Goal: Task Accomplishment & Management: Manage account settings

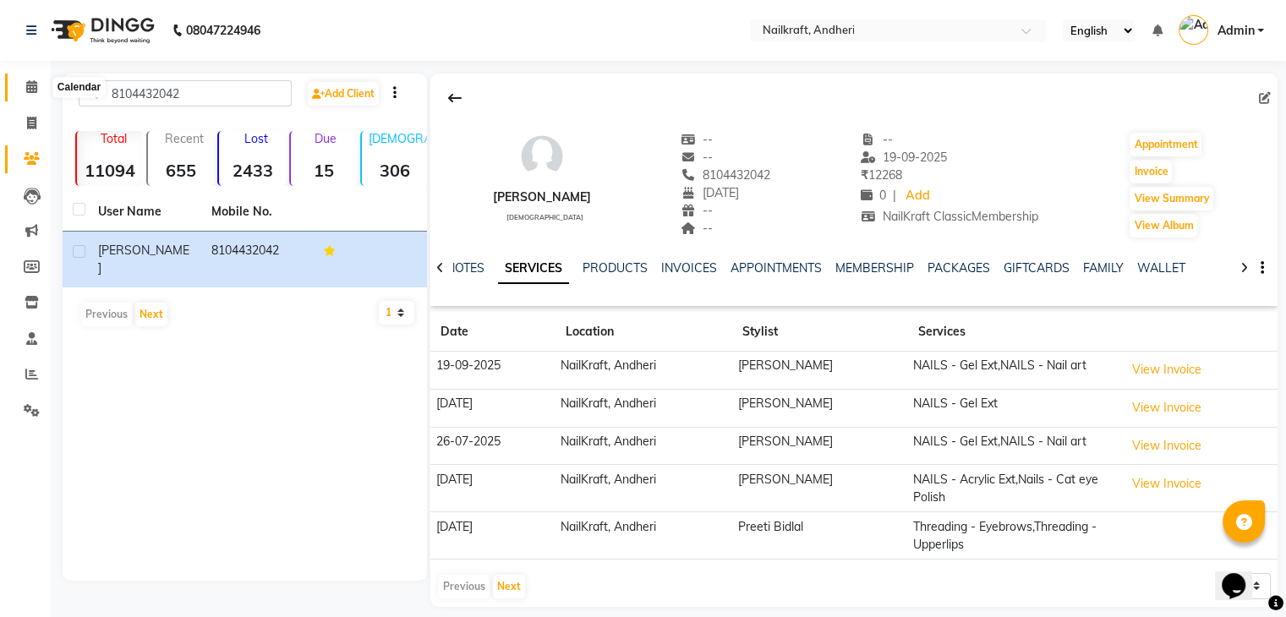
click at [30, 87] on icon at bounding box center [31, 86] width 11 height 13
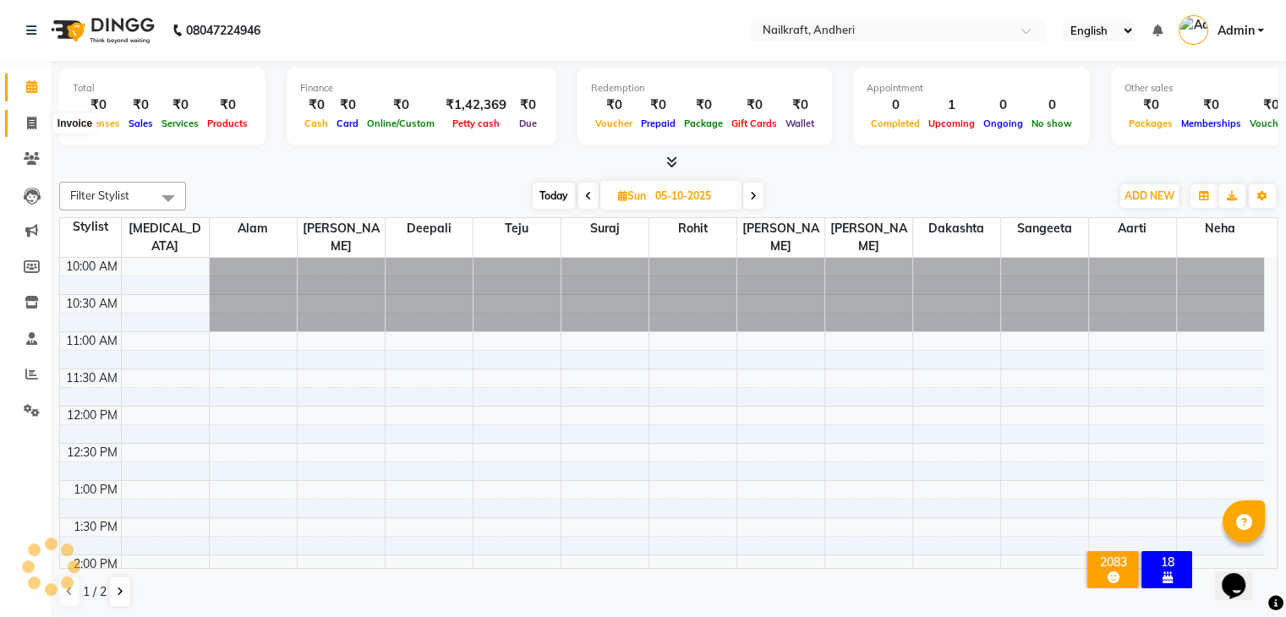
click at [27, 120] on icon at bounding box center [31, 123] width 9 height 13
select select "service"
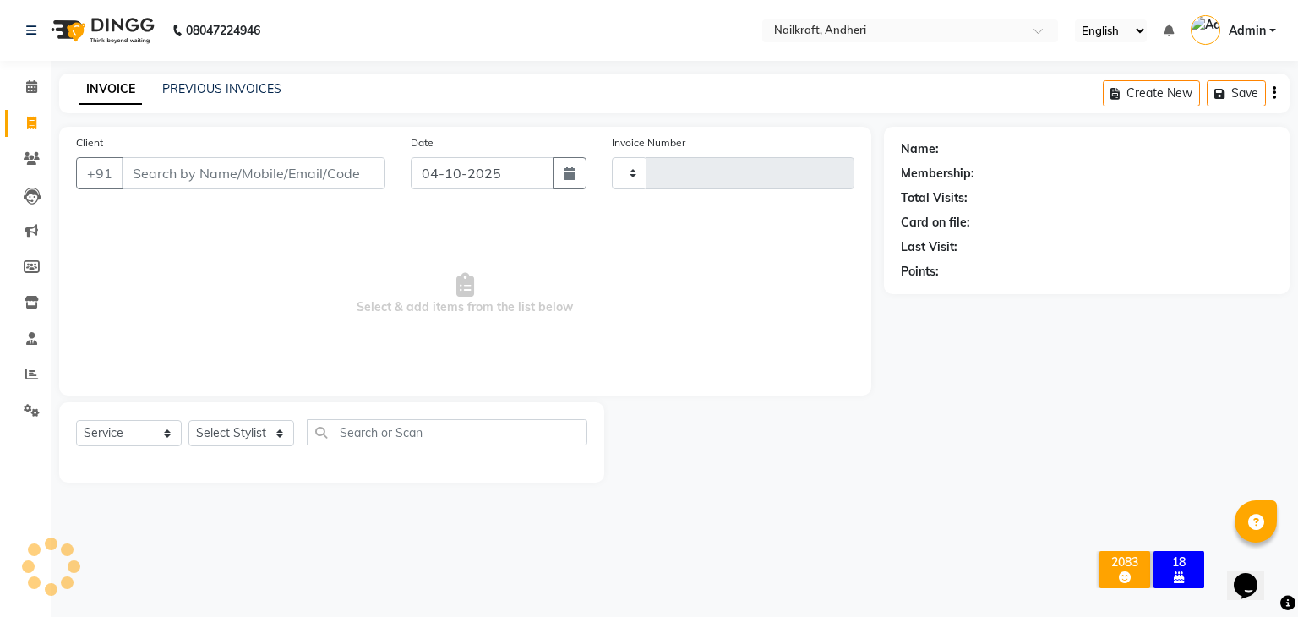
type input "2402"
select select "6081"
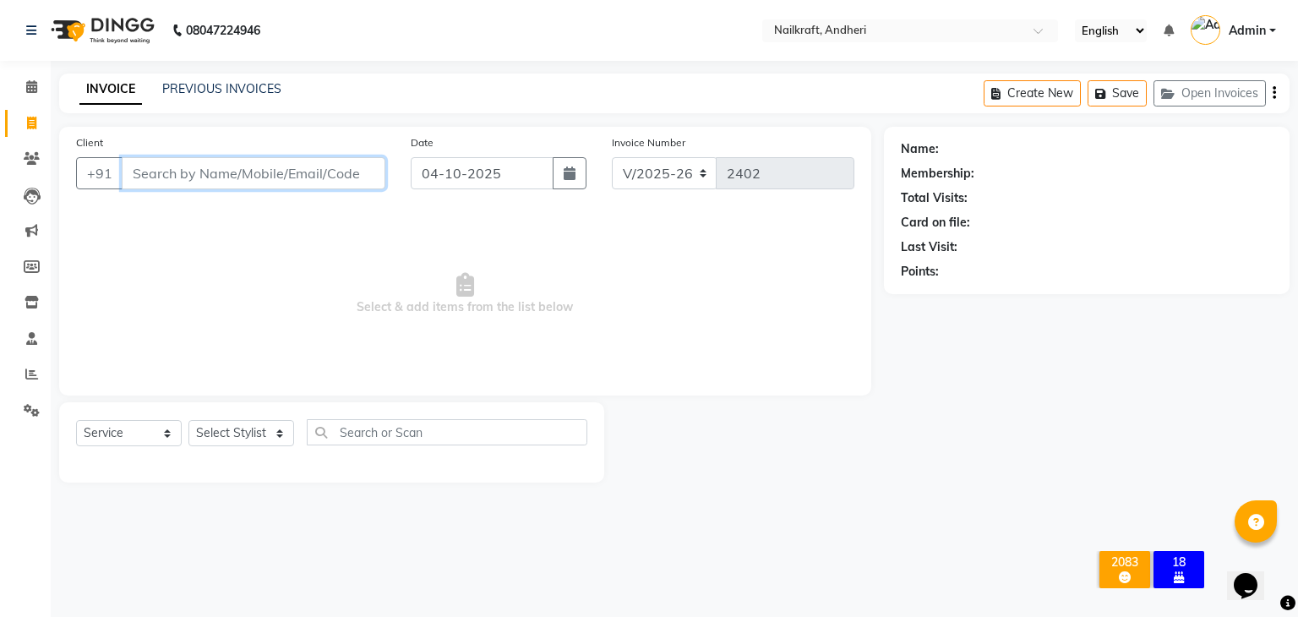
click at [246, 172] on input "Client" at bounding box center [254, 173] width 264 height 32
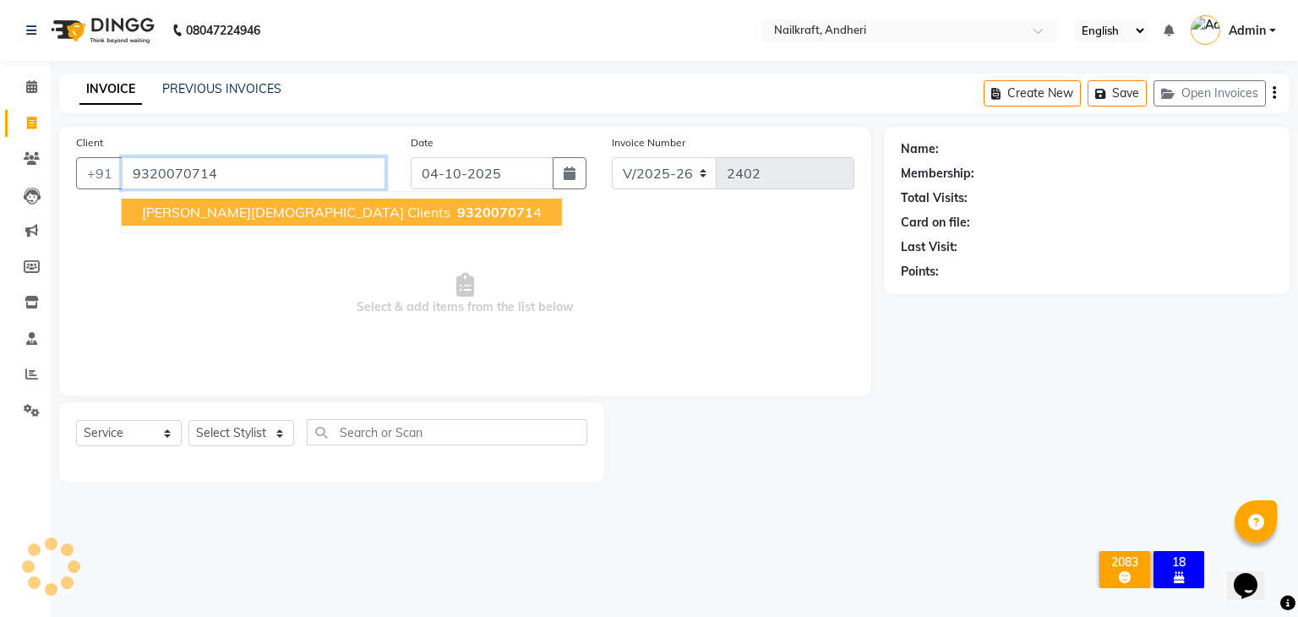
type input "9320070714"
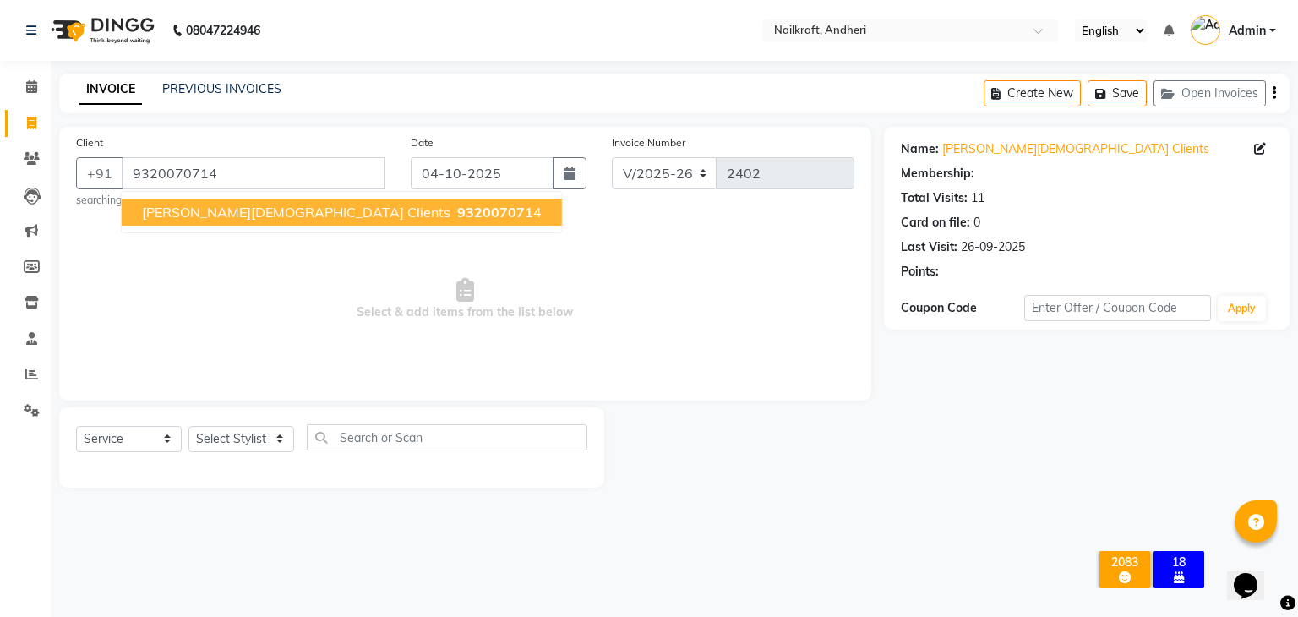
select select "1: Object"
click at [457, 213] on span "932007071" at bounding box center [495, 212] width 76 height 17
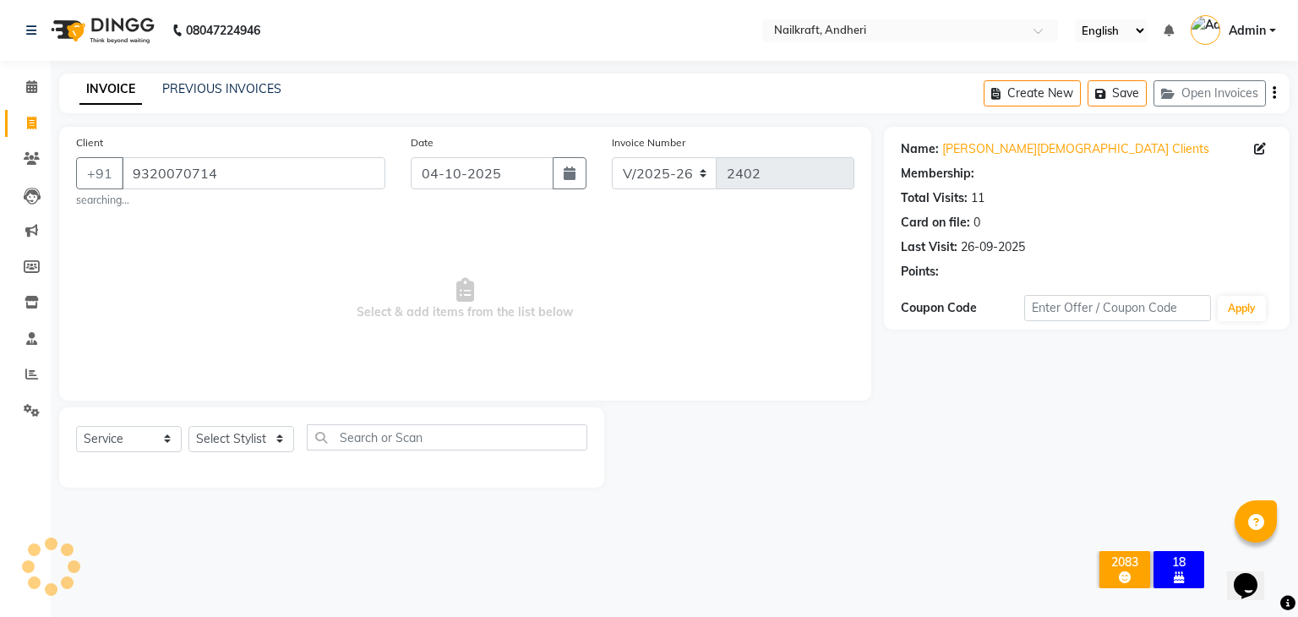
select select "1: Object"
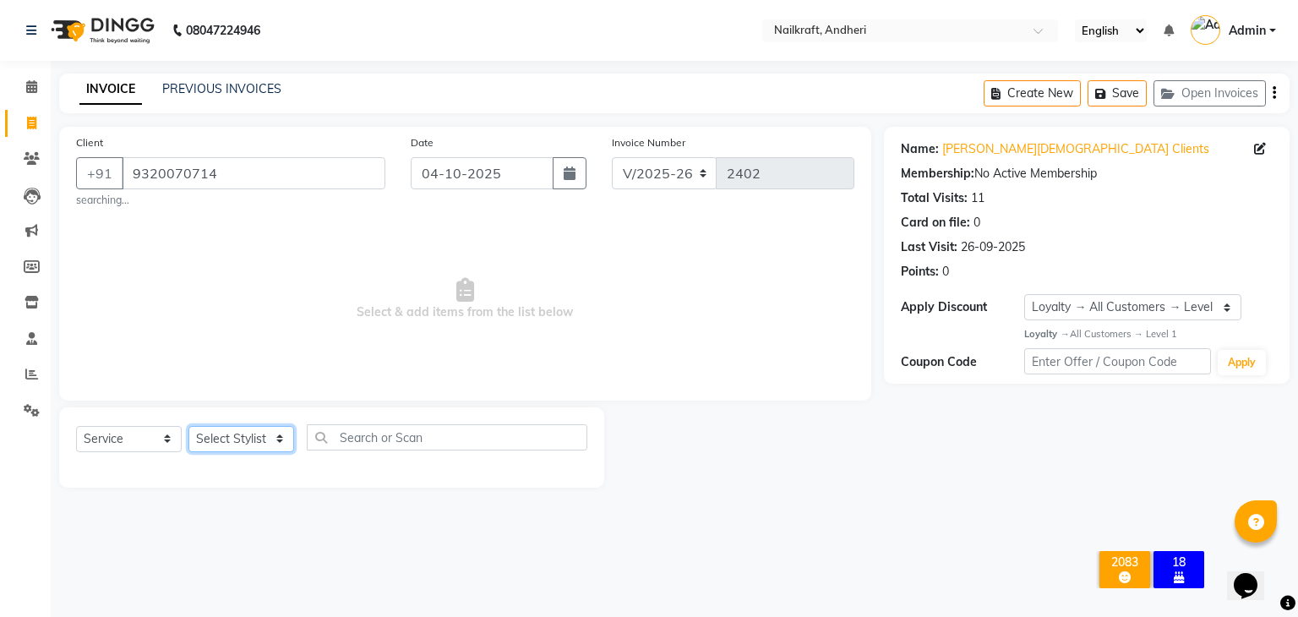
click at [276, 440] on select "Select Stylist Aarti [PERSON_NAME] [PERSON_NAME] [PERSON_NAME] Neha [MEDICAL_DA…" at bounding box center [241, 439] width 106 height 26
select select "88169"
click at [188, 427] on select "Select Stylist Aarti [PERSON_NAME] [PERSON_NAME] [PERSON_NAME] Neha [MEDICAL_DA…" at bounding box center [241, 439] width 106 height 26
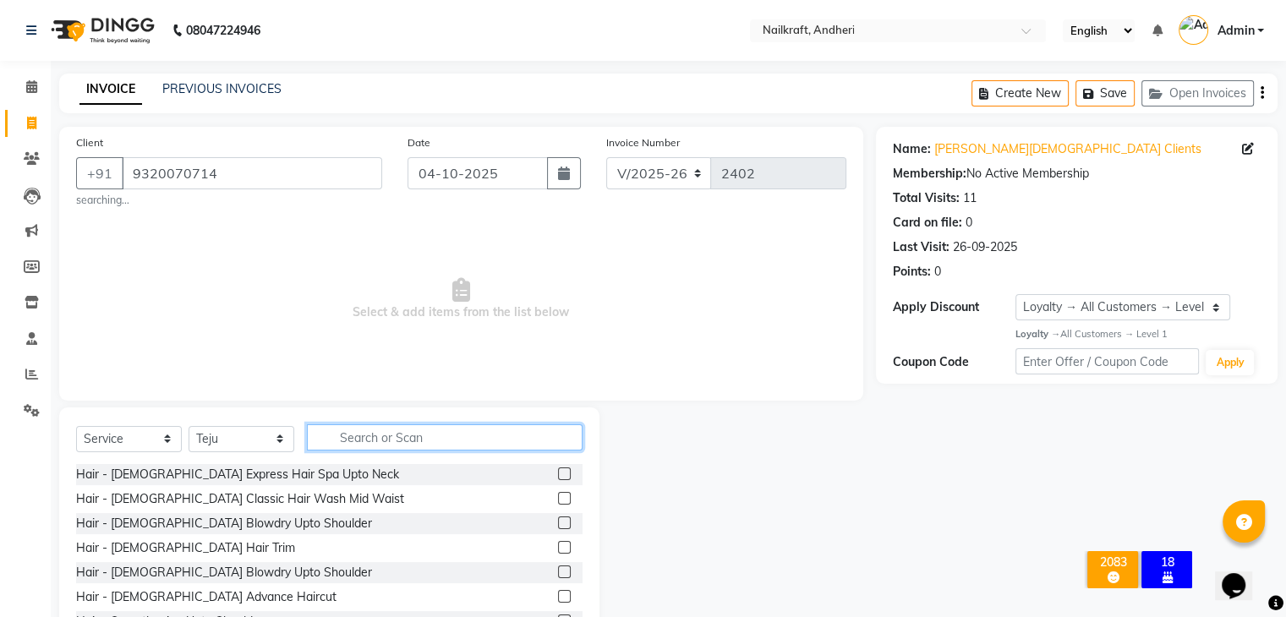
click at [387, 434] on input "text" at bounding box center [445, 437] width 276 height 26
type input "t"
type input "hair wash"
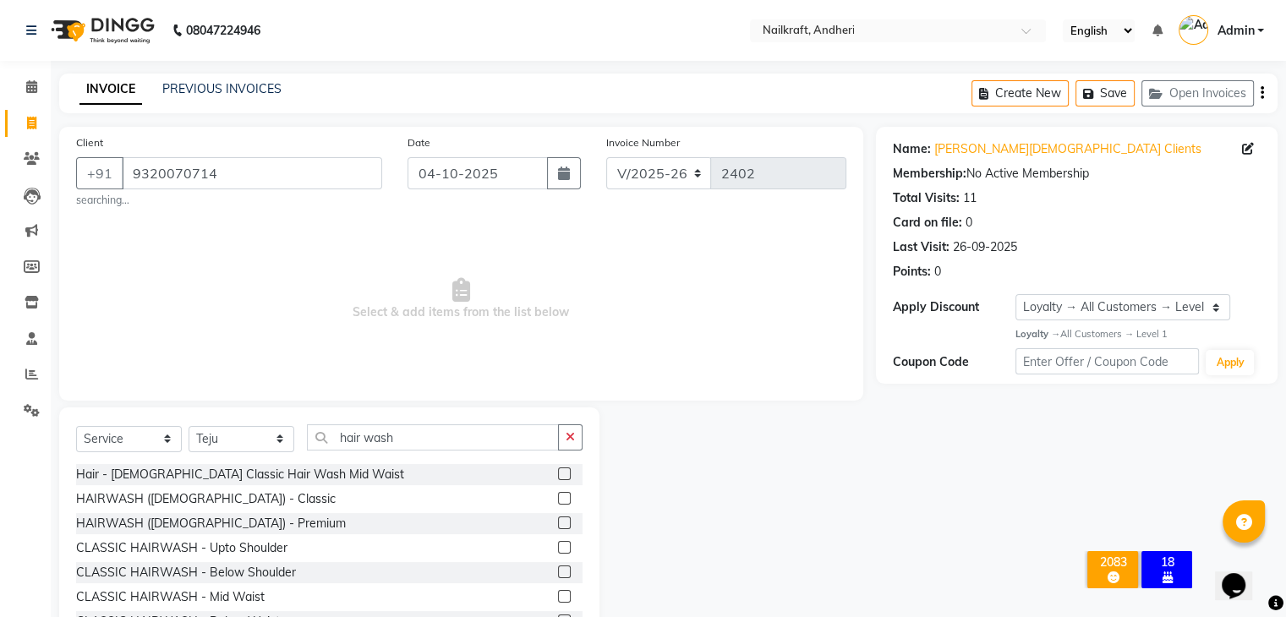
click at [558, 518] on div at bounding box center [570, 523] width 25 height 21
click at [558, 522] on label at bounding box center [564, 522] width 13 height 13
click at [558, 522] on input "checkbox" at bounding box center [563, 523] width 11 height 11
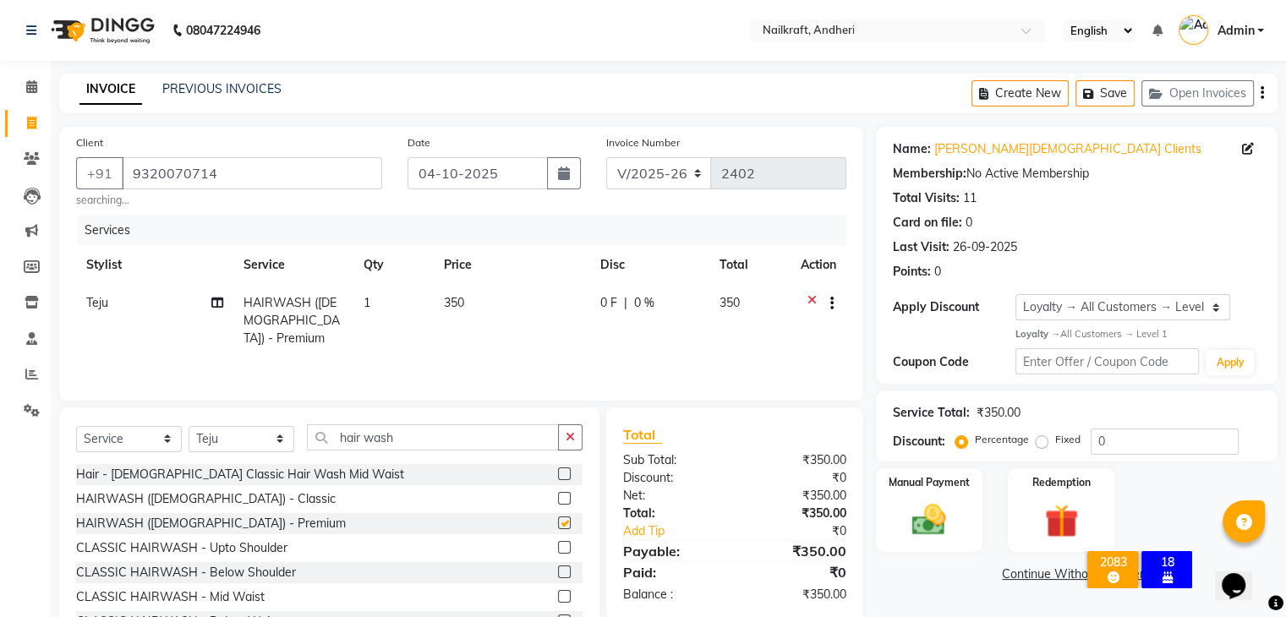
checkbox input "false"
click at [496, 300] on td "350" at bounding box center [512, 321] width 156 height 74
select select "88169"
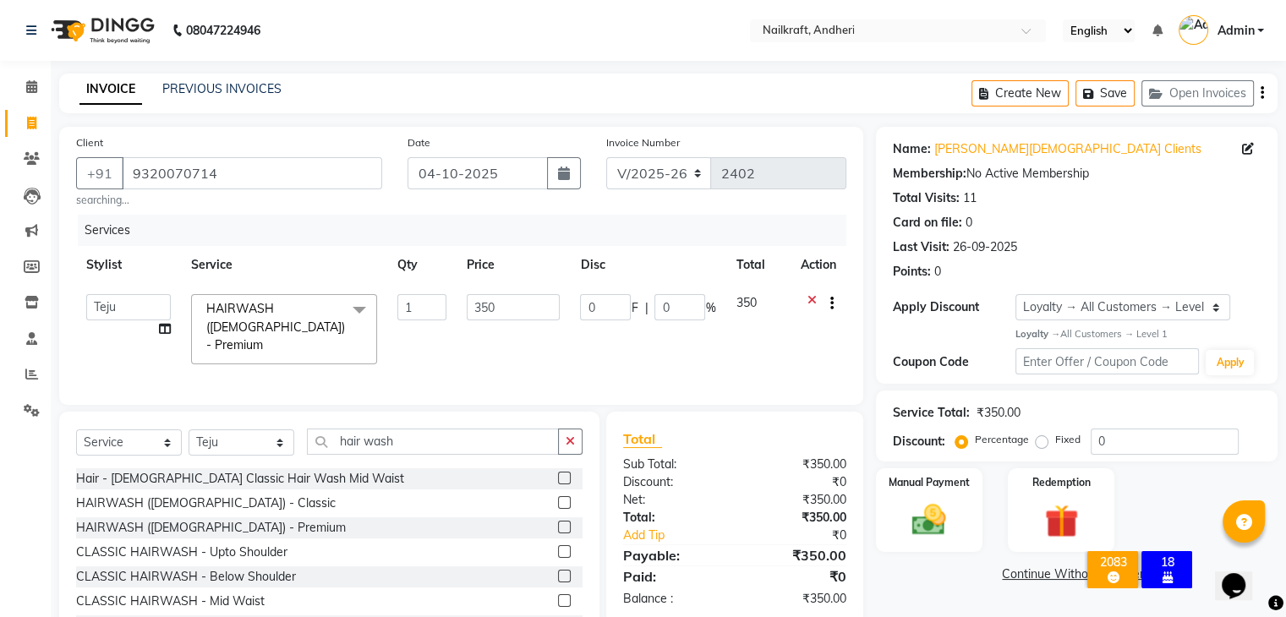
click at [496, 300] on input "350" at bounding box center [513, 307] width 93 height 26
type input "3"
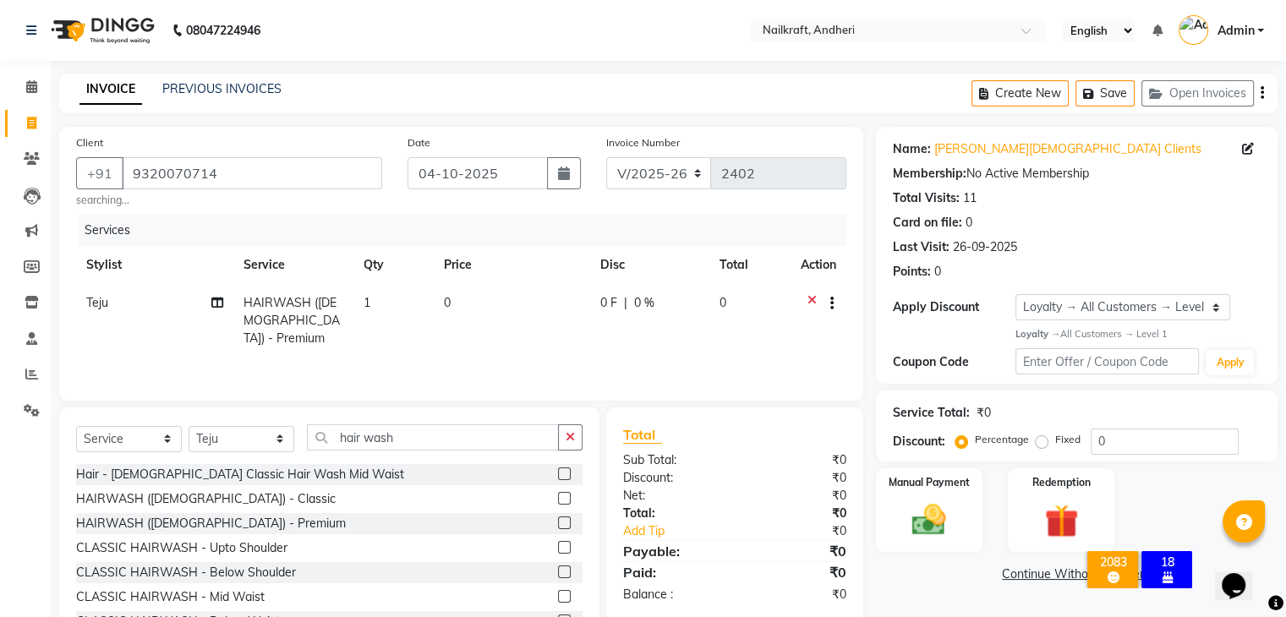
click at [558, 574] on label at bounding box center [564, 571] width 13 height 13
click at [558, 574] on input "checkbox" at bounding box center [563, 572] width 11 height 11
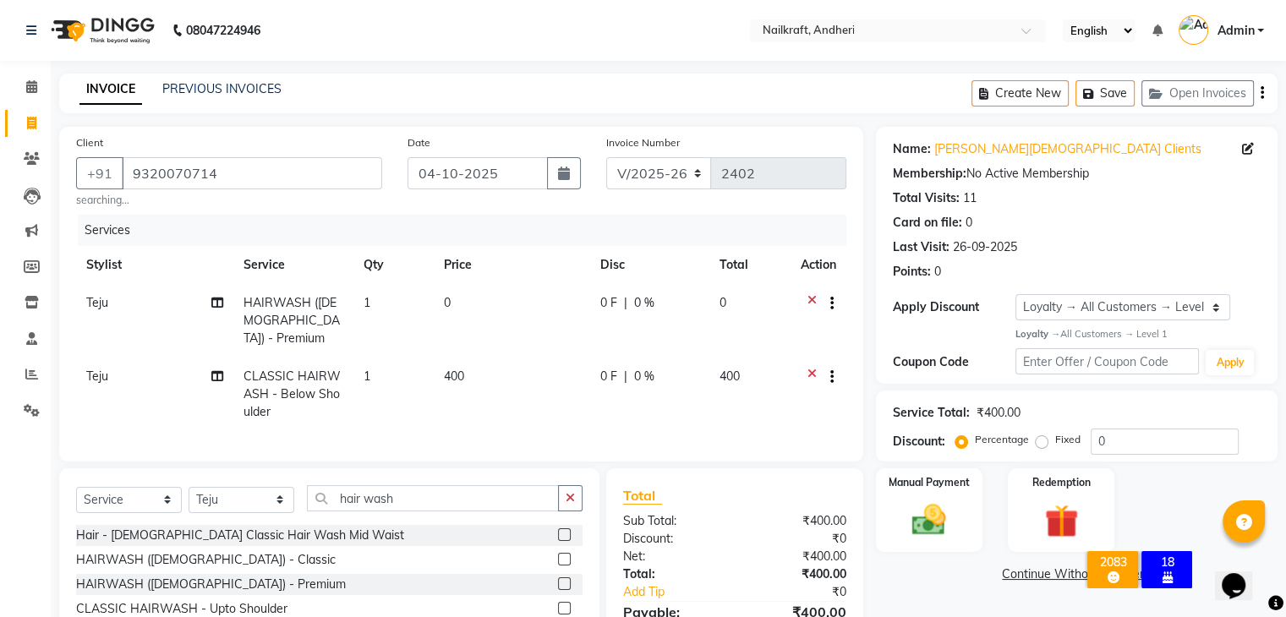
checkbox input "false"
click at [807, 301] on icon at bounding box center [811, 304] width 9 height 21
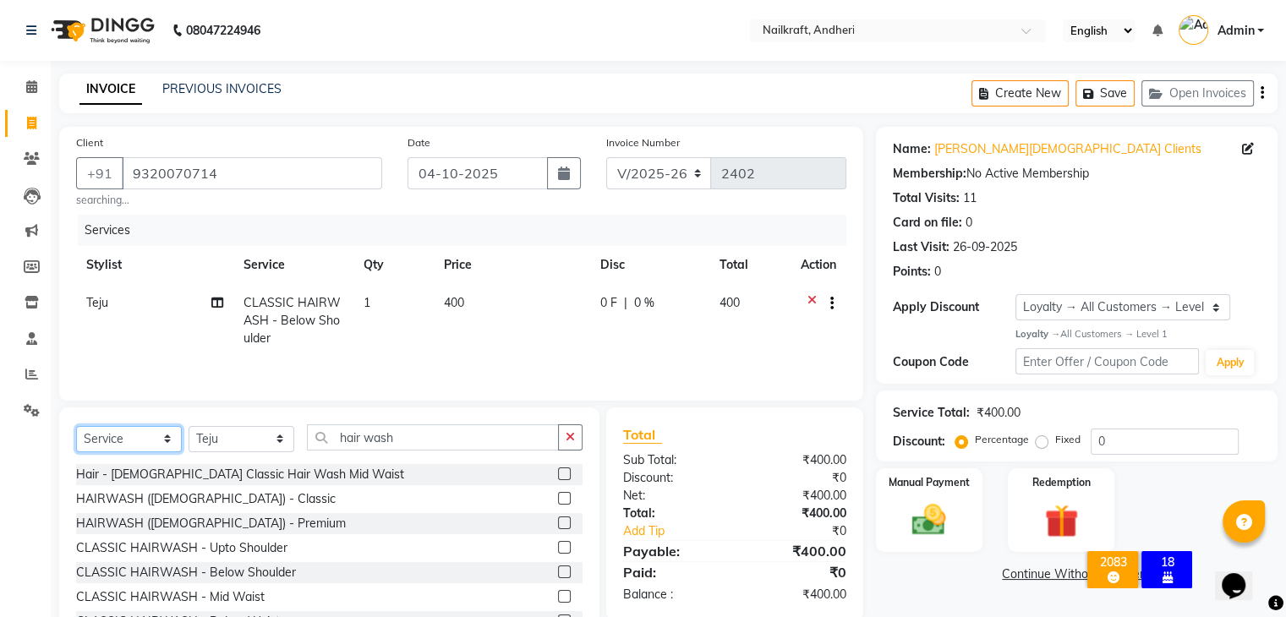
click at [161, 439] on select "Select Service Product Membership Package Voucher Prepaid Gift Card" at bounding box center [129, 439] width 106 height 26
click at [76, 427] on select "Select Service Product Membership Package Voucher Prepaid Gift Card" at bounding box center [129, 439] width 106 height 26
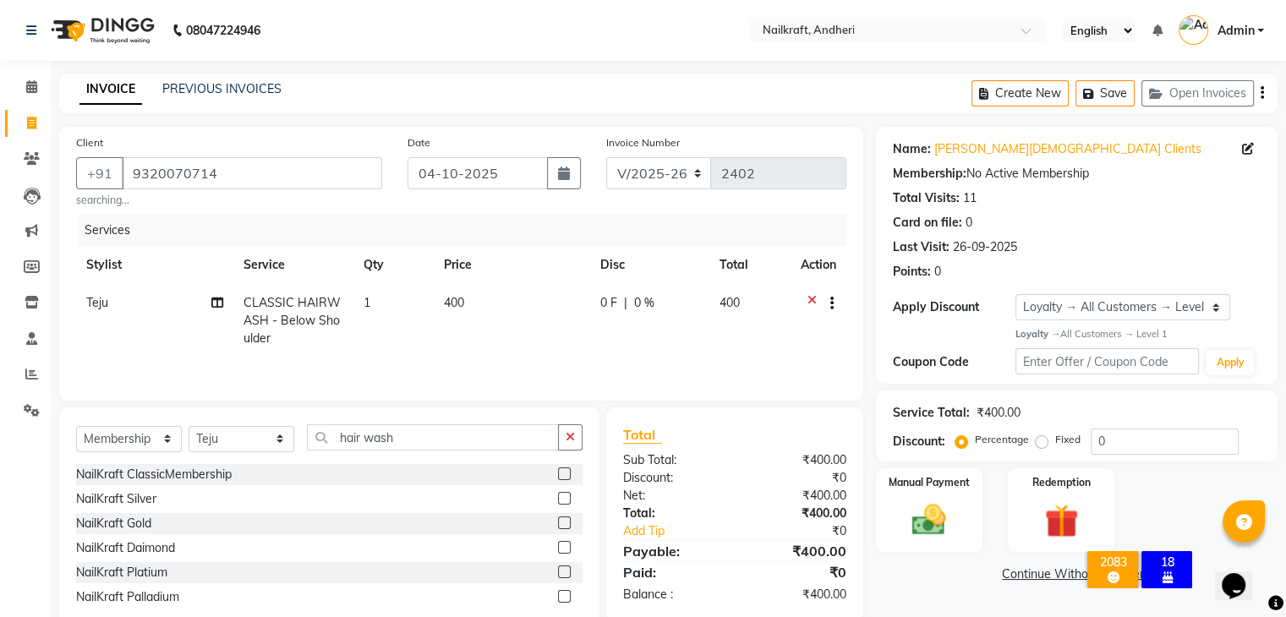
click at [564, 473] on label at bounding box center [564, 473] width 13 height 13
click at [564, 473] on input "checkbox" at bounding box center [563, 474] width 11 height 11
select select "select"
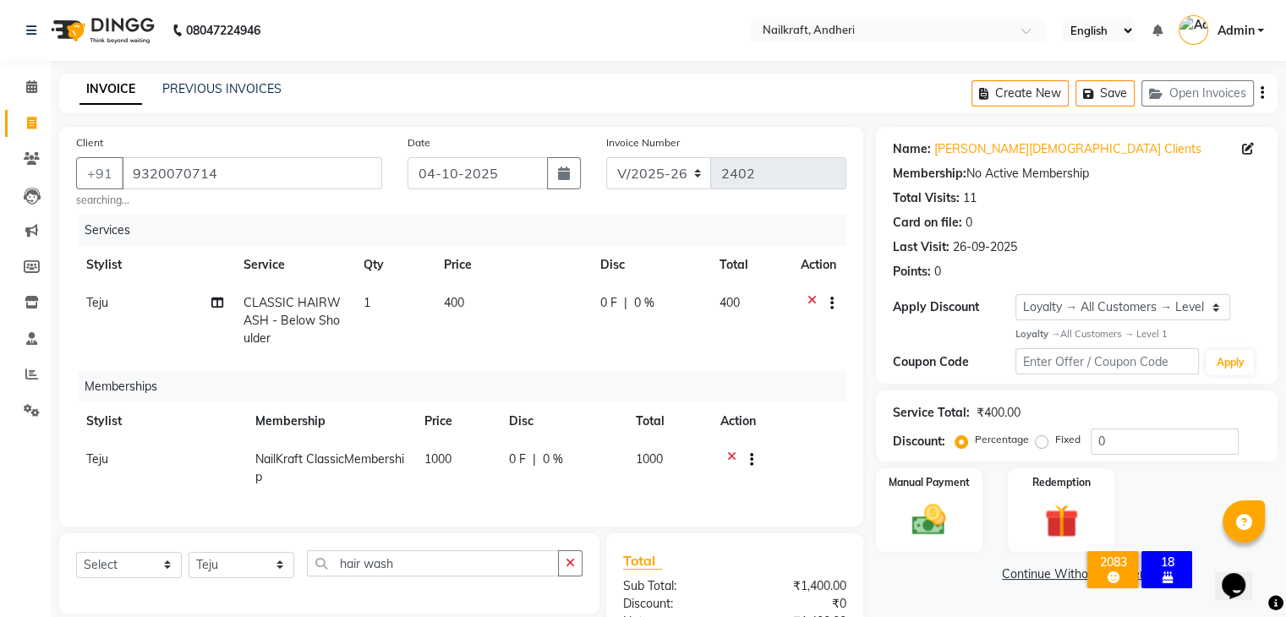
scroll to position [168, 0]
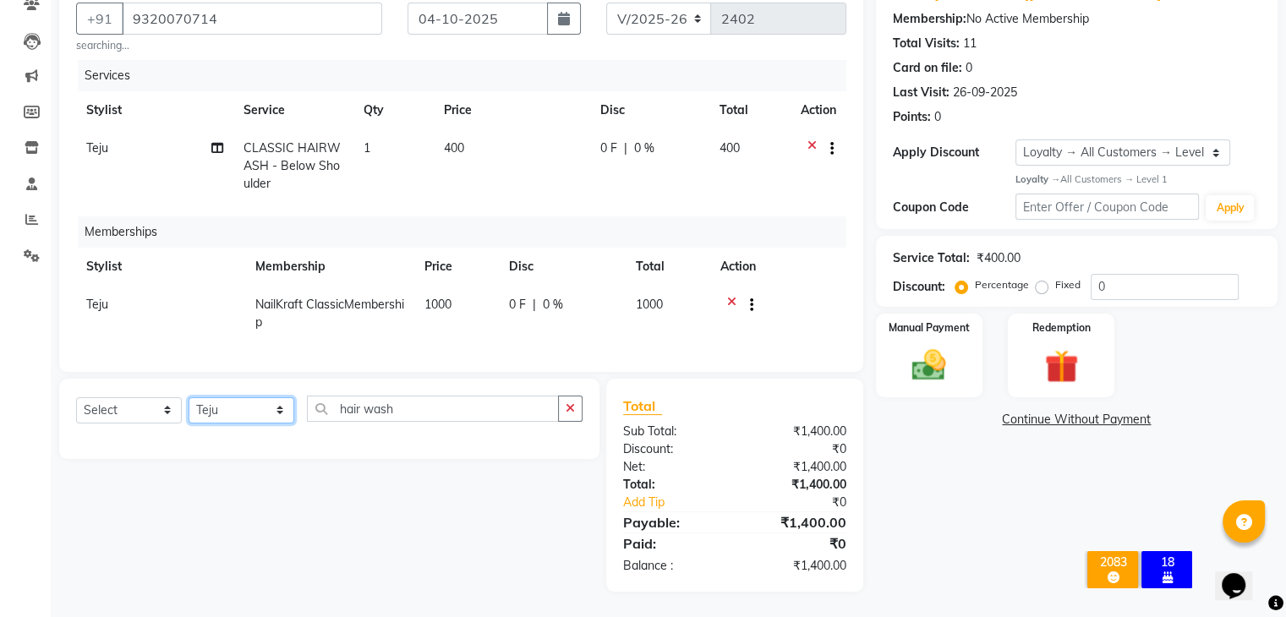
click at [269, 409] on select "Select Stylist Aarti [PERSON_NAME] [PERSON_NAME] [PERSON_NAME] Neha [MEDICAL_DA…" at bounding box center [241, 410] width 106 height 26
select select "90557"
click at [188, 397] on select "Select Stylist Aarti [PERSON_NAME] [PERSON_NAME] [PERSON_NAME] Neha [MEDICAL_DA…" at bounding box center [241, 410] width 106 height 26
click at [419, 407] on input "hair wash" at bounding box center [433, 409] width 252 height 26
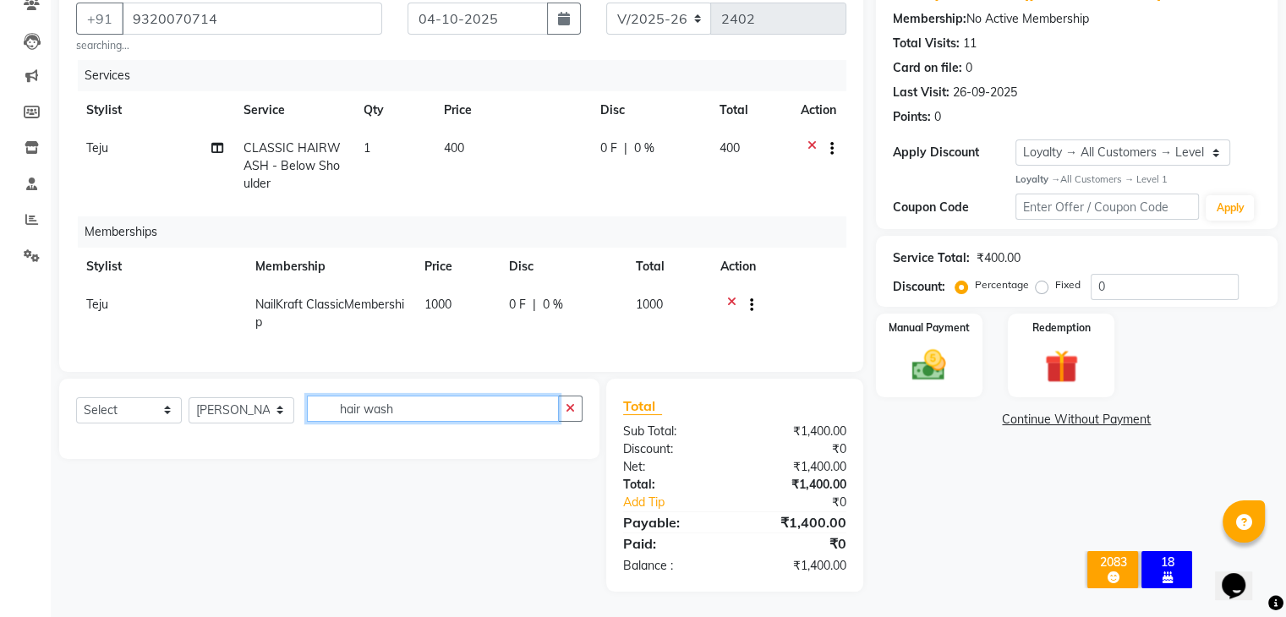
click at [419, 407] on input "hair wash" at bounding box center [433, 409] width 252 height 26
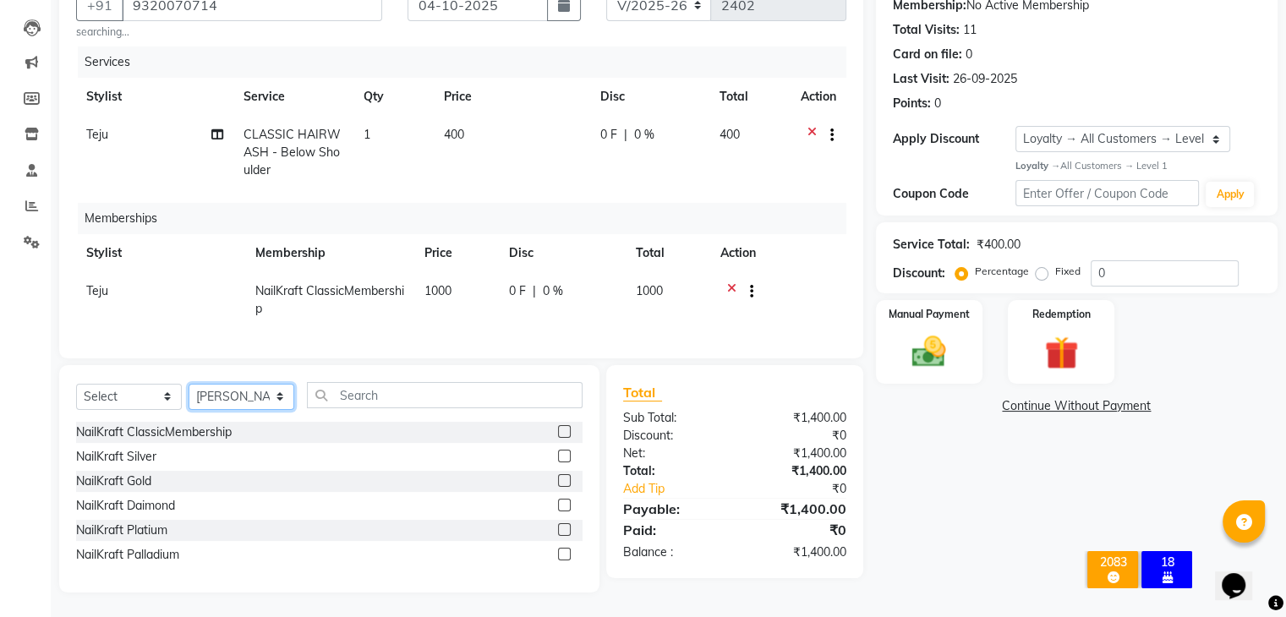
click at [264, 404] on select "Select Stylist Aarti [PERSON_NAME] [PERSON_NAME] [PERSON_NAME] Neha [MEDICAL_DA…" at bounding box center [241, 397] width 106 height 26
select select "88169"
click at [188, 397] on select "Select Stylist Aarti [PERSON_NAME] [PERSON_NAME] [PERSON_NAME] Neha [MEDICAL_DA…" at bounding box center [241, 397] width 106 height 26
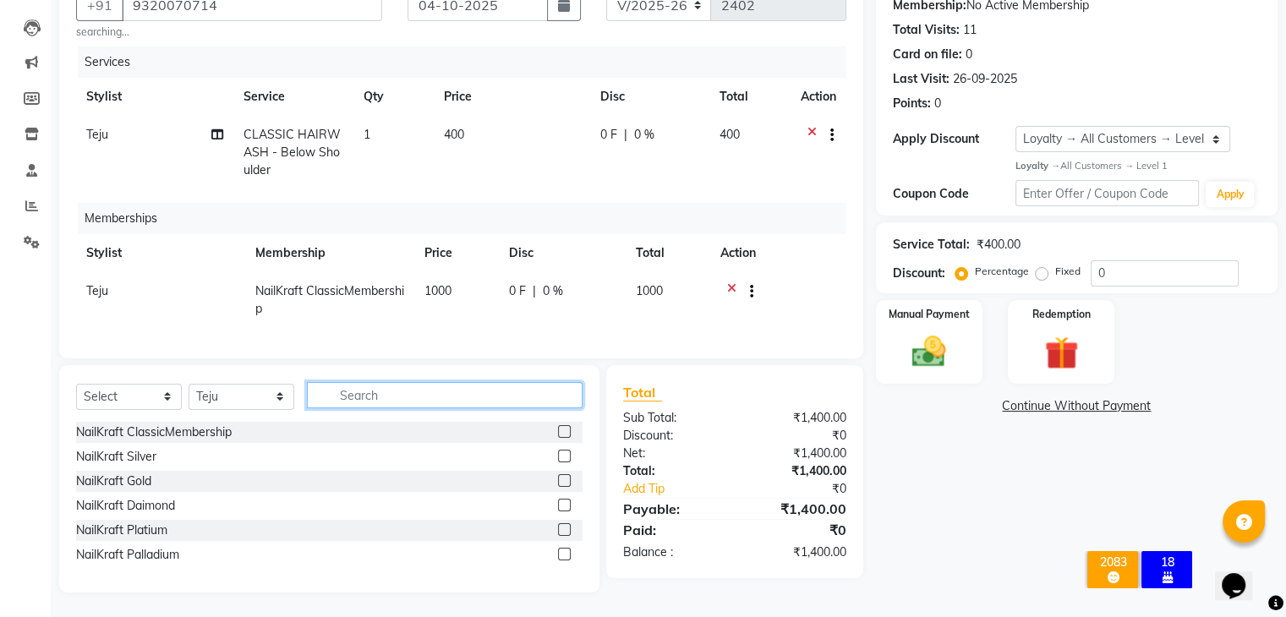
click at [358, 408] on input "text" at bounding box center [445, 395] width 276 height 26
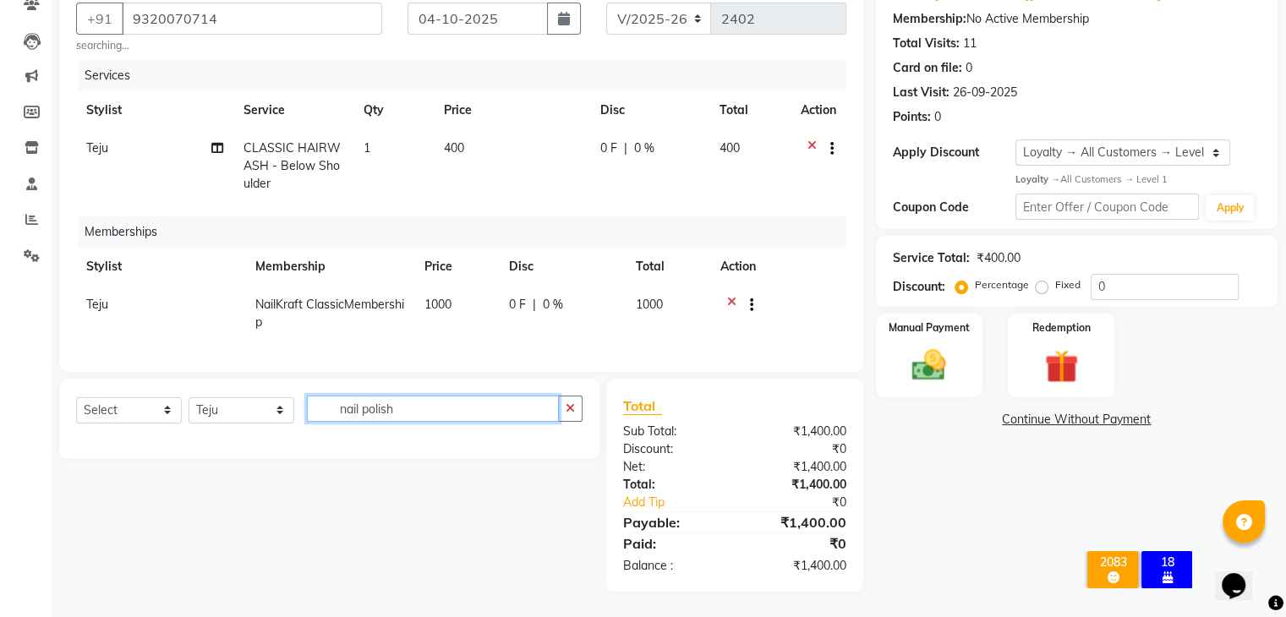
type input "nail polish"
click at [118, 410] on select "Select Service Product Package Voucher Prepaid Gift Card" at bounding box center [129, 410] width 106 height 26
select select "service"
click at [76, 397] on select "Select Service Product Package Voucher Prepaid Gift Card" at bounding box center [129, 410] width 106 height 26
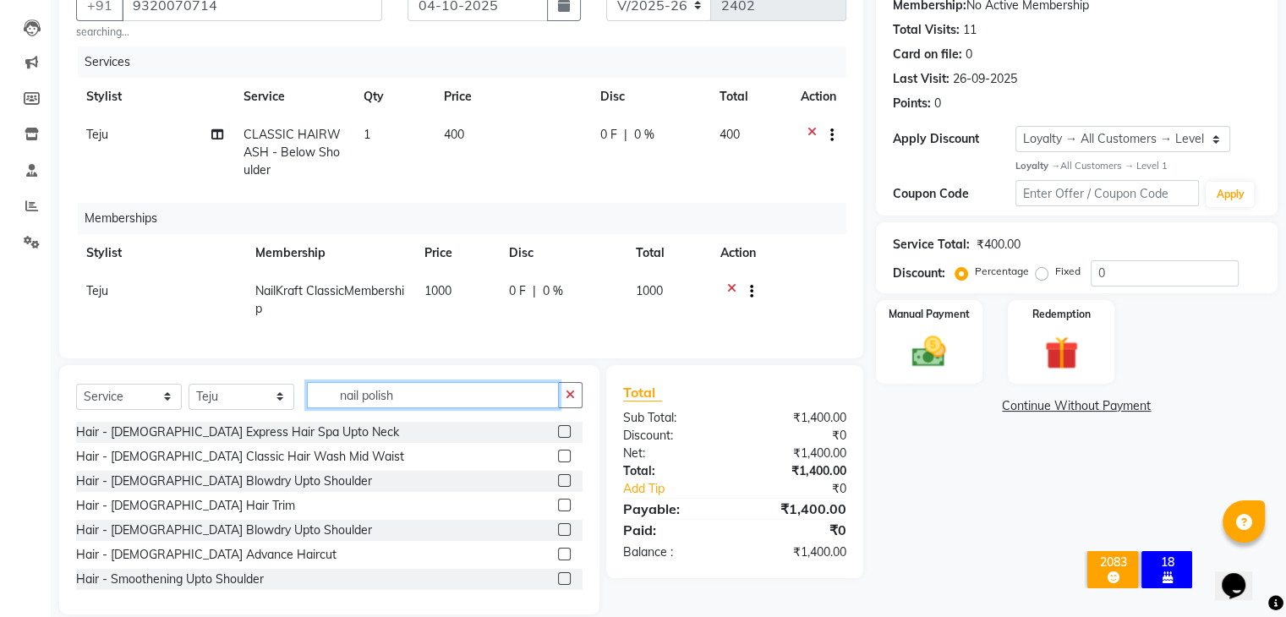
click at [511, 401] on input "nail polish" at bounding box center [433, 395] width 252 height 26
type input "n"
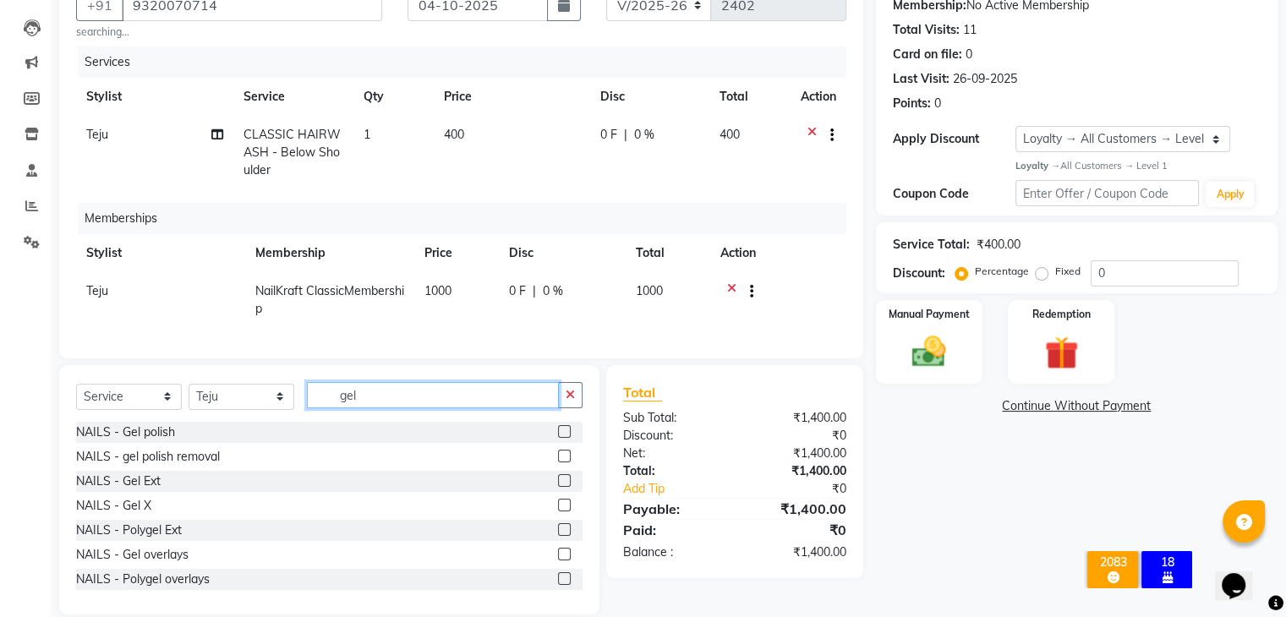
type input "gel"
click at [558, 438] on label at bounding box center [564, 431] width 13 height 13
click at [558, 438] on input "checkbox" at bounding box center [563, 432] width 11 height 11
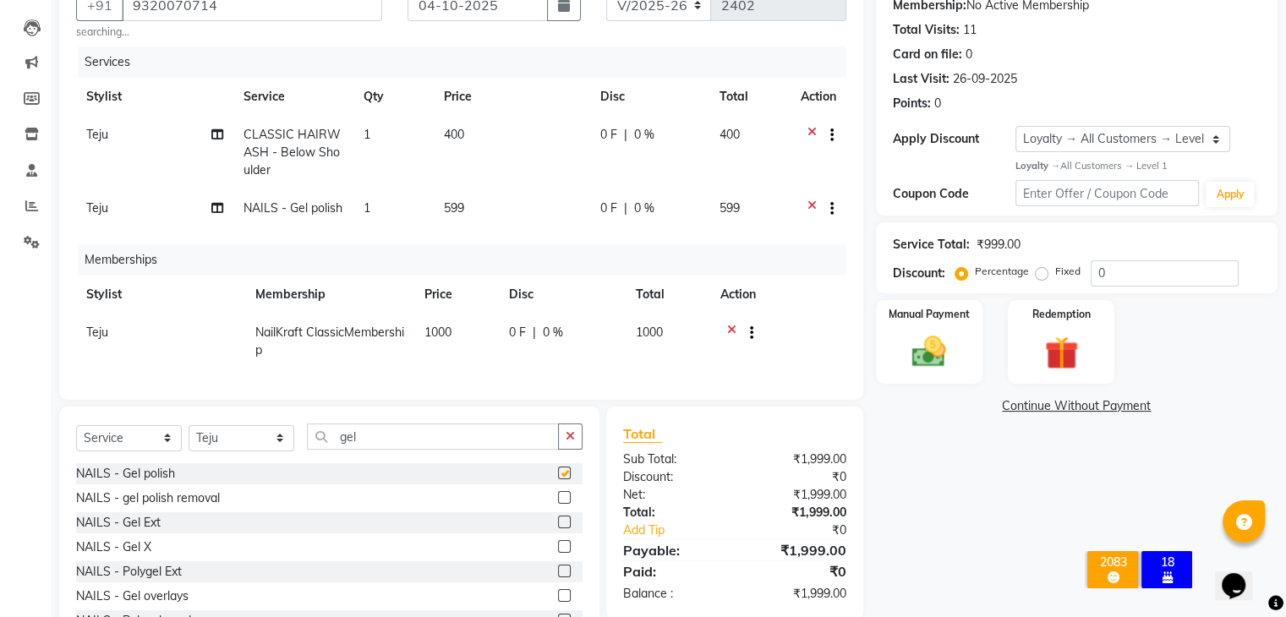
checkbox input "false"
click at [808, 205] on icon at bounding box center [811, 209] width 9 height 21
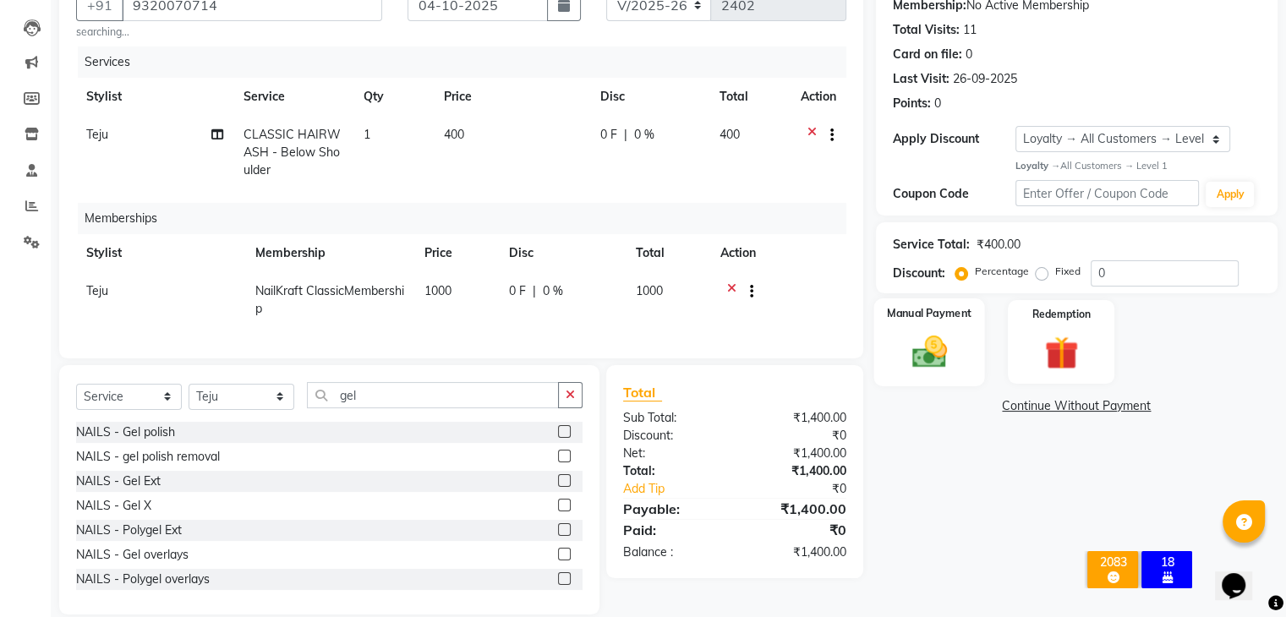
click at [929, 356] on img at bounding box center [928, 351] width 57 height 41
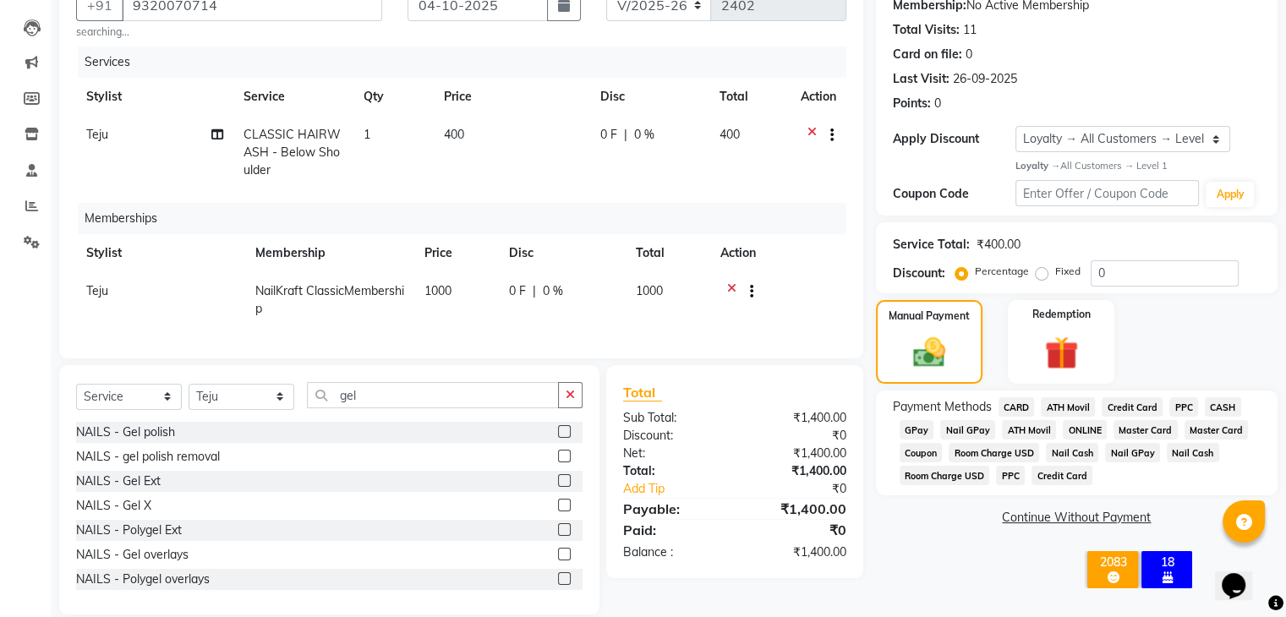
click at [915, 440] on div "GPay" at bounding box center [913, 431] width 41 height 23
click at [909, 431] on span "GPay" at bounding box center [916, 429] width 35 height 19
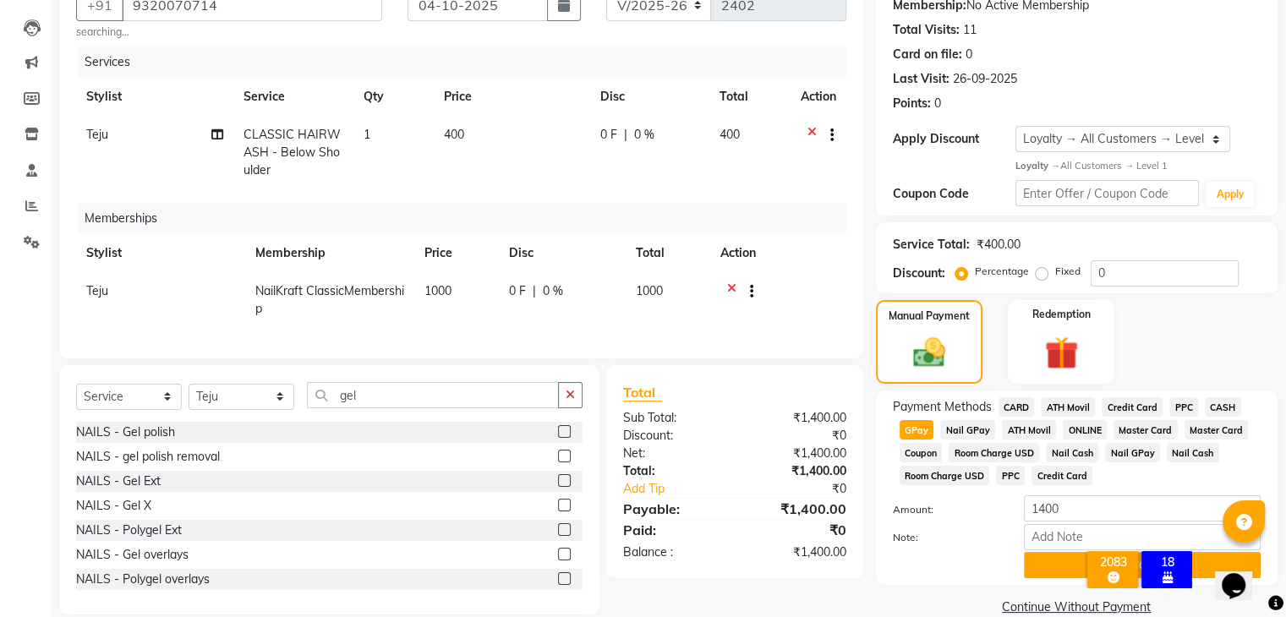
scroll to position [205, 0]
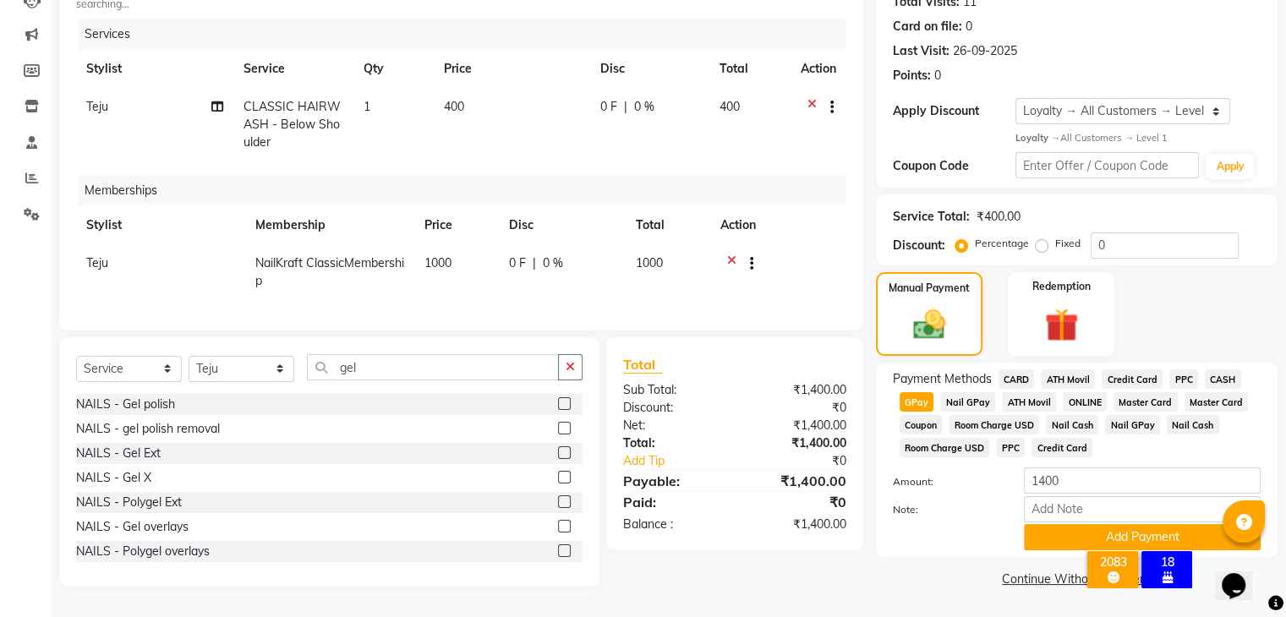
click at [1065, 536] on div "× 2083 High Ticket Customers 18 birthdate this month OK No Cancel" at bounding box center [1138, 573] width 157 height 74
click at [1126, 536] on div "× 2083 High Ticket Customers 18 birthdate this month OK No Cancel" at bounding box center [1138, 573] width 157 height 74
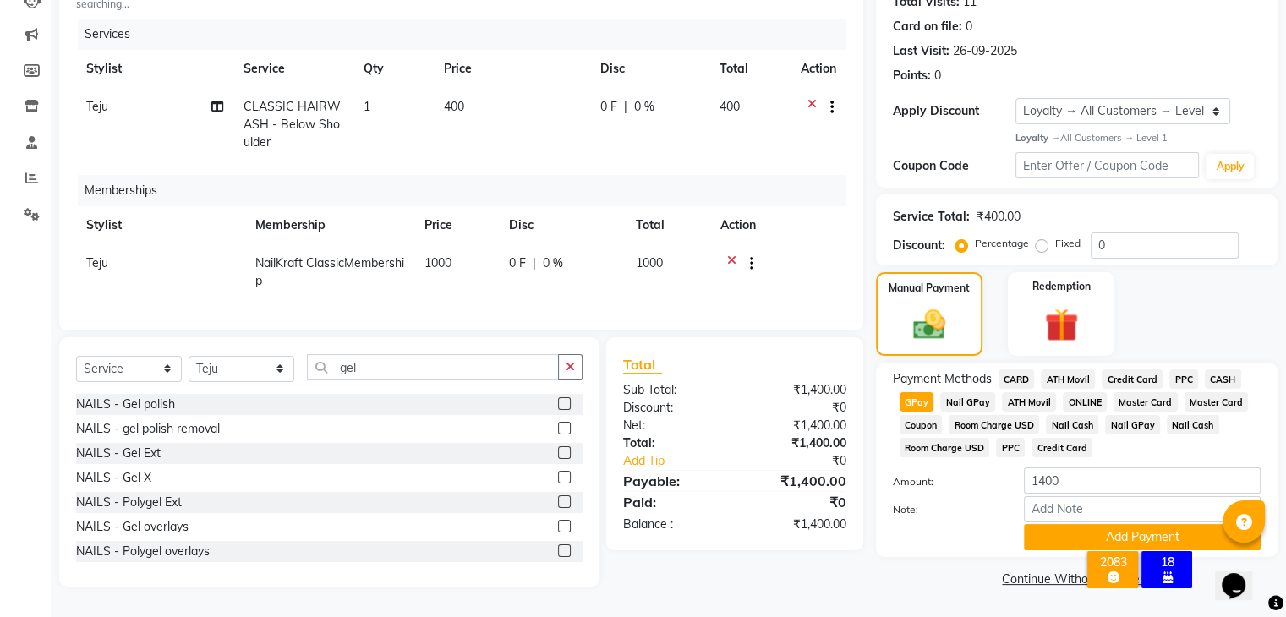
click at [1126, 536] on div "× 2083 High Ticket Customers 18 birthdate this month OK No Cancel" at bounding box center [1138, 573] width 157 height 74
click at [1193, 536] on div "× 2083 High Ticket Customers 18 birthdate this month OK No Cancel" at bounding box center [1138, 573] width 157 height 74
click at [1138, 536] on div "× 2083 High Ticket Customers 18 birthdate this month OK No Cancel" at bounding box center [1138, 573] width 157 height 74
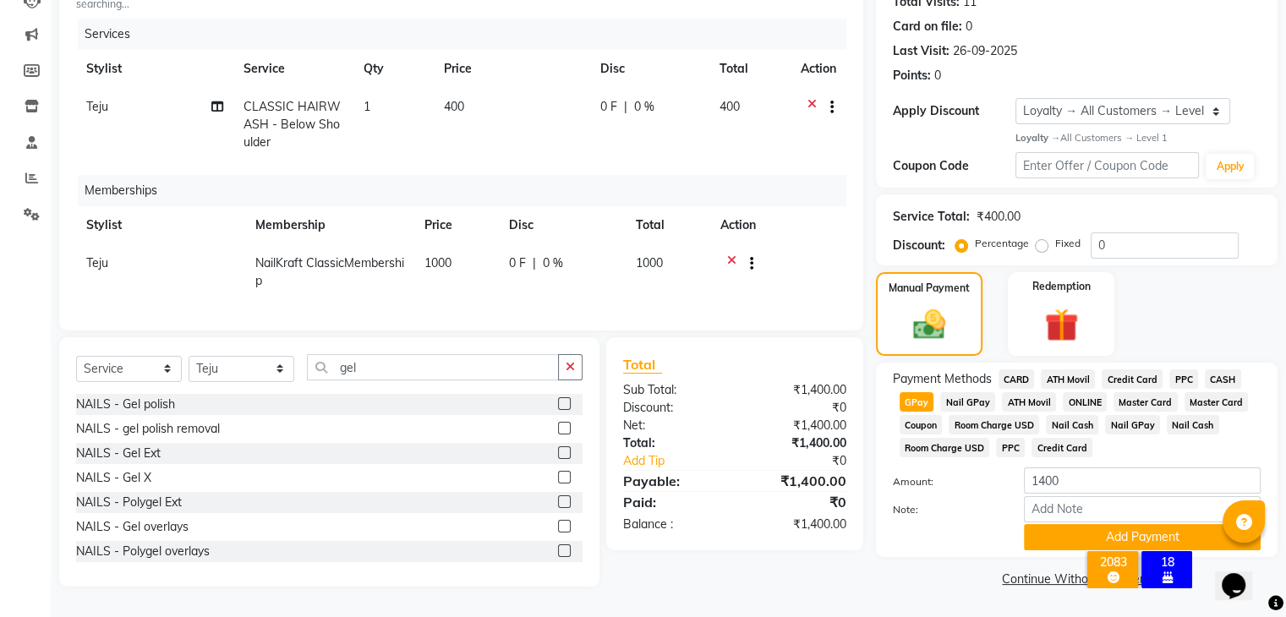
click at [1138, 536] on div "× 2083 High Ticket Customers 18 birthdate this month OK No Cancel" at bounding box center [1138, 573] width 157 height 74
click at [1219, 373] on span "CASH" at bounding box center [1222, 378] width 36 height 19
click at [907, 392] on span "GPay" at bounding box center [916, 401] width 35 height 19
click at [1073, 536] on div "× 2083 High Ticket Customers 18 birthdate this month OK No Cancel" at bounding box center [1138, 573] width 157 height 74
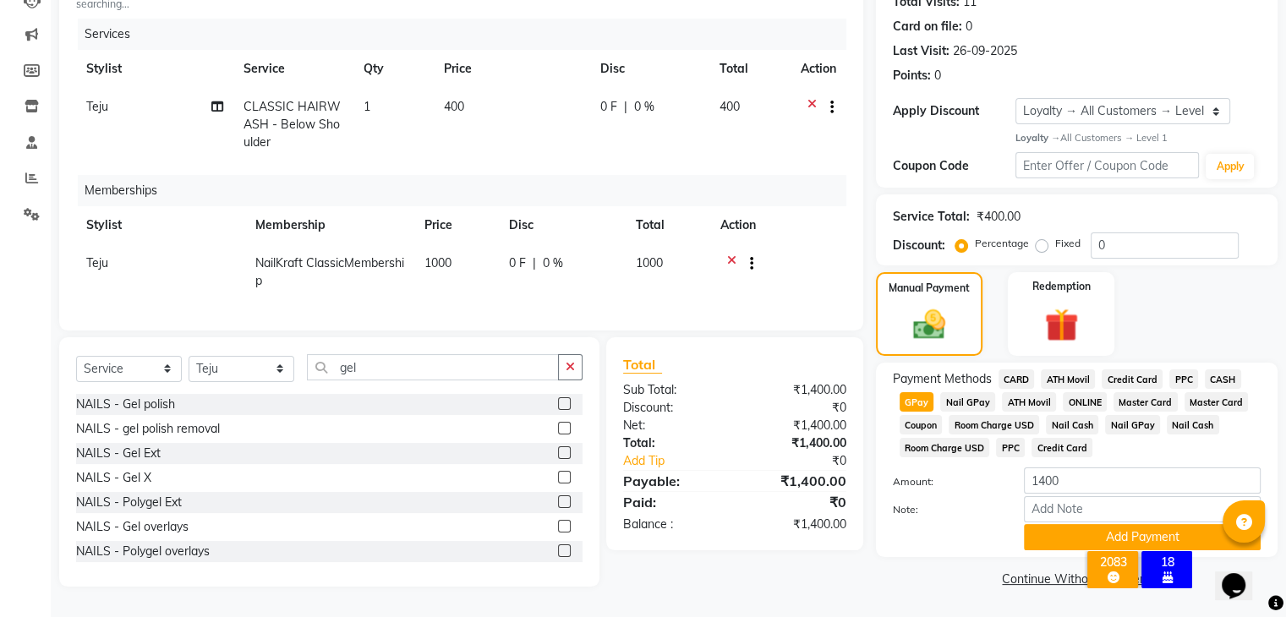
drag, startPoint x: 1073, startPoint y: 535, endPoint x: 1046, endPoint y: 506, distance: 39.5
click at [1046, 421] on body "08047224946 Select Location × Nailkraft, Andheri English ENGLISH Español العربي…" at bounding box center [643, 112] width 1286 height 617
click at [1046, 506] on input "Note:" at bounding box center [1142, 509] width 237 height 26
click at [1275, 508] on div "Payment Methods CARD ATH Movil Credit Card PPC CASH GPay Nail GPay ATH Movil ON…" at bounding box center [1076, 460] width 401 height 194
click at [1134, 536] on div "× 2083 High Ticket Customers 18 birthdate this month OK No Cancel" at bounding box center [1138, 573] width 157 height 74
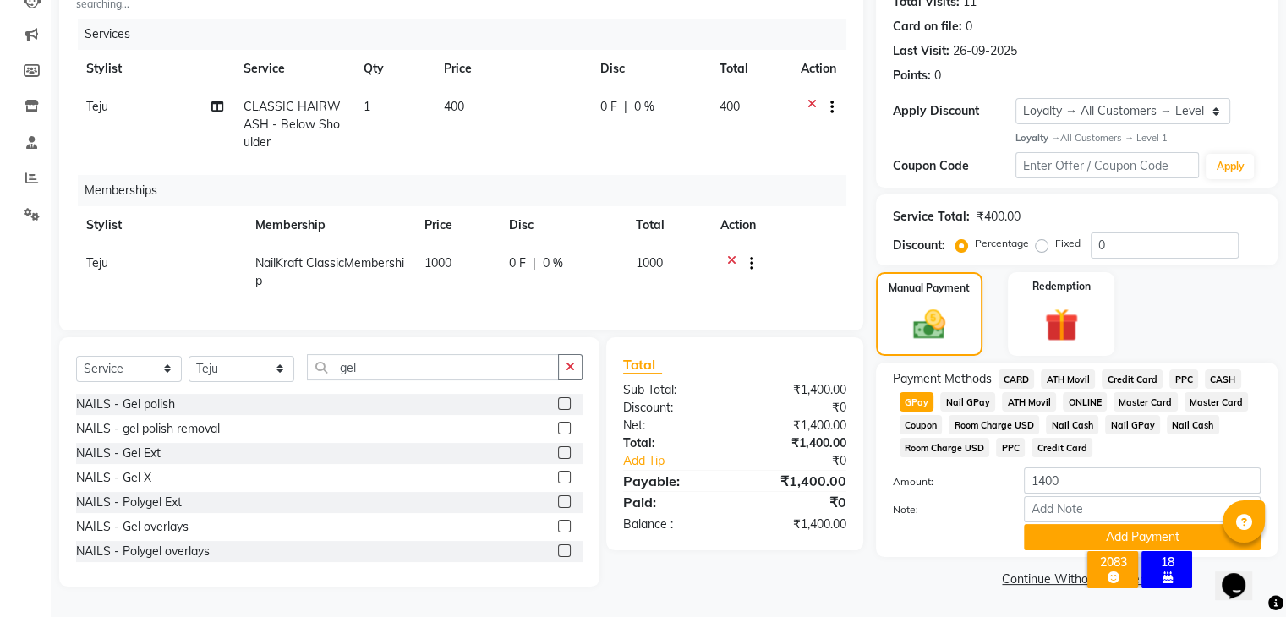
click at [1136, 536] on div "× 2083 High Ticket Customers 18 birthdate this month OK No Cancel" at bounding box center [1138, 573] width 157 height 74
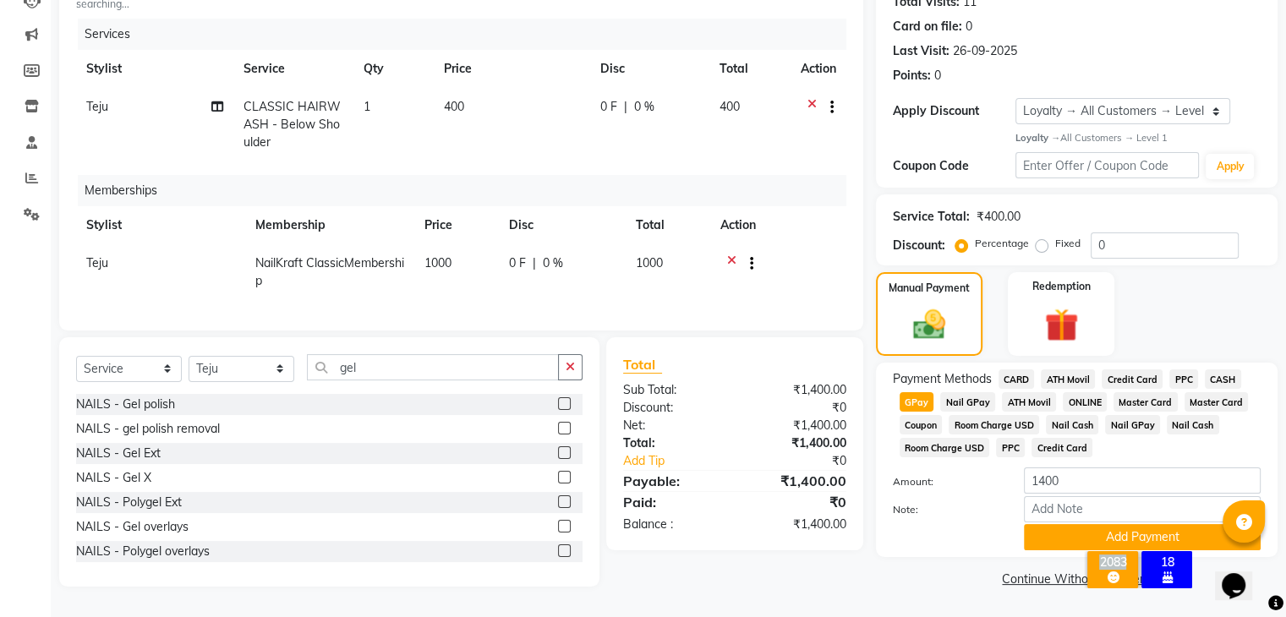
click at [1136, 536] on div "× 2083 High Ticket Customers 18 birthdate this month OK No Cancel" at bounding box center [1138, 573] width 157 height 74
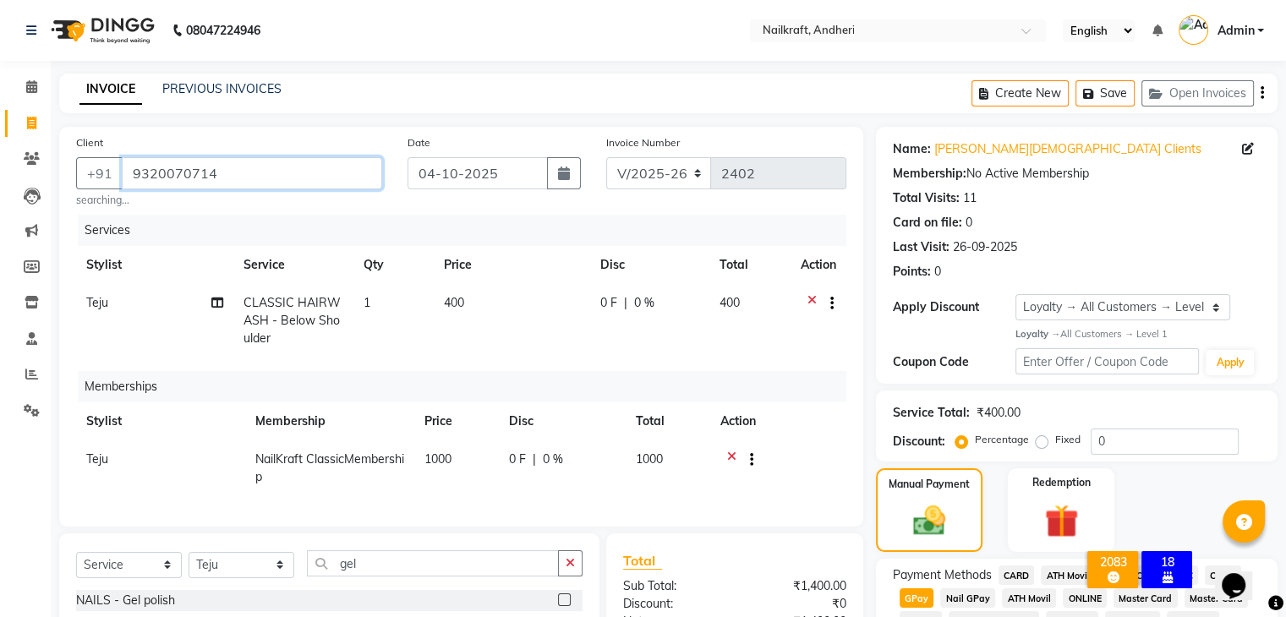
click at [182, 165] on input "9320070714" at bounding box center [252, 173] width 260 height 32
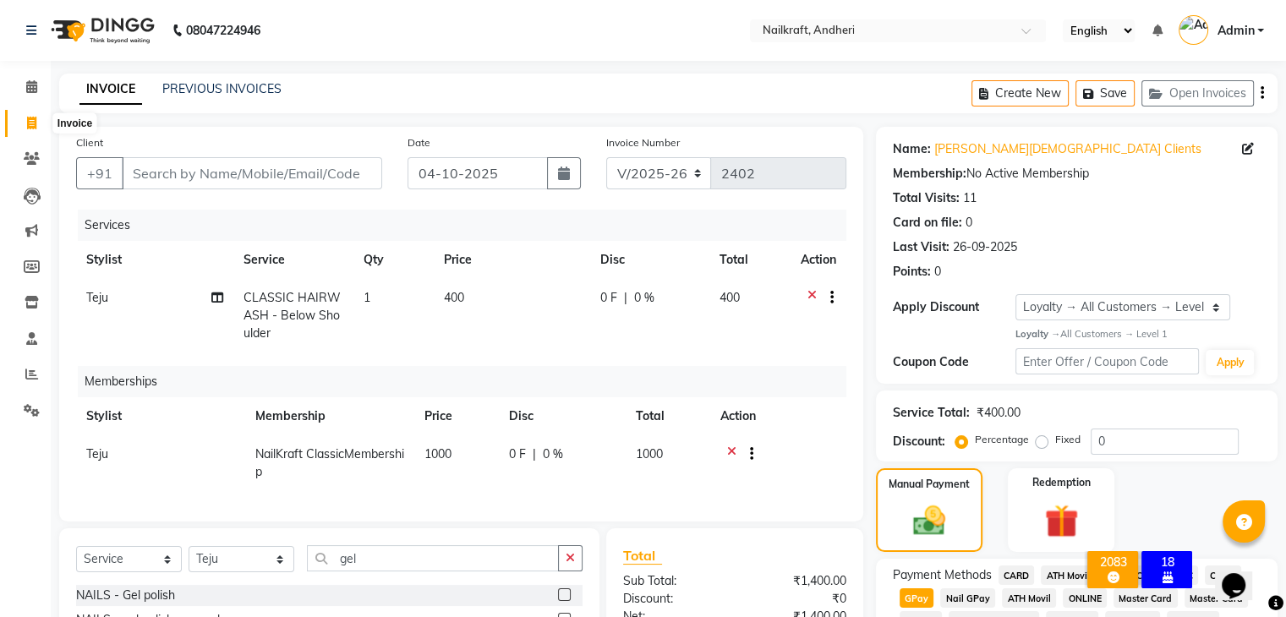
click at [43, 122] on span at bounding box center [32, 123] width 30 height 19
select select "service"
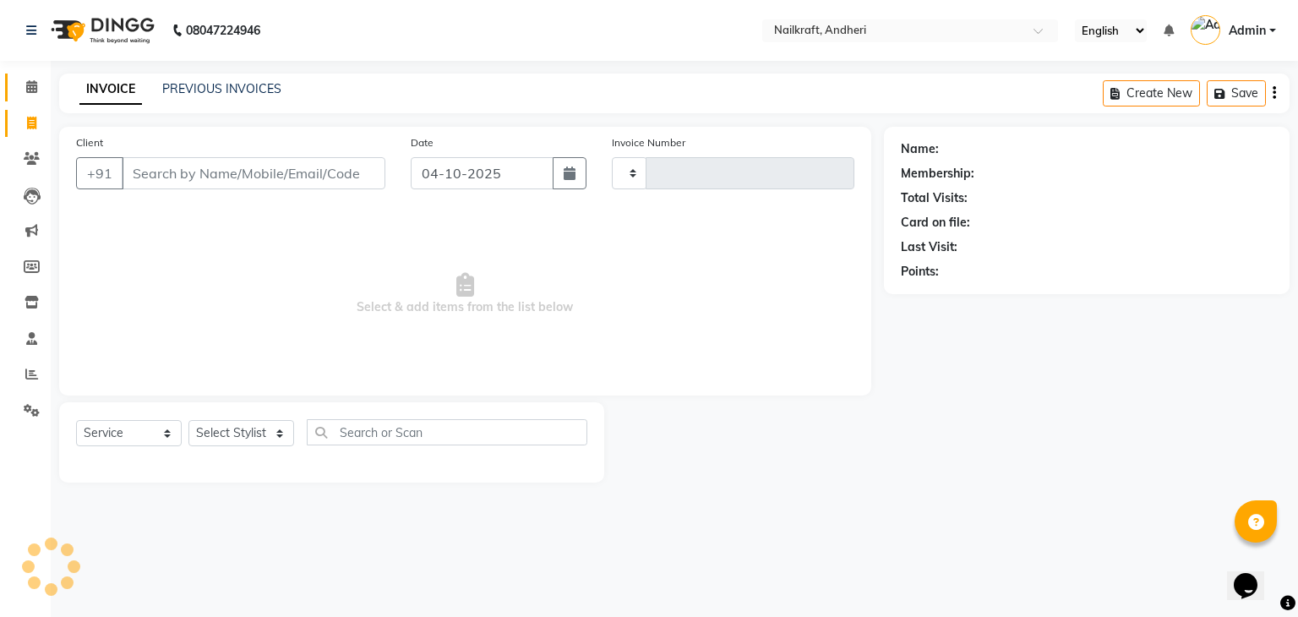
type input "2402"
select select "6081"
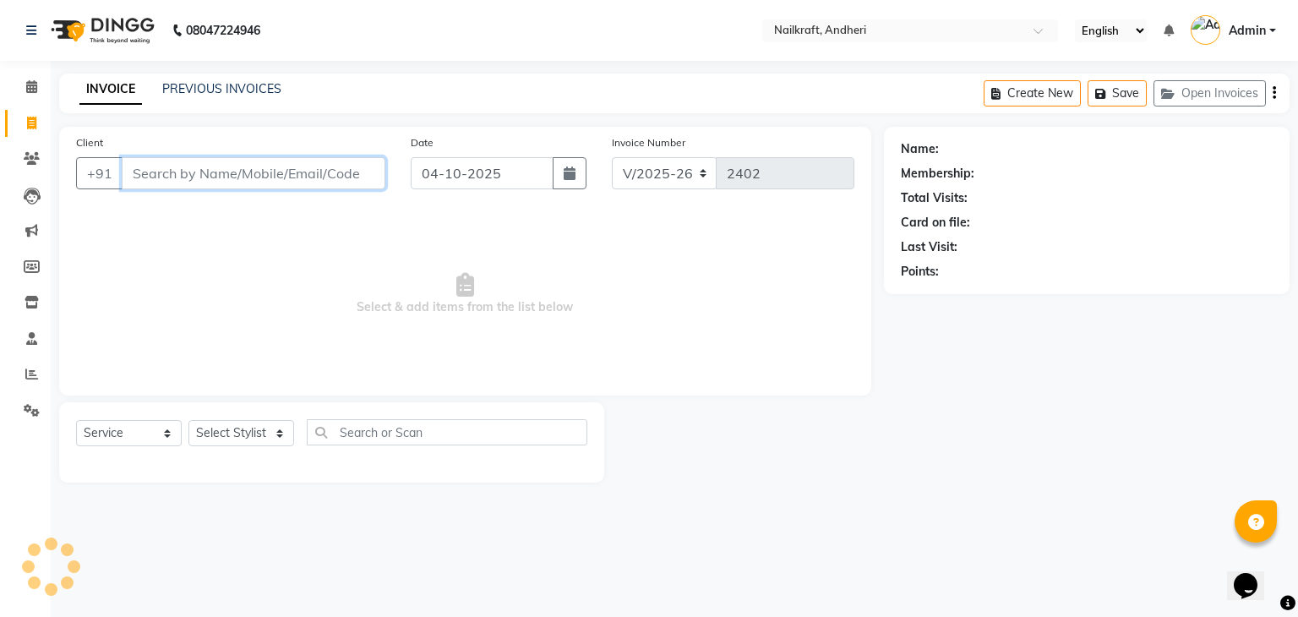
click at [309, 163] on input "Client" at bounding box center [254, 173] width 264 height 32
paste input "9320070714"
type input "9320070714"
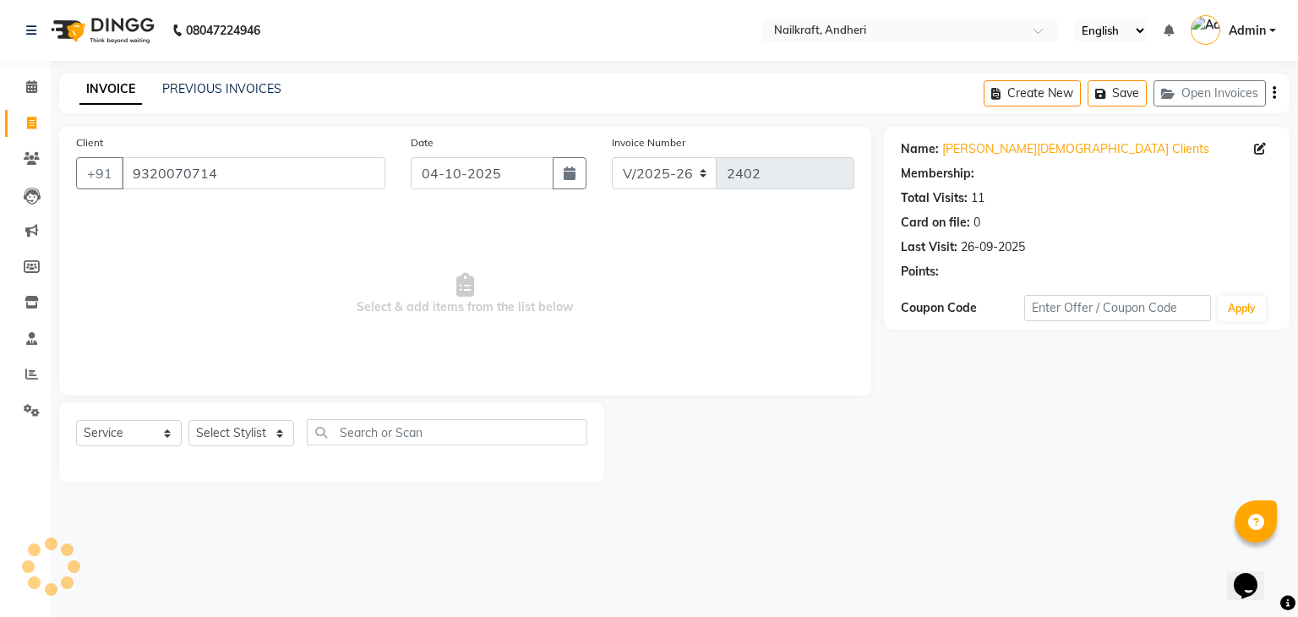
select select "1: Object"
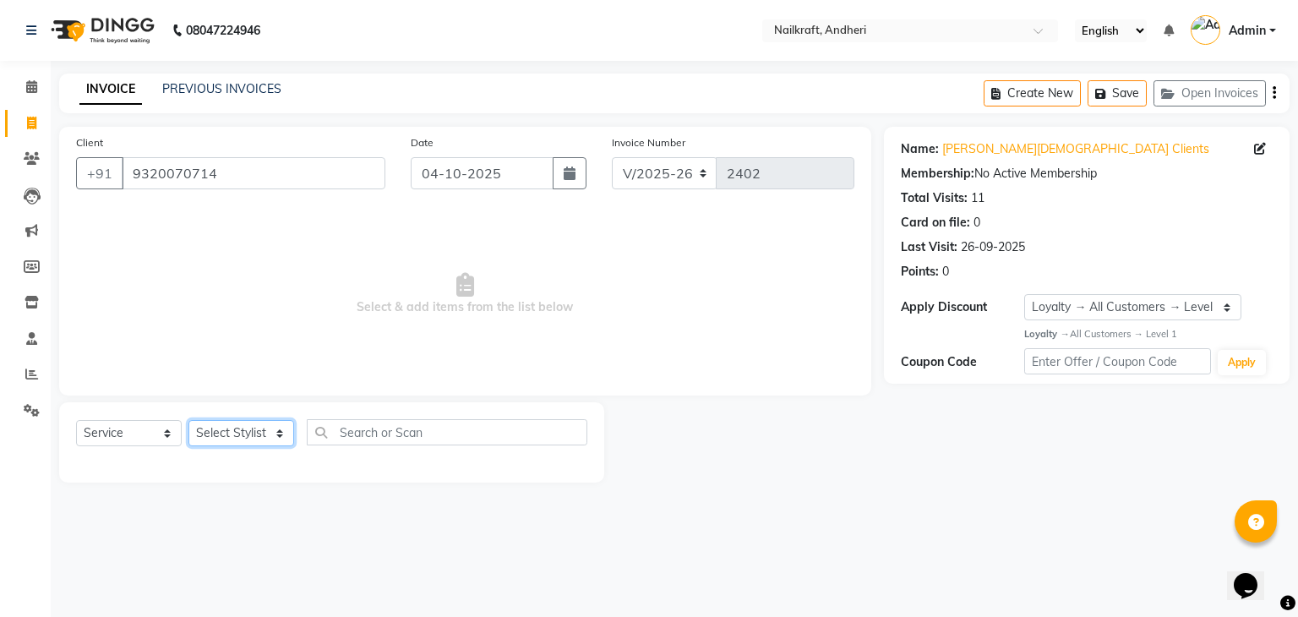
click at [270, 427] on select "Select Stylist Aarti [PERSON_NAME] [PERSON_NAME] [PERSON_NAME] Neha [MEDICAL_DA…" at bounding box center [241, 433] width 106 height 26
select select "88169"
click at [188, 421] on select "Select Stylist Aarti [PERSON_NAME] [PERSON_NAME] [PERSON_NAME] Neha [MEDICAL_DA…" at bounding box center [241, 433] width 106 height 26
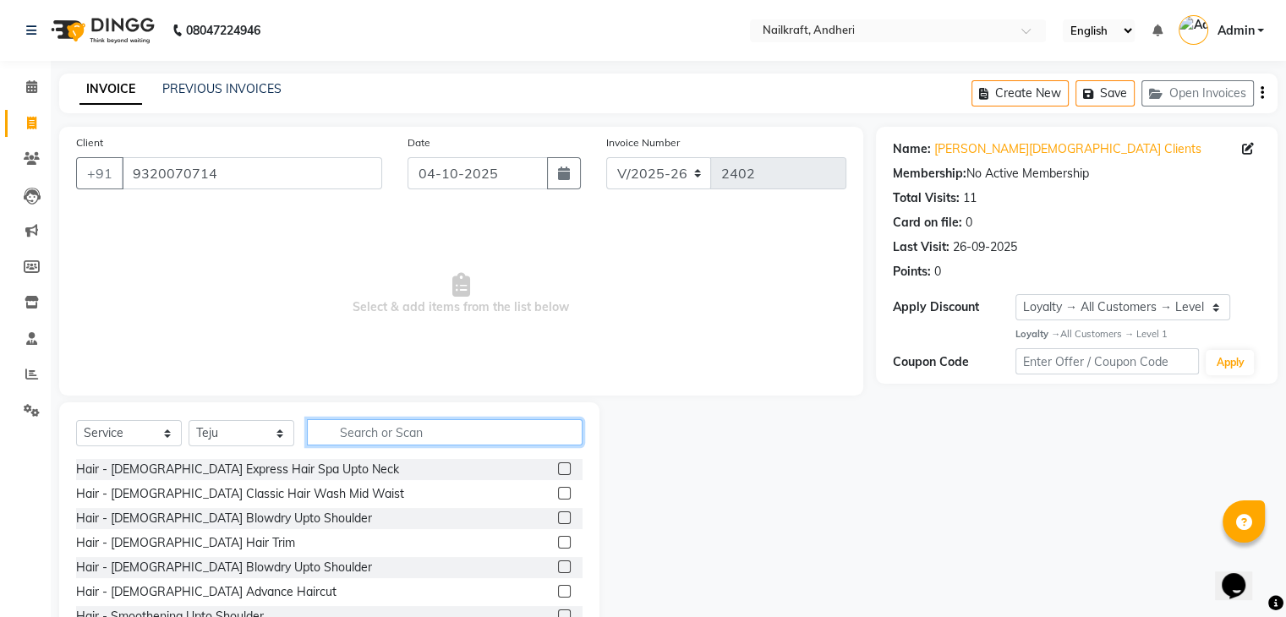
click at [364, 436] on input "text" at bounding box center [445, 432] width 276 height 26
type input "hair wash"
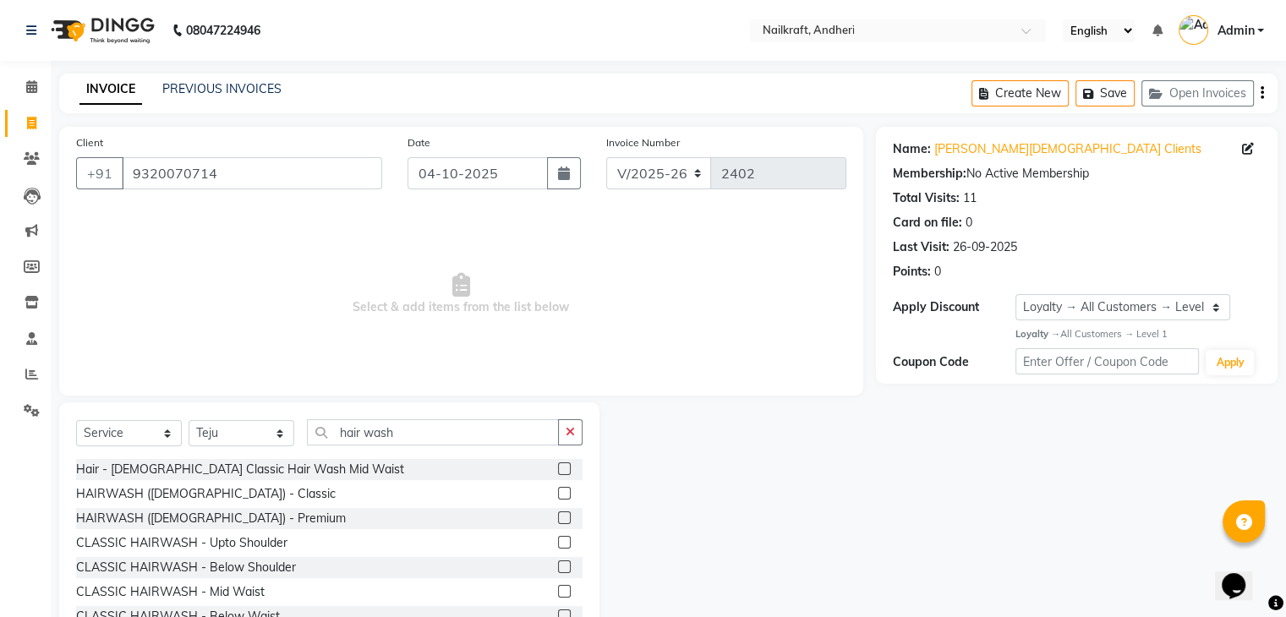
click at [558, 565] on label at bounding box center [564, 566] width 13 height 13
click at [558, 565] on input "checkbox" at bounding box center [563, 567] width 11 height 11
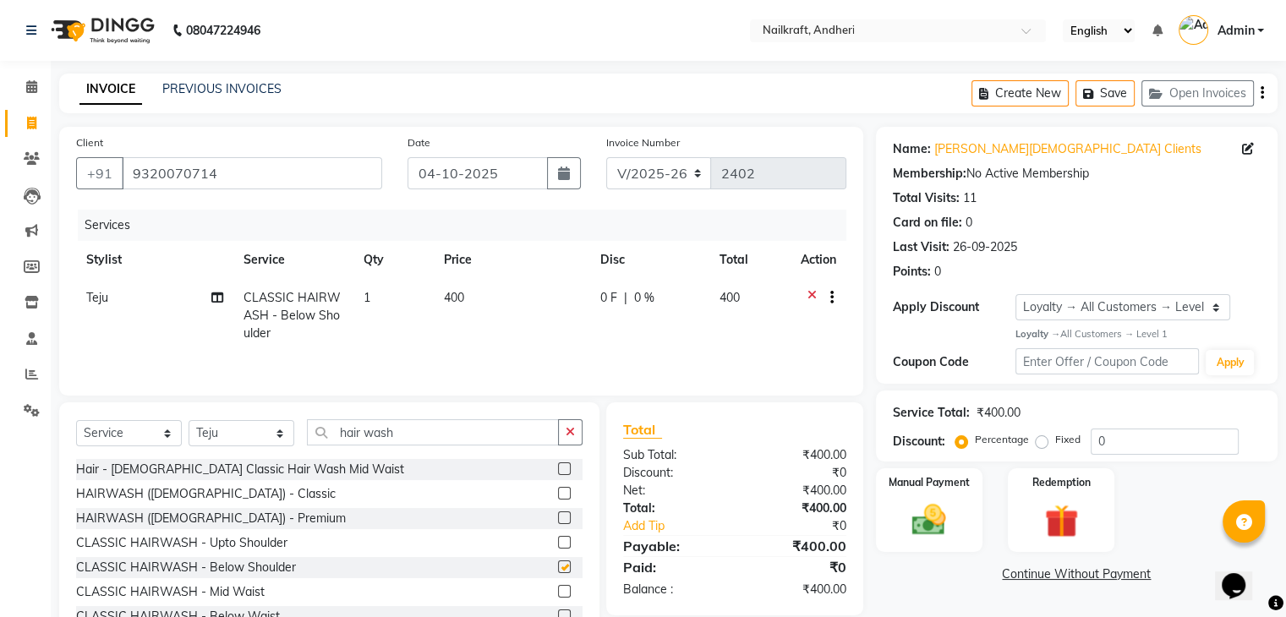
checkbox input "false"
click at [456, 440] on input "hair wash" at bounding box center [433, 432] width 252 height 26
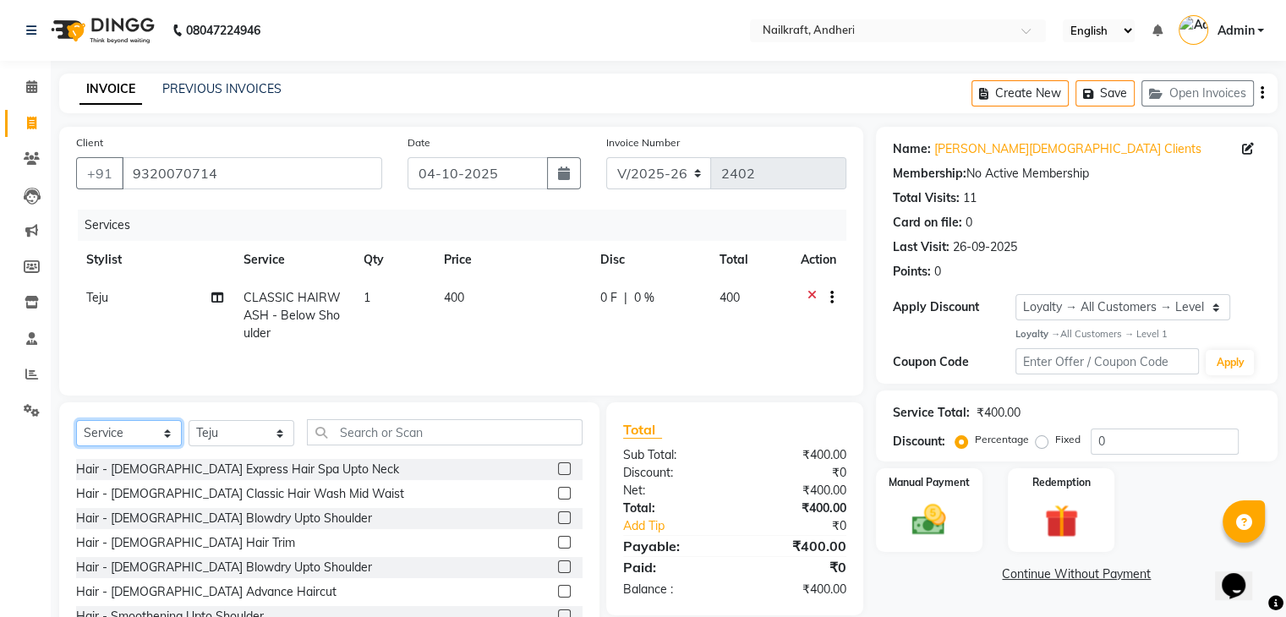
click at [115, 437] on select "Select Service Product Membership Package Voucher Prepaid Gift Card" at bounding box center [129, 433] width 106 height 26
click at [76, 422] on select "Select Service Product Membership Package Voucher Prepaid Gift Card" at bounding box center [129, 433] width 106 height 26
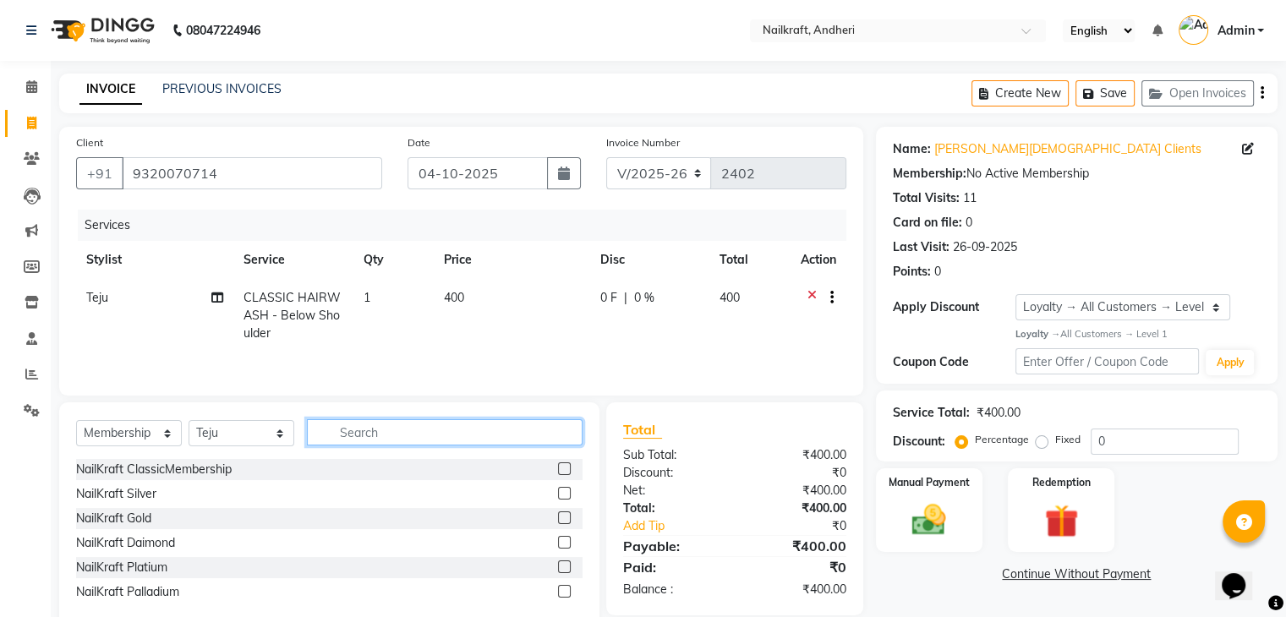
click at [348, 434] on input "text" at bounding box center [445, 432] width 276 height 26
click at [562, 466] on label at bounding box center [564, 468] width 13 height 13
click at [562, 466] on input "checkbox" at bounding box center [563, 469] width 11 height 11
select select "select"
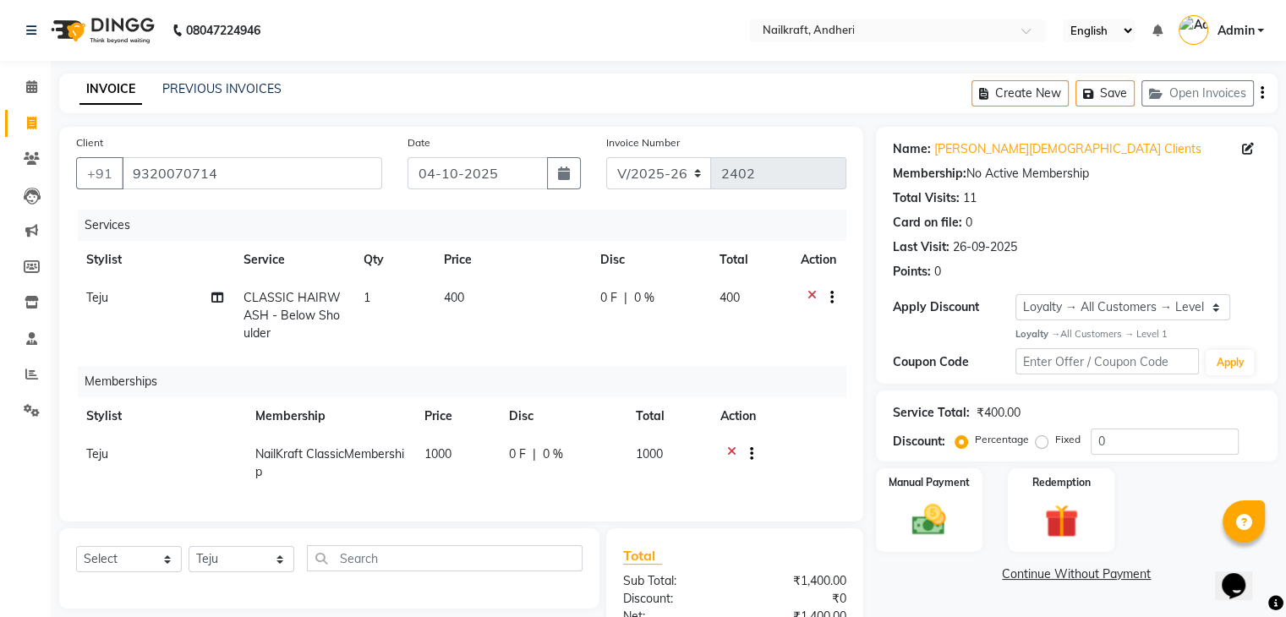
scroll to position [162, 0]
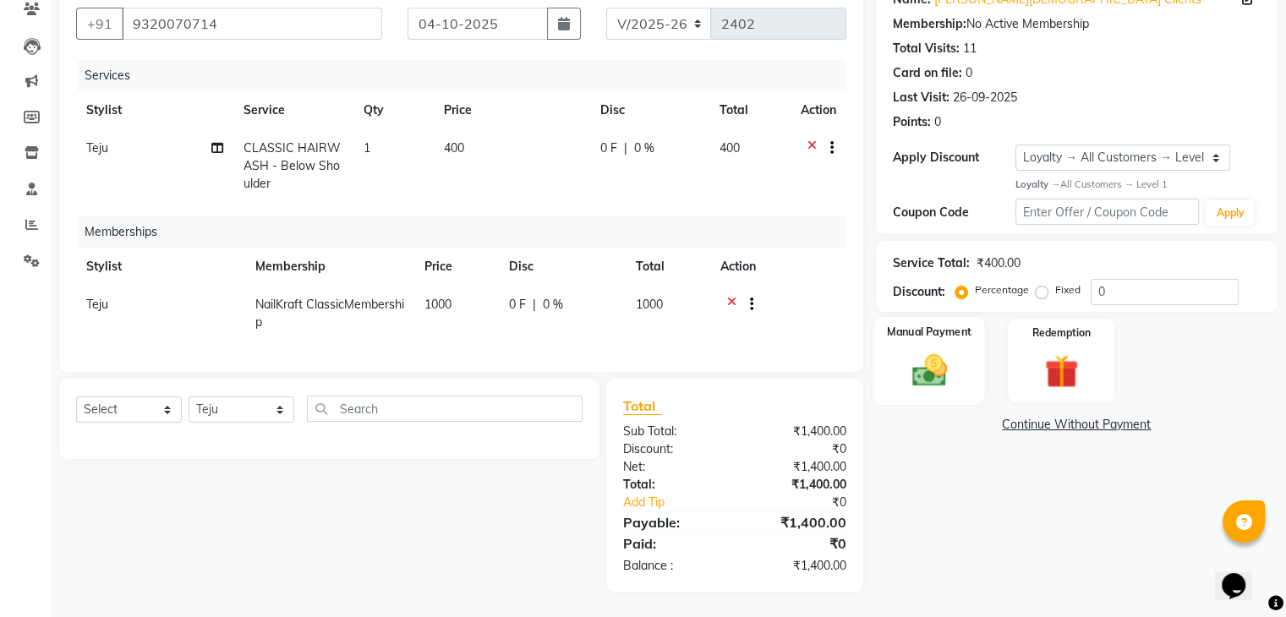
click at [913, 350] on img at bounding box center [928, 370] width 57 height 41
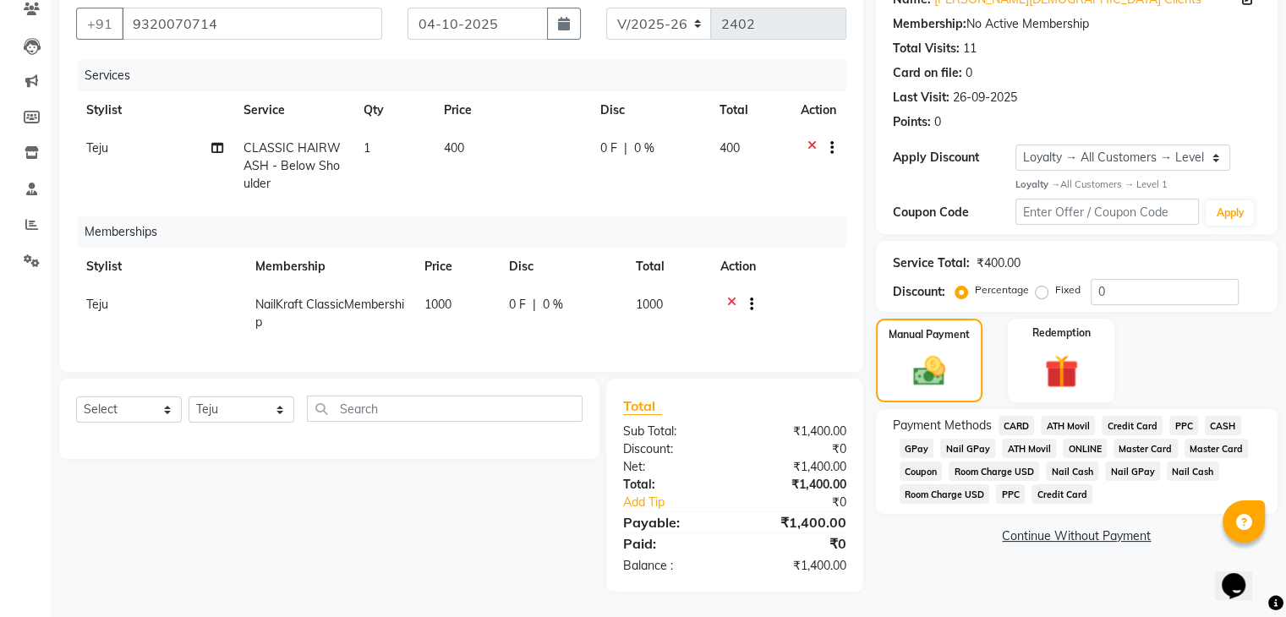
click at [917, 439] on span "GPay" at bounding box center [916, 448] width 35 height 19
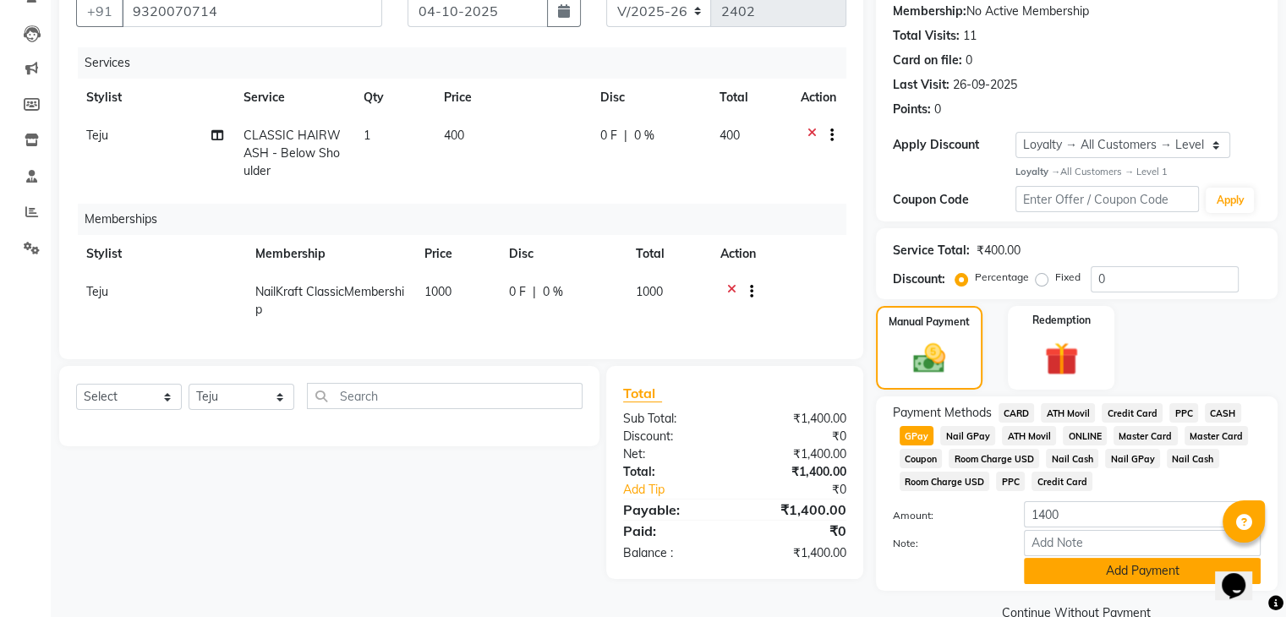
click at [1155, 570] on button "Add Payment" at bounding box center [1142, 571] width 237 height 26
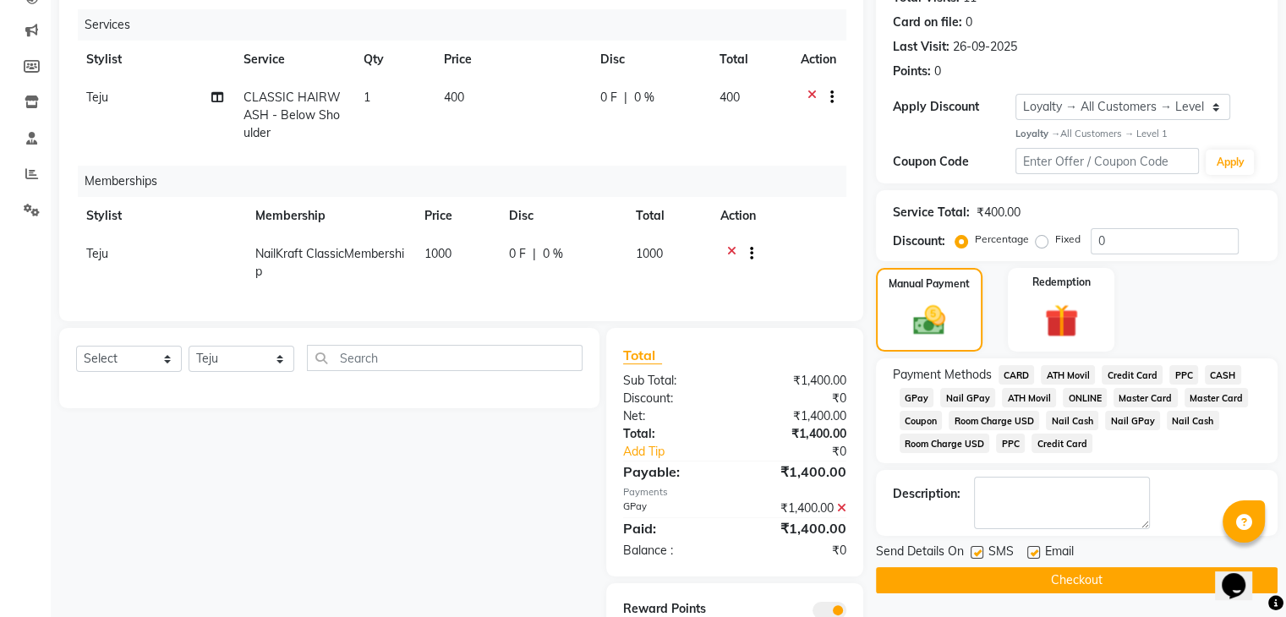
scroll to position [283, 0]
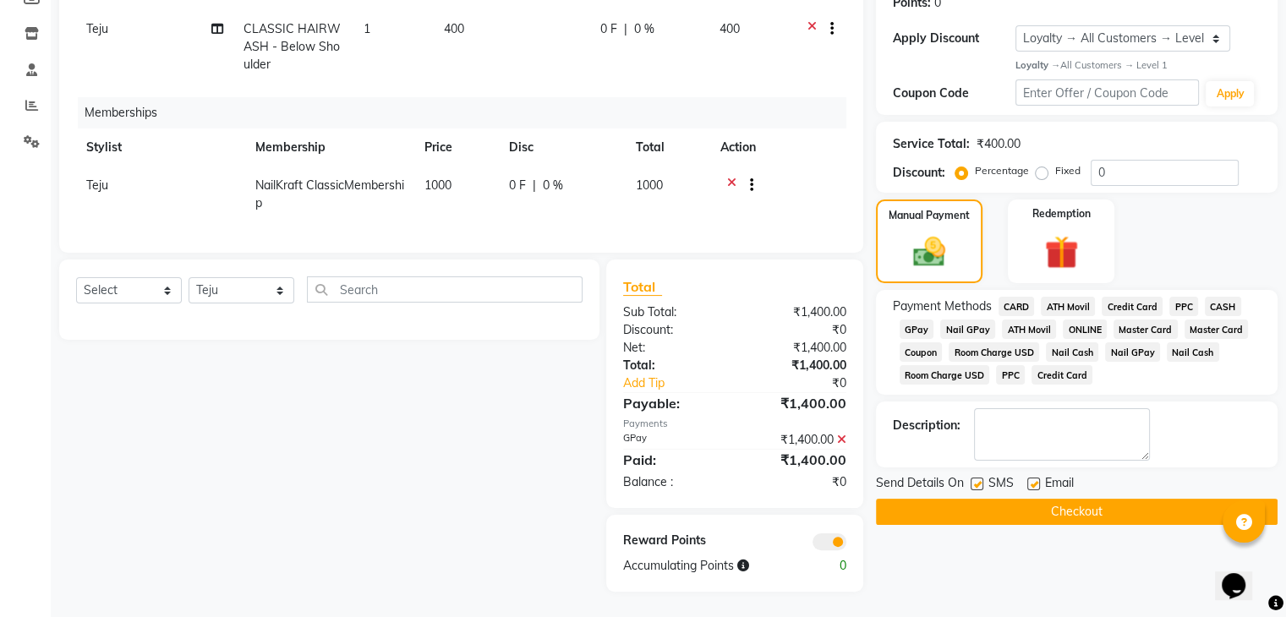
click at [986, 499] on button "Checkout" at bounding box center [1076, 512] width 401 height 26
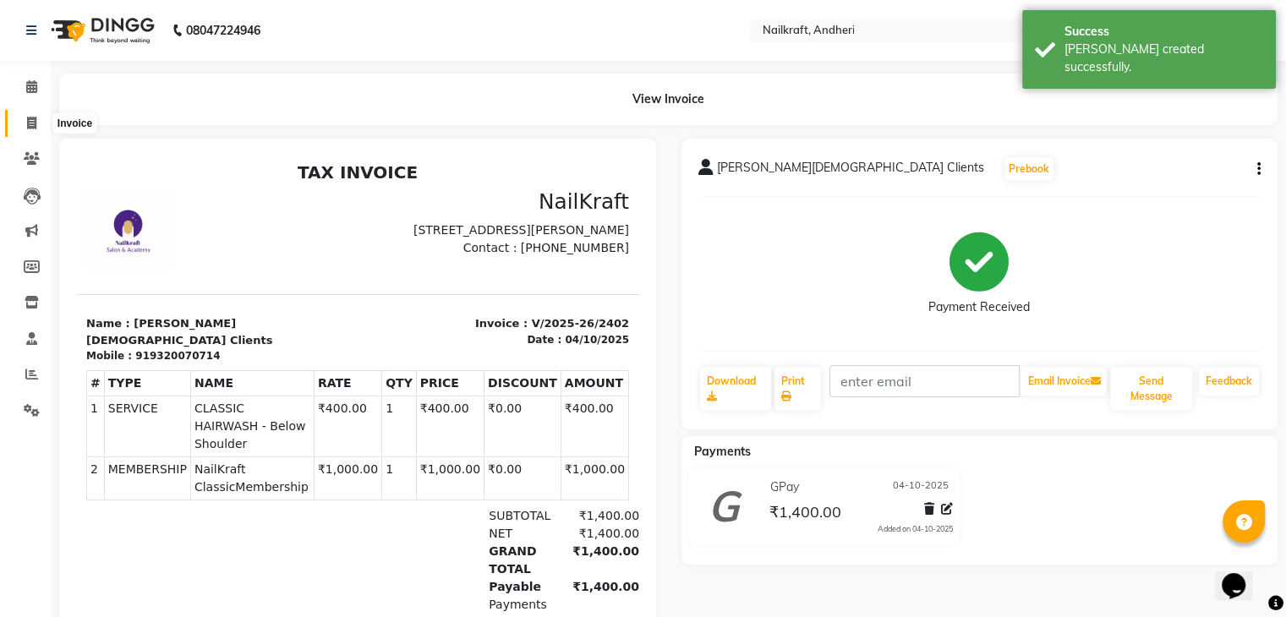
click at [27, 128] on icon at bounding box center [31, 123] width 9 height 13
select select "service"
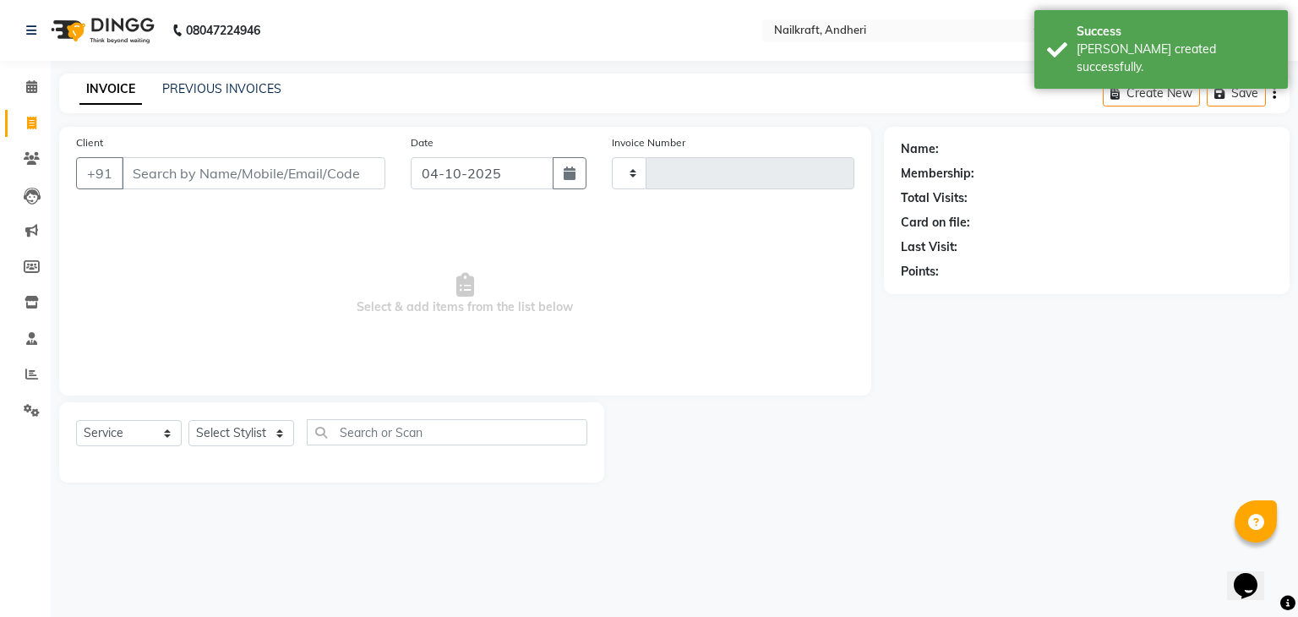
type input "2403"
select select "6081"
click at [205, 168] on input "Client" at bounding box center [254, 173] width 264 height 32
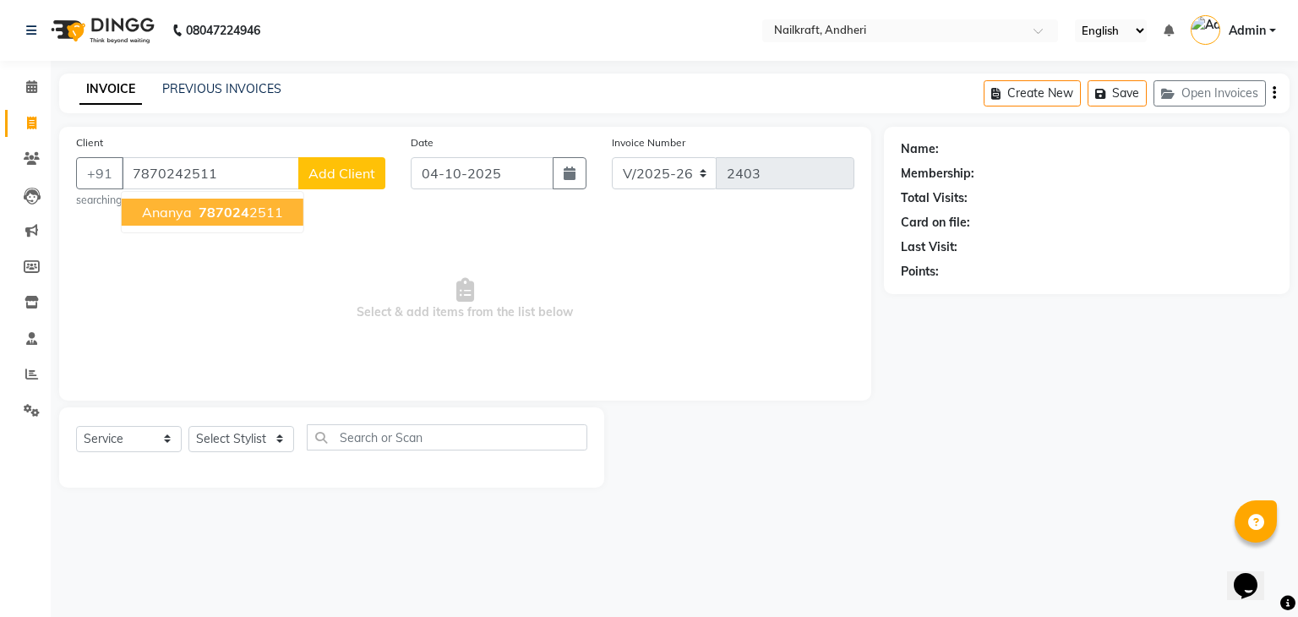
type input "7870242511"
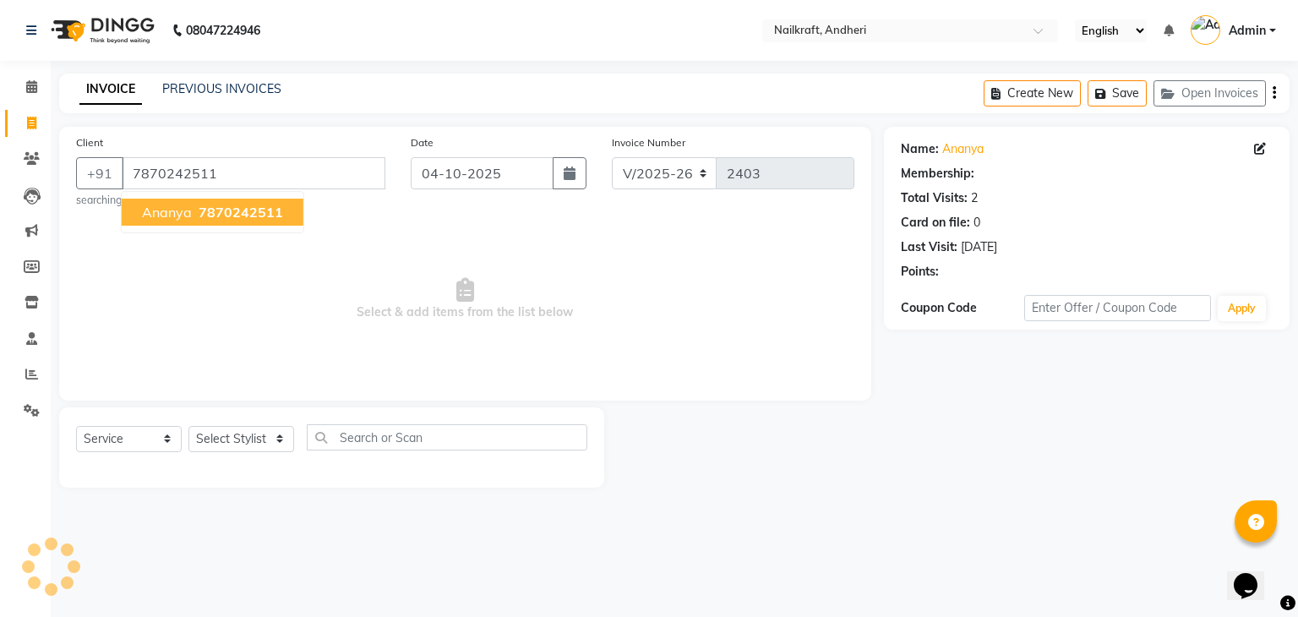
select select "1: Object"
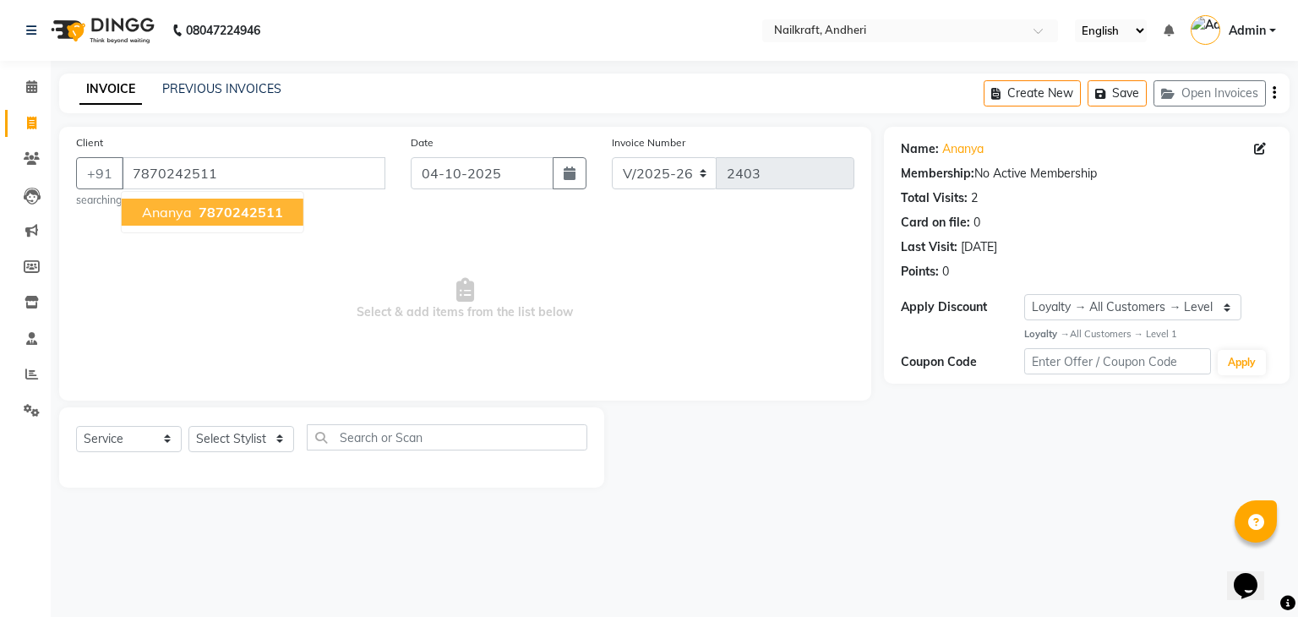
click at [225, 206] on span "7870242511" at bounding box center [241, 212] width 85 height 17
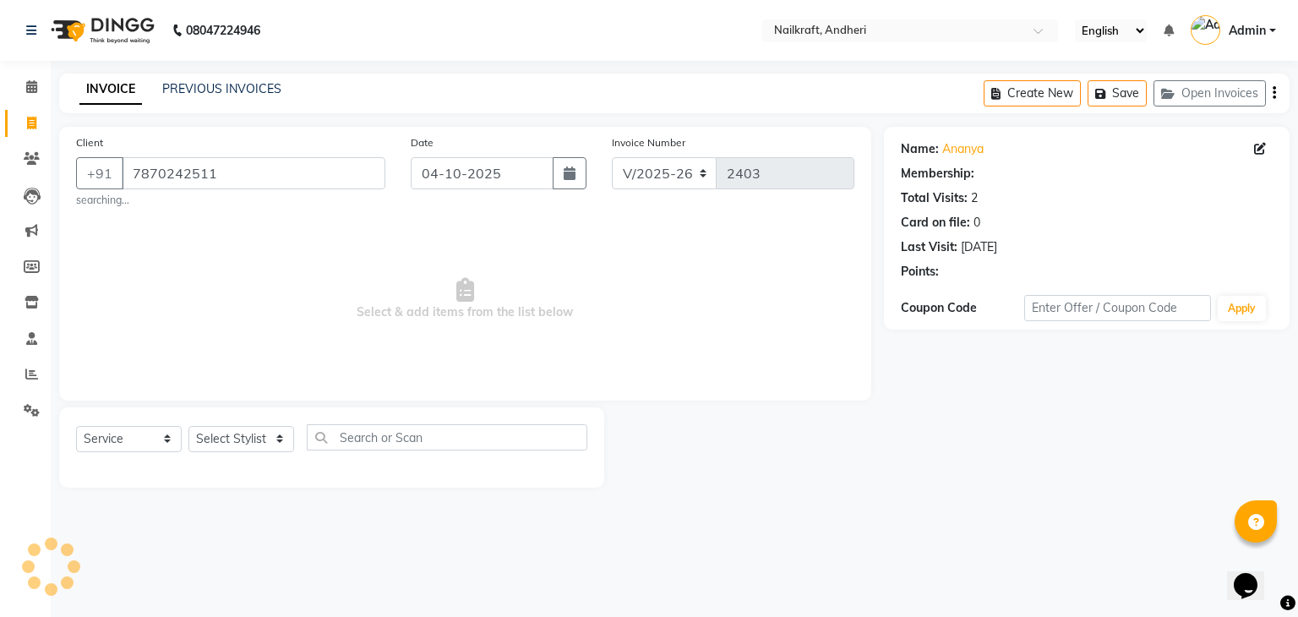
select select "1: Object"
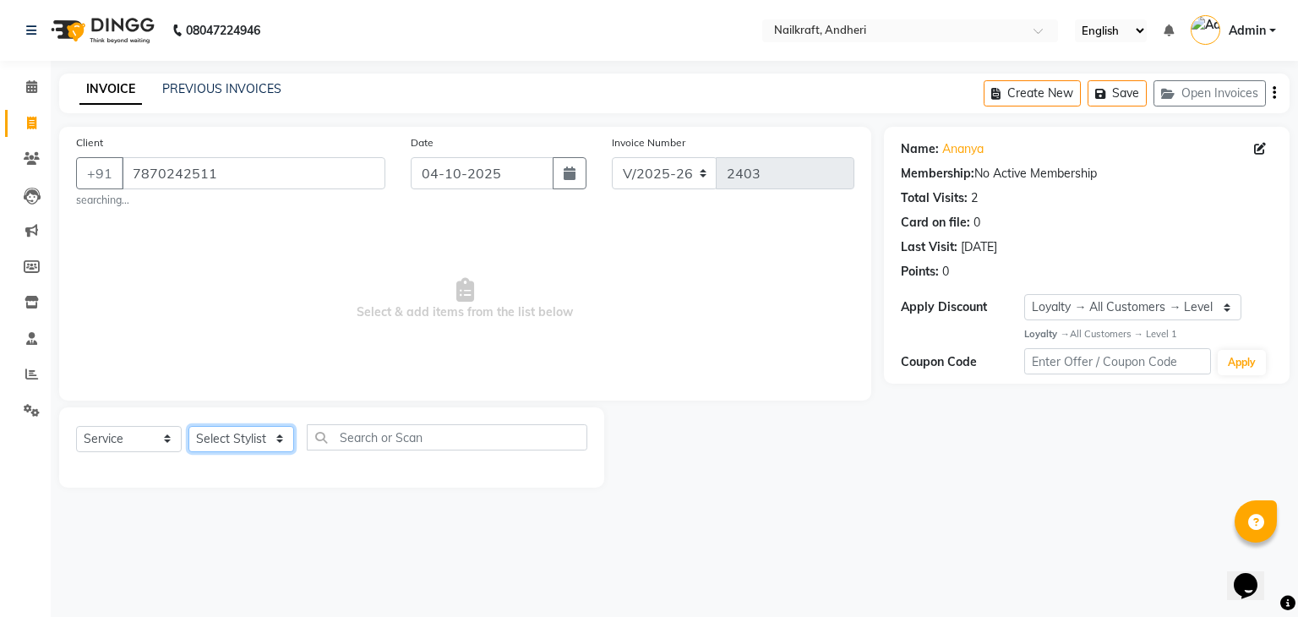
click at [272, 434] on select "Select Stylist Aarti [PERSON_NAME] [PERSON_NAME] [PERSON_NAME] Neha [MEDICAL_DA…" at bounding box center [241, 439] width 106 height 26
select select "92124"
click at [188, 427] on select "Select Stylist Aarti [PERSON_NAME] [PERSON_NAME] [PERSON_NAME] Neha [MEDICAL_DA…" at bounding box center [241, 439] width 106 height 26
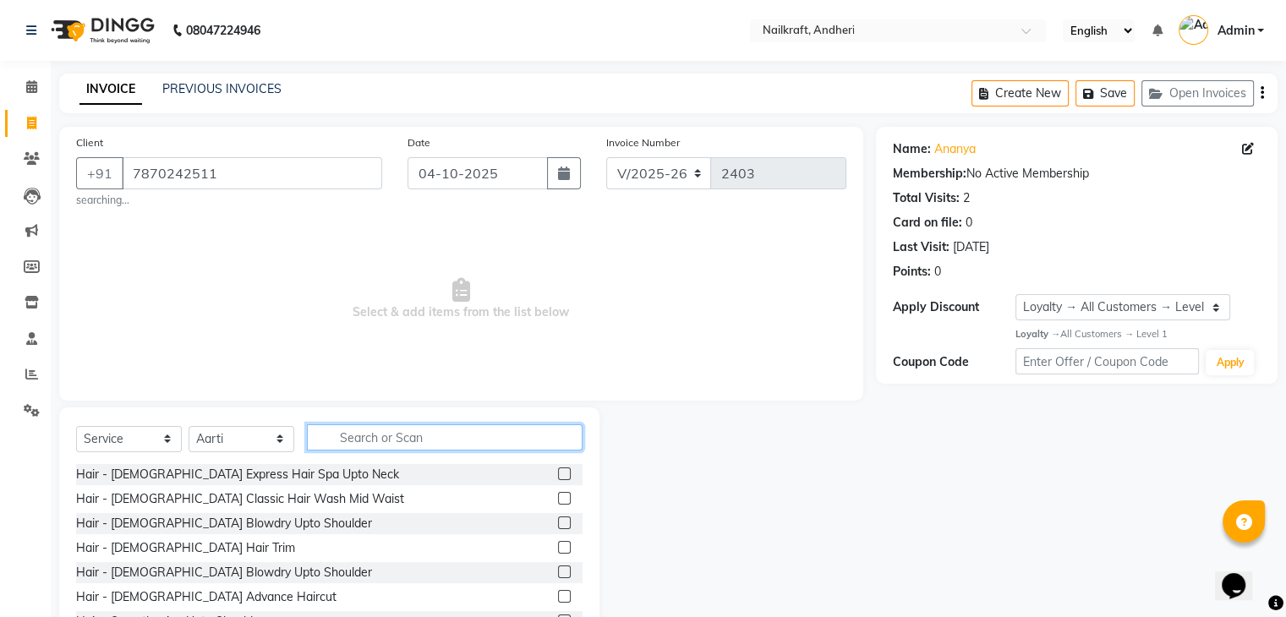
click at [354, 444] on input "text" at bounding box center [445, 437] width 276 height 26
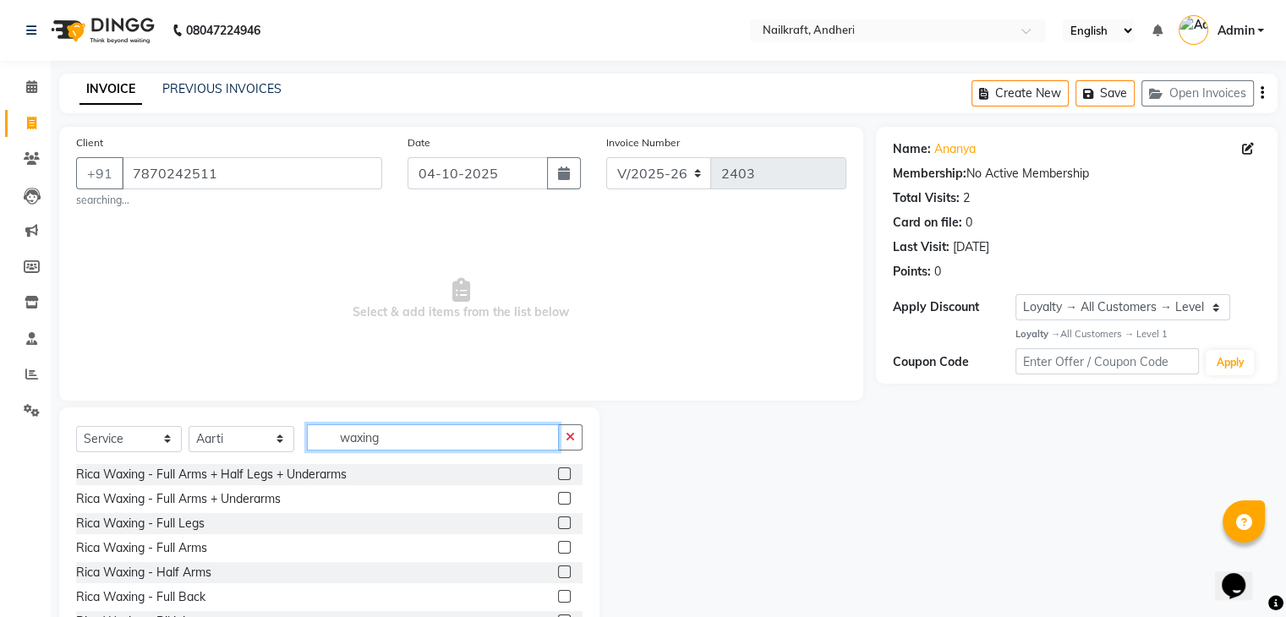
type input "waxing"
click at [558, 470] on label at bounding box center [564, 473] width 13 height 13
click at [558, 470] on input "checkbox" at bounding box center [563, 474] width 11 height 11
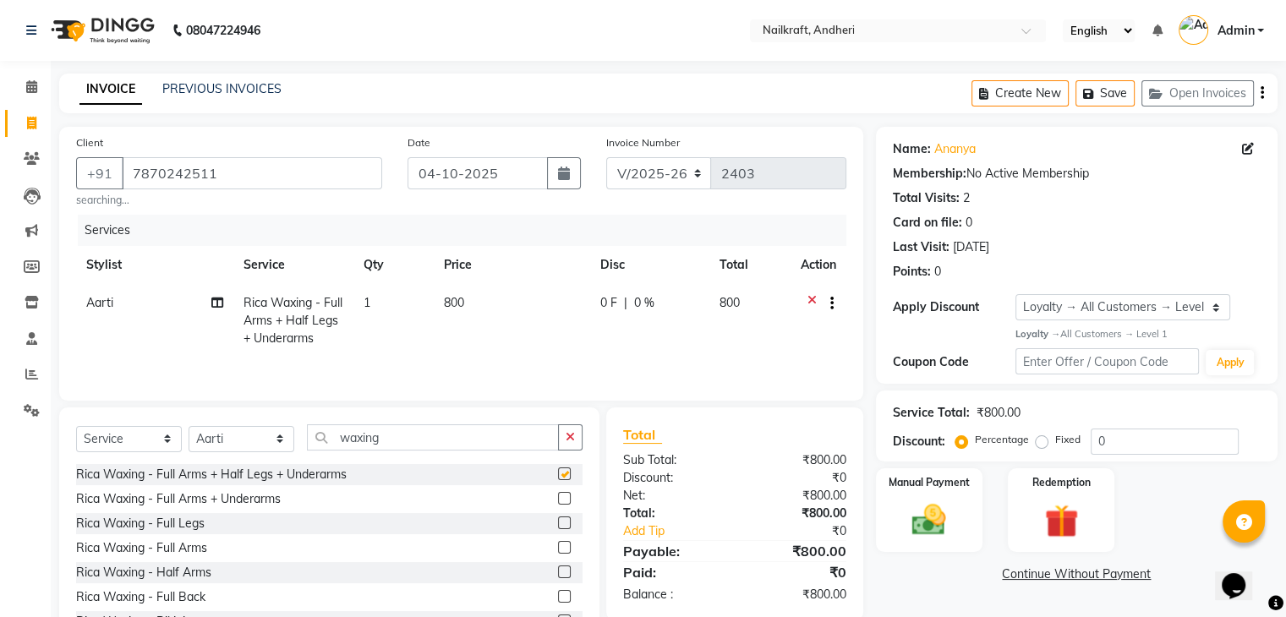
checkbox input "false"
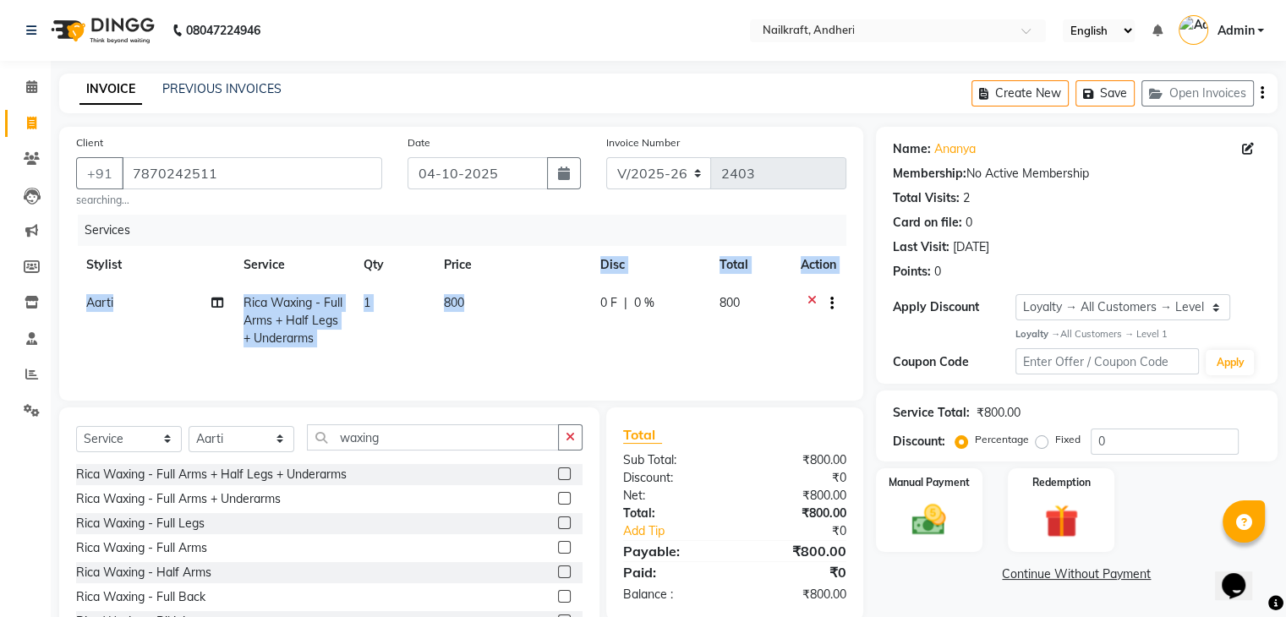
drag, startPoint x: 509, startPoint y: 282, endPoint x: 500, endPoint y: 311, distance: 30.0
click at [500, 311] on table "Stylist Service Qty Price Disc Total Action Aarti Rica Waxing - Full Arms + Hal…" at bounding box center [461, 302] width 770 height 112
click at [500, 311] on td "800" at bounding box center [512, 321] width 156 height 74
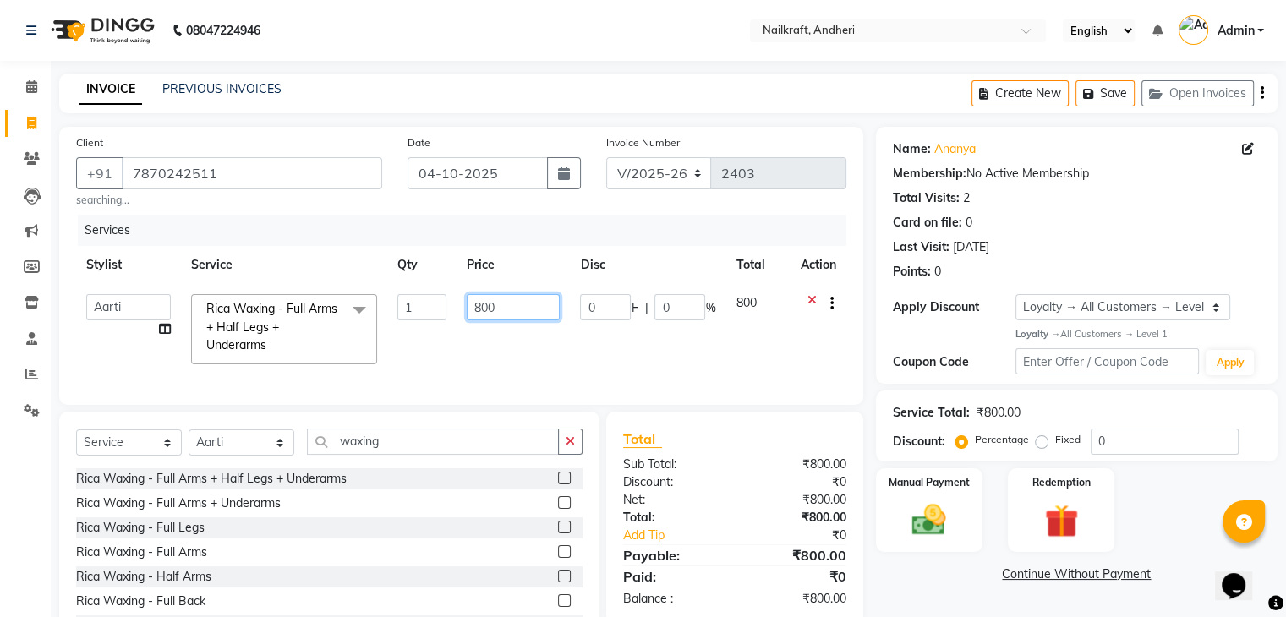
click at [500, 311] on input "800" at bounding box center [513, 307] width 93 height 26
type input "8"
type input "1000"
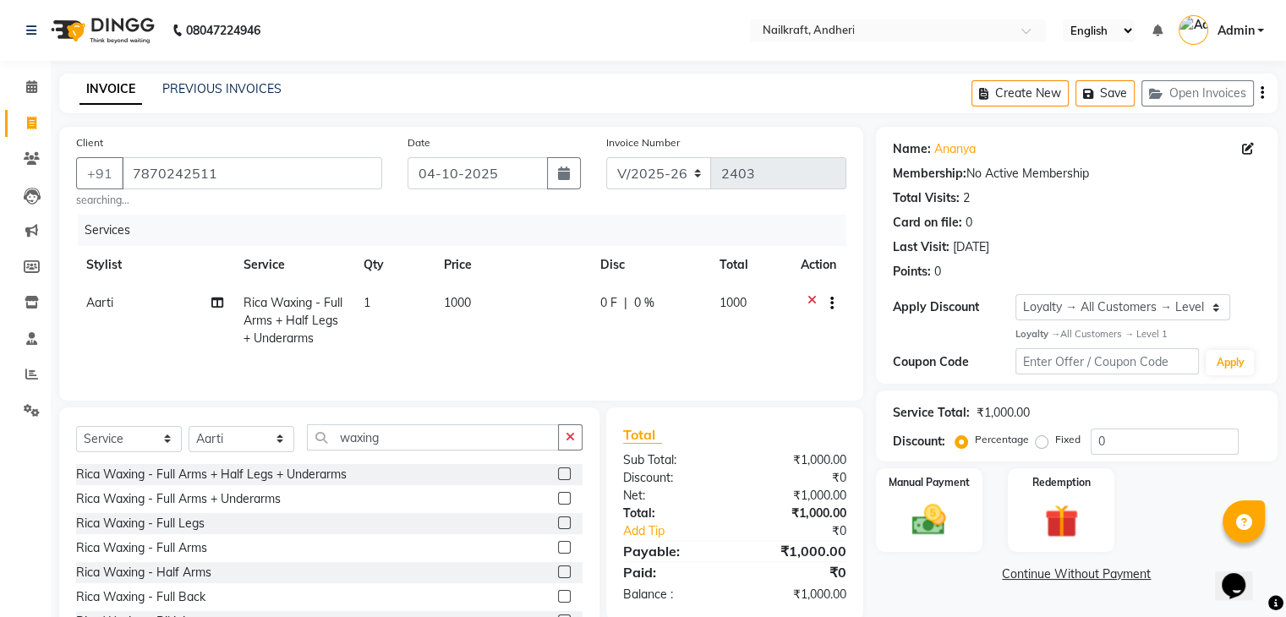
click at [539, 346] on td "1000" at bounding box center [512, 321] width 156 height 74
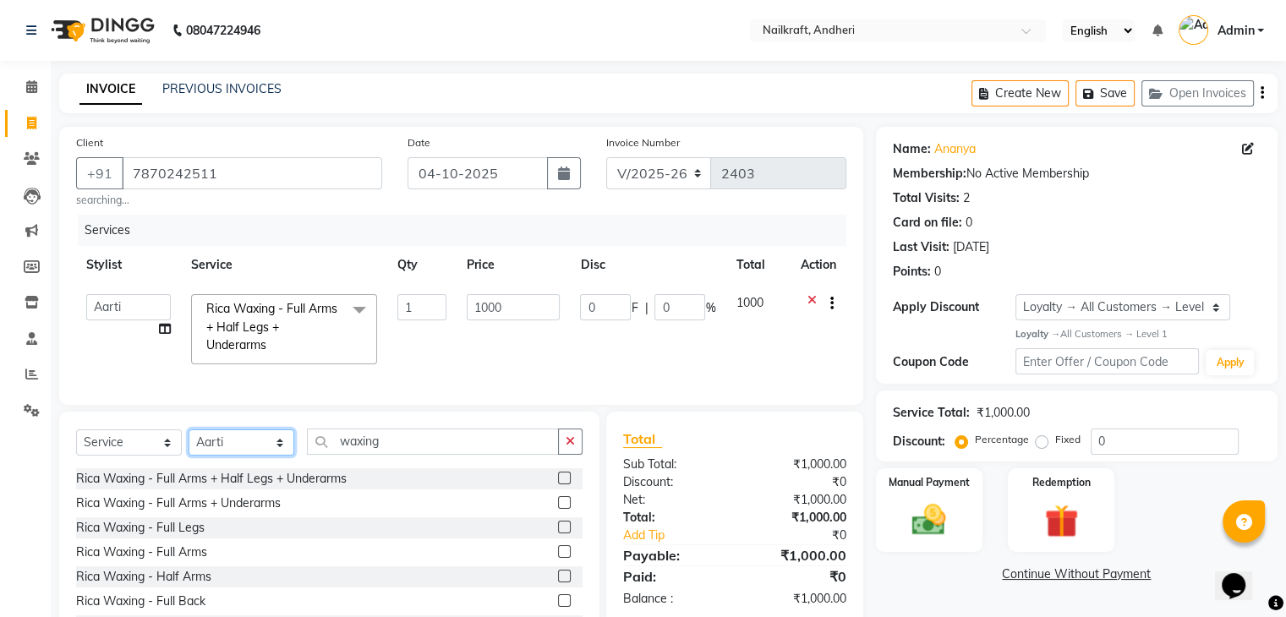
click at [224, 456] on select "Select Stylist Aarti [PERSON_NAME] [PERSON_NAME] [PERSON_NAME] Neha [MEDICAL_DA…" at bounding box center [241, 442] width 106 height 26
select select "90866"
click at [188, 443] on select "Select Stylist Aarti [PERSON_NAME] [PERSON_NAME] [PERSON_NAME] Neha [MEDICAL_DA…" at bounding box center [241, 442] width 106 height 26
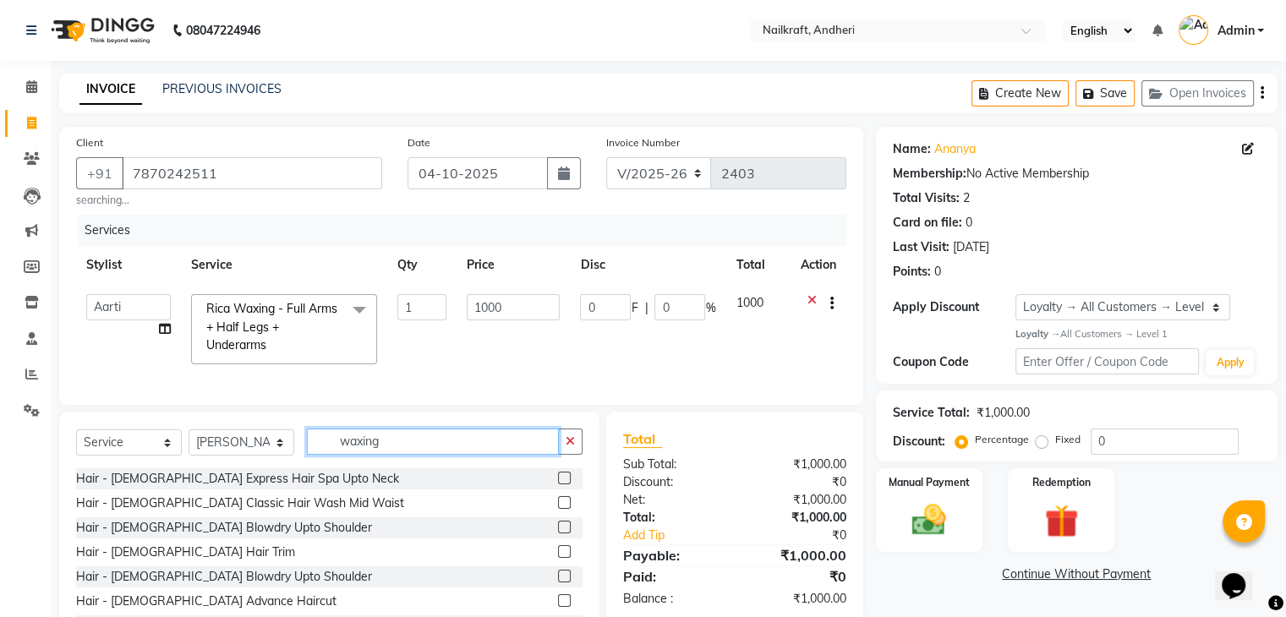
click at [399, 455] on input "waxing" at bounding box center [433, 442] width 252 height 26
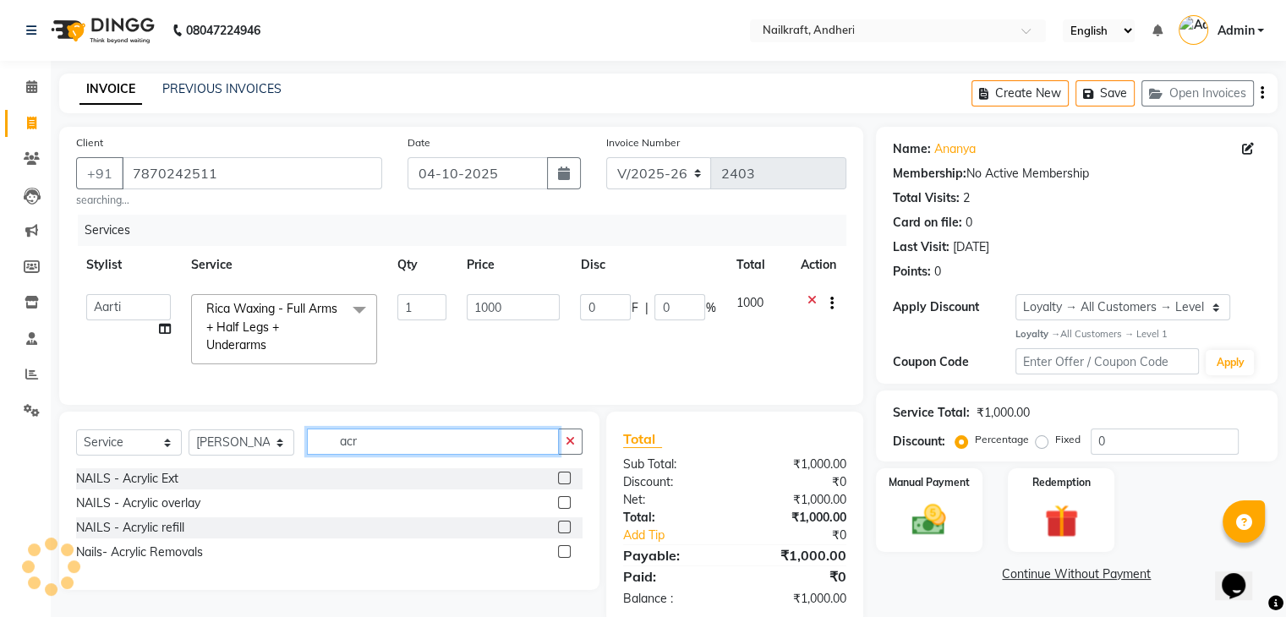
type input "acr"
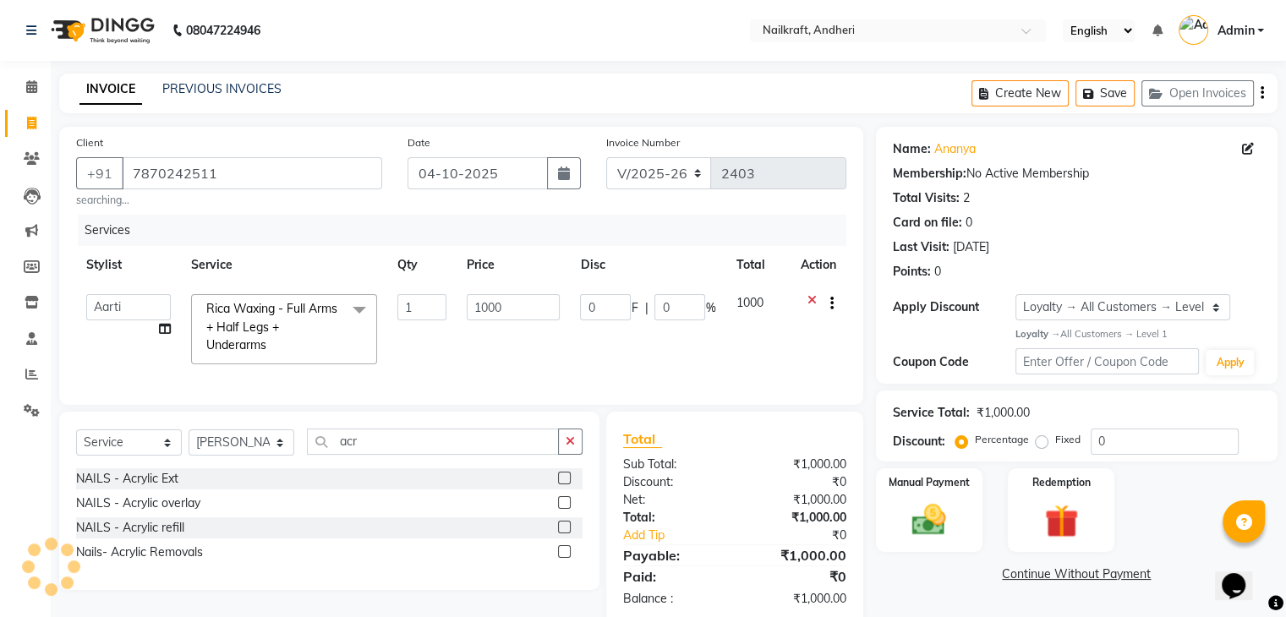
click at [565, 484] on label at bounding box center [564, 478] width 13 height 13
click at [565, 484] on input "checkbox" at bounding box center [563, 478] width 11 height 11
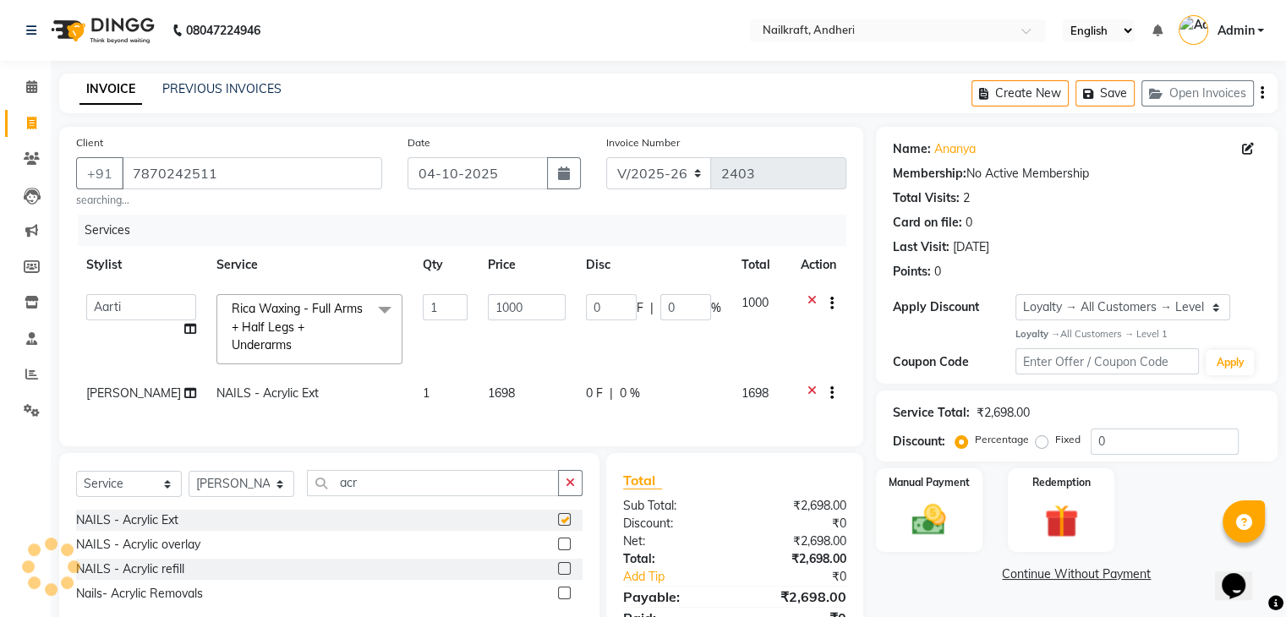
checkbox input "false"
click at [514, 407] on td "1698" at bounding box center [527, 394] width 98 height 41
select select "90866"
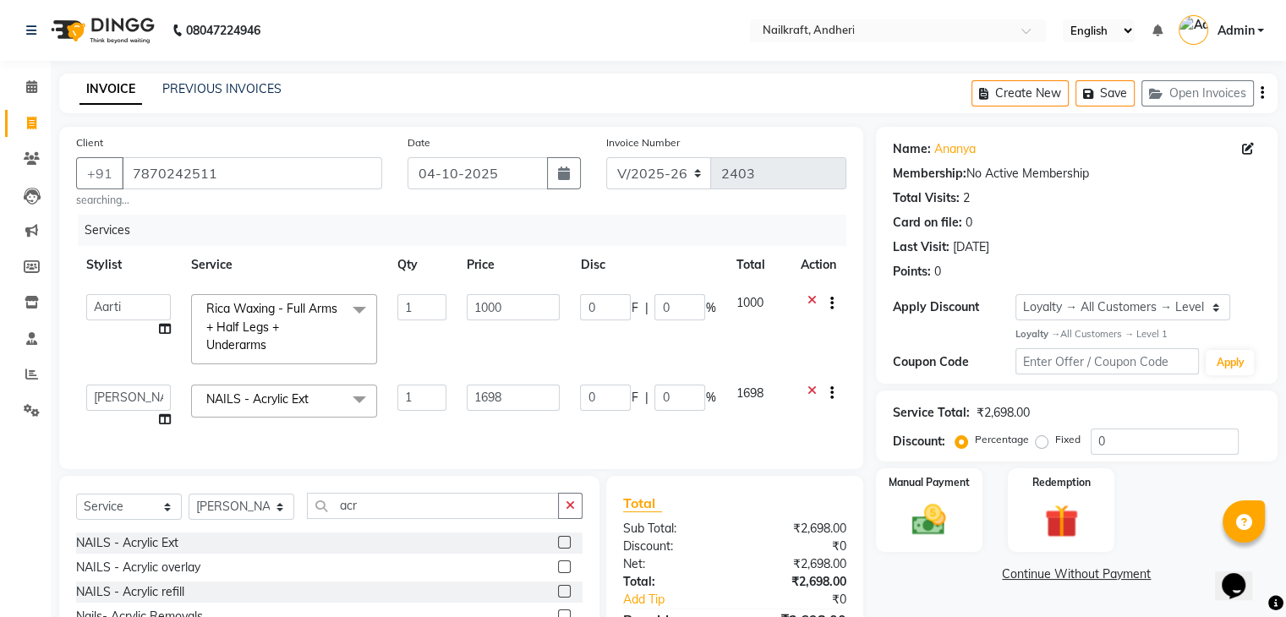
click at [514, 407] on input "1698" at bounding box center [513, 398] width 93 height 26
type input "1"
type input "180"
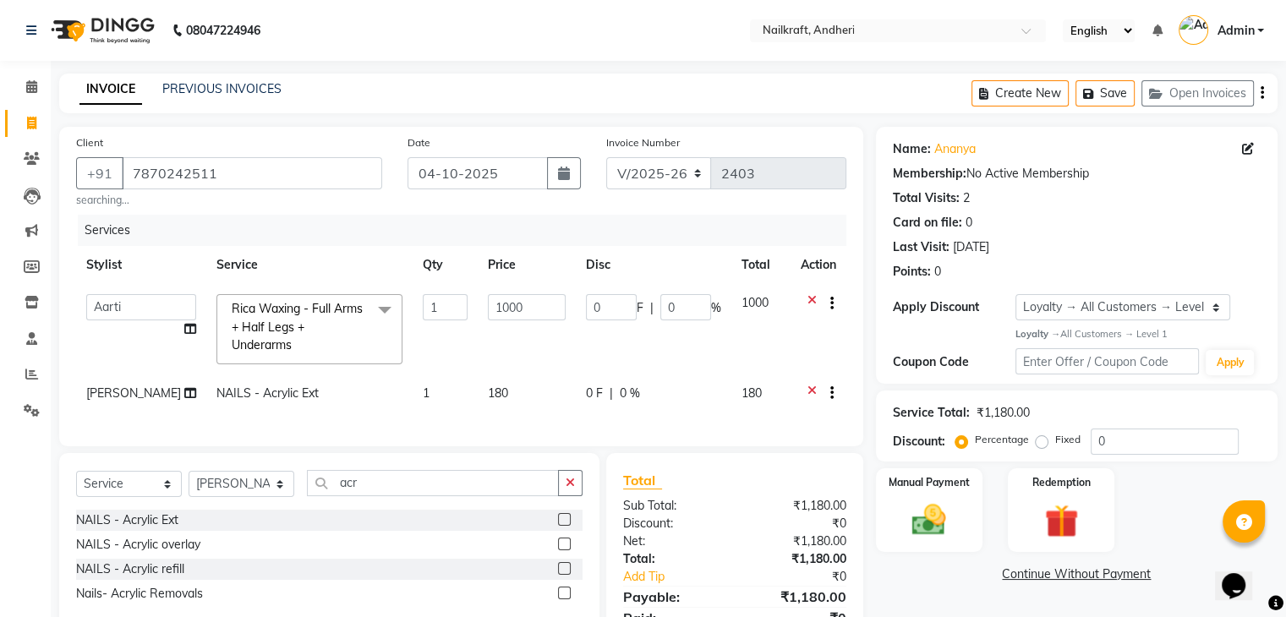
click at [933, 571] on link "Continue Without Payment" at bounding box center [1076, 574] width 395 height 18
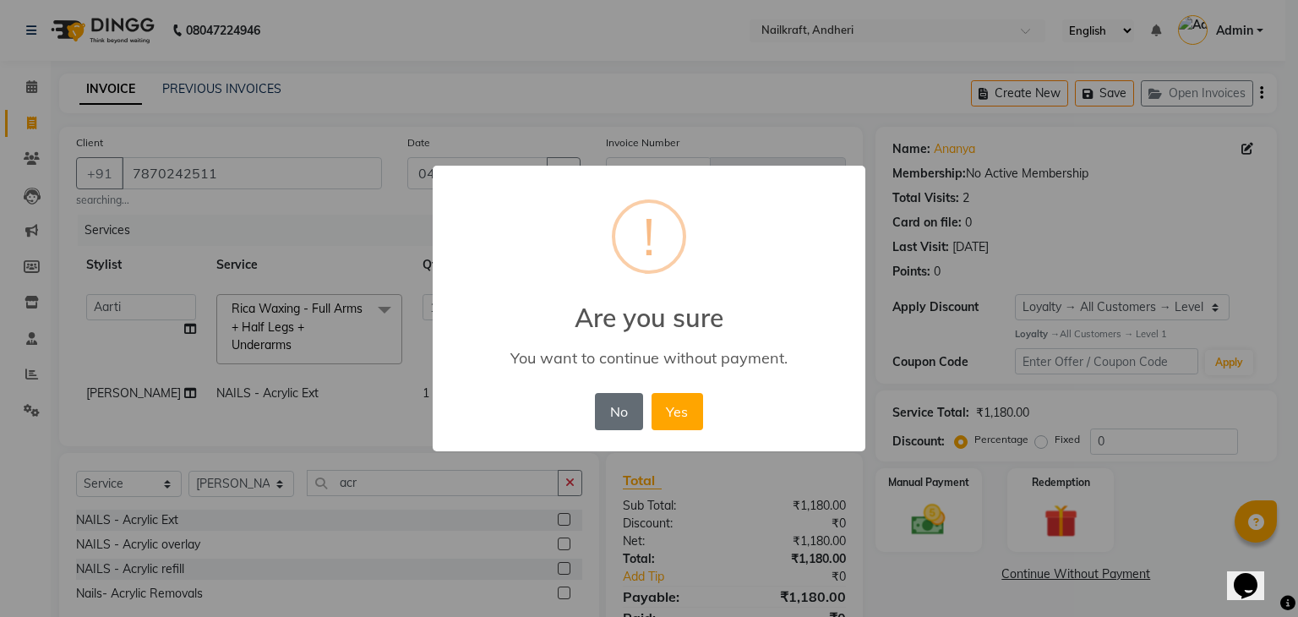
click at [632, 428] on button "No" at bounding box center [618, 411] width 47 height 37
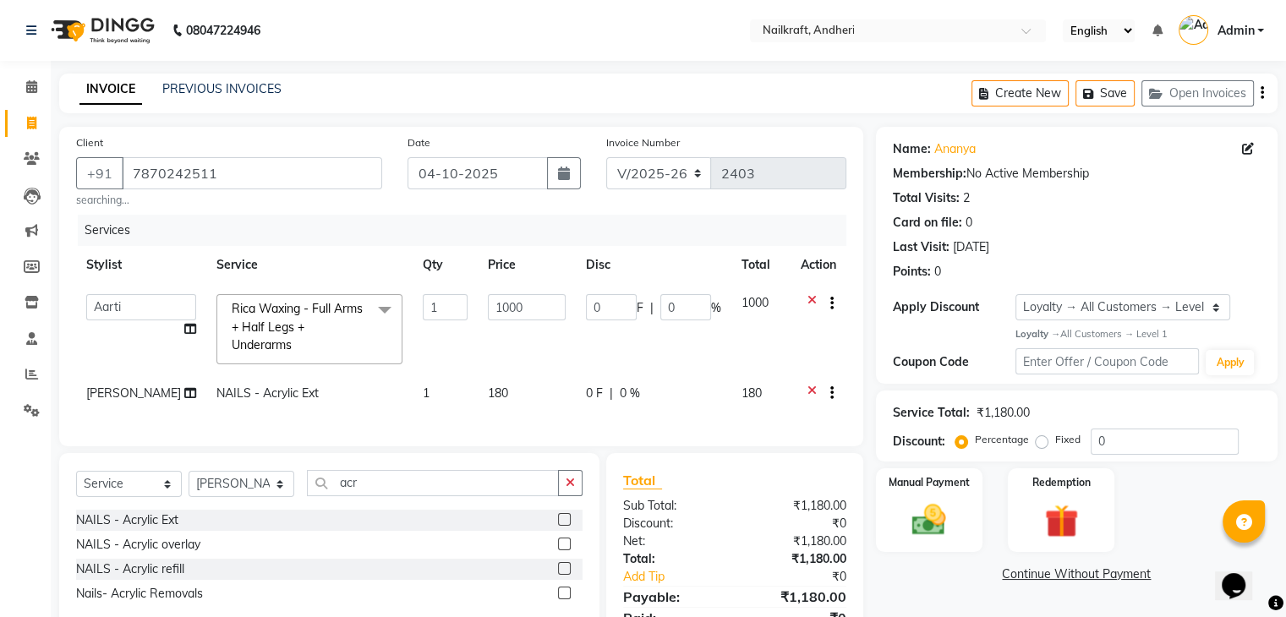
click at [809, 390] on icon at bounding box center [811, 395] width 9 height 21
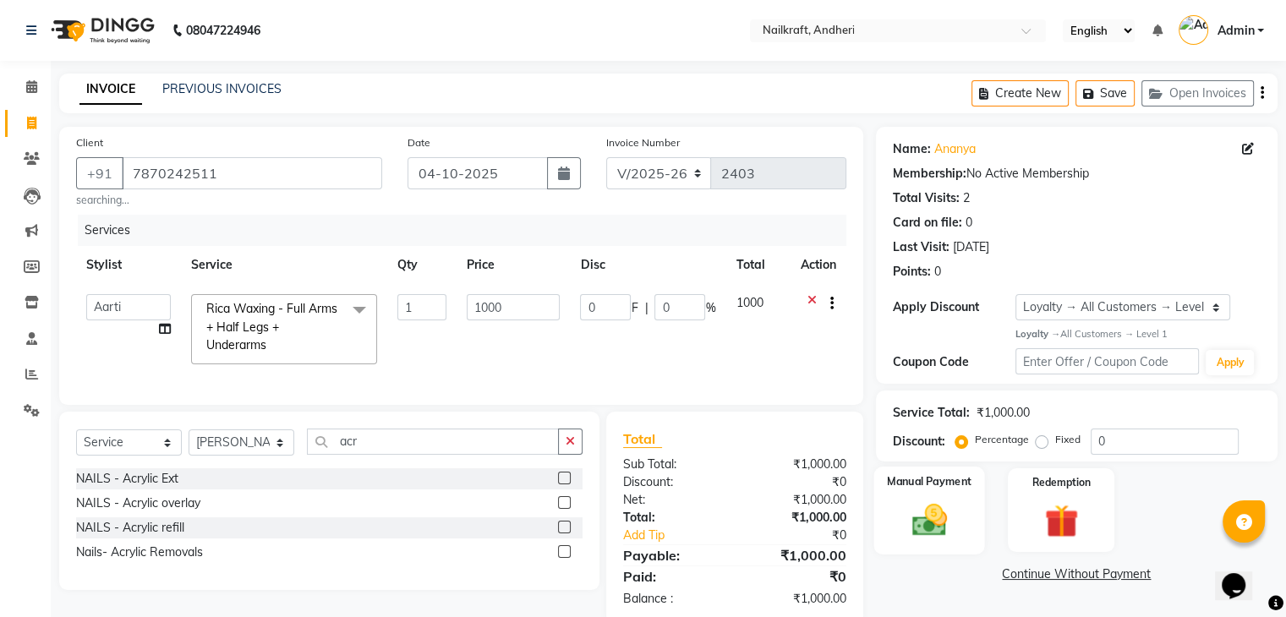
click at [936, 526] on img at bounding box center [928, 520] width 57 height 41
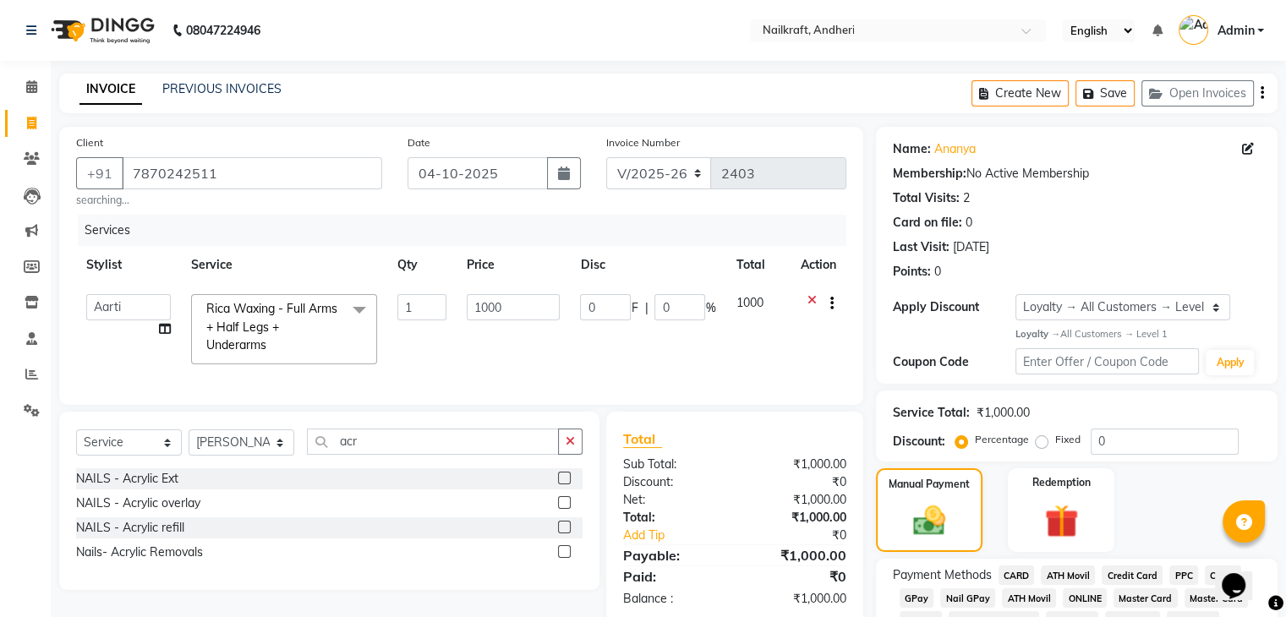
scroll to position [109, 0]
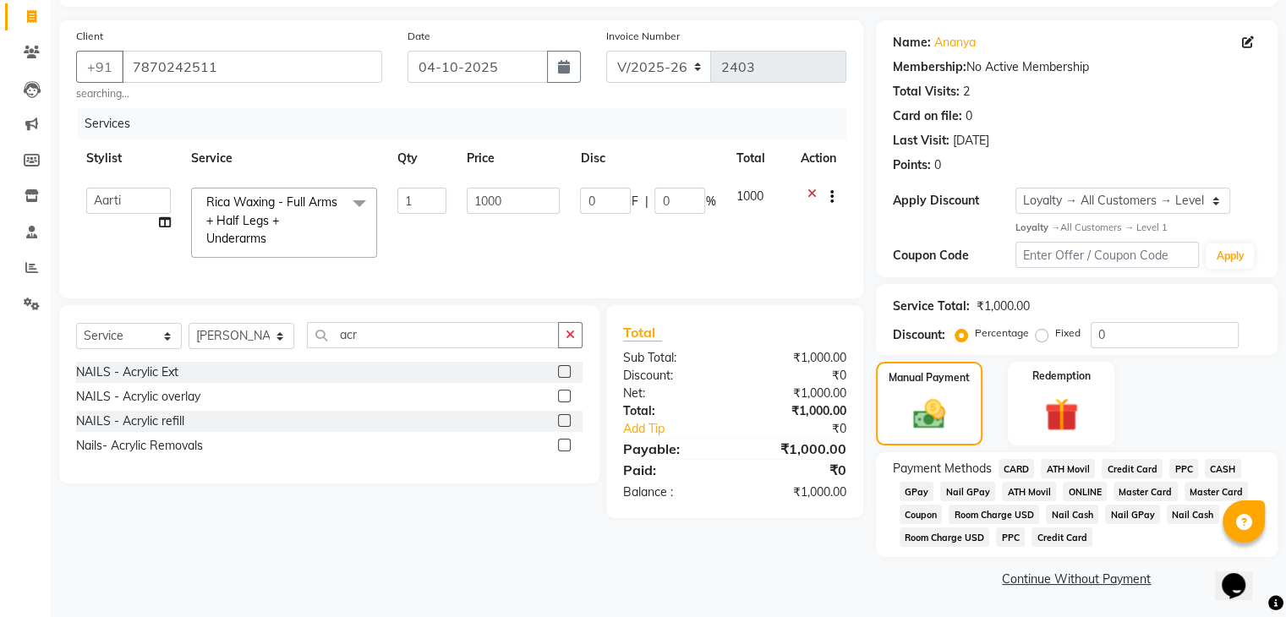
click at [915, 483] on span "GPay" at bounding box center [916, 491] width 35 height 19
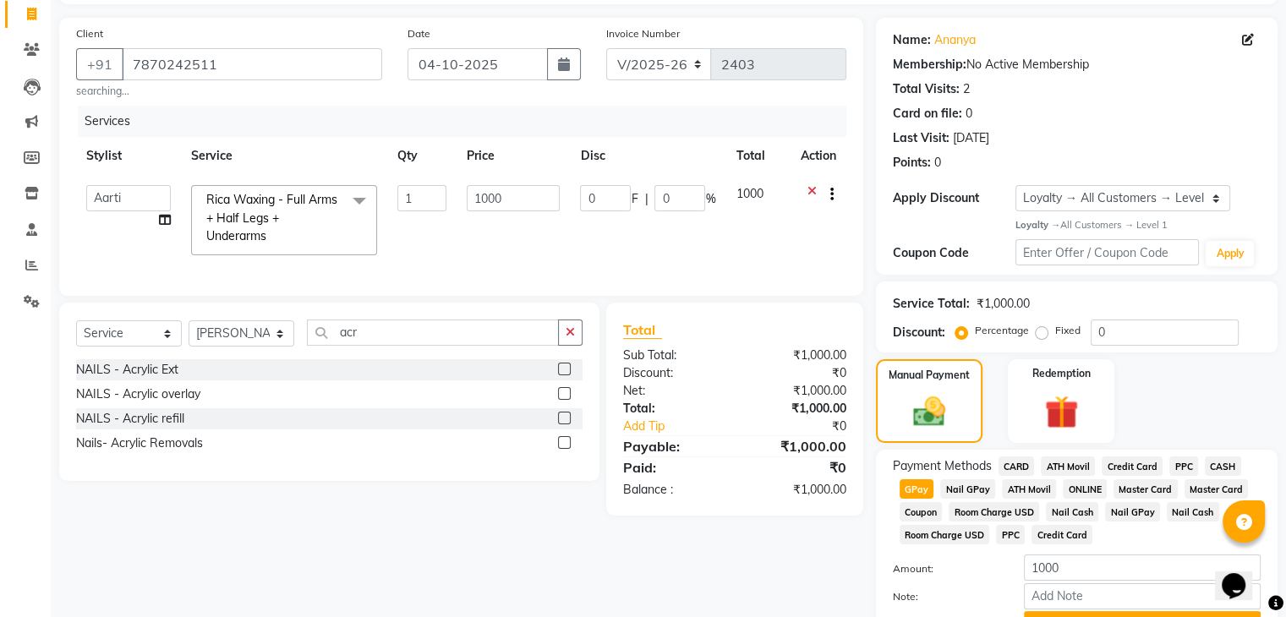
scroll to position [199, 0]
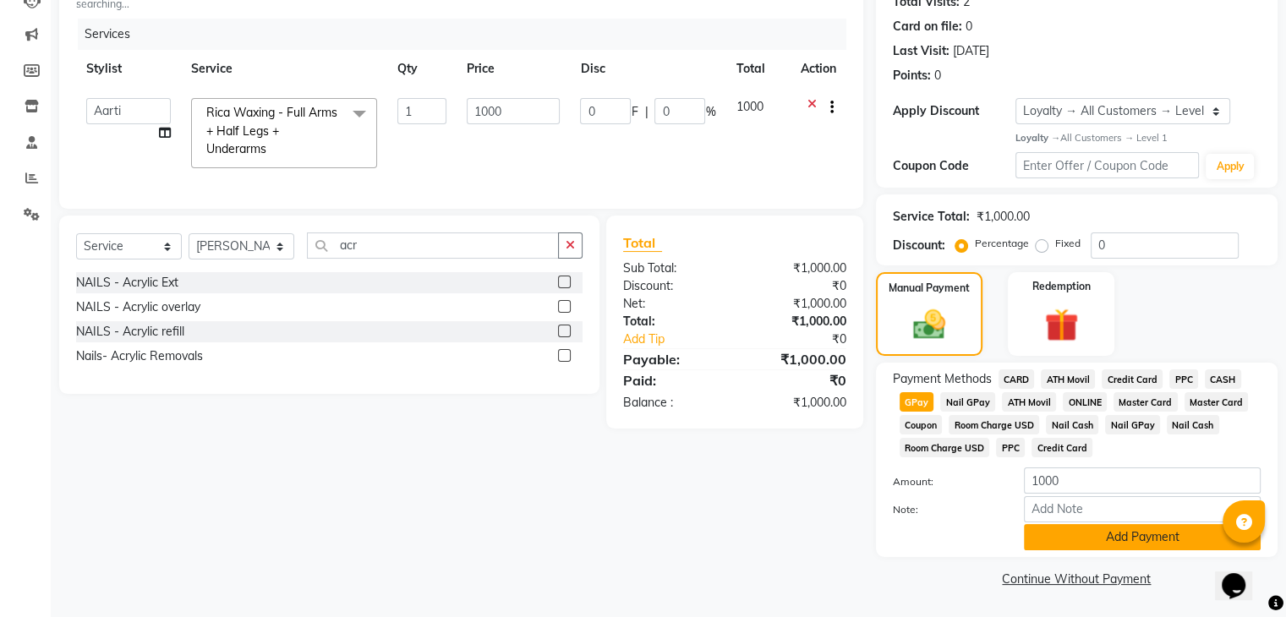
click at [1149, 533] on button "Add Payment" at bounding box center [1142, 537] width 237 height 26
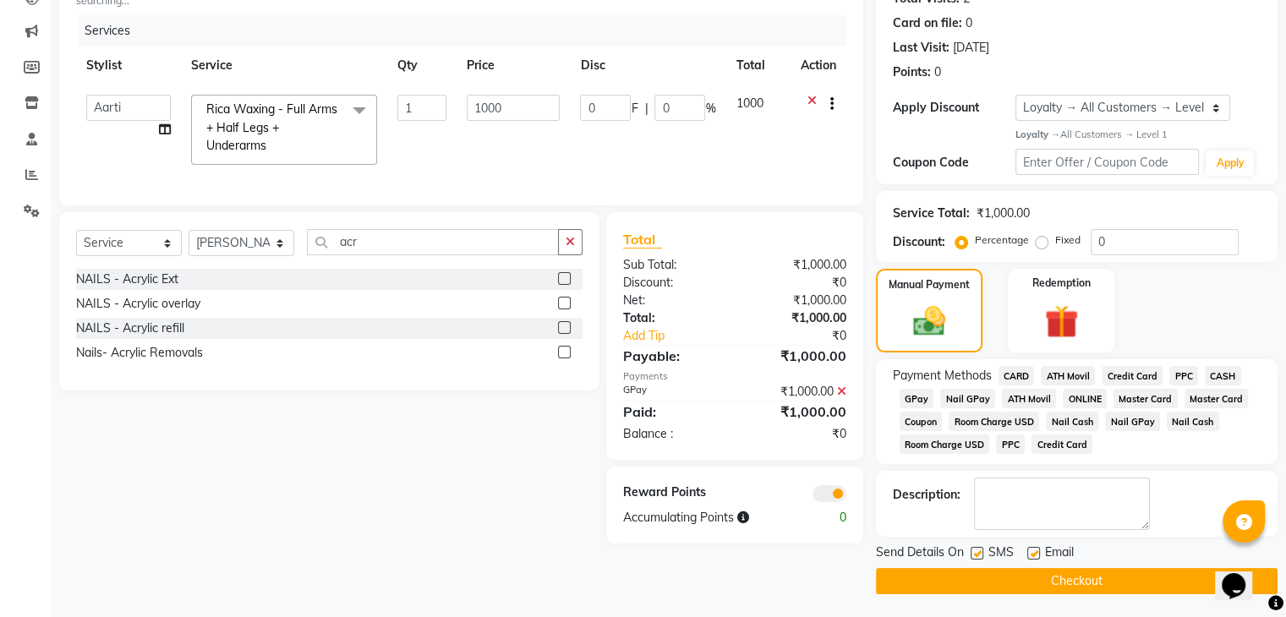
click at [1033, 581] on button "Checkout" at bounding box center [1076, 581] width 401 height 26
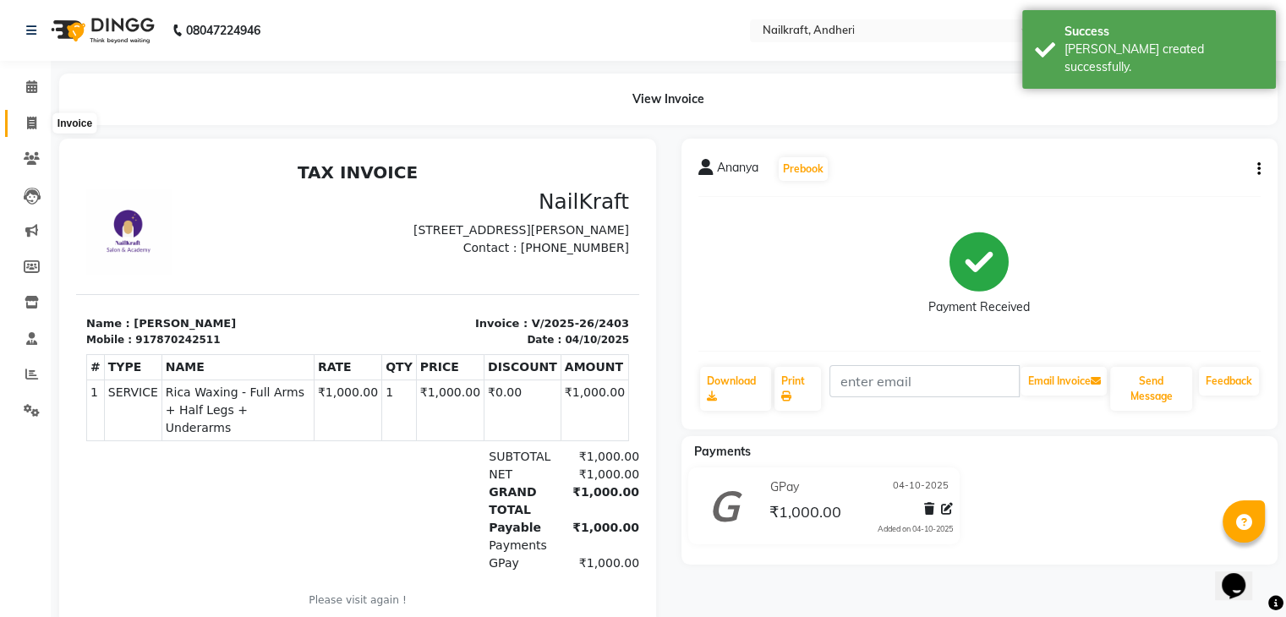
click at [27, 126] on icon at bounding box center [31, 123] width 9 height 13
select select "service"
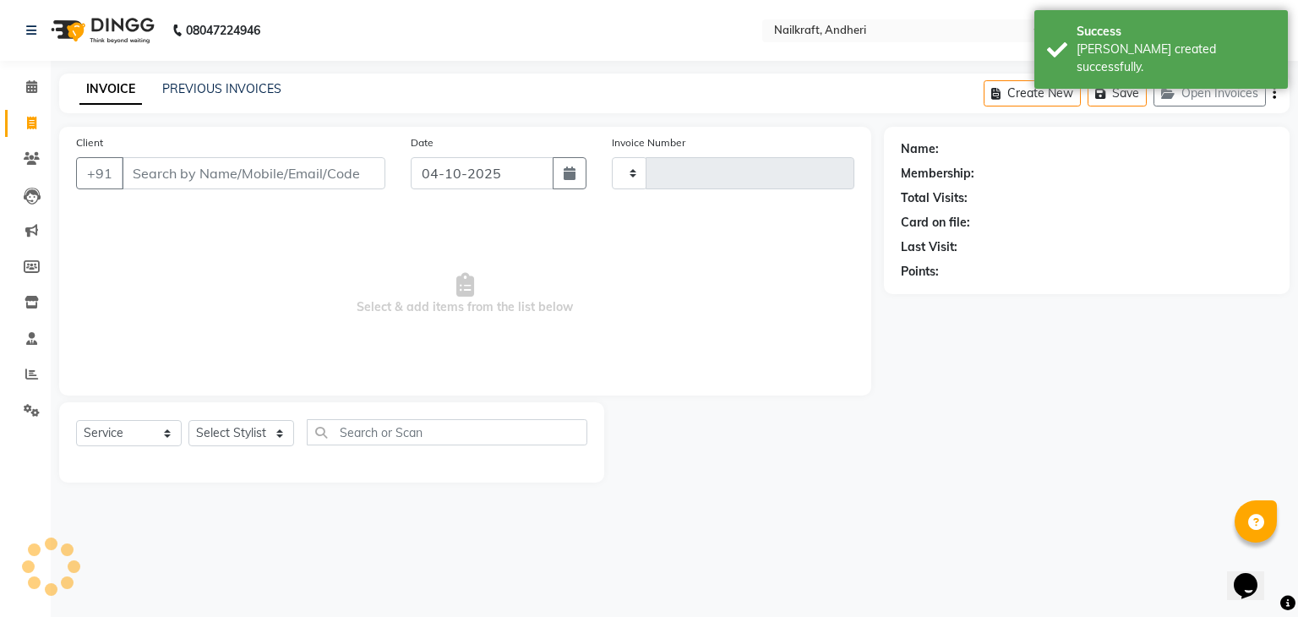
click at [196, 164] on input "Client" at bounding box center [254, 173] width 264 height 32
type input "2404"
select select "6081"
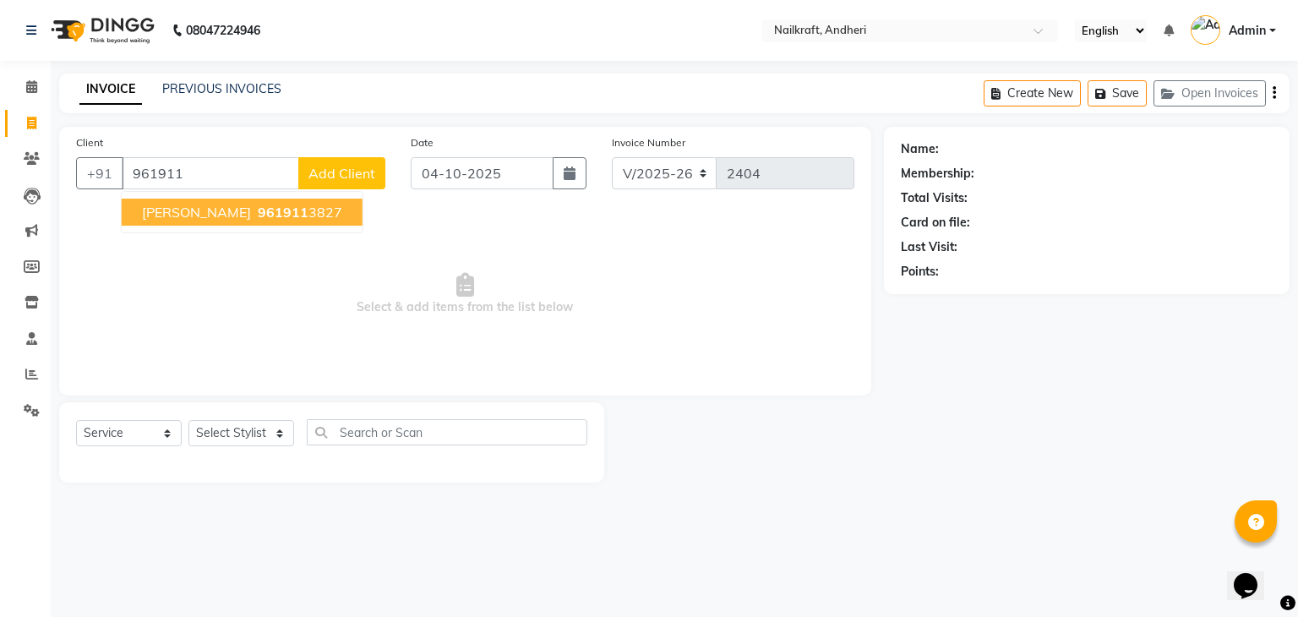
click at [224, 219] on span "[PERSON_NAME]" at bounding box center [196, 212] width 109 height 17
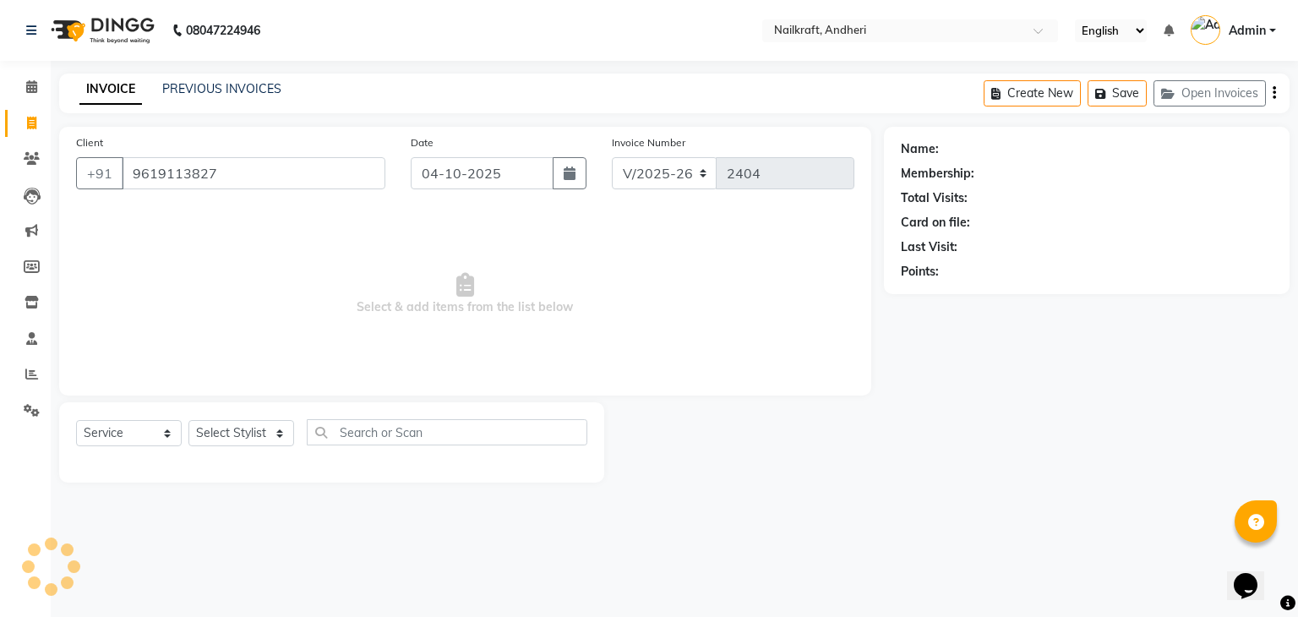
type input "9619113827"
select select "2: Object"
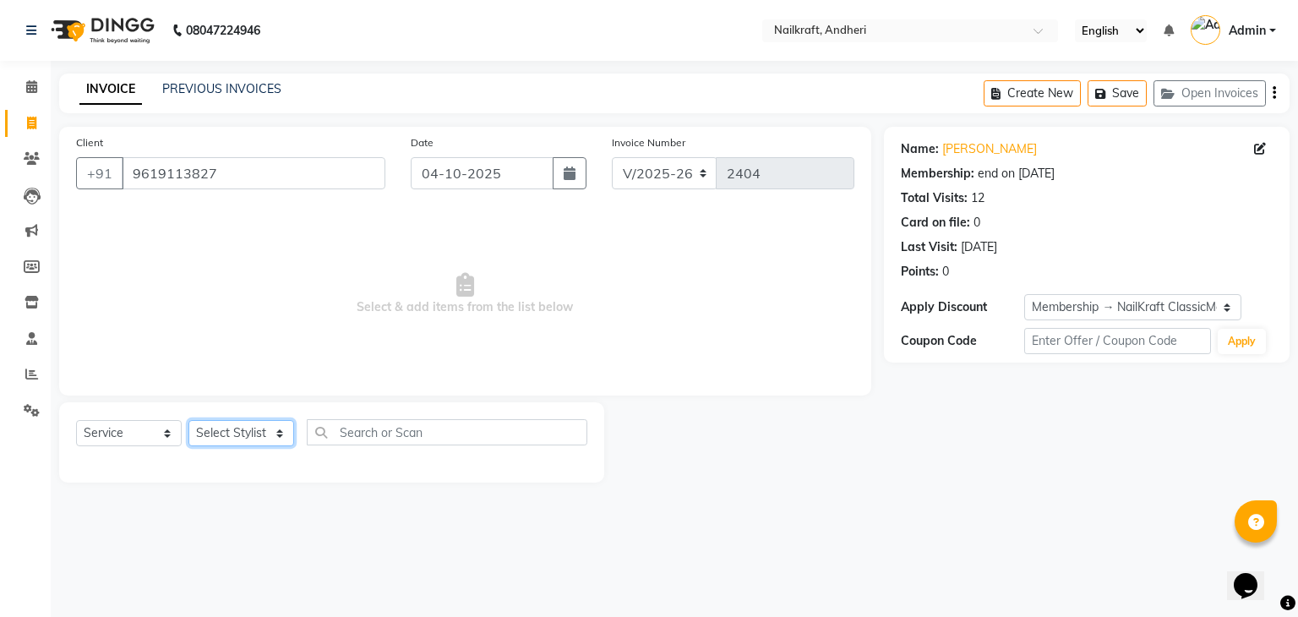
click at [269, 439] on select "Select Stylist Aarti [PERSON_NAME] [PERSON_NAME] [PERSON_NAME] Neha [MEDICAL_DA…" at bounding box center [241, 433] width 106 height 26
select select "88169"
click at [188, 421] on select "Select Stylist Aarti [PERSON_NAME] [PERSON_NAME] [PERSON_NAME] Neha [MEDICAL_DA…" at bounding box center [241, 433] width 106 height 26
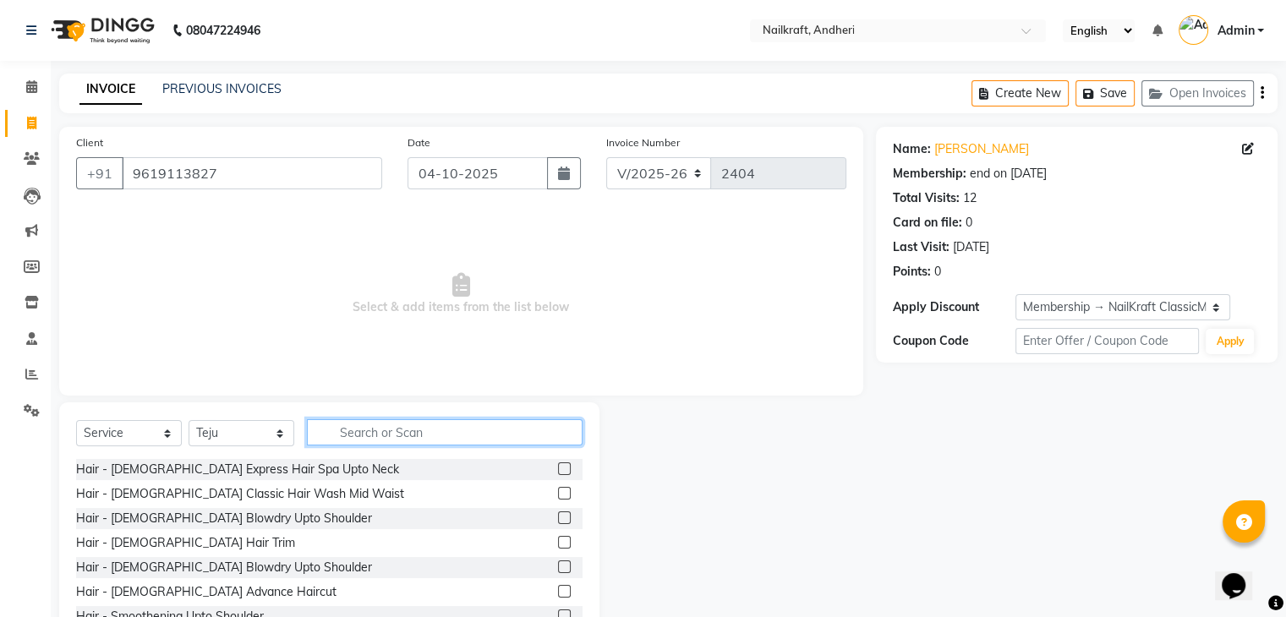
click at [409, 424] on input "text" at bounding box center [445, 432] width 276 height 26
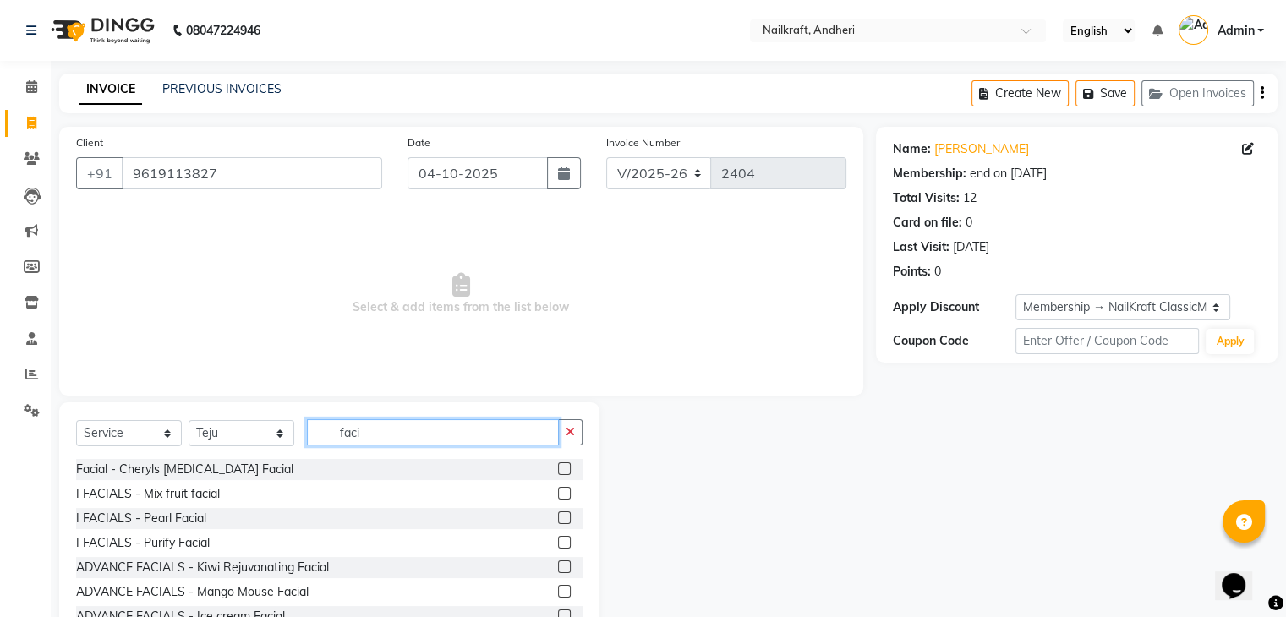
type input "faci"
click at [558, 546] on label at bounding box center [564, 542] width 13 height 13
click at [558, 546] on input "checkbox" at bounding box center [563, 543] width 11 height 11
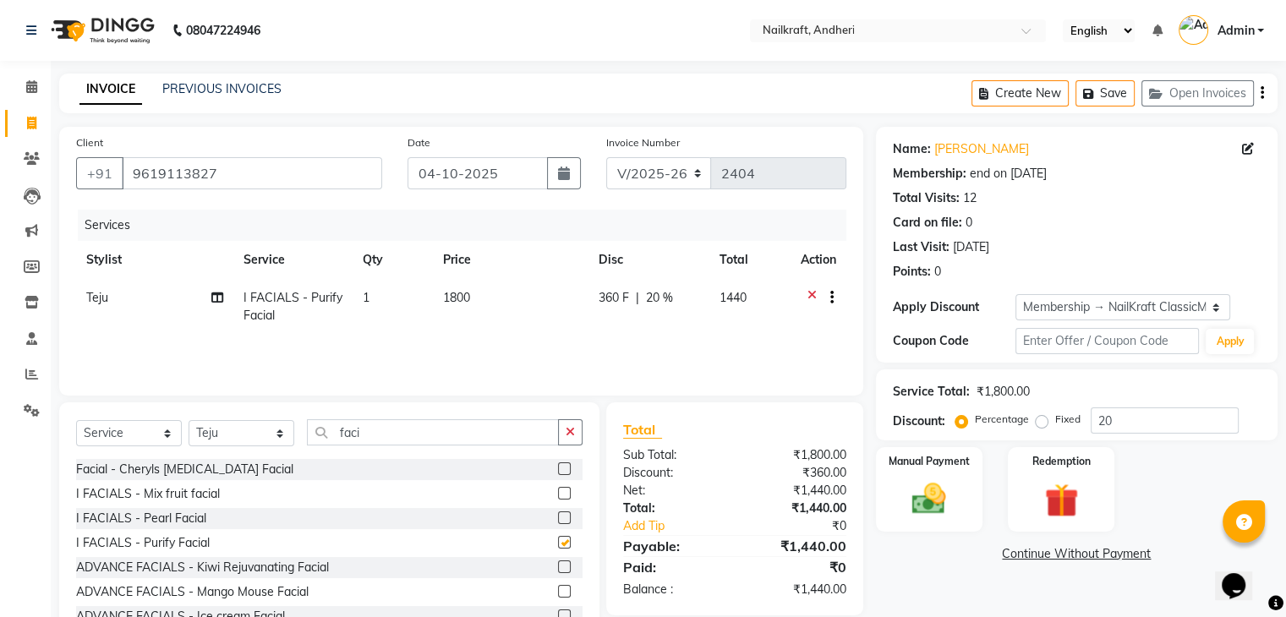
checkbox input "false"
click at [558, 519] on label at bounding box center [564, 517] width 13 height 13
click at [558, 519] on input "checkbox" at bounding box center [563, 518] width 11 height 11
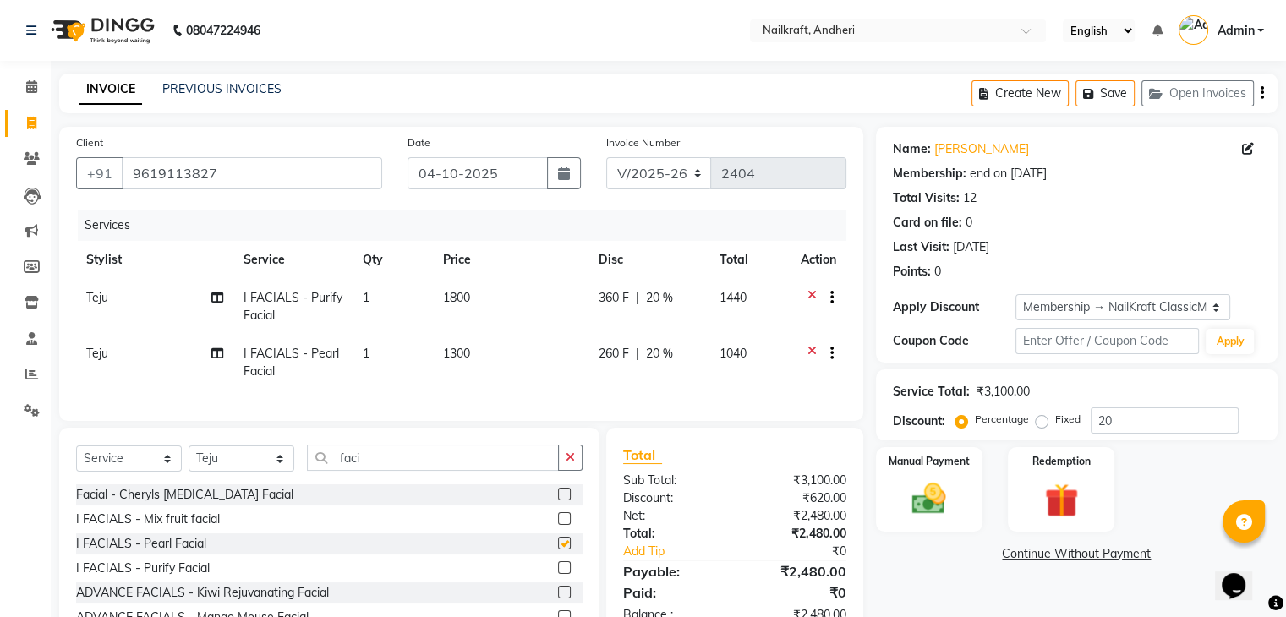
checkbox input "false"
click at [809, 292] on icon at bounding box center [811, 299] width 9 height 21
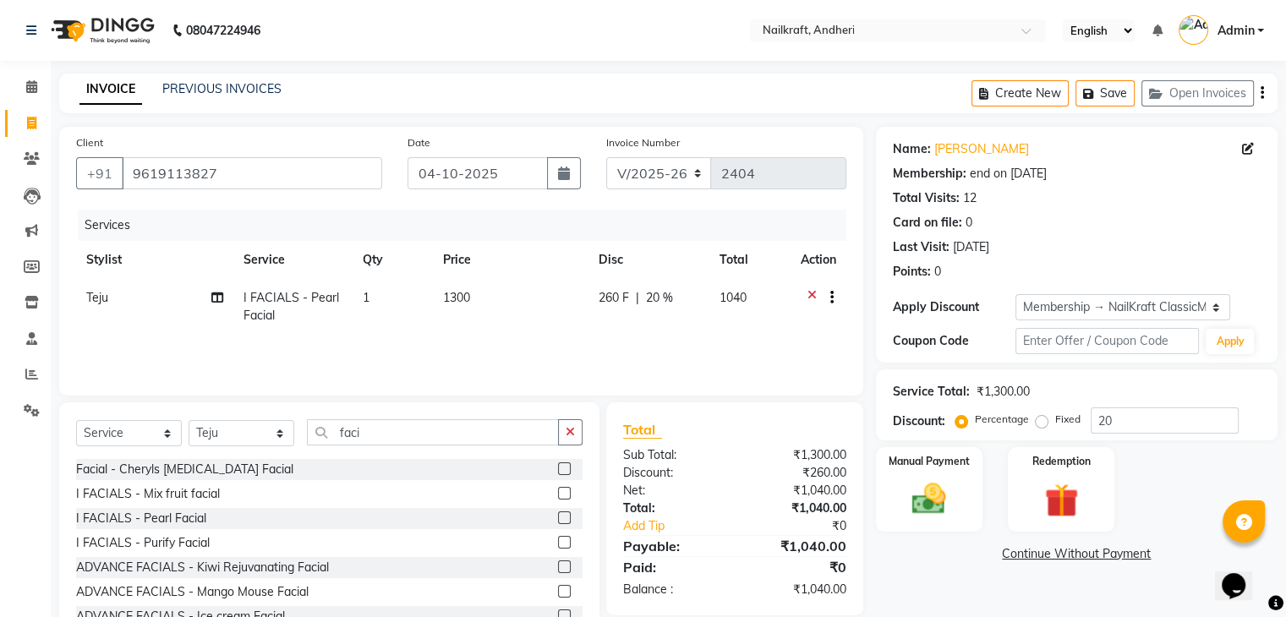
click at [517, 290] on td "1300" at bounding box center [511, 307] width 156 height 56
select select "88169"
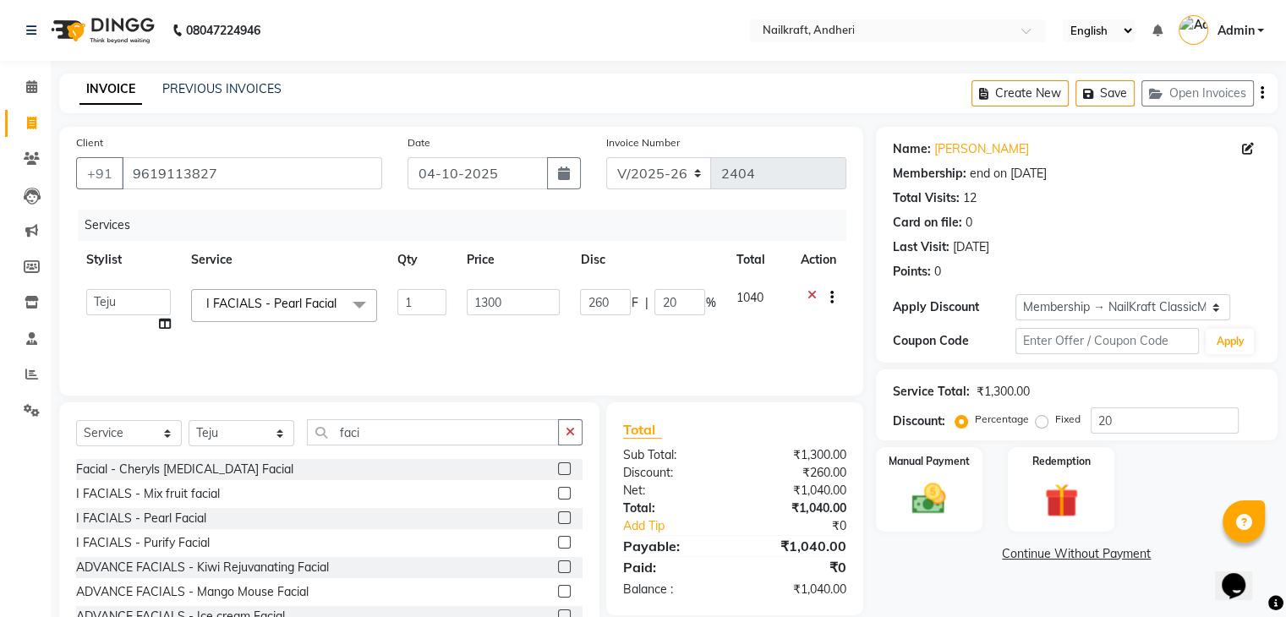
click at [517, 290] on input "1300" at bounding box center [513, 302] width 93 height 26
type input "1000"
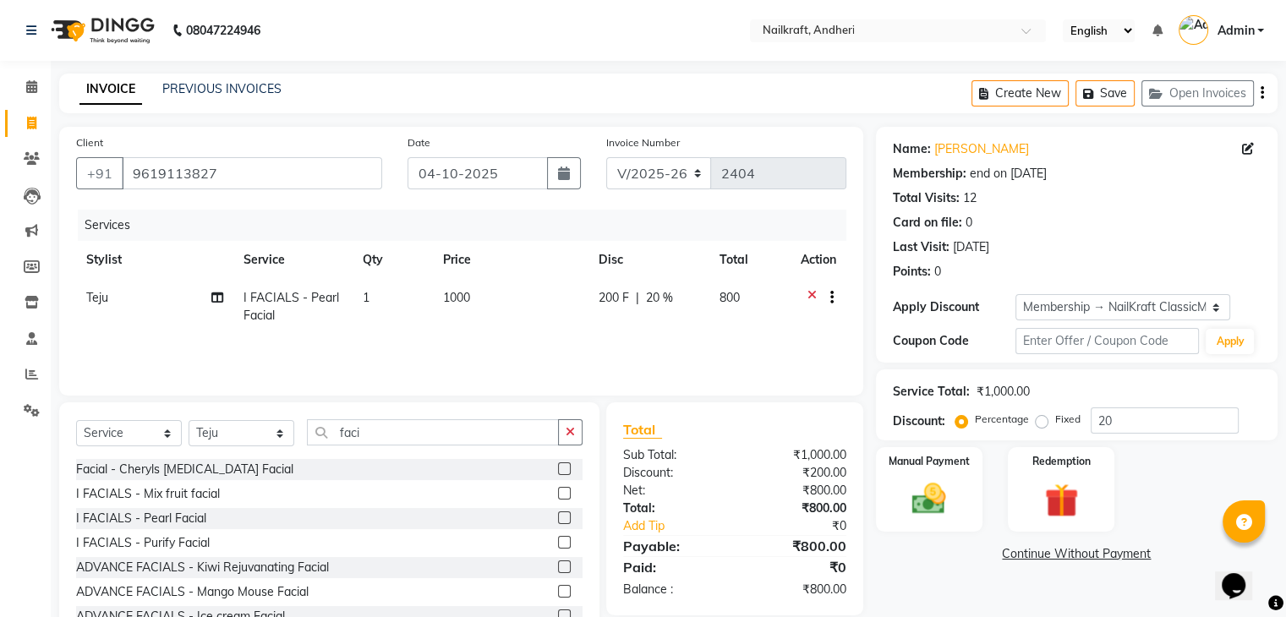
click at [893, 554] on link "Continue Without Payment" at bounding box center [1076, 554] width 395 height 18
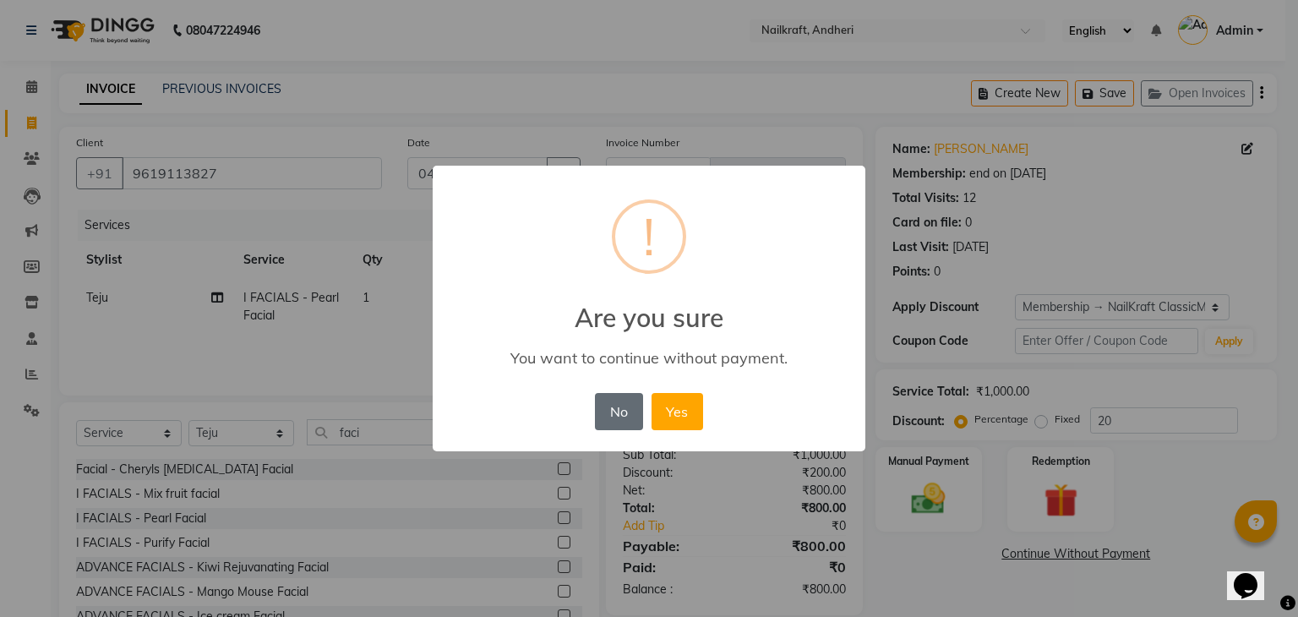
click at [620, 399] on button "No" at bounding box center [618, 411] width 47 height 37
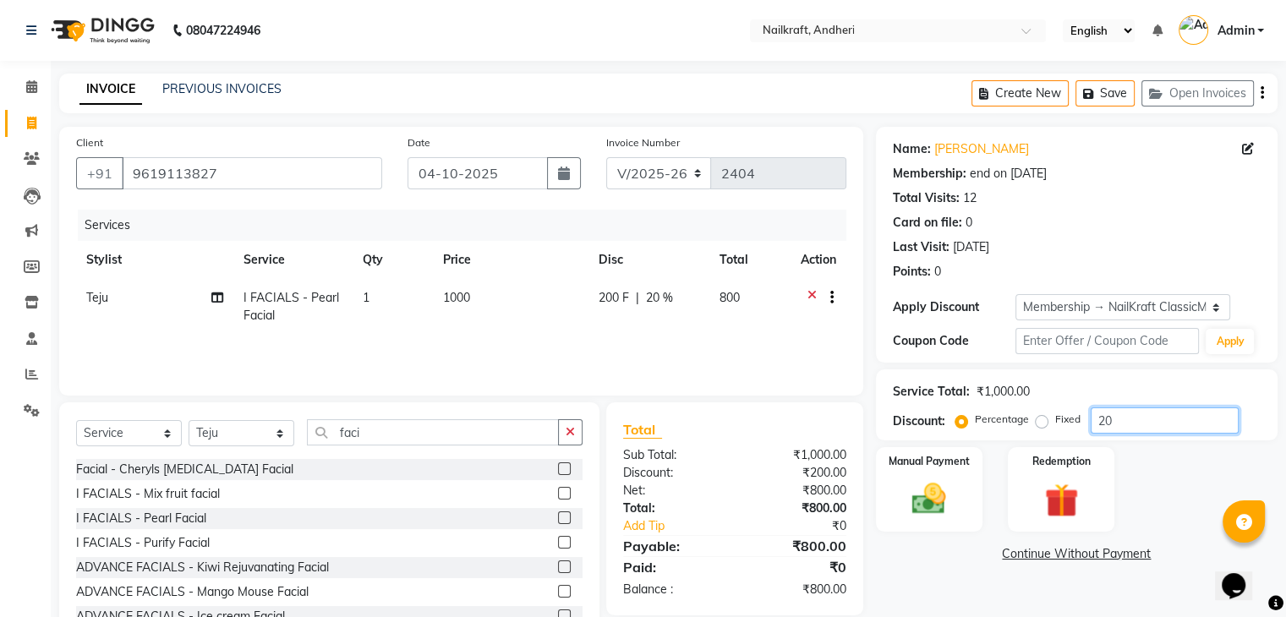
click at [1146, 423] on input "20" at bounding box center [1164, 420] width 148 height 26
type input "2"
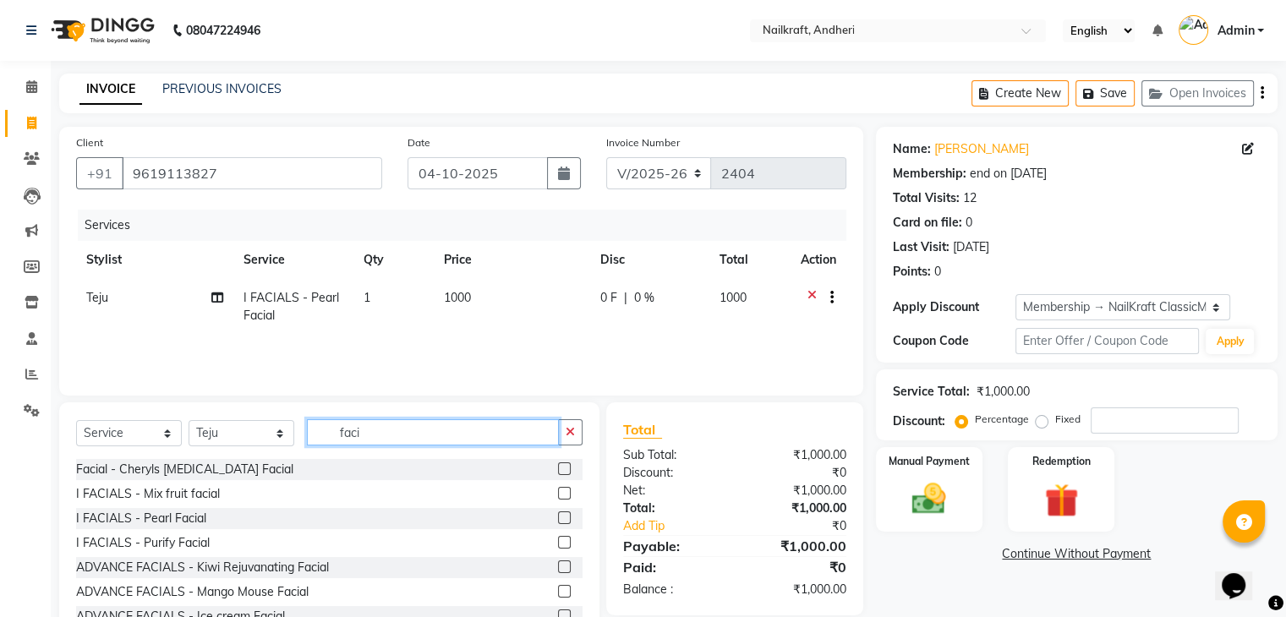
click at [493, 438] on input "faci" at bounding box center [433, 432] width 252 height 26
type input "f"
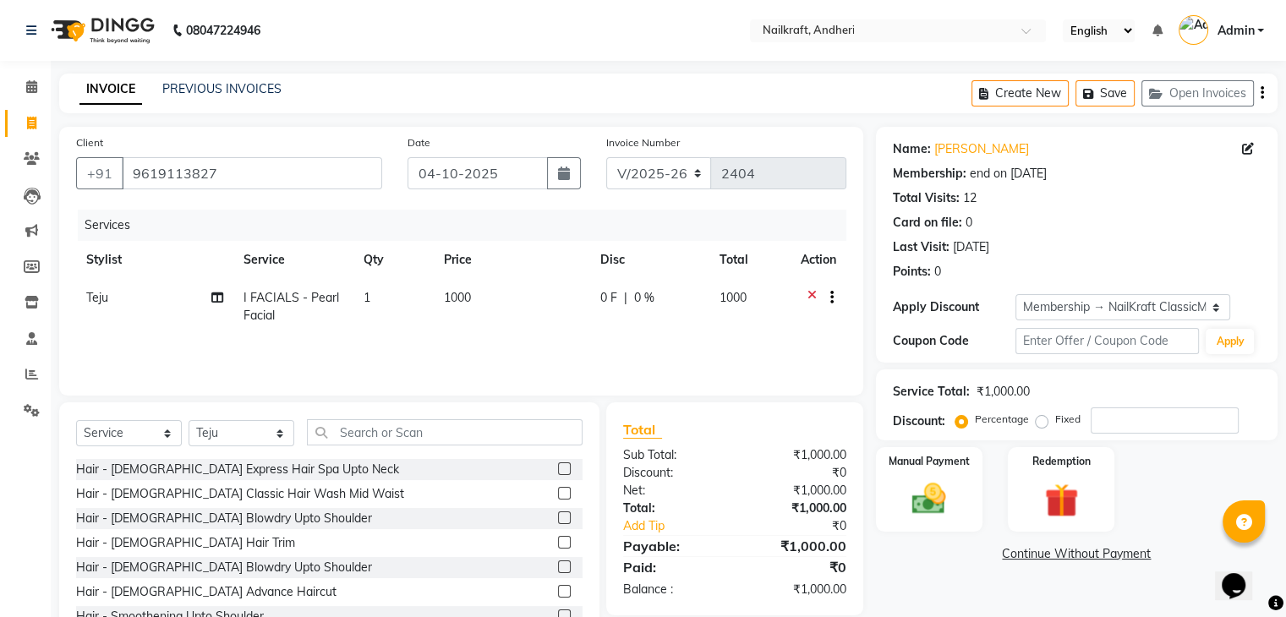
click at [488, 295] on td "1000" at bounding box center [512, 307] width 156 height 56
select select "88169"
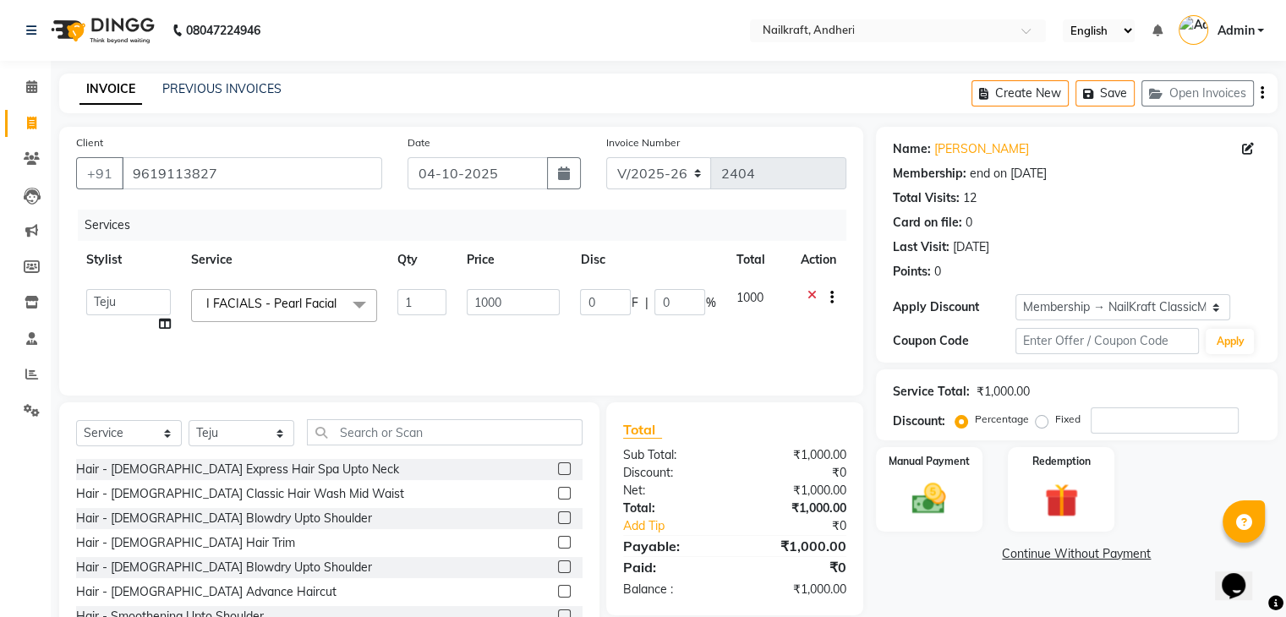
click at [488, 295] on input "1000" at bounding box center [513, 302] width 93 height 26
click at [531, 294] on input "1000" at bounding box center [513, 302] width 93 height 26
type input "1040"
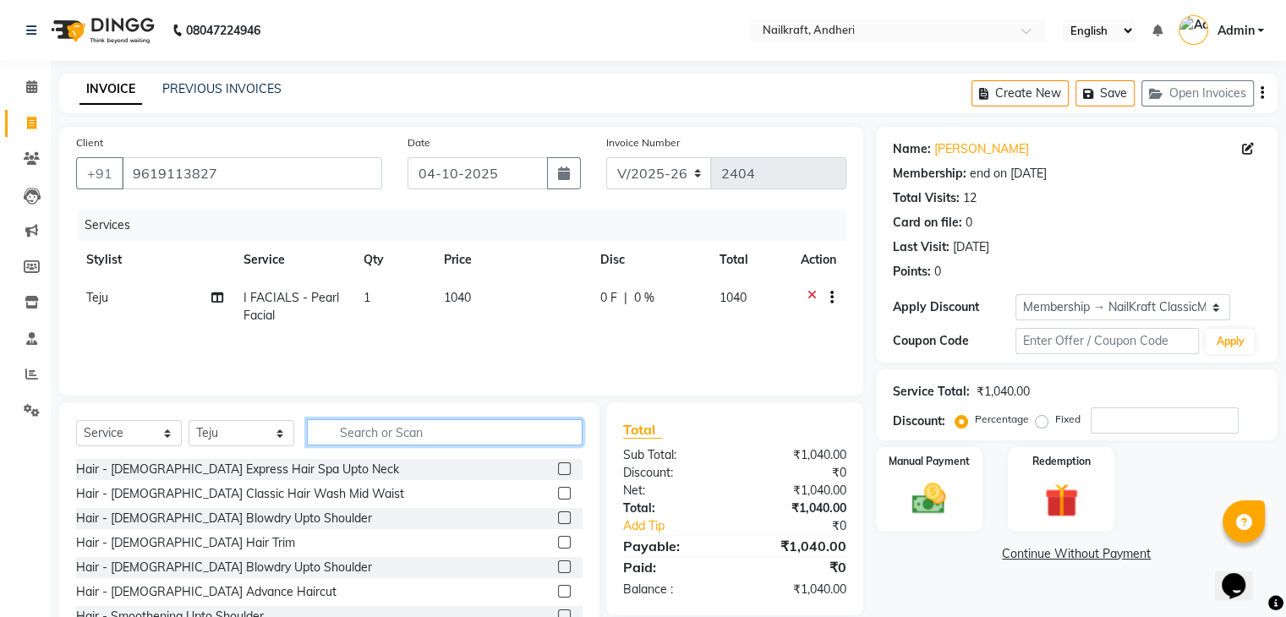
click at [381, 429] on input "text" at bounding box center [445, 432] width 276 height 26
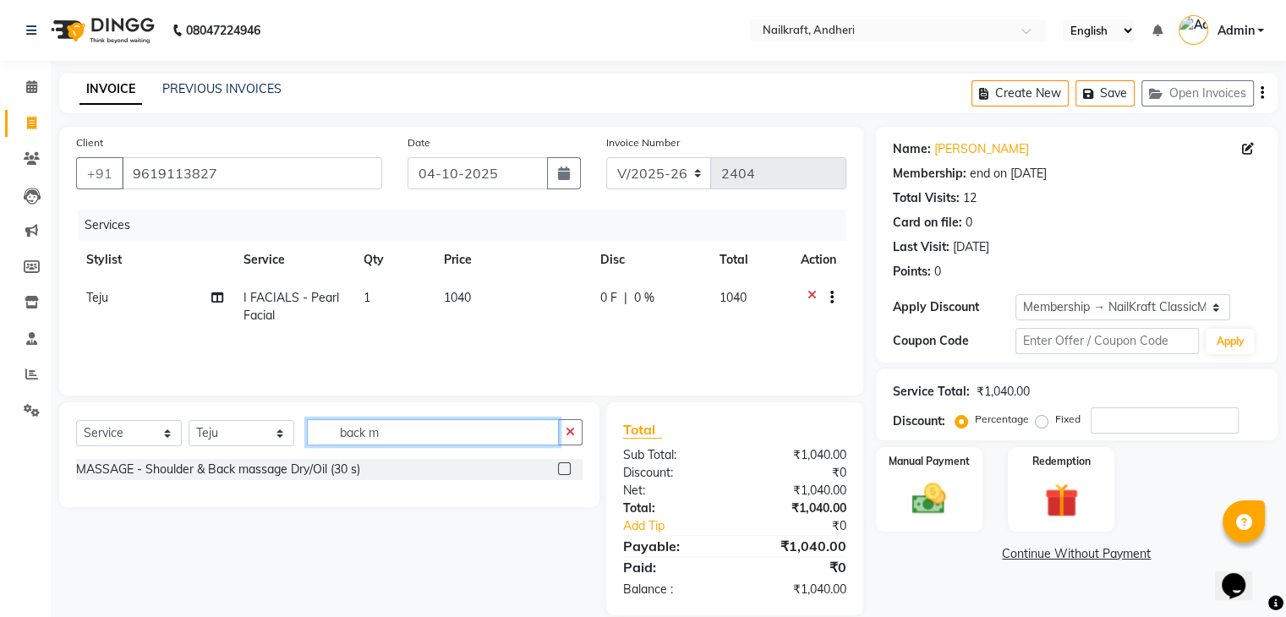
type input "back m"
click at [560, 467] on label at bounding box center [564, 468] width 13 height 13
click at [560, 467] on input "checkbox" at bounding box center [563, 469] width 11 height 11
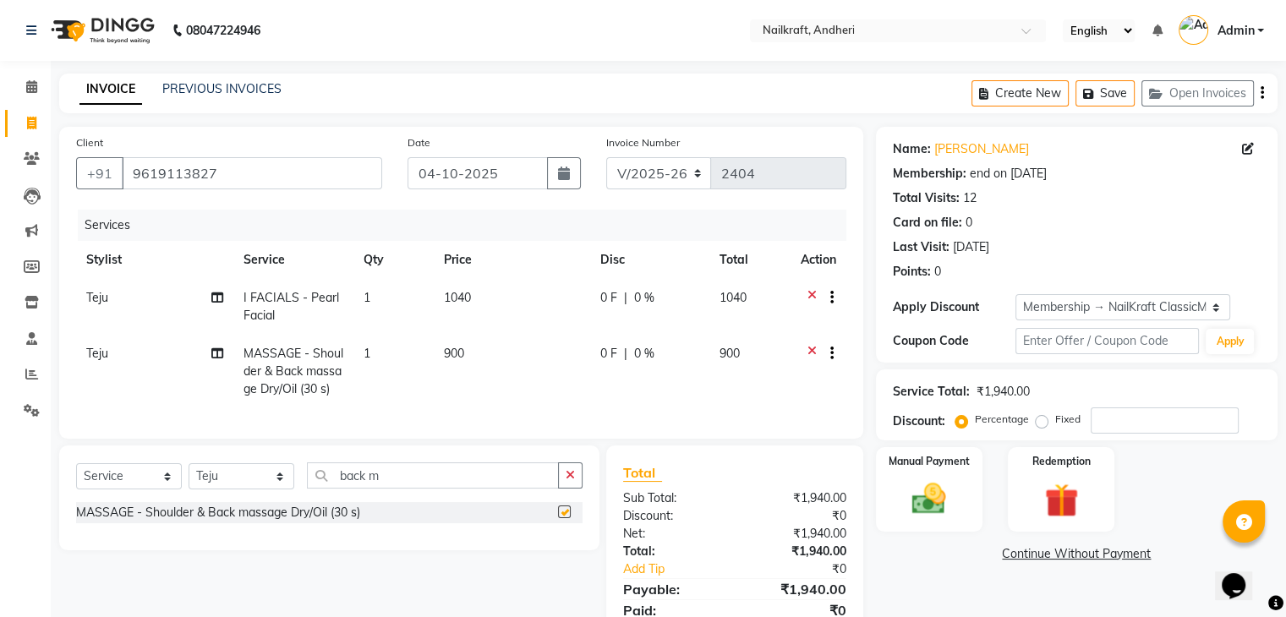
checkbox input "false"
click at [497, 342] on td "900" at bounding box center [512, 372] width 156 height 74
select select "88169"
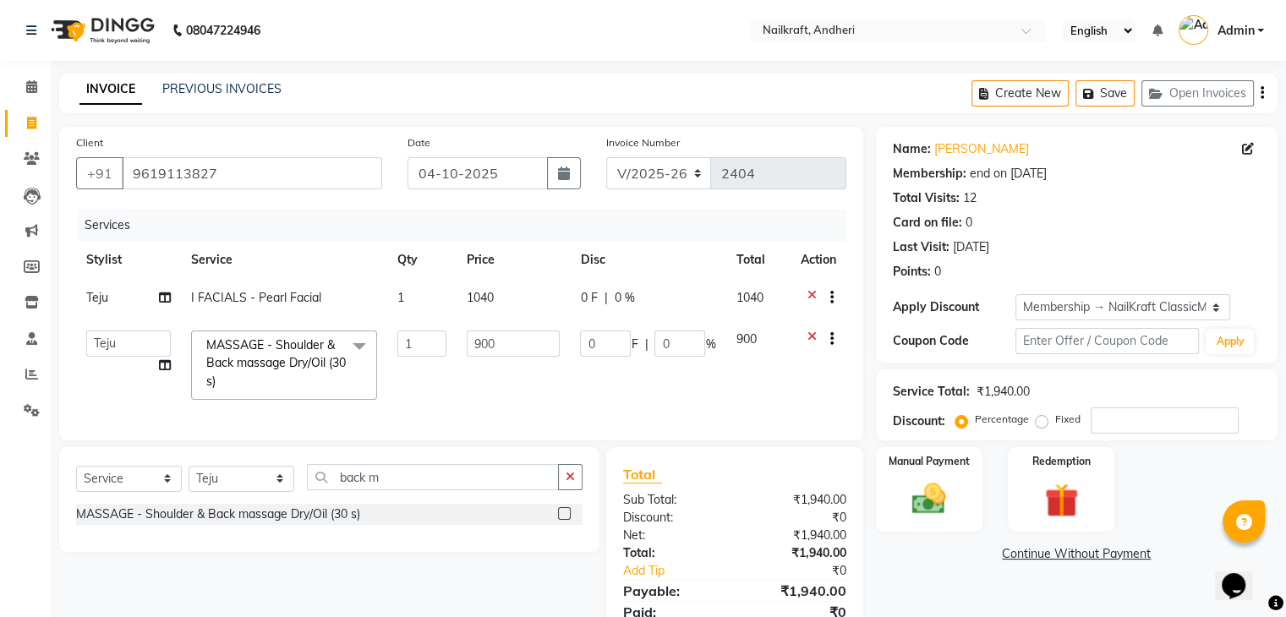
click at [497, 342] on input "900" at bounding box center [513, 343] width 93 height 26
type input "9"
type input "250"
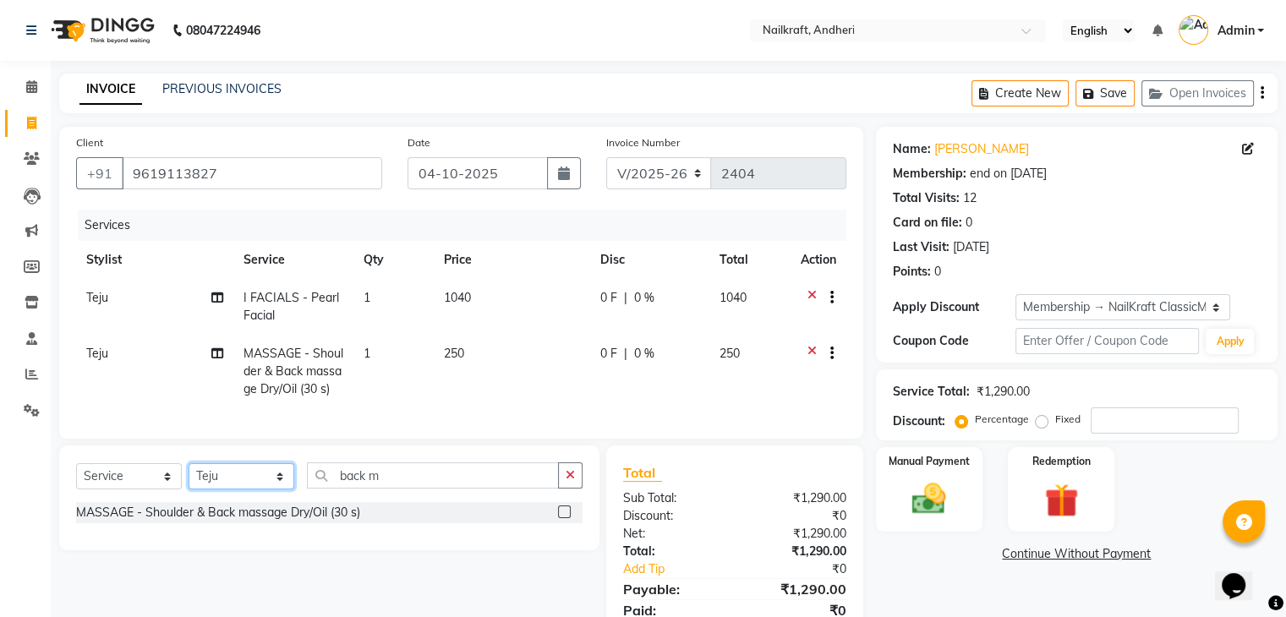
click at [260, 483] on select "Select Stylist Aarti [PERSON_NAME] [PERSON_NAME] [PERSON_NAME] Neha [MEDICAL_DA…" at bounding box center [241, 476] width 106 height 26
select select "90866"
click at [188, 478] on select "Select Stylist Aarti [PERSON_NAME] [PERSON_NAME] [PERSON_NAME] Neha [MEDICAL_DA…" at bounding box center [241, 476] width 106 height 26
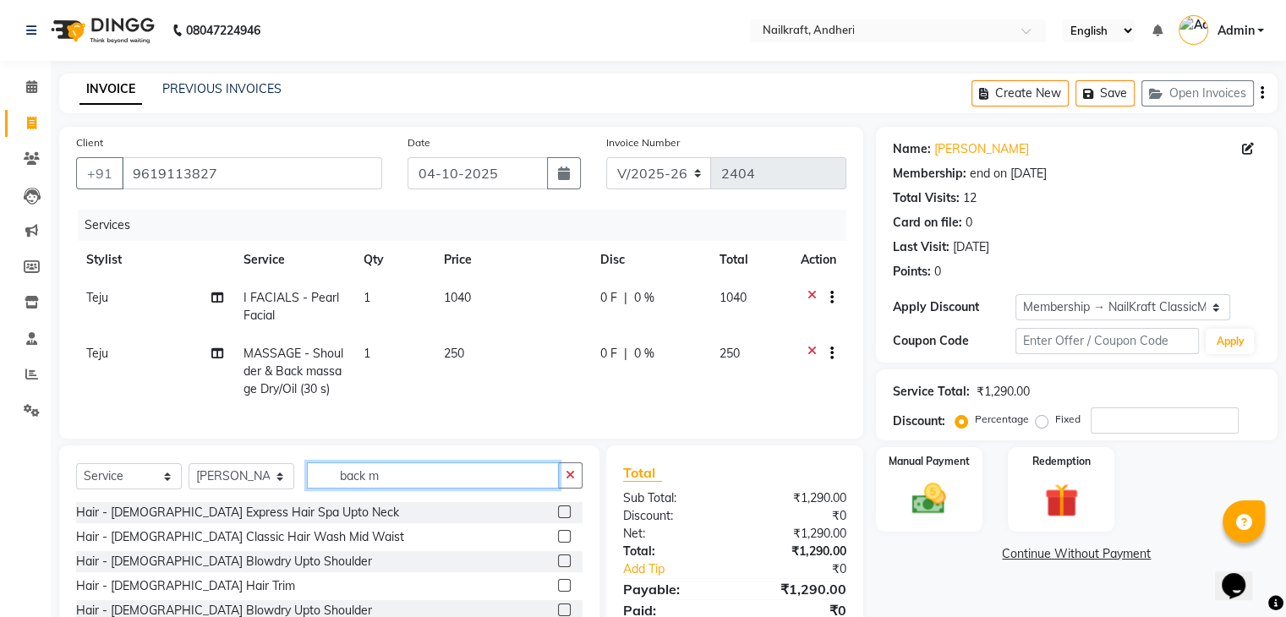
click at [496, 483] on input "back m" at bounding box center [433, 475] width 252 height 26
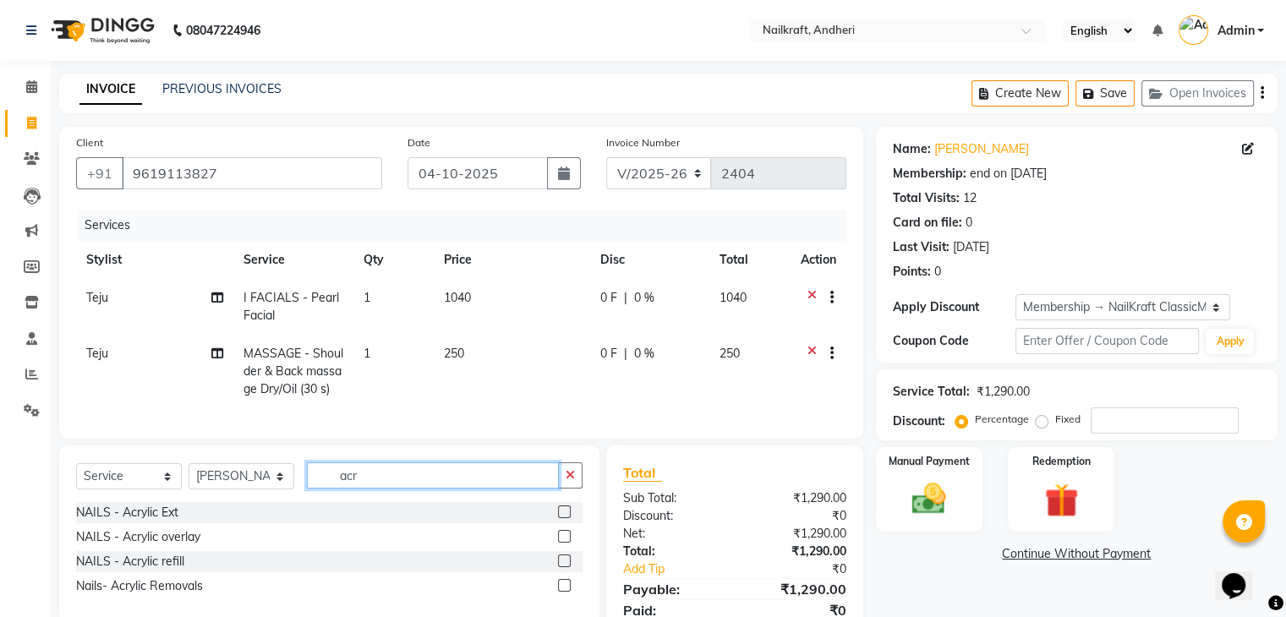
type input "acr"
click at [562, 518] on label at bounding box center [564, 511] width 13 height 13
click at [562, 518] on input "checkbox" at bounding box center [563, 512] width 11 height 11
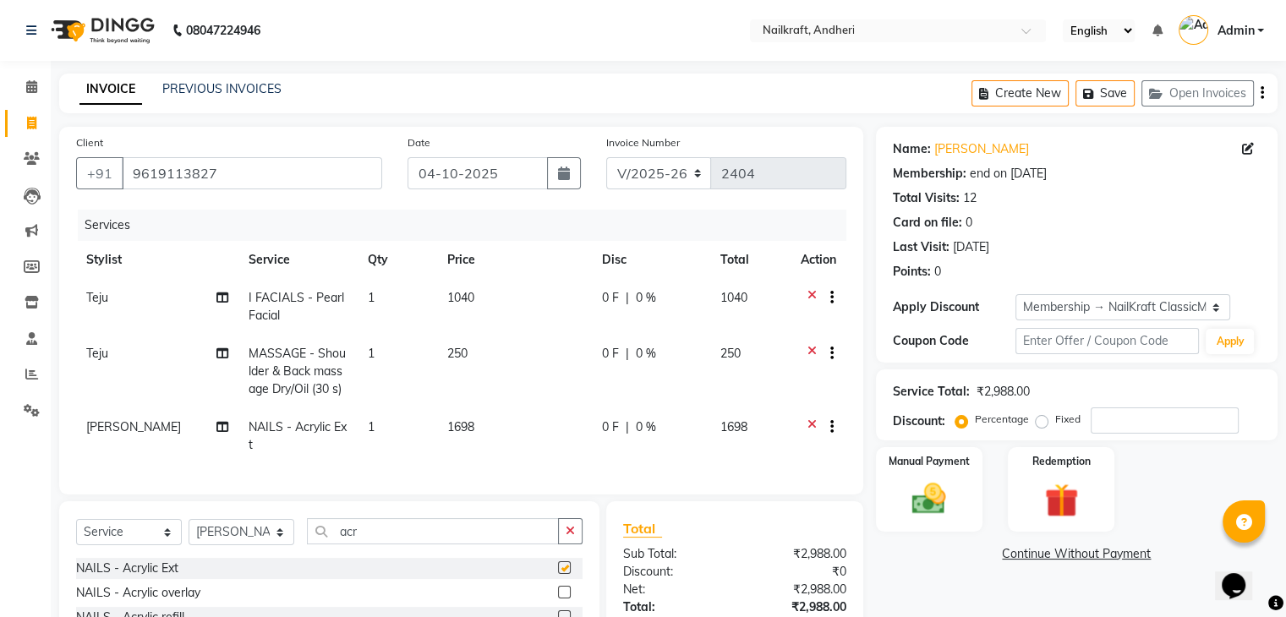
checkbox input "false"
click at [520, 445] on td "1698" at bounding box center [514, 436] width 155 height 56
select select "90866"
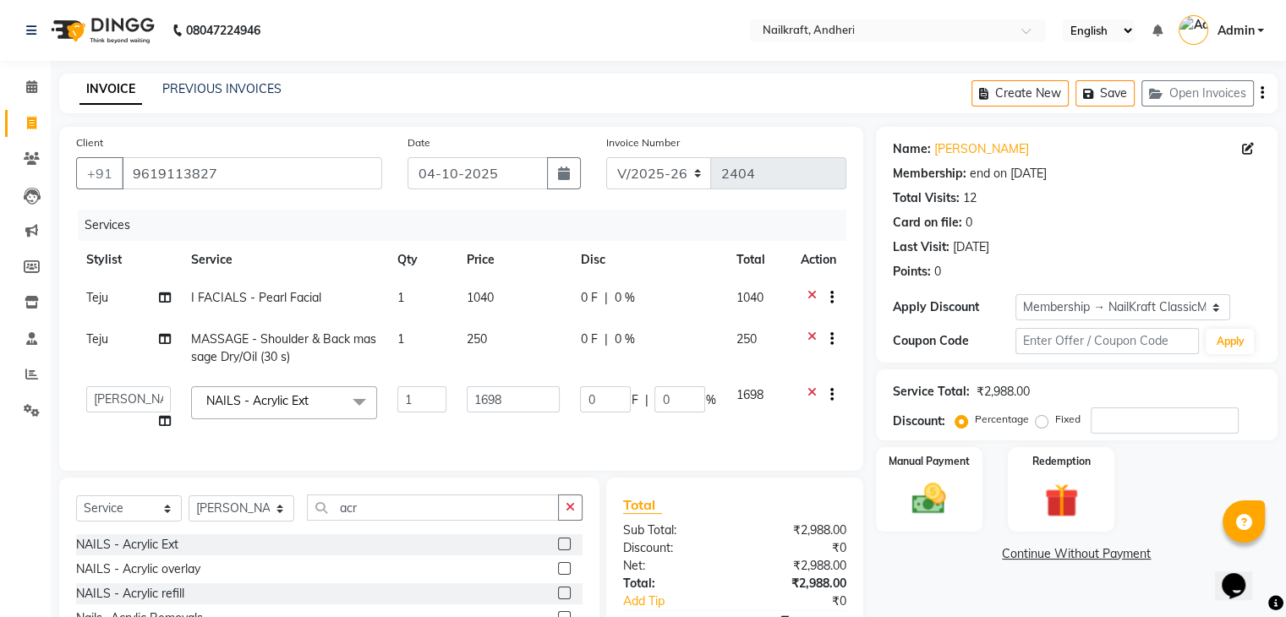
click at [520, 445] on div "Services Stylist Service Qty Price Disc Total Action Teju I FACIALS - Pearl Fac…" at bounding box center [461, 332] width 770 height 244
click at [525, 407] on input "1698" at bounding box center [513, 399] width 93 height 26
type input "180"
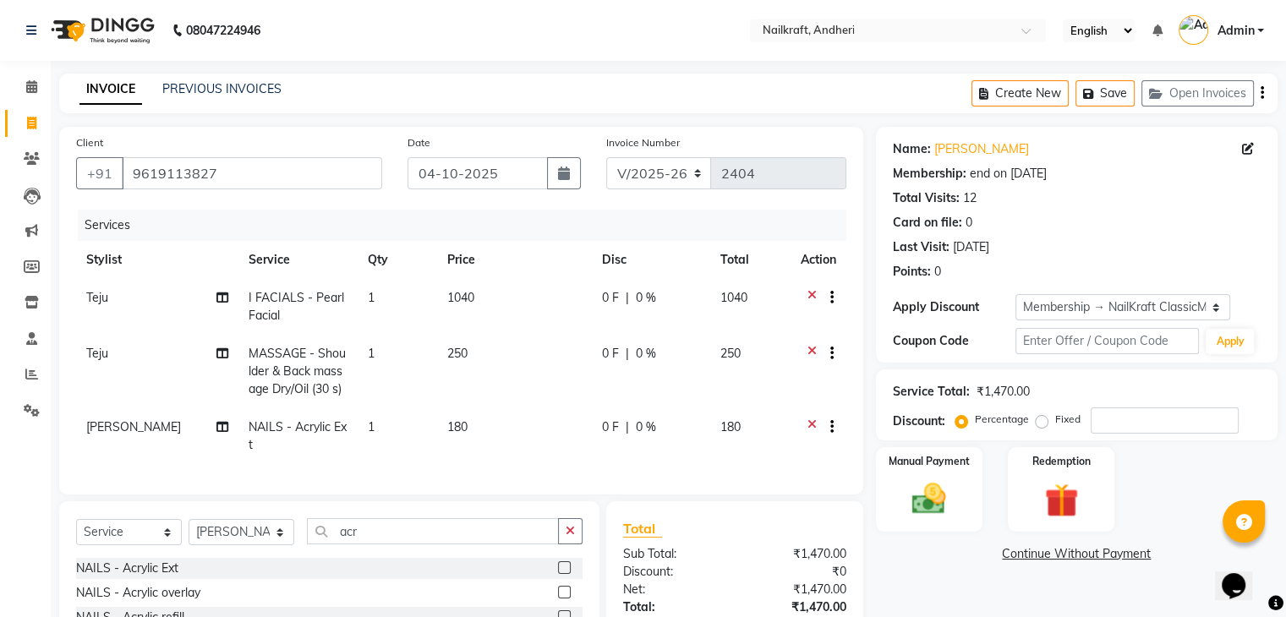
click at [916, 569] on div "Name: [PERSON_NAME] Membership: end on [DATE] Total Visits: 12 Card on file: 0 …" at bounding box center [1083, 420] width 414 height 587
click at [934, 503] on img at bounding box center [928, 499] width 57 height 41
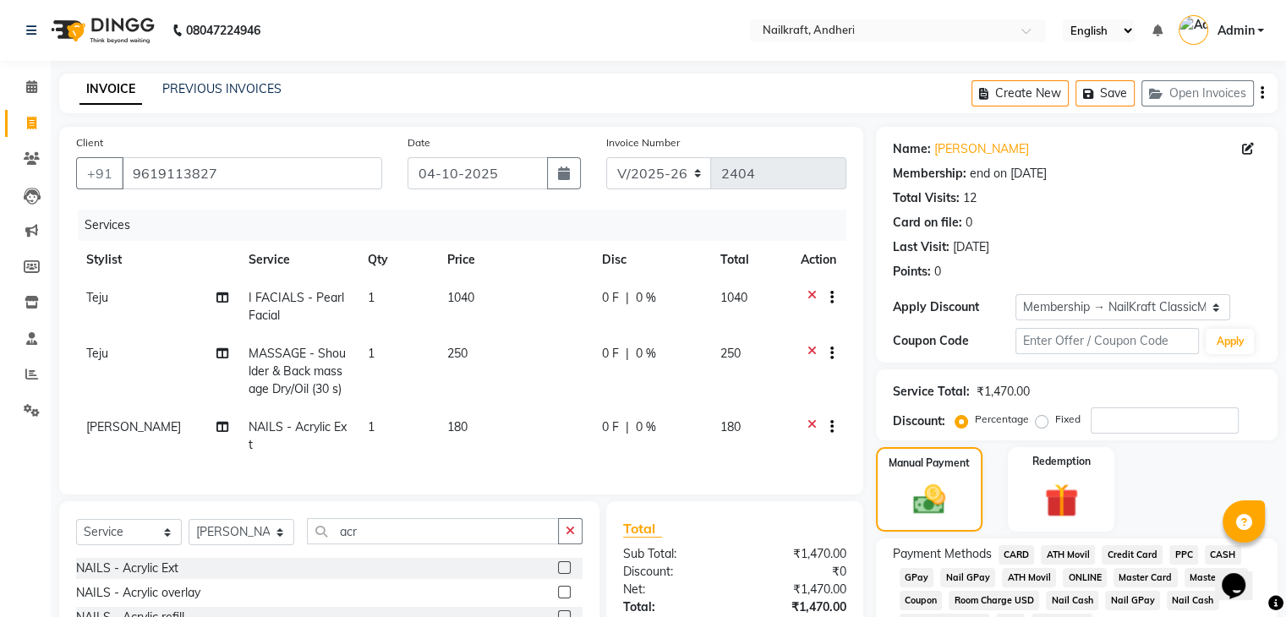
click at [904, 572] on span "GPay" at bounding box center [916, 577] width 35 height 19
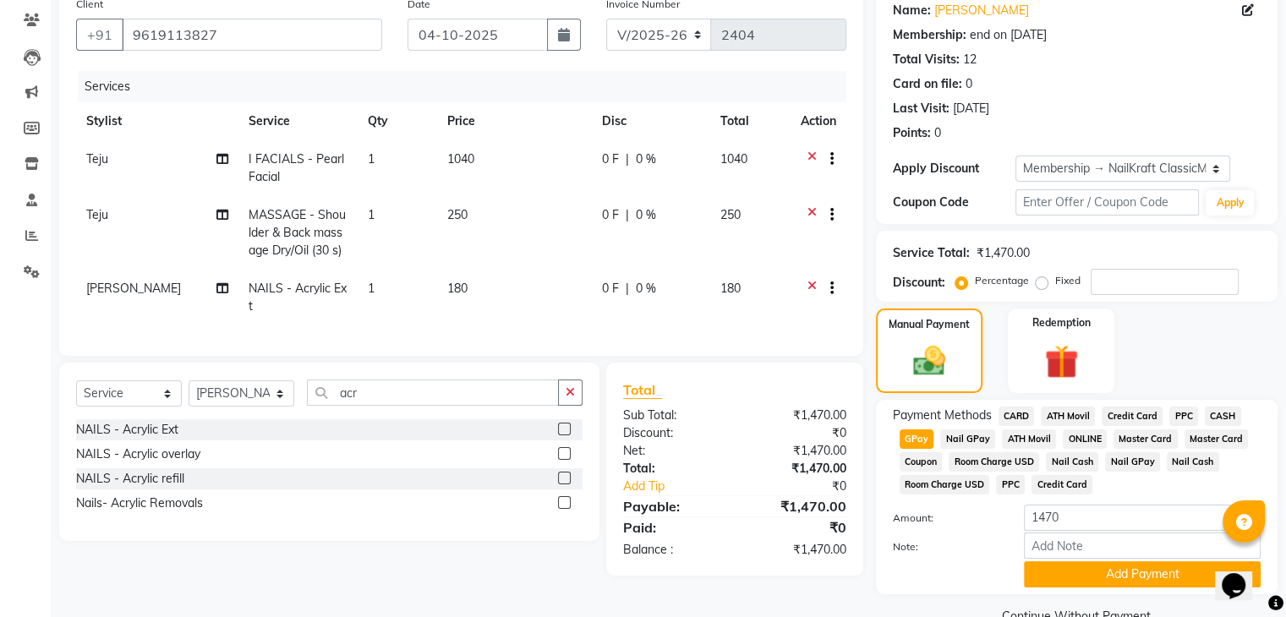
scroll to position [179, 0]
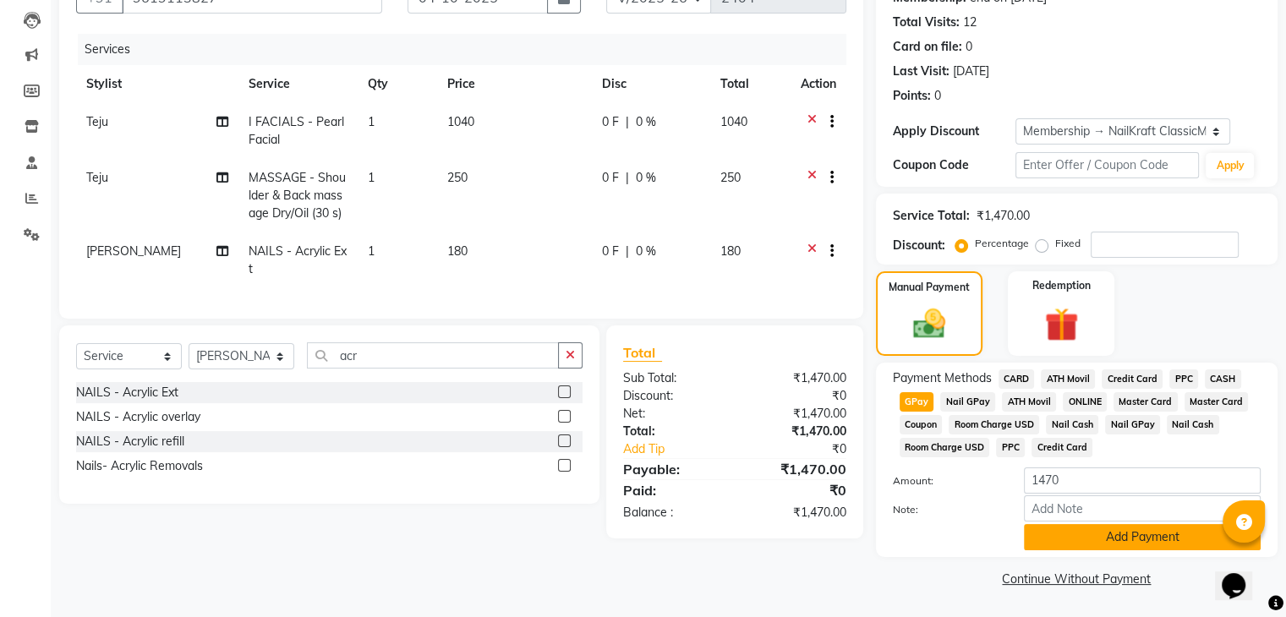
click at [1184, 545] on button "Add Payment" at bounding box center [1142, 537] width 237 height 26
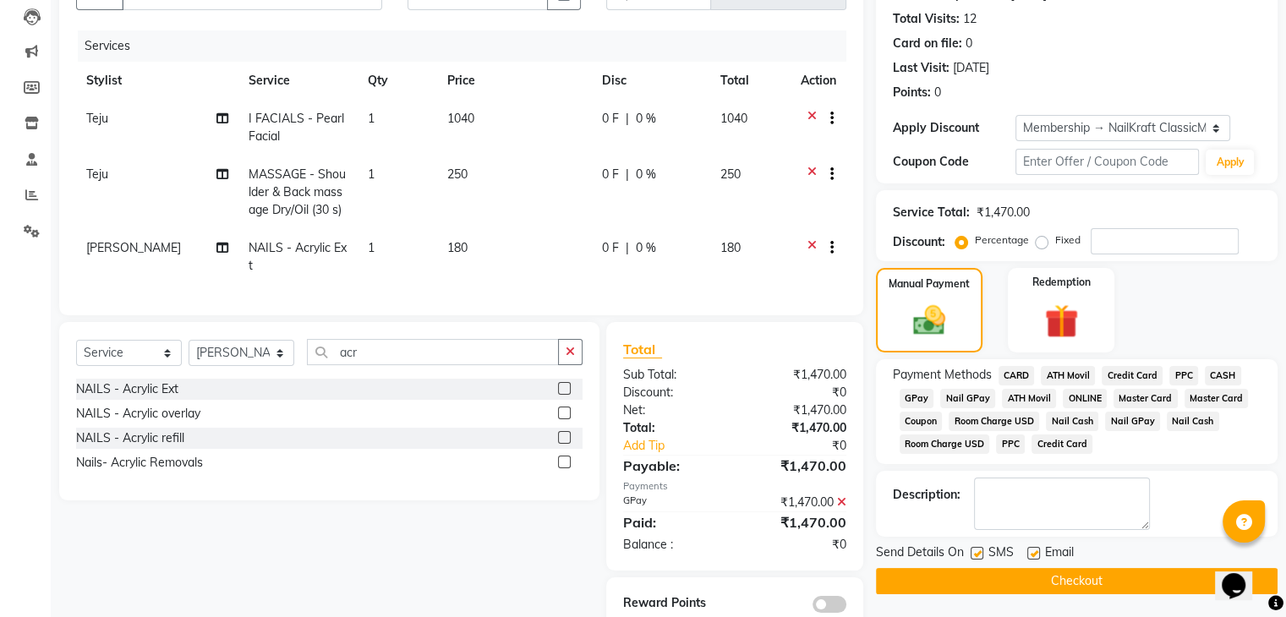
click at [983, 582] on button "Checkout" at bounding box center [1076, 581] width 401 height 26
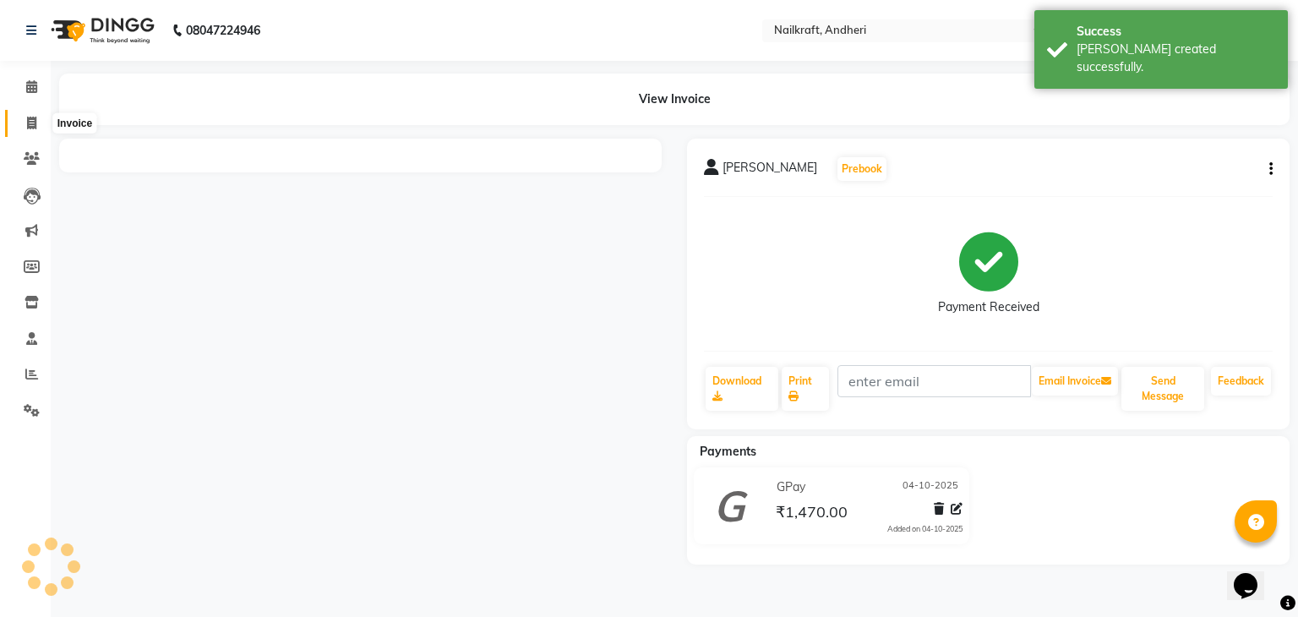
click at [25, 126] on span at bounding box center [32, 123] width 30 height 19
select select "service"
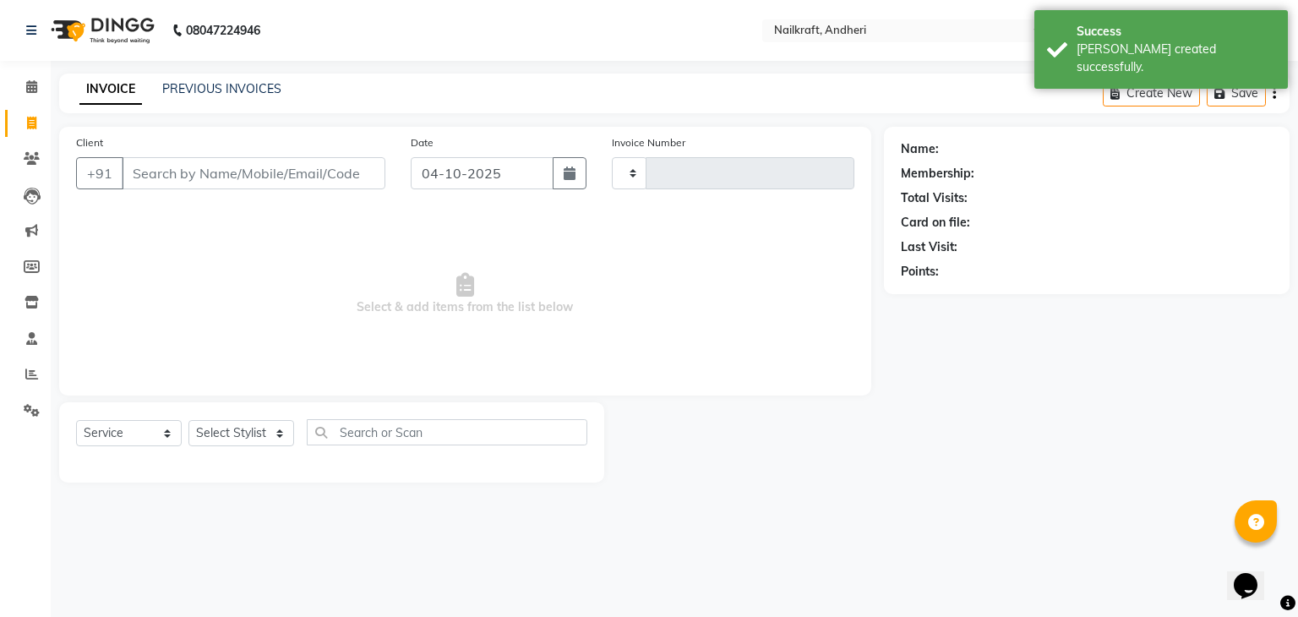
type input "2405"
select select "6081"
click at [195, 167] on input "Client" at bounding box center [254, 173] width 264 height 32
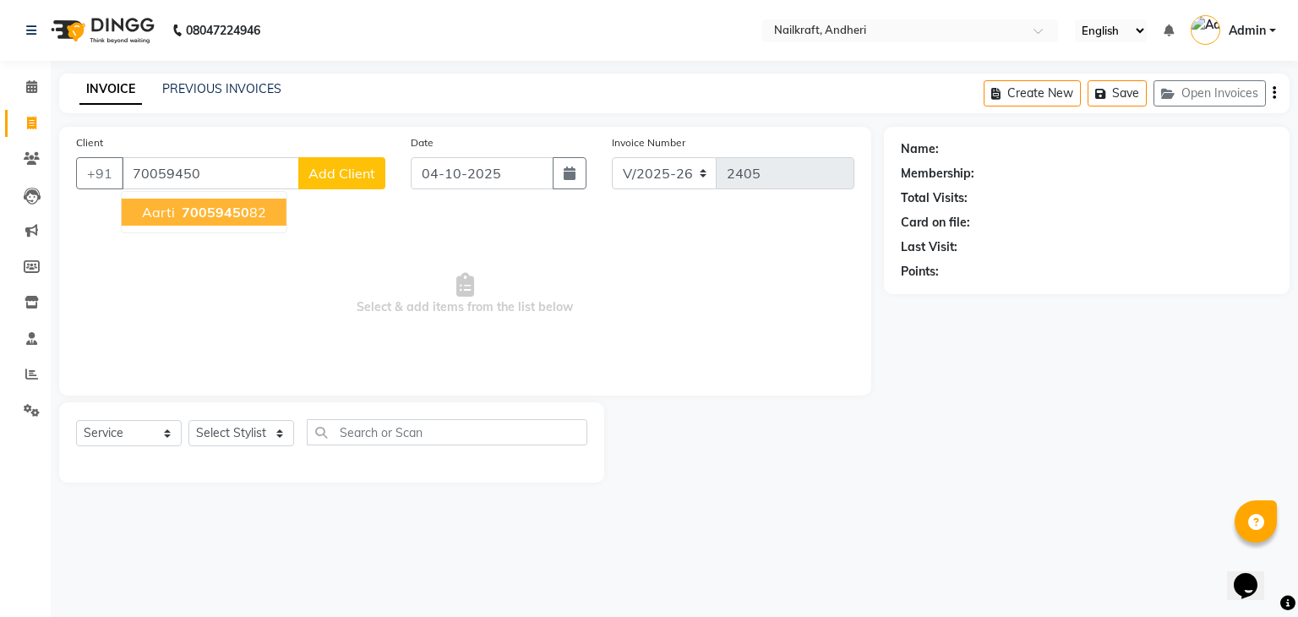
click at [230, 216] on span "70059450" at bounding box center [216, 212] width 68 height 17
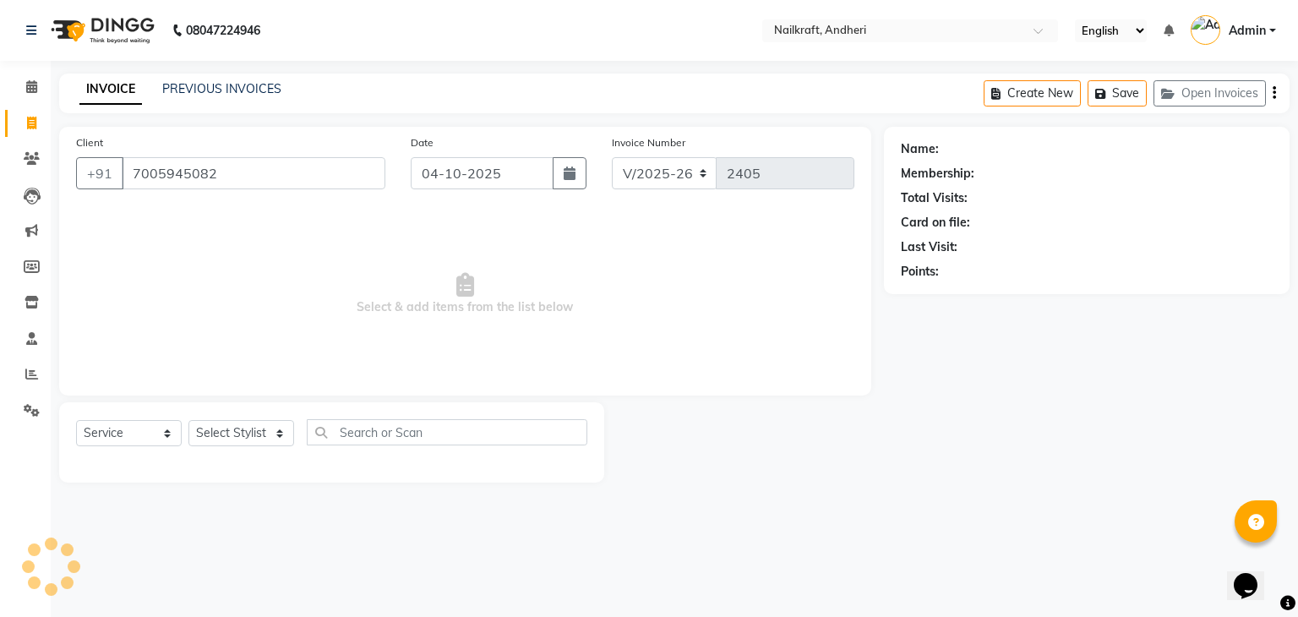
type input "7005945082"
select select "1: Object"
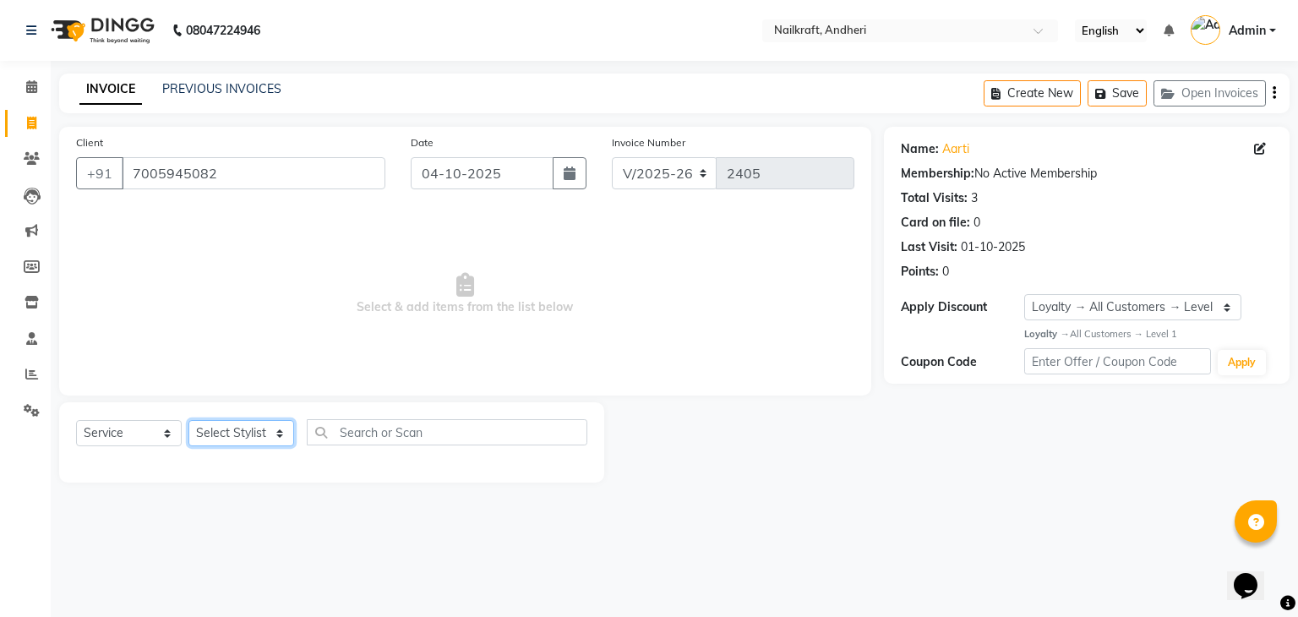
click at [272, 440] on select "Select Stylist Aarti [PERSON_NAME] [PERSON_NAME] [PERSON_NAME] Neha [MEDICAL_DA…" at bounding box center [241, 433] width 106 height 26
select select "90557"
click at [188, 421] on select "Select Stylist Aarti [PERSON_NAME] [PERSON_NAME] [PERSON_NAME] Neha [MEDICAL_DA…" at bounding box center [241, 433] width 106 height 26
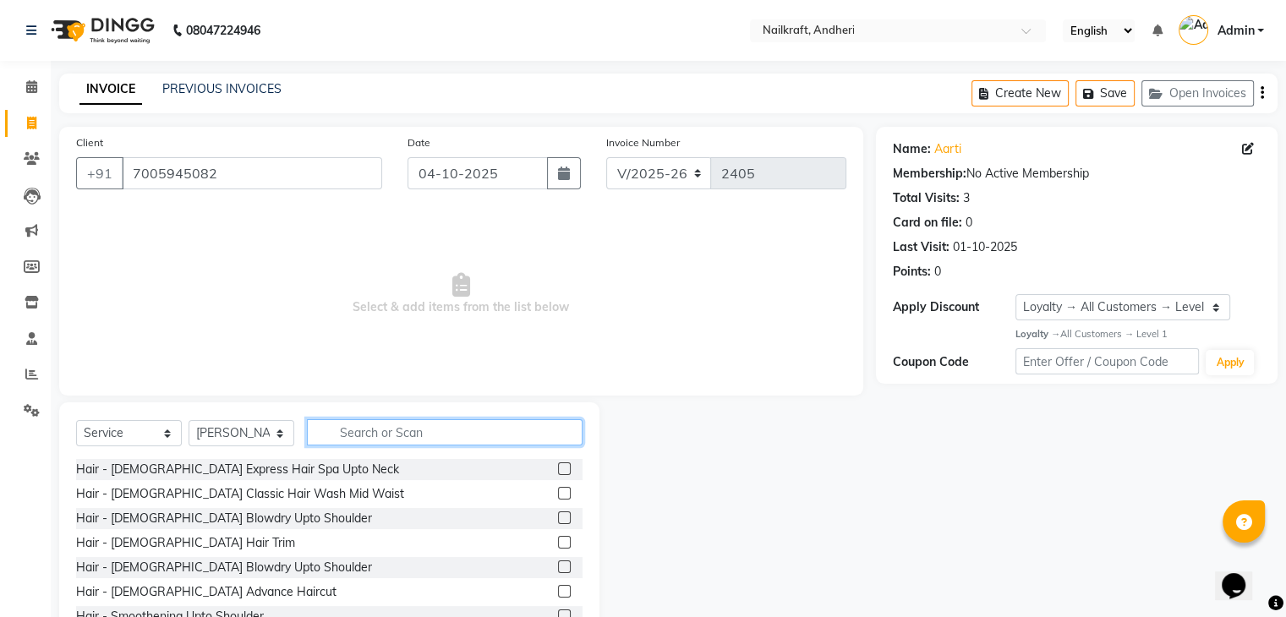
click at [399, 436] on input "text" at bounding box center [445, 432] width 276 height 26
type input "hair wash"
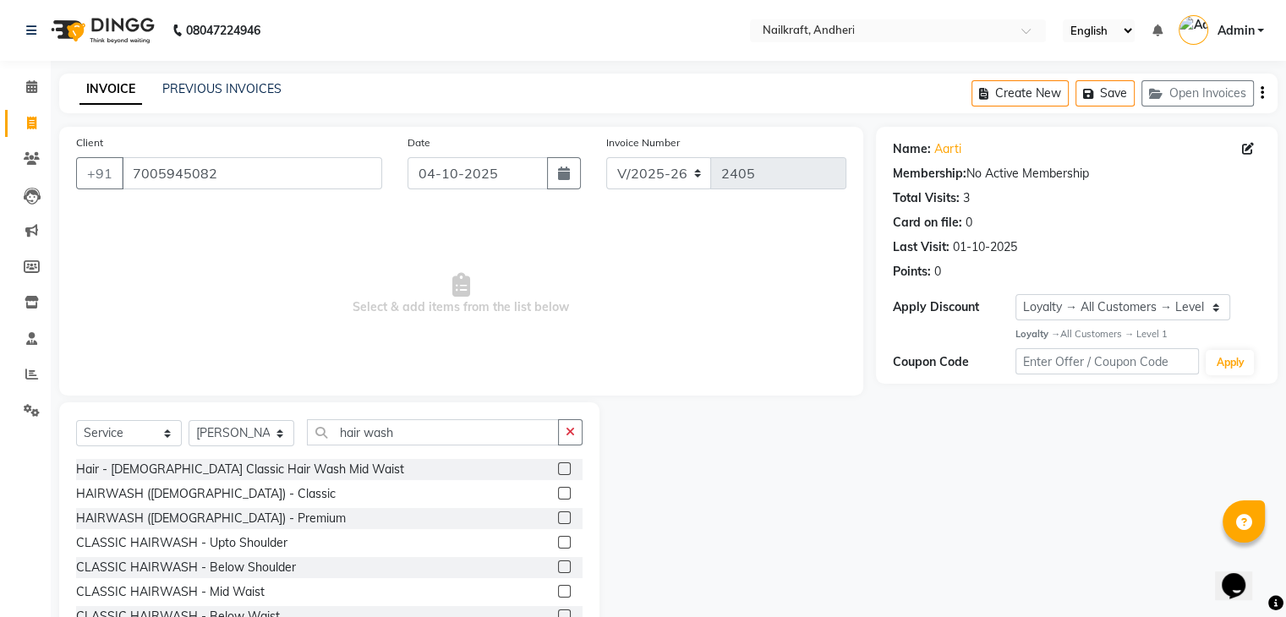
click at [558, 566] on label at bounding box center [564, 566] width 13 height 13
click at [558, 566] on input "checkbox" at bounding box center [563, 567] width 11 height 11
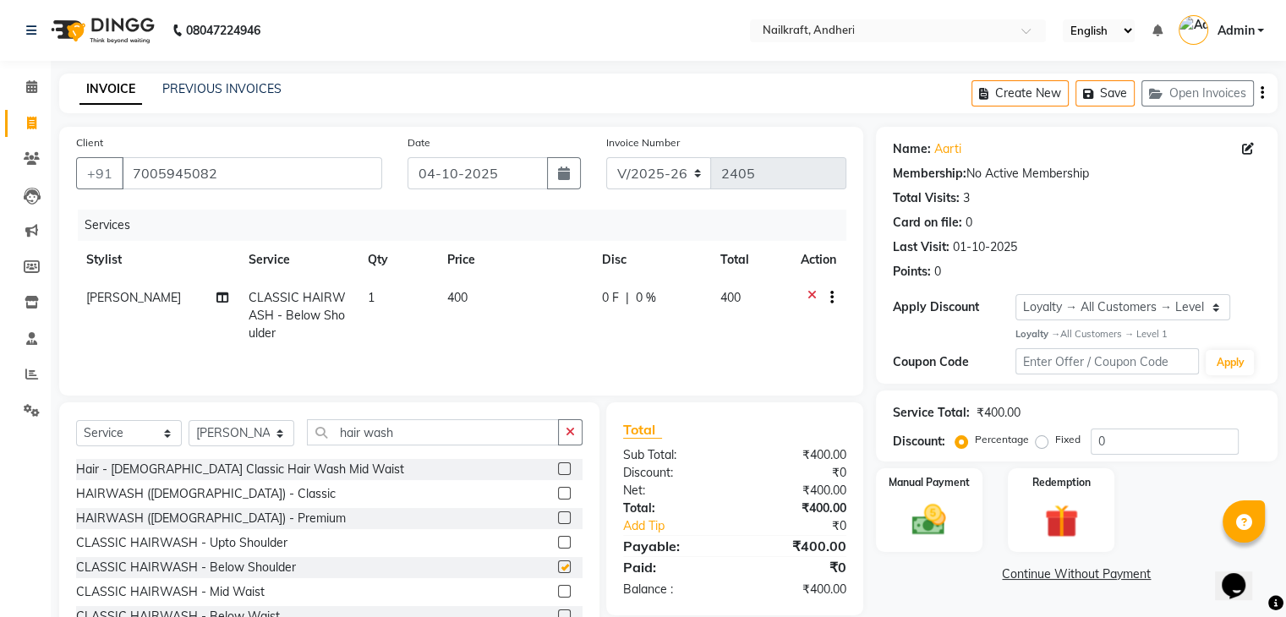
checkbox input "false"
click at [507, 318] on td "400" at bounding box center [514, 316] width 155 height 74
select select "90557"
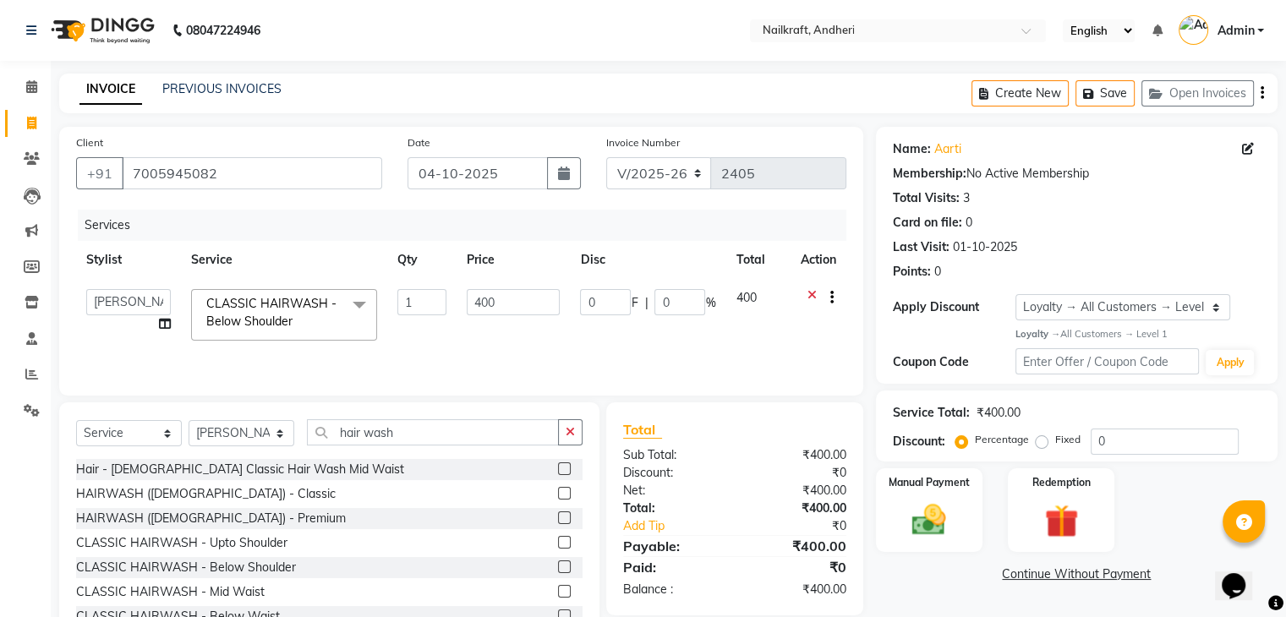
click at [507, 318] on td "400" at bounding box center [512, 315] width 113 height 72
click at [510, 315] on input "400" at bounding box center [513, 302] width 93 height 26
type input "450"
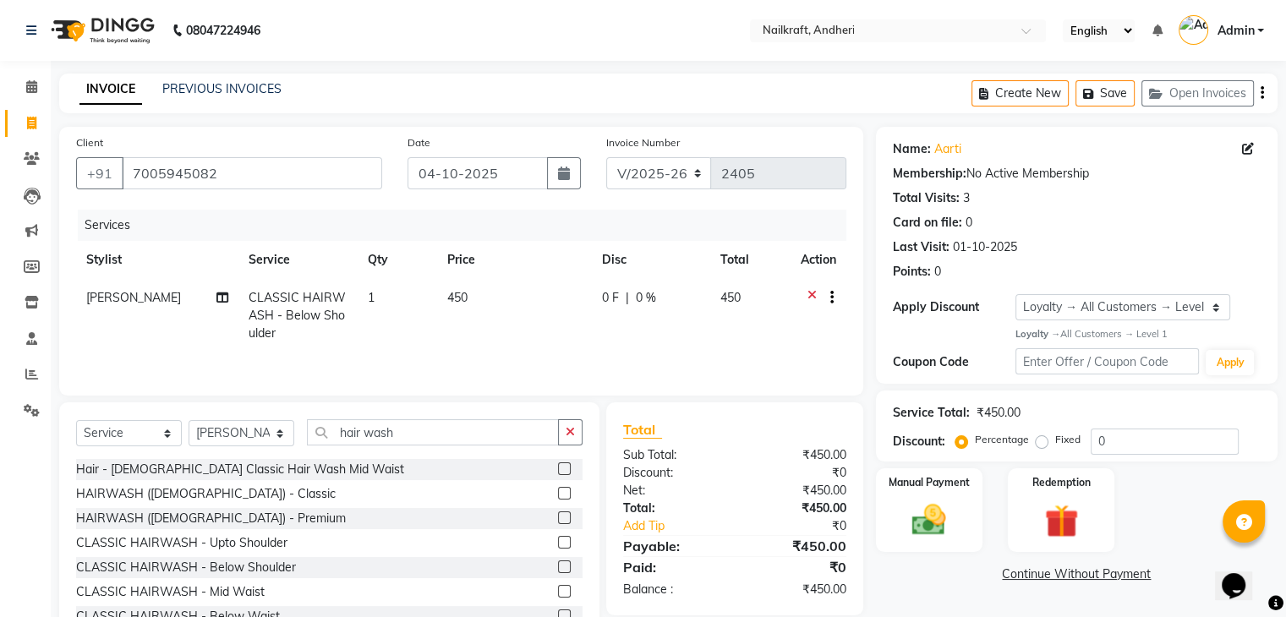
click at [953, 586] on div "Name: Aarti Membership: No Active Membership Total Visits: 3 Card on file: 0 La…" at bounding box center [1083, 389] width 414 height 525
click at [937, 506] on img at bounding box center [928, 520] width 57 height 41
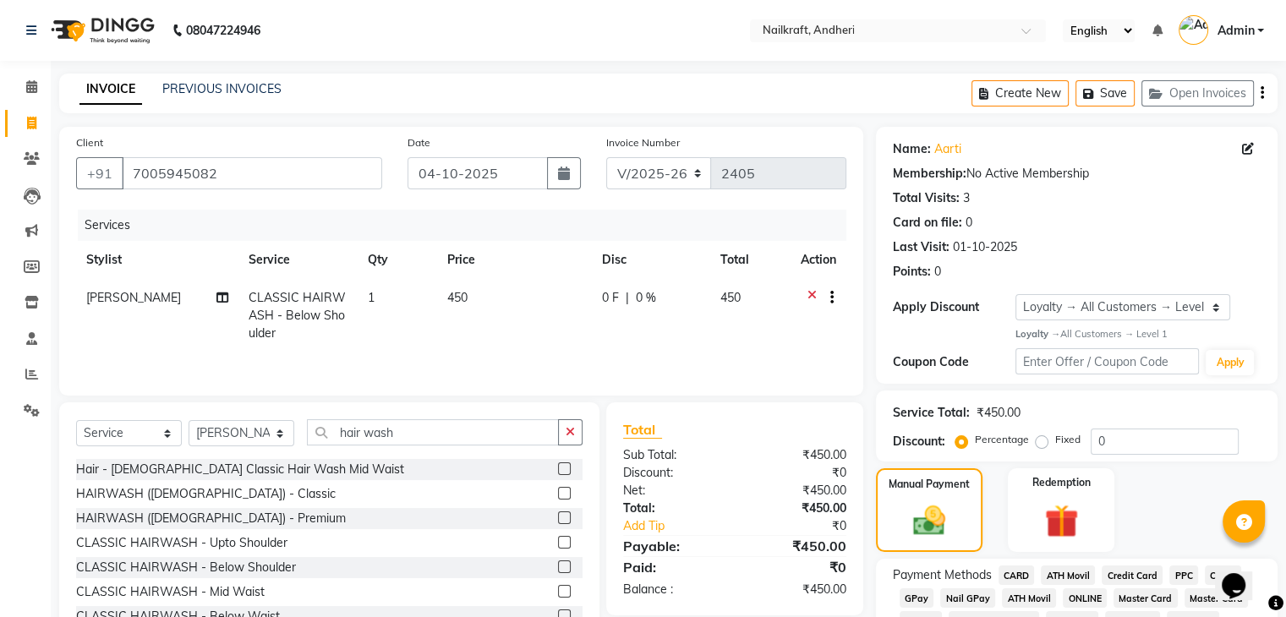
scroll to position [109, 0]
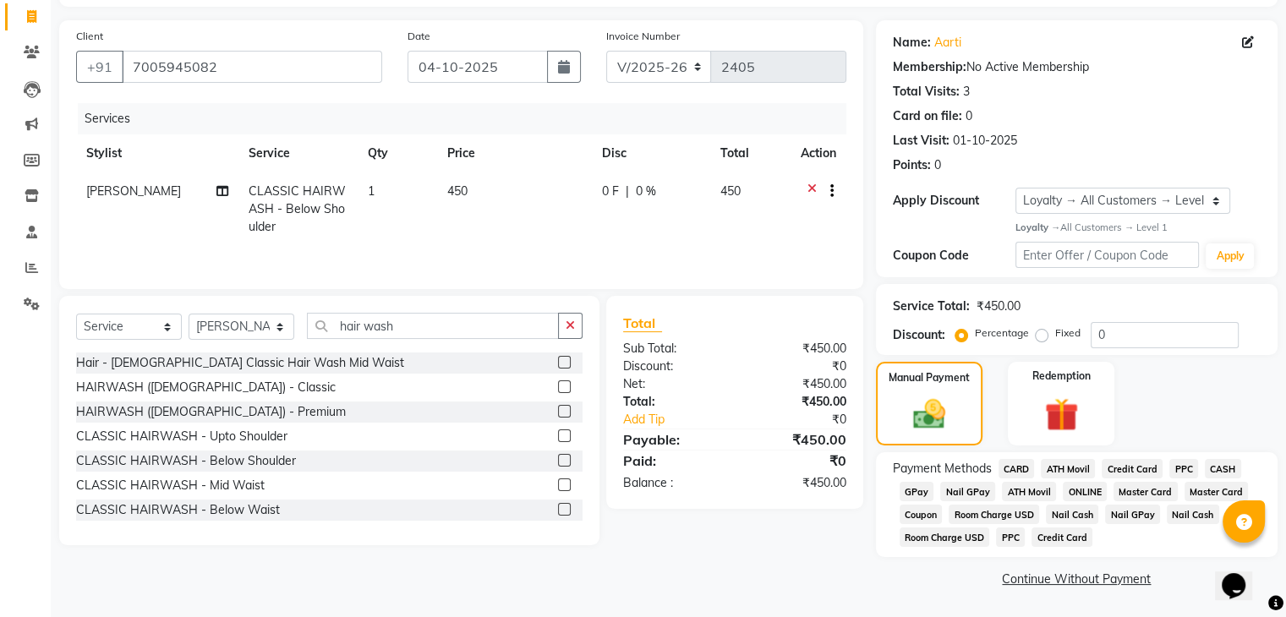
click at [899, 488] on span "GPay" at bounding box center [916, 491] width 35 height 19
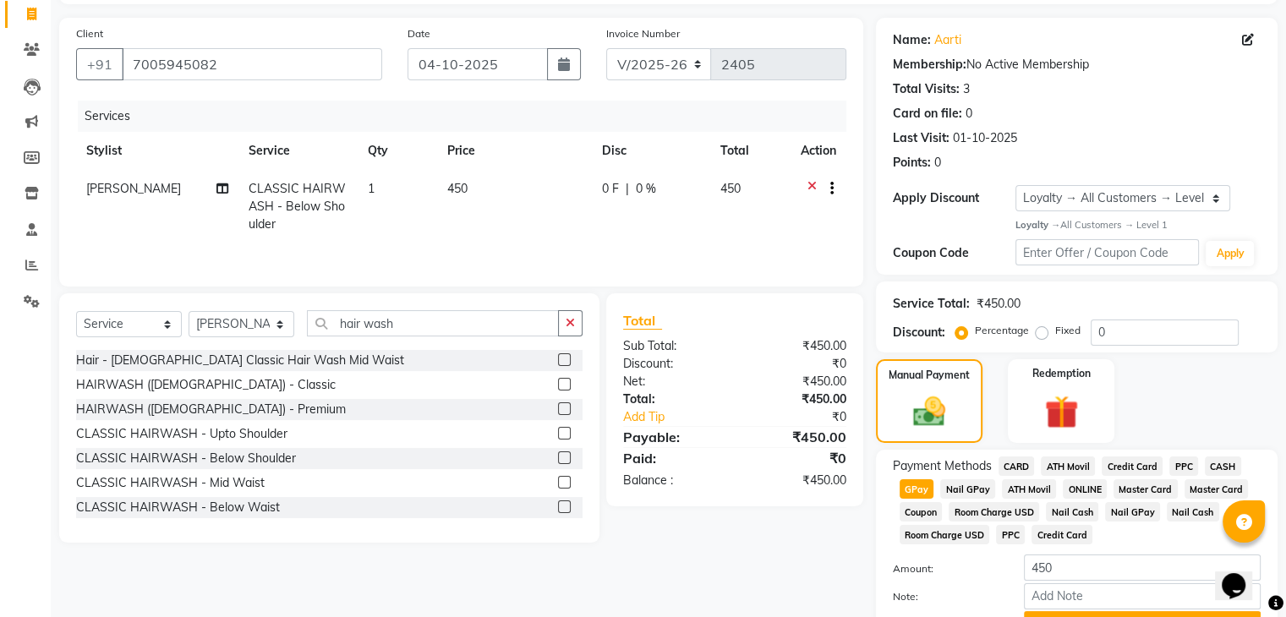
scroll to position [199, 0]
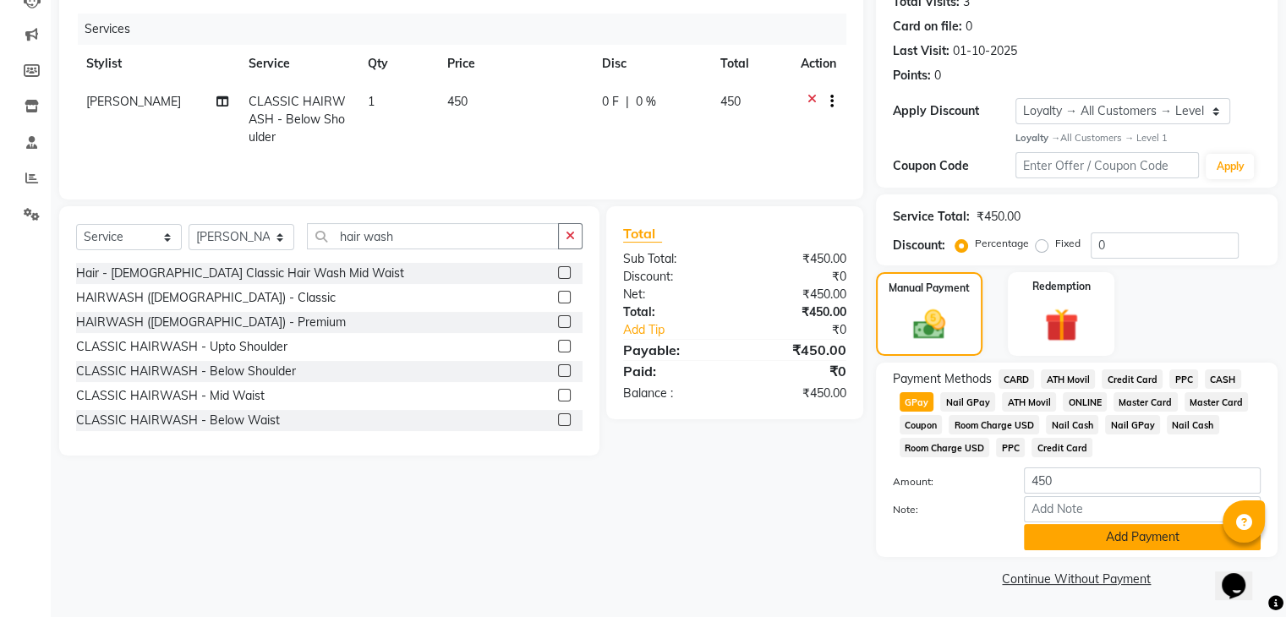
click at [1115, 541] on button "Add Payment" at bounding box center [1142, 537] width 237 height 26
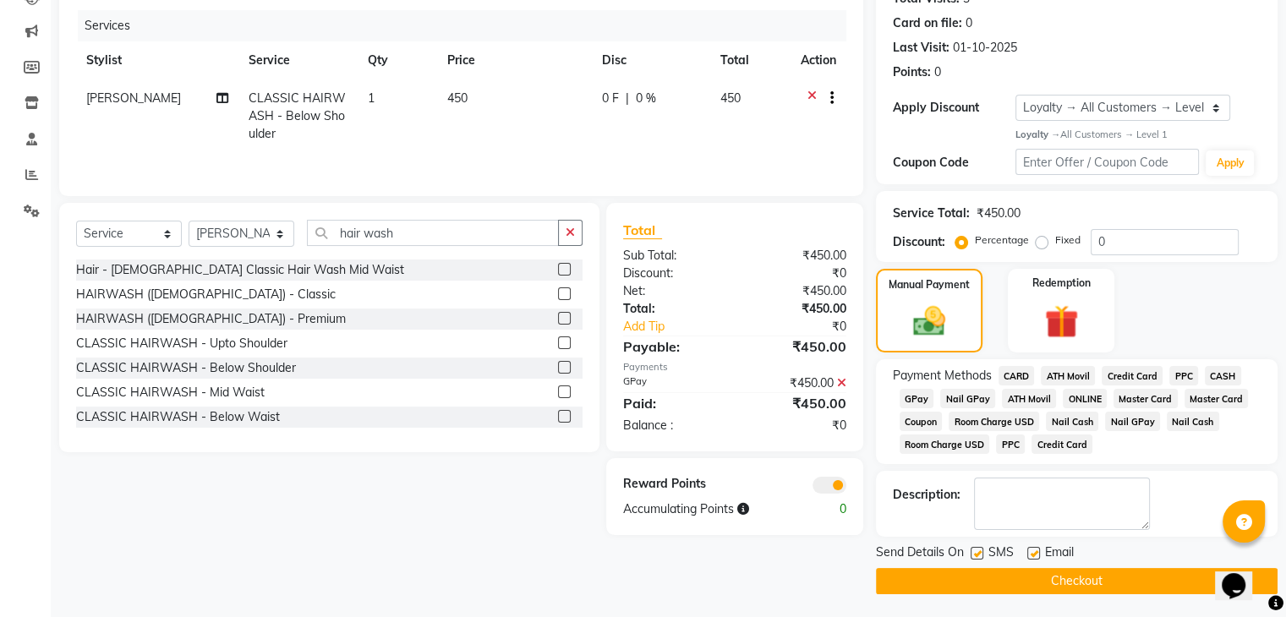
click at [1007, 599] on main "INVOICE PREVIOUS INVOICES Create New Save Open Invoices Client [PHONE_NUMBER] D…" at bounding box center [668, 246] width 1235 height 745
click at [1001, 584] on button "Checkout" at bounding box center [1076, 581] width 401 height 26
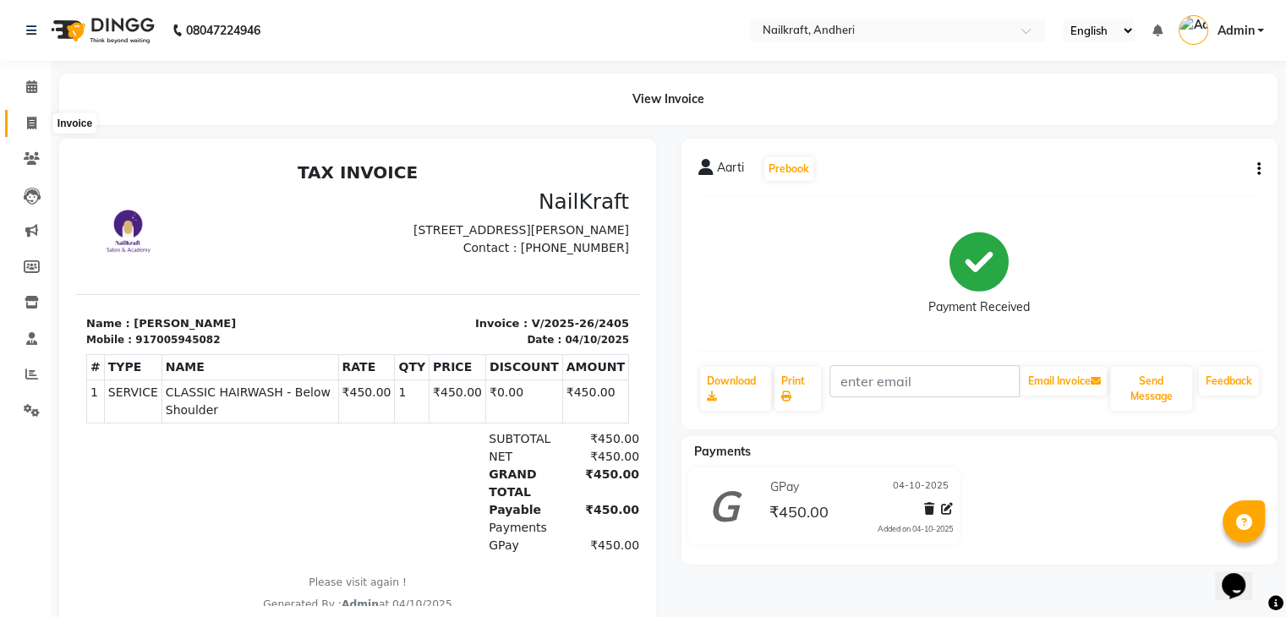
click at [32, 119] on icon at bounding box center [31, 123] width 9 height 13
select select "service"
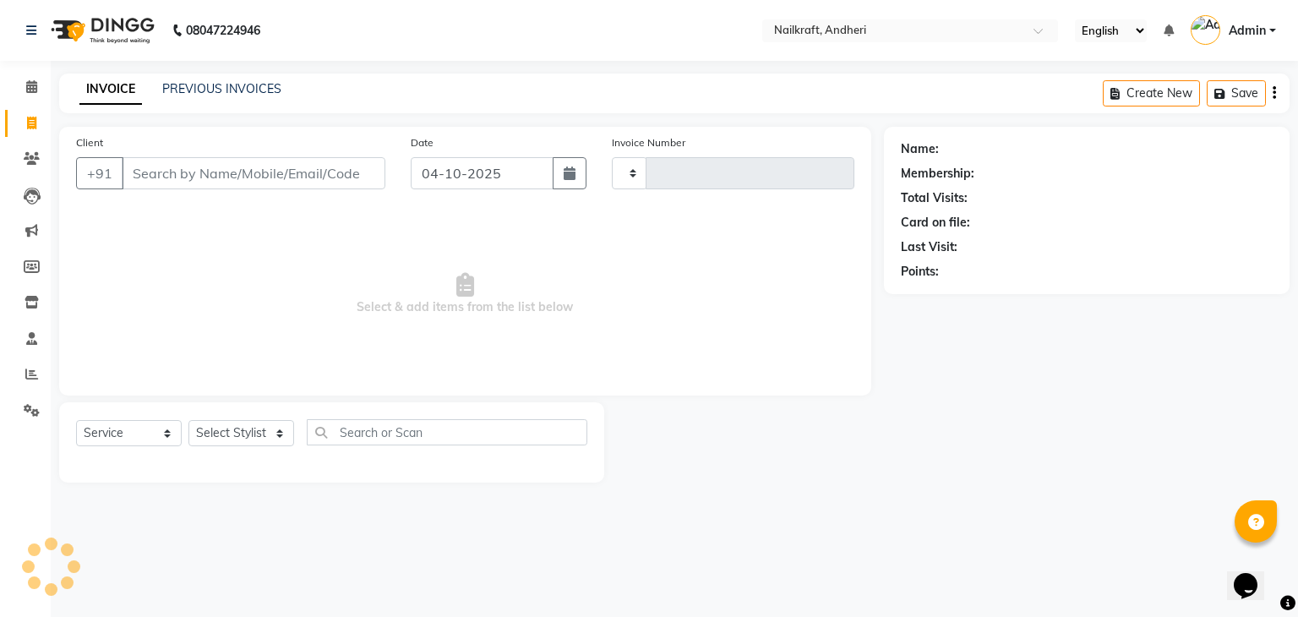
type input "2406"
select select "6081"
click at [32, 119] on icon at bounding box center [31, 123] width 9 height 13
select select "service"
type input "2406"
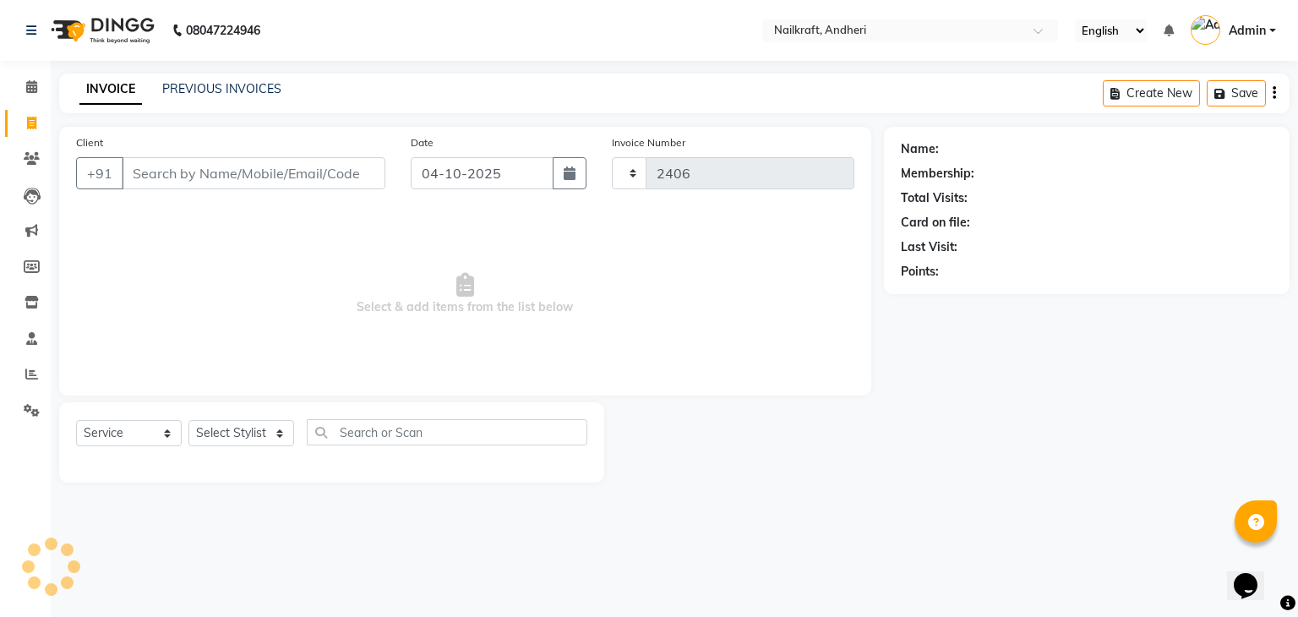
select select "6081"
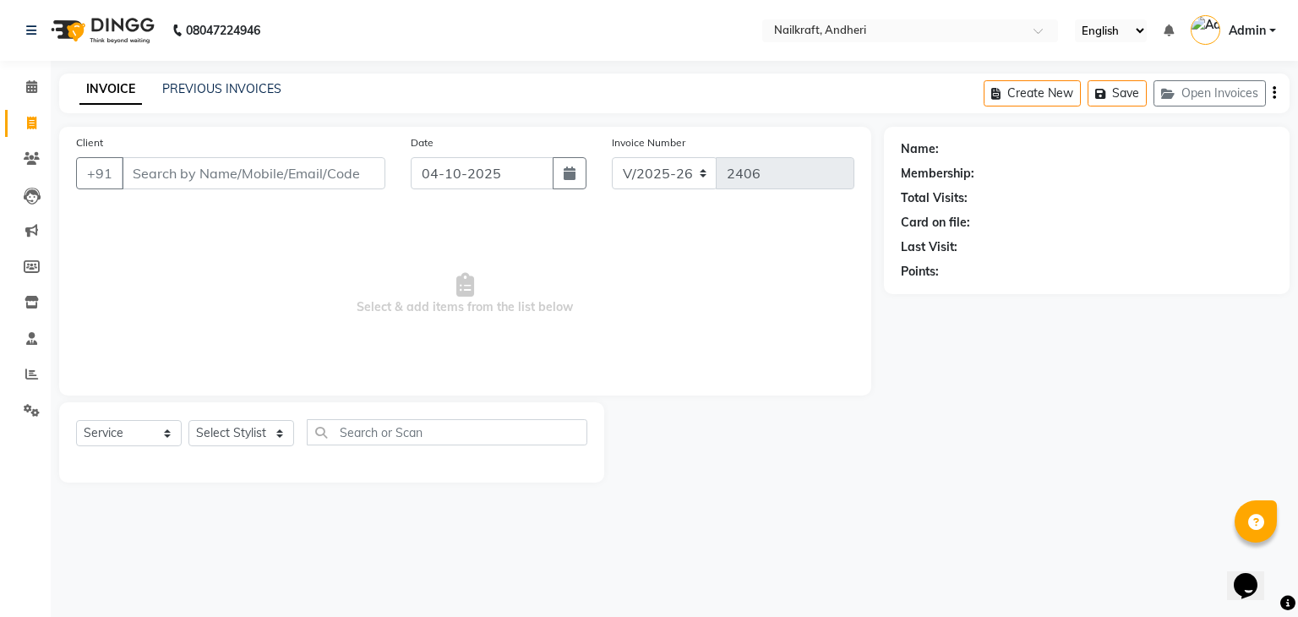
click at [959, 423] on div "Name: Membership: Total Visits: Card on file: Last Visit: Points:" at bounding box center [1093, 305] width 418 height 356
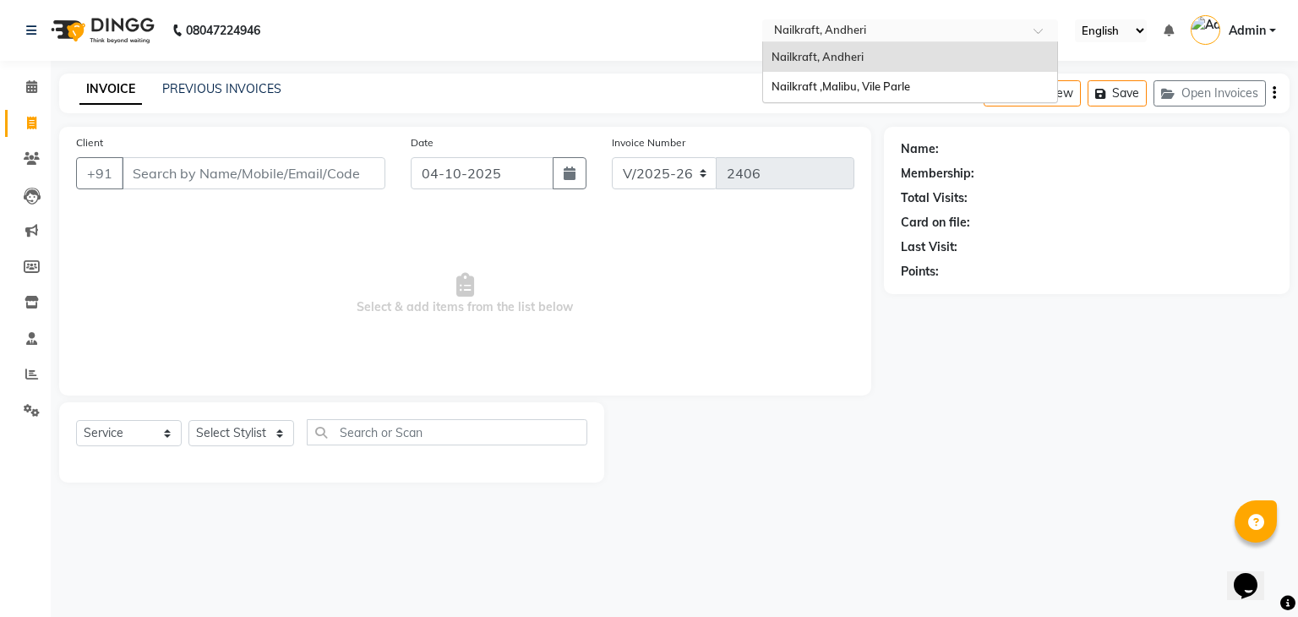
click at [935, 25] on input "text" at bounding box center [893, 32] width 245 height 17
click at [886, 79] on div "Nailkraft ,Malibu, Vile Parle" at bounding box center [910, 87] width 294 height 30
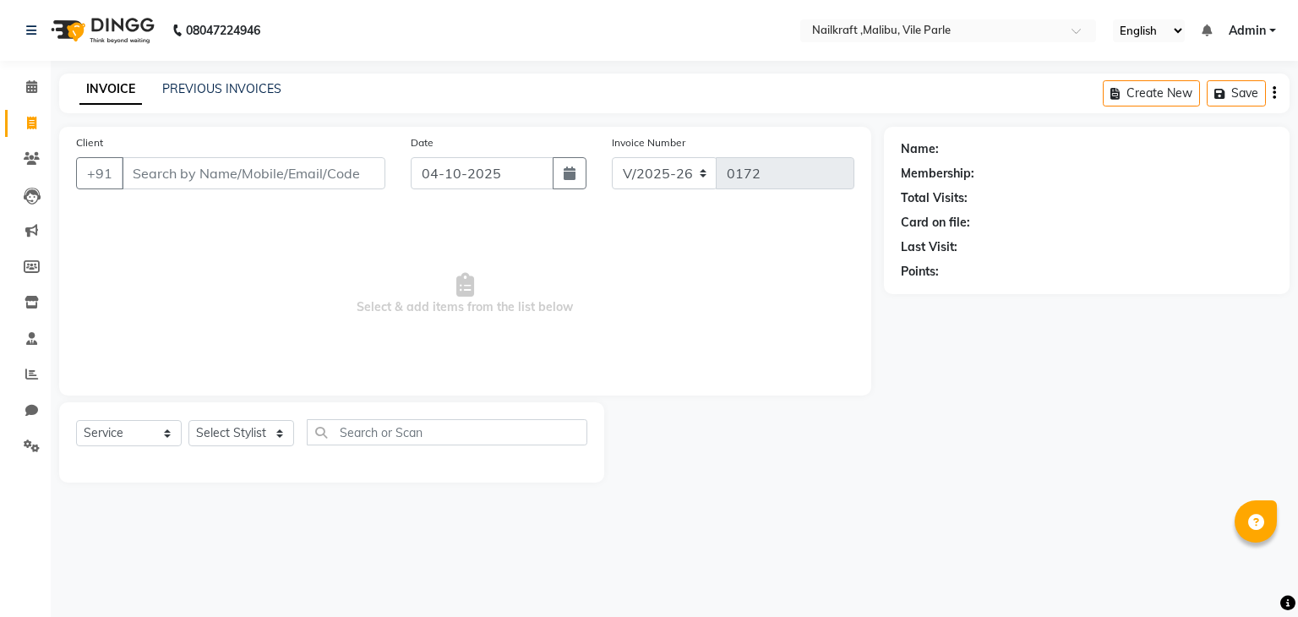
select select "8988"
select select "service"
click at [30, 86] on icon at bounding box center [31, 86] width 11 height 13
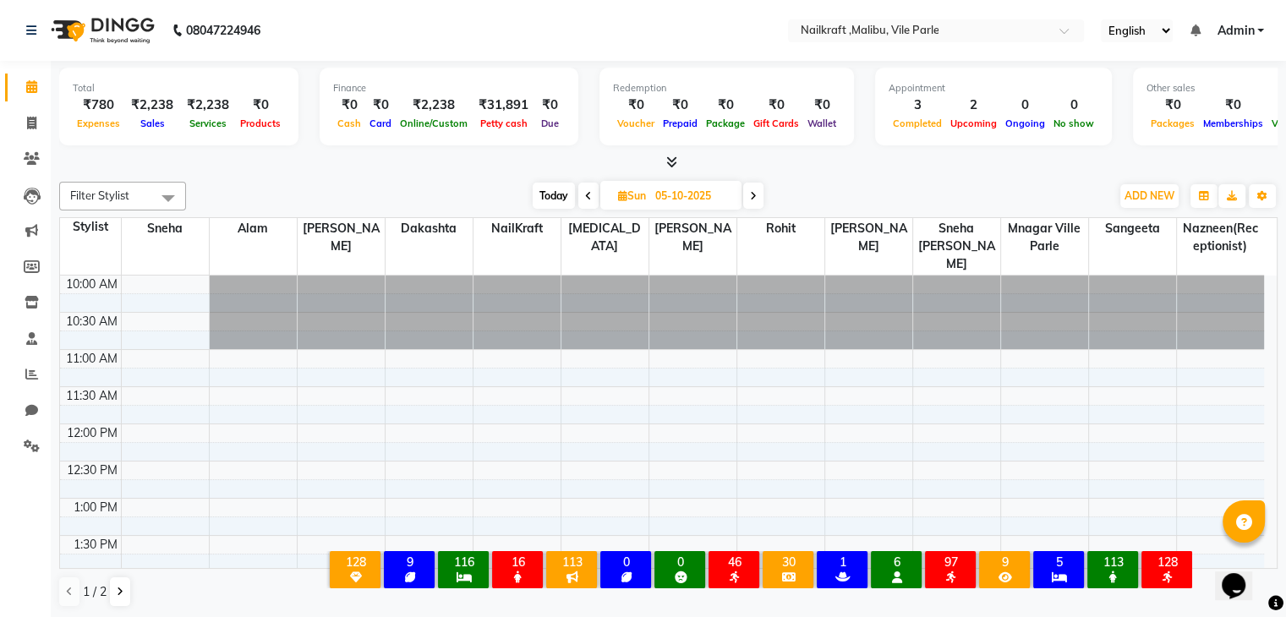
click at [303, 190] on div "Today Sun 05-10-2025" at bounding box center [647, 195] width 907 height 25
click at [25, 451] on icon at bounding box center [32, 446] width 16 height 13
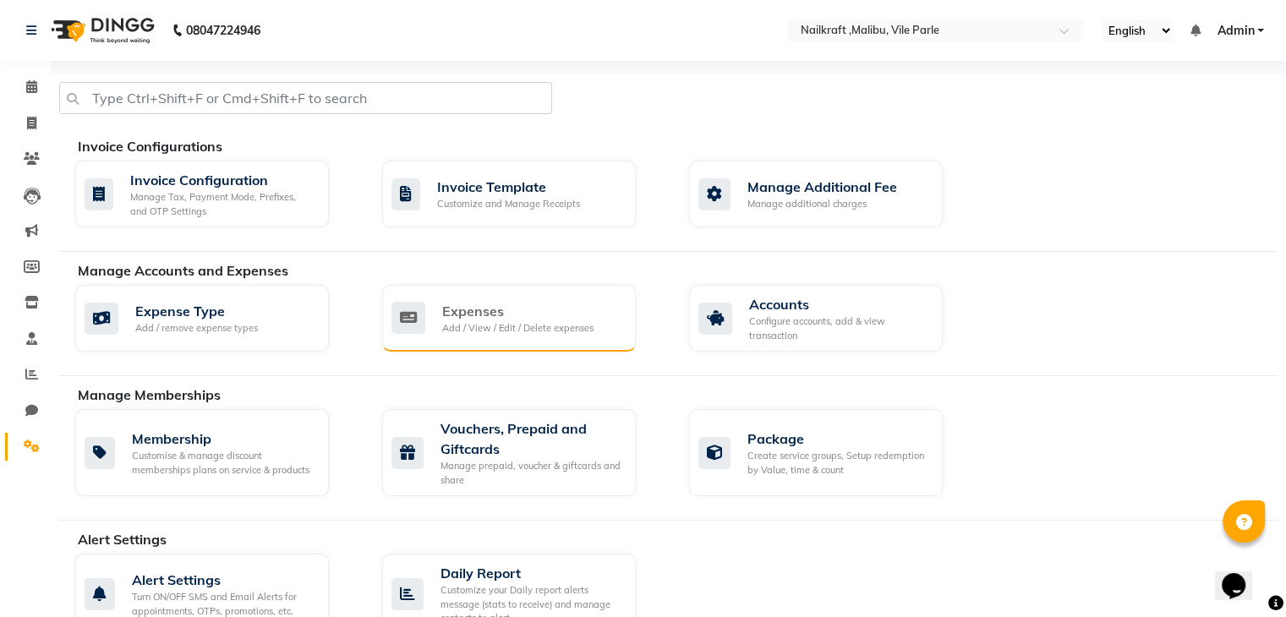
click at [470, 321] on div "Add / View / Edit / Delete expenses" at bounding box center [517, 328] width 151 height 14
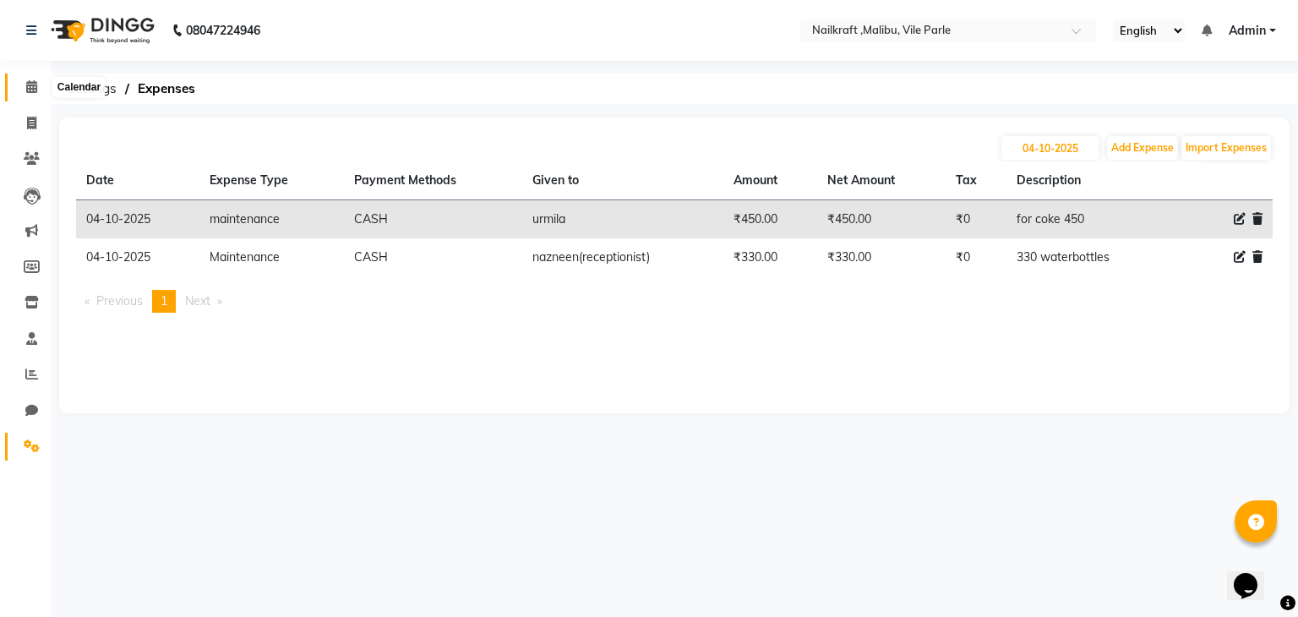
click at [30, 89] on icon at bounding box center [31, 86] width 11 height 13
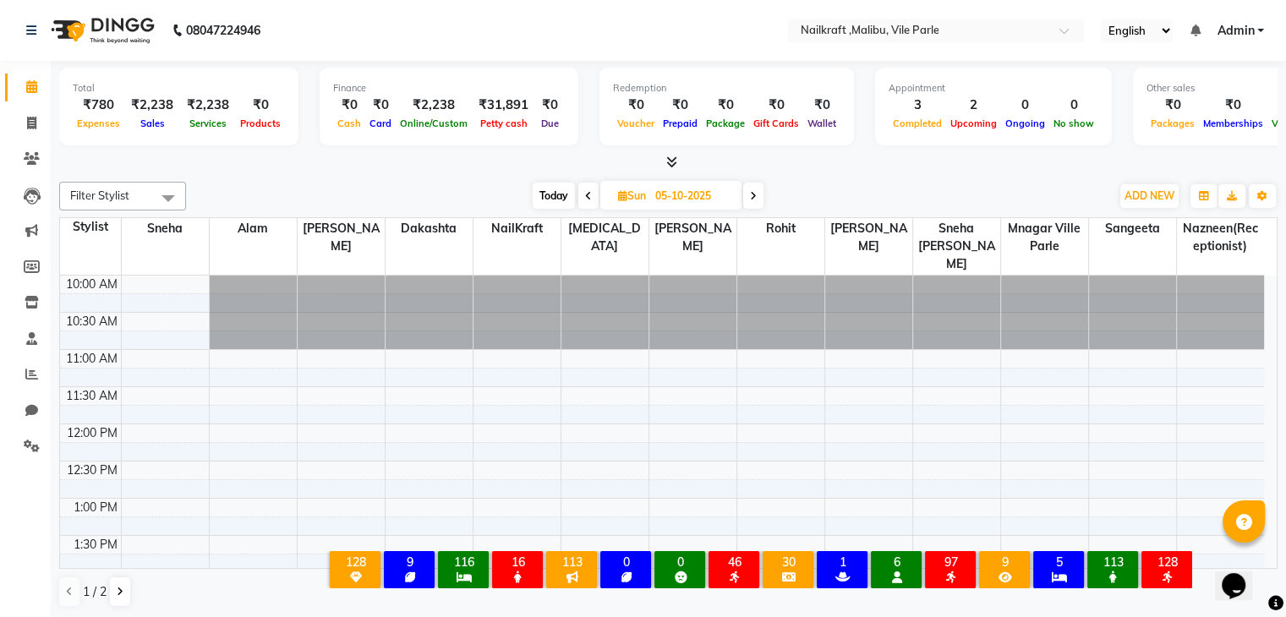
click at [295, 184] on div "Today Sun 05-10-2025" at bounding box center [647, 195] width 907 height 25
click at [375, 201] on div "Today Sun 05-10-2025" at bounding box center [647, 195] width 907 height 25
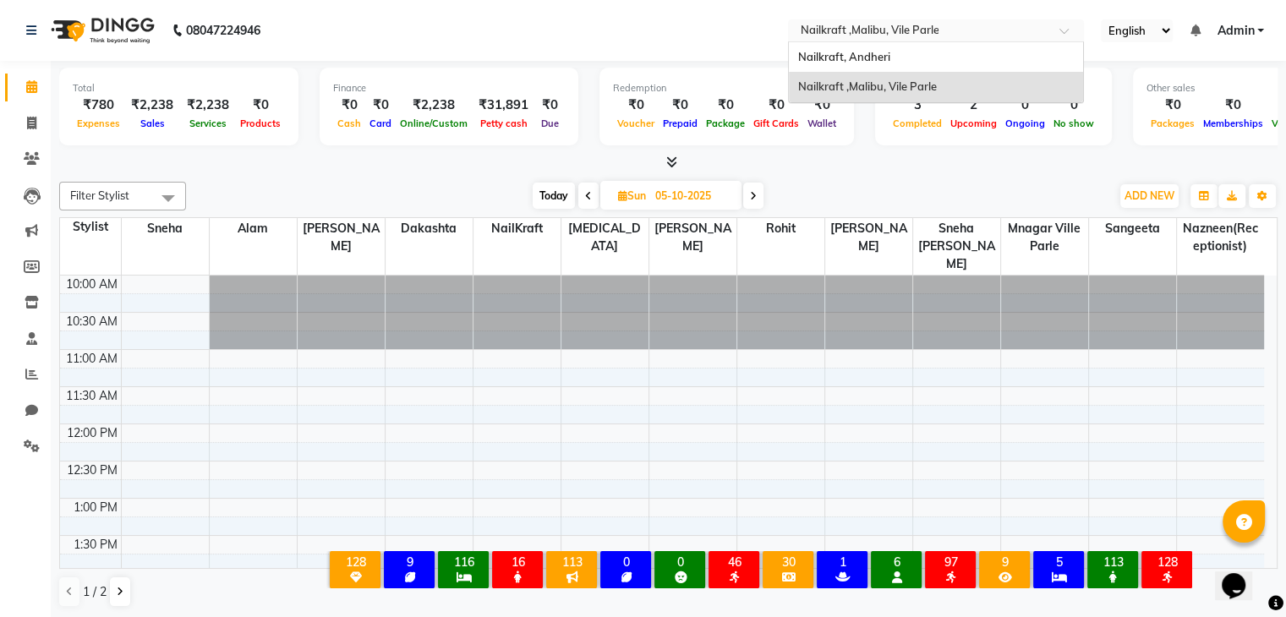
click at [904, 25] on input "text" at bounding box center [918, 32] width 245 height 17
click at [871, 54] on span "Nailkraft, Andheri" at bounding box center [843, 57] width 92 height 14
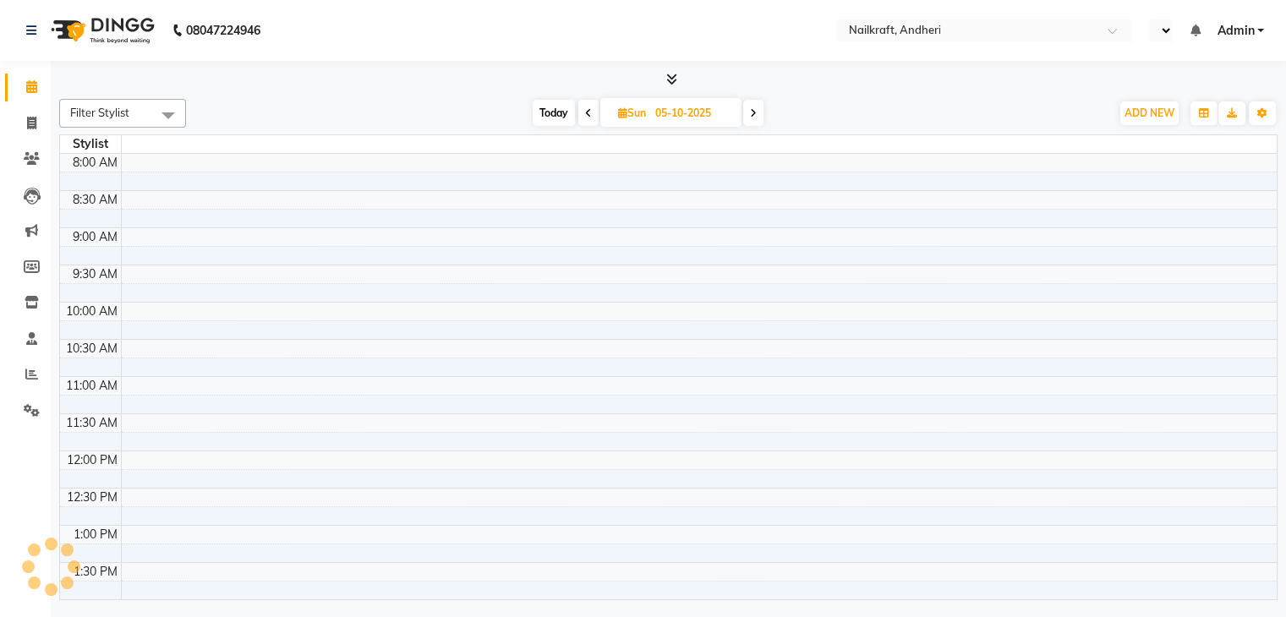
select select "en"
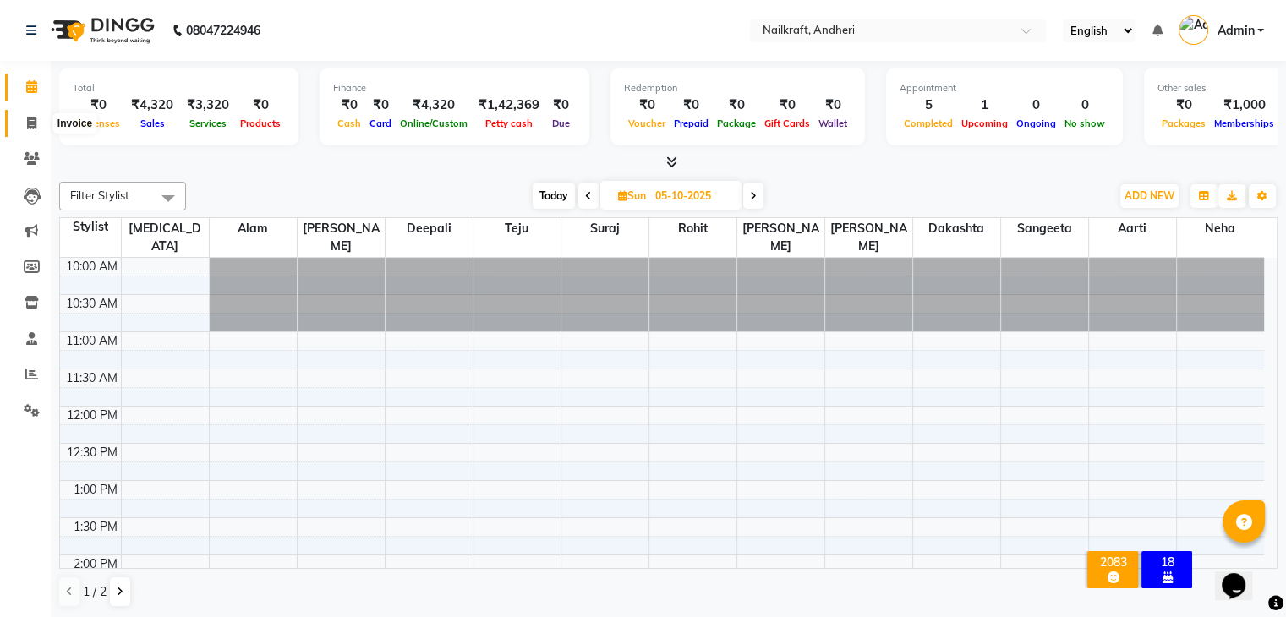
click at [24, 127] on span at bounding box center [32, 123] width 30 height 19
select select "service"
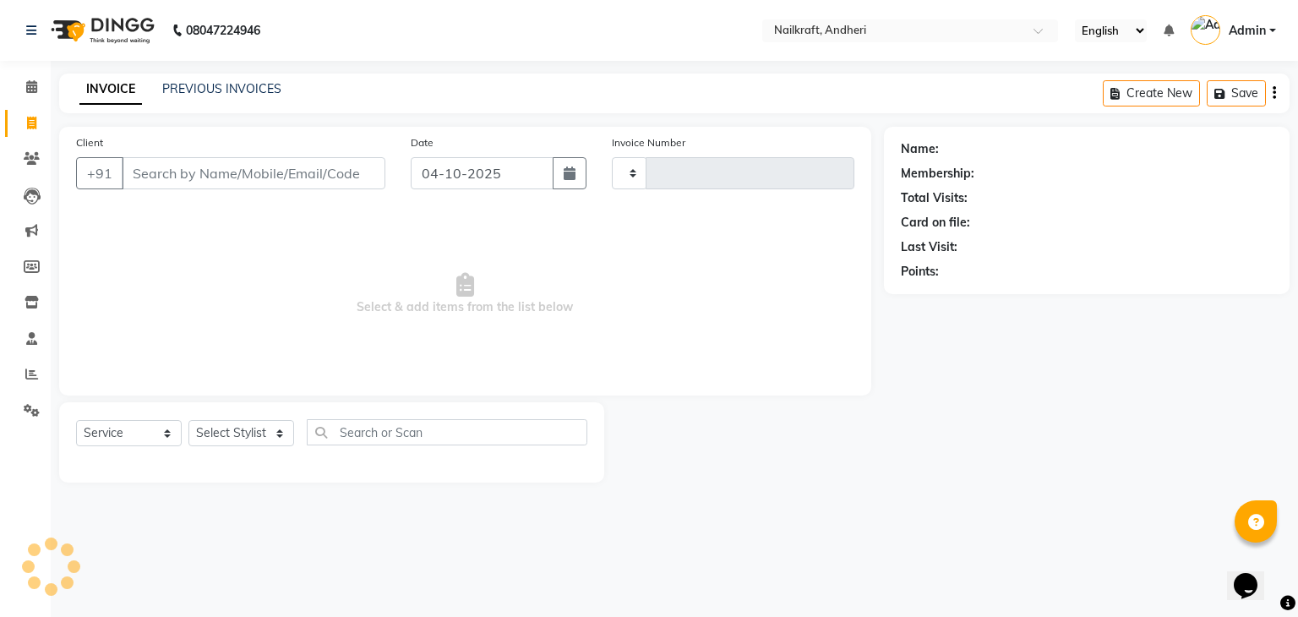
type input "2406"
select select "6081"
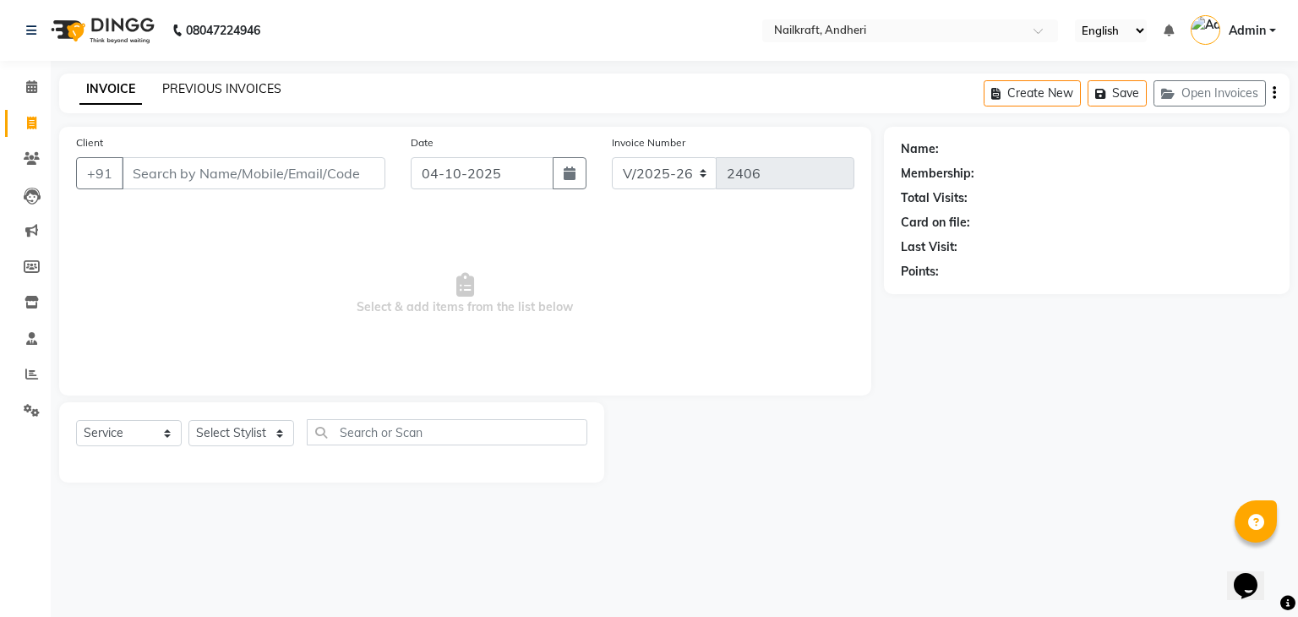
click at [233, 85] on link "PREVIOUS INVOICES" at bounding box center [221, 88] width 119 height 15
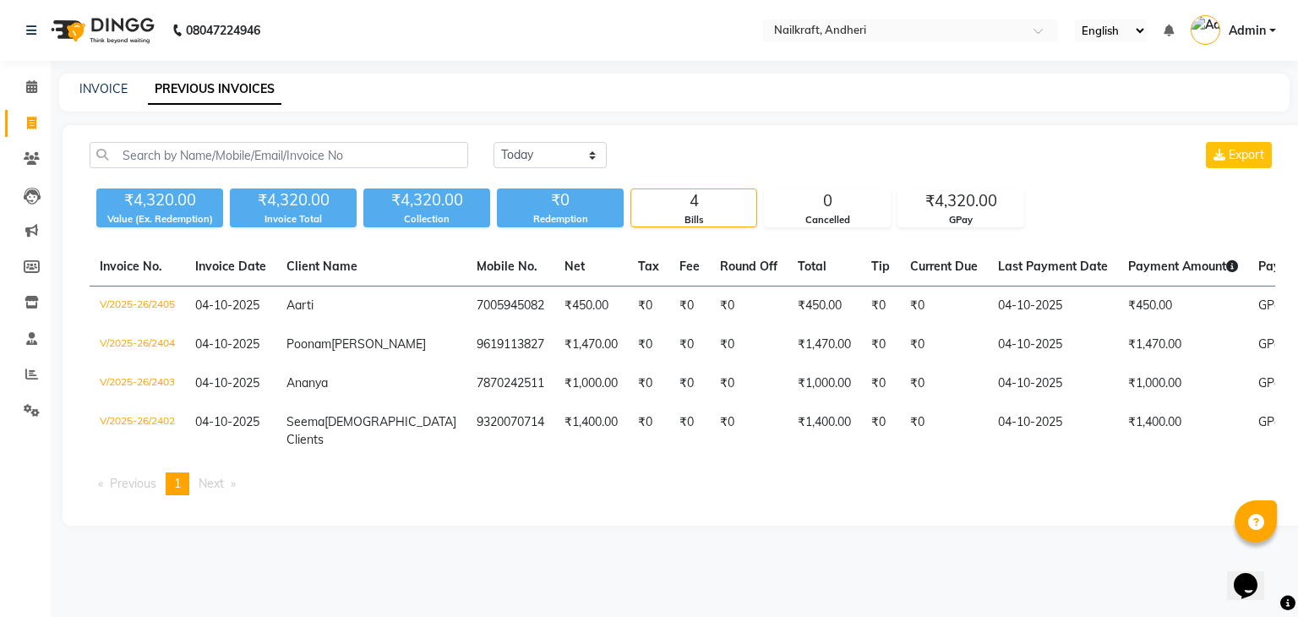
click at [800, 146] on div "Today Yesterday Custom Range Export" at bounding box center [885, 155] width 782 height 26
click at [31, 85] on icon at bounding box center [31, 86] width 11 height 13
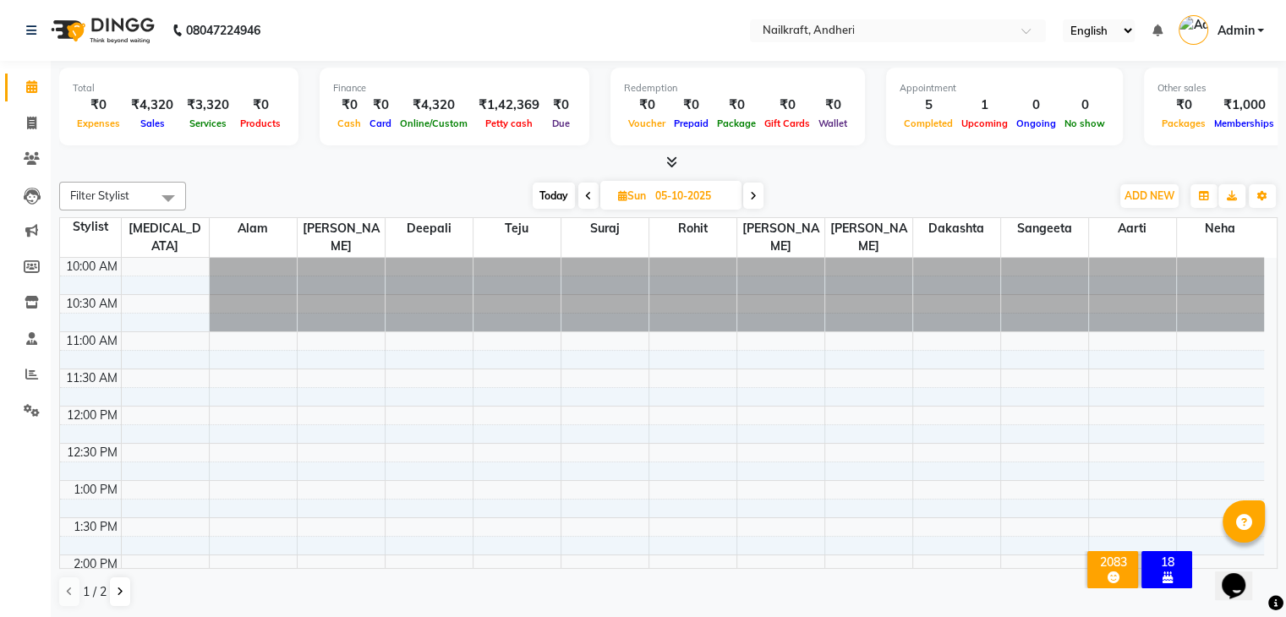
click at [230, 166] on div at bounding box center [668, 163] width 1218 height 18
click at [481, 118] on span "Petty cash" at bounding box center [509, 123] width 56 height 12
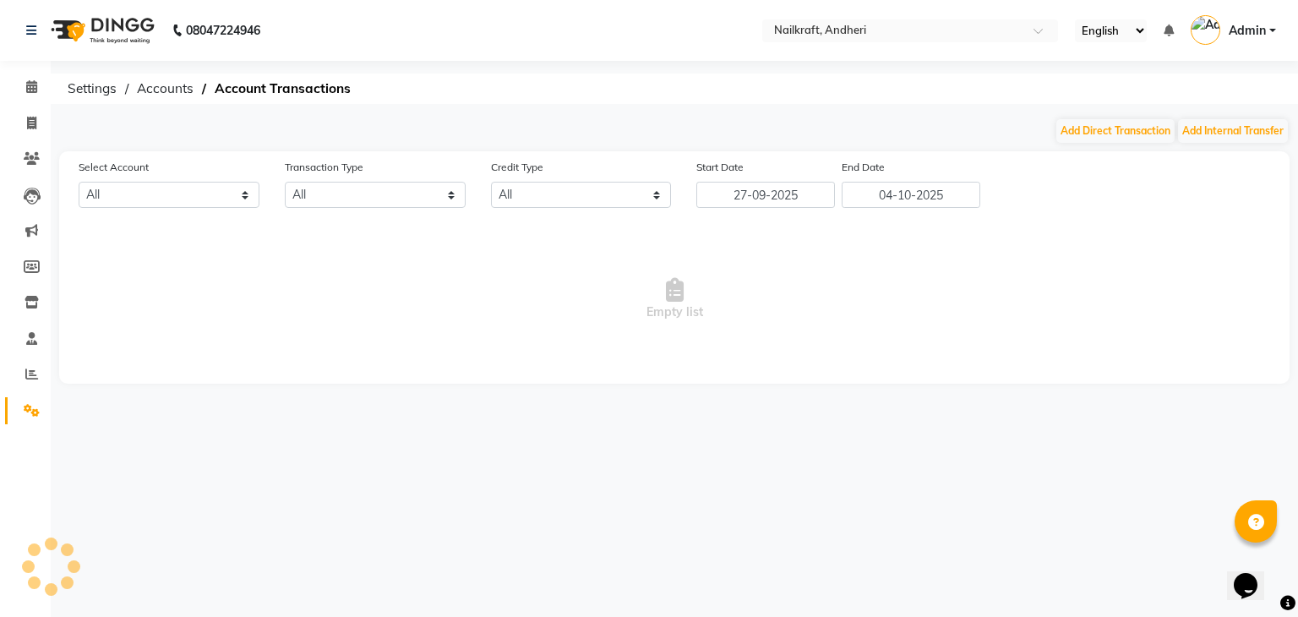
select select "5067"
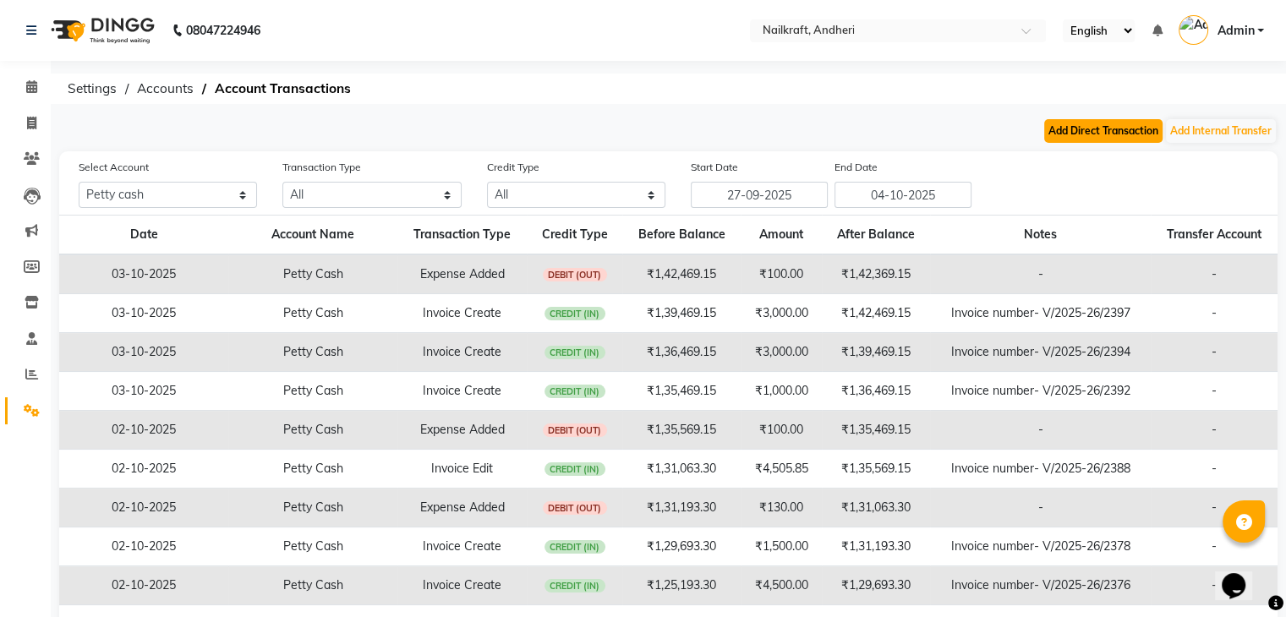
click at [1115, 134] on button "Add Direct Transaction" at bounding box center [1103, 131] width 118 height 24
select select "direct"
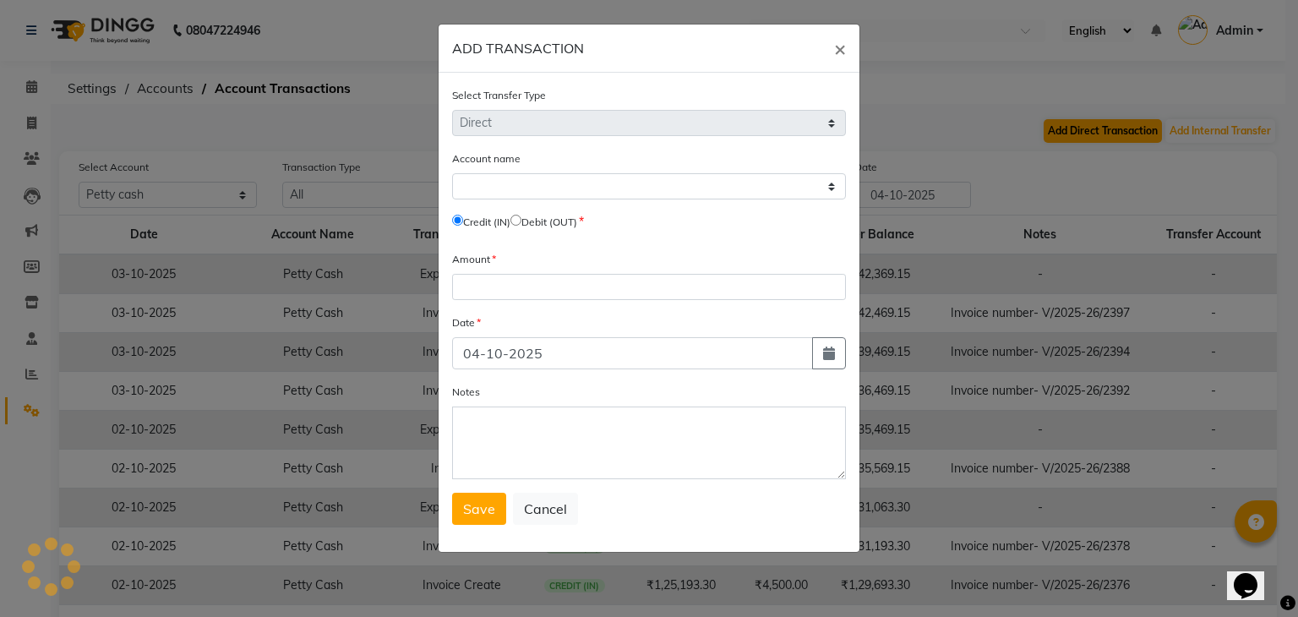
select select "5067"
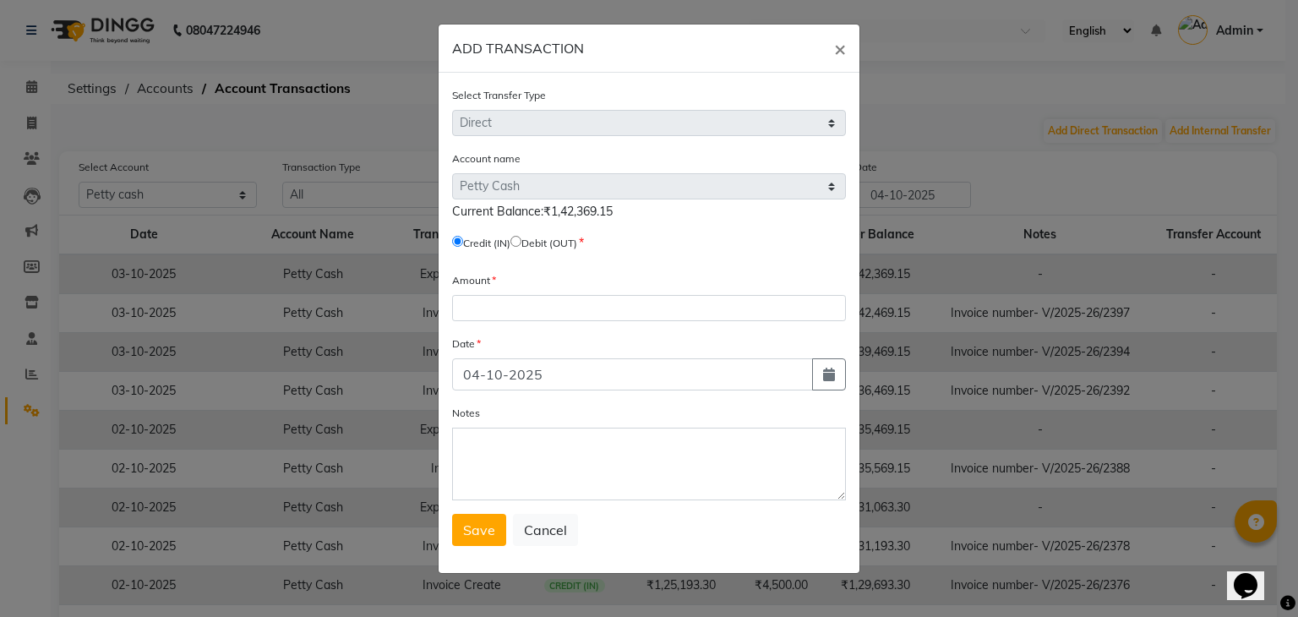
click at [522, 240] on input "radio" at bounding box center [516, 241] width 11 height 11
radio input "true"
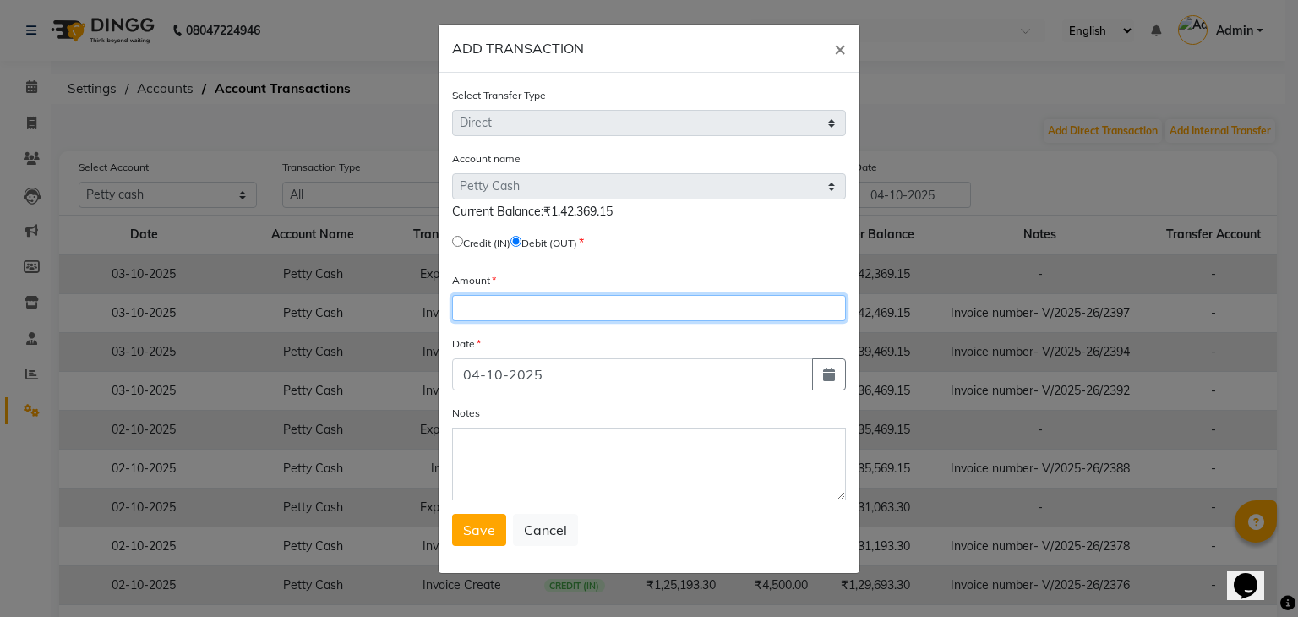
click at [514, 311] on input "number" at bounding box center [649, 308] width 394 height 26
type input "142369.15"
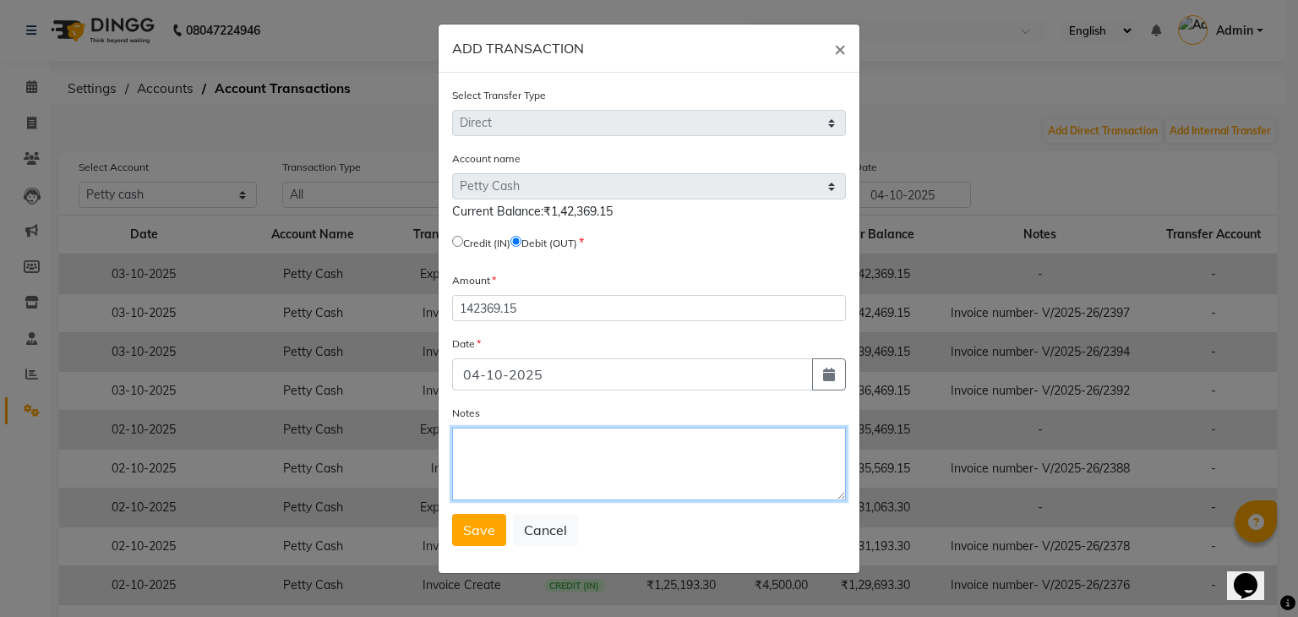
click at [531, 453] on textarea "Notes" at bounding box center [649, 464] width 394 height 73
type textarea "tranfer"
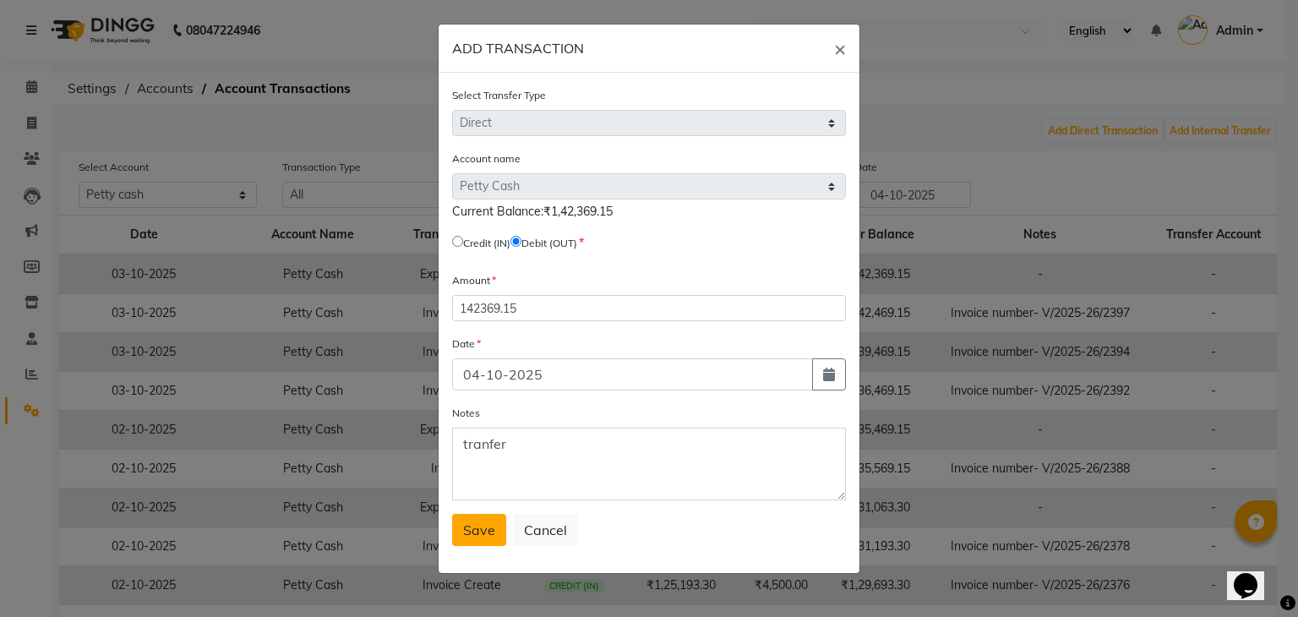
click at [483, 538] on span "Save" at bounding box center [479, 530] width 32 height 17
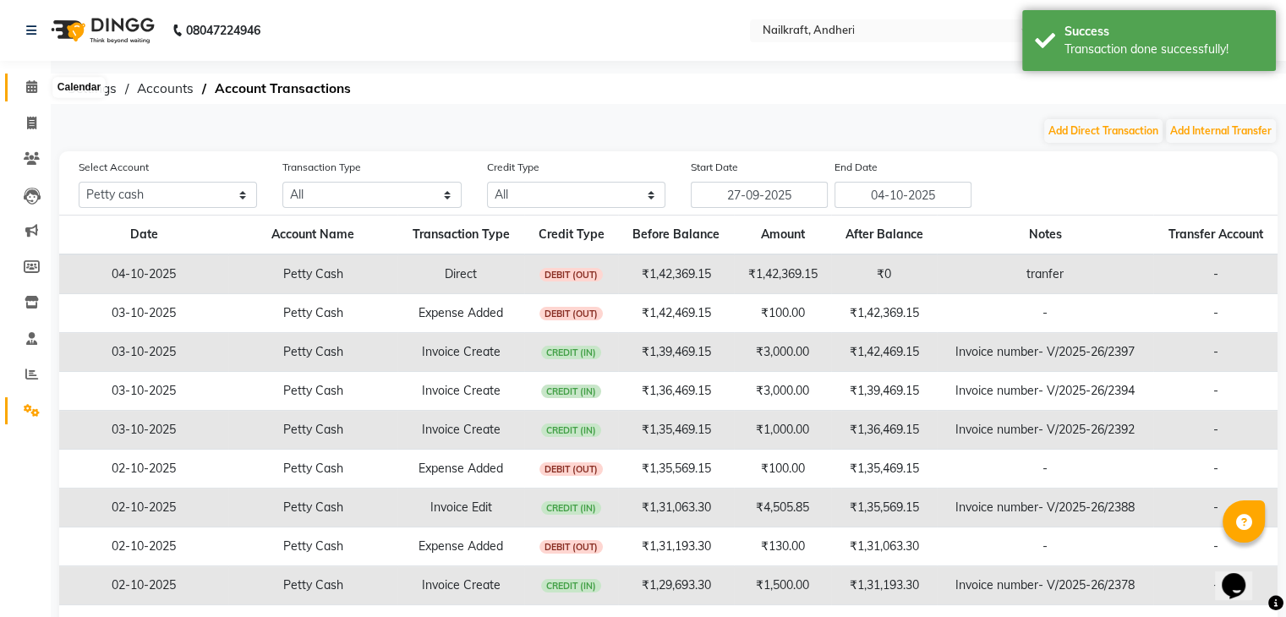
click at [30, 88] on icon at bounding box center [31, 86] width 11 height 13
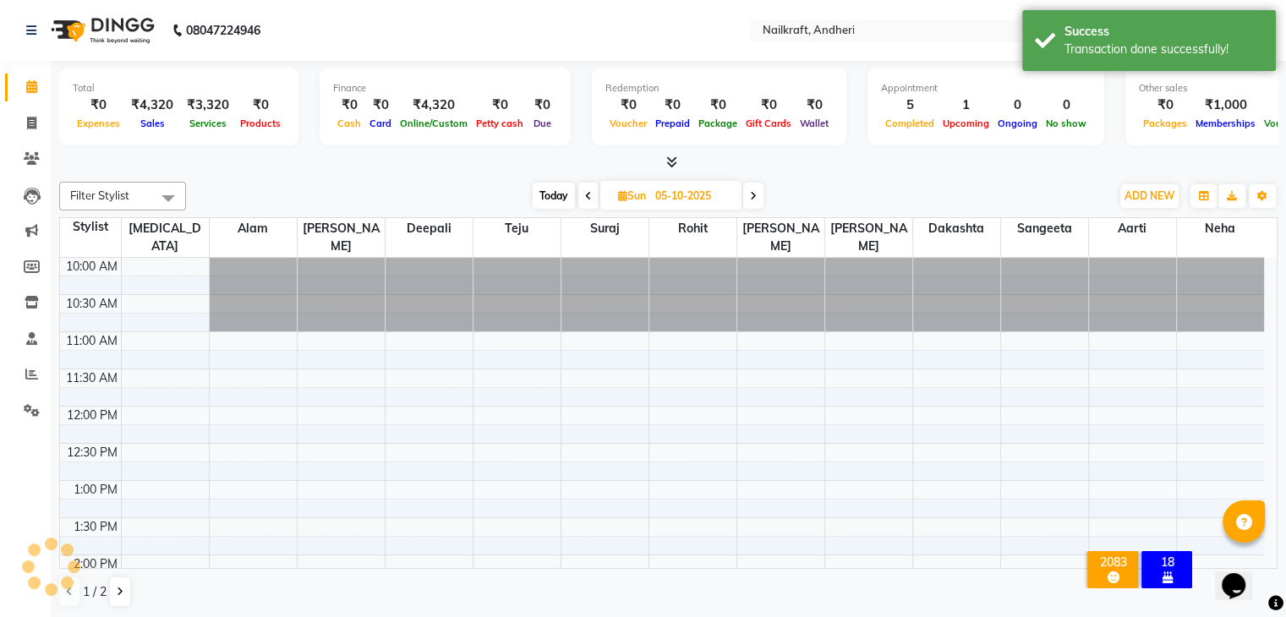
click at [335, 168] on div at bounding box center [668, 163] width 1218 height 18
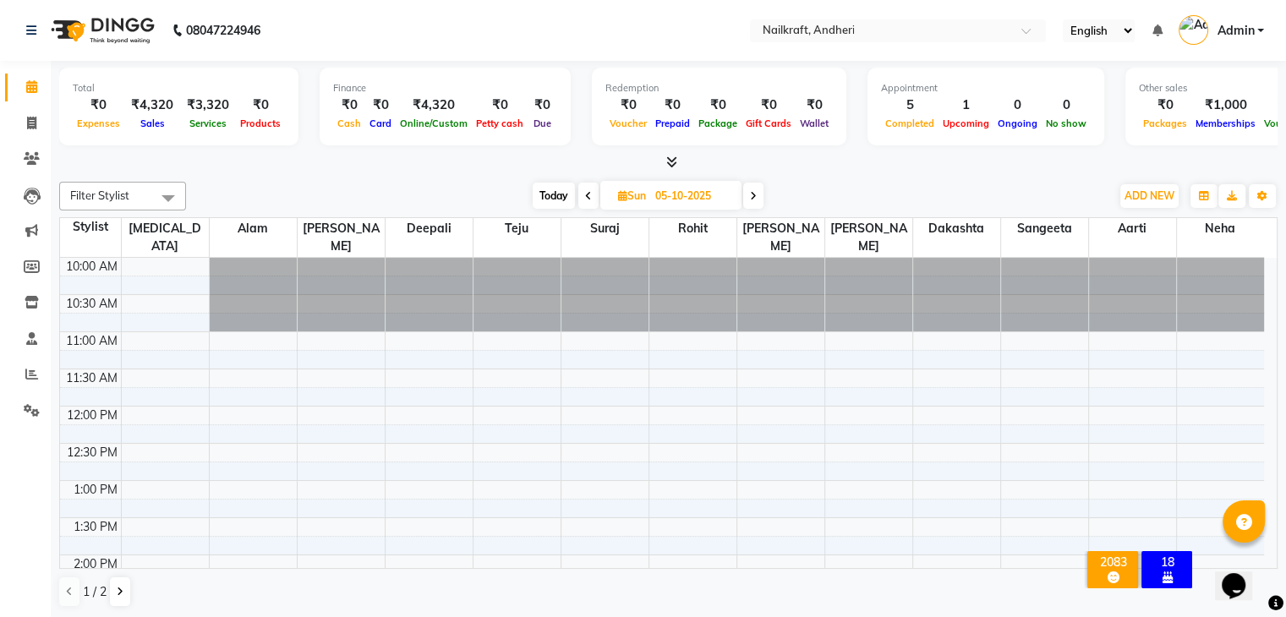
click at [374, 154] on div at bounding box center [668, 163] width 1218 height 18
click at [31, 123] on icon at bounding box center [31, 123] width 9 height 13
select select "service"
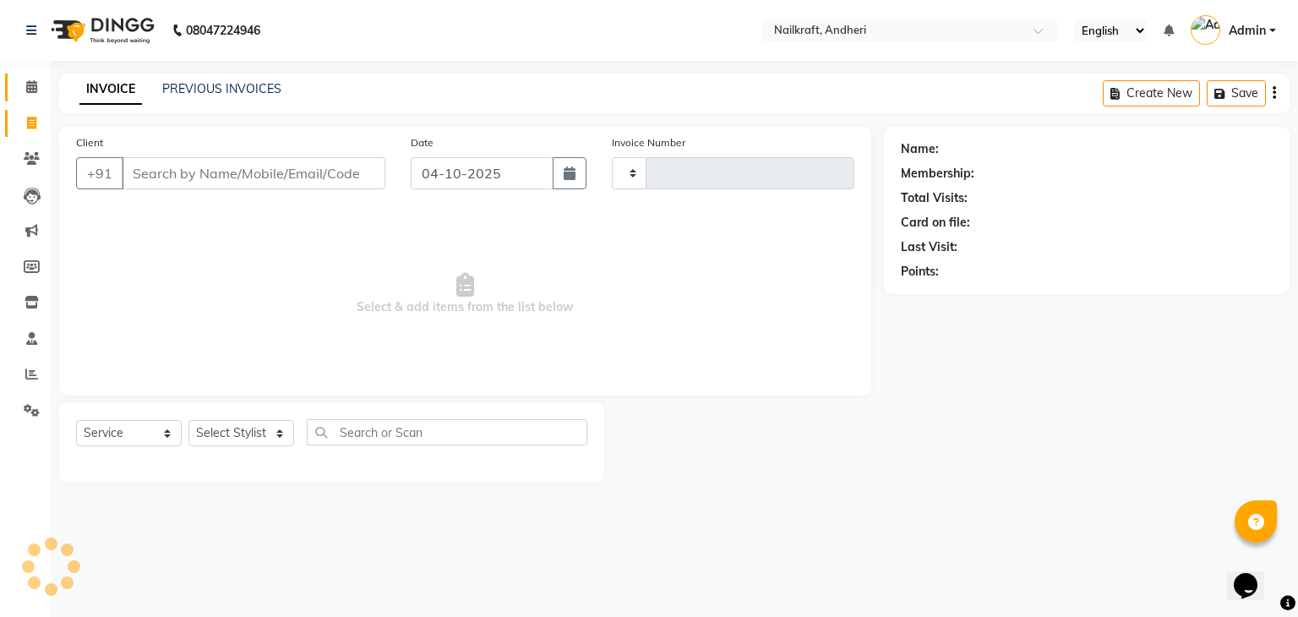
type input "2406"
select select "6081"
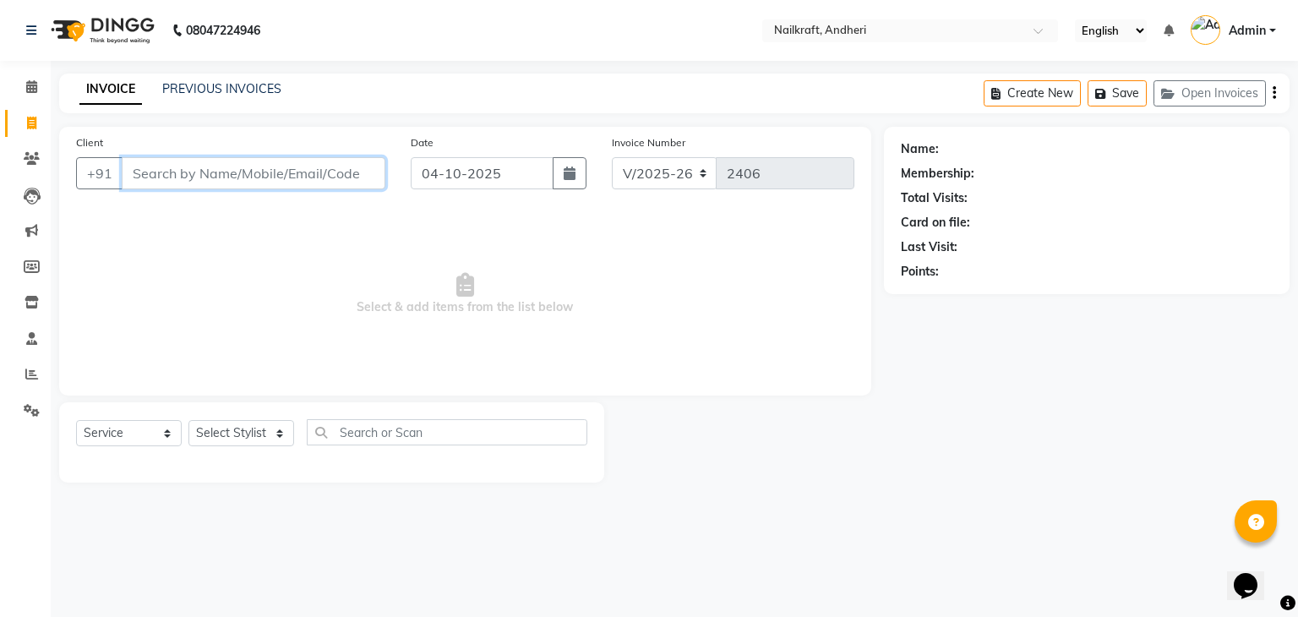
click at [228, 177] on input "Client" at bounding box center [254, 173] width 264 height 32
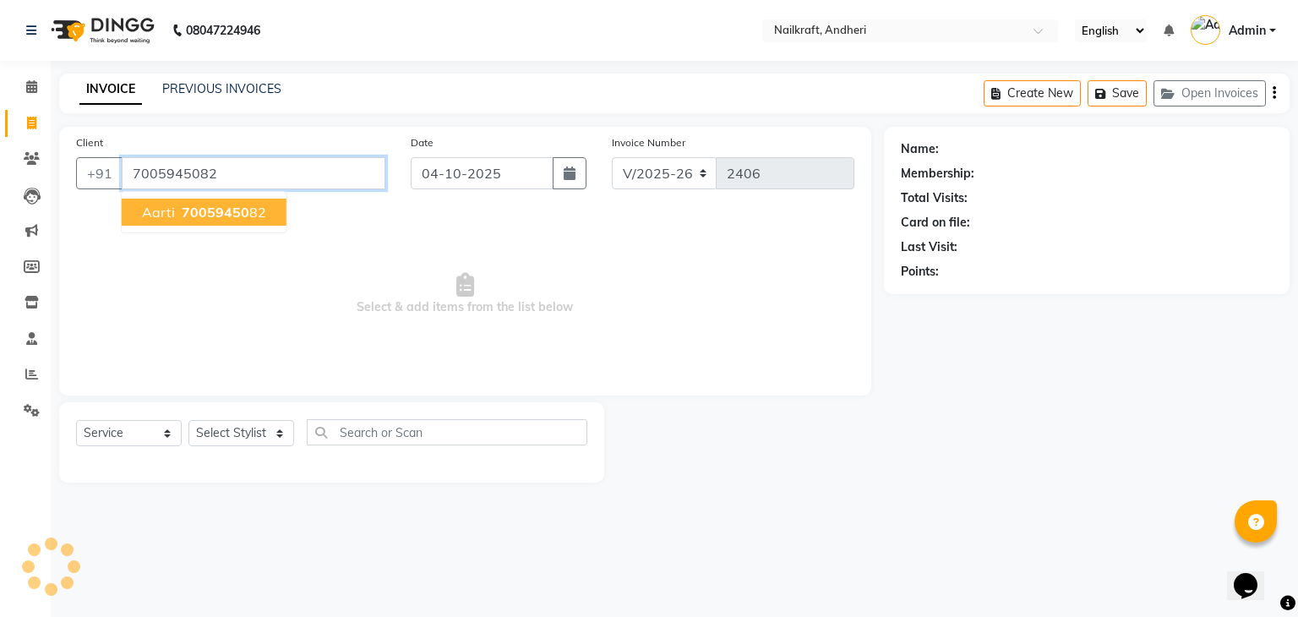
type input "7005945082"
select select "1: Object"
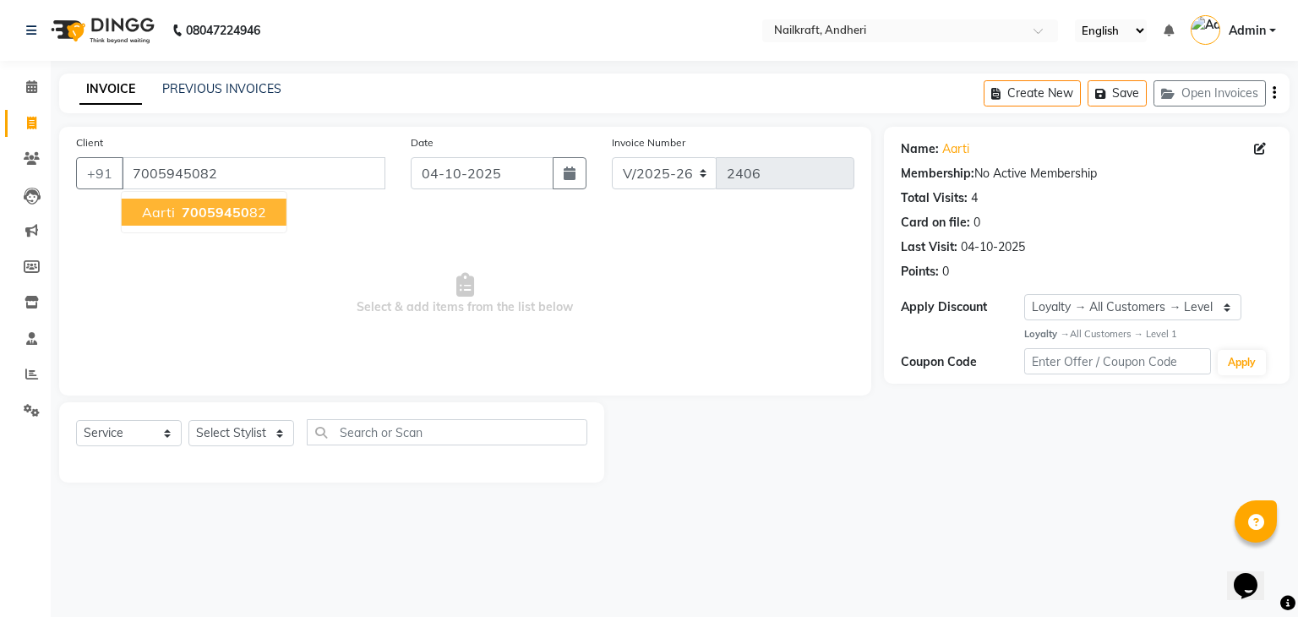
click at [230, 217] on span "70059450" at bounding box center [216, 212] width 68 height 17
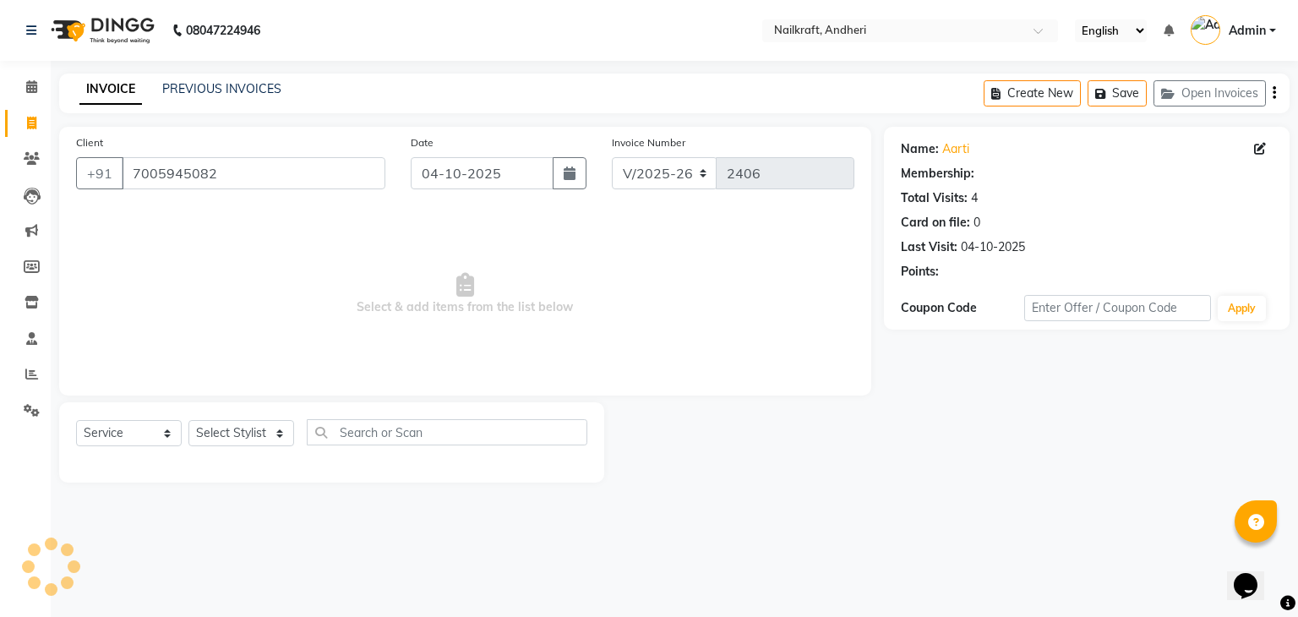
select select "1: Object"
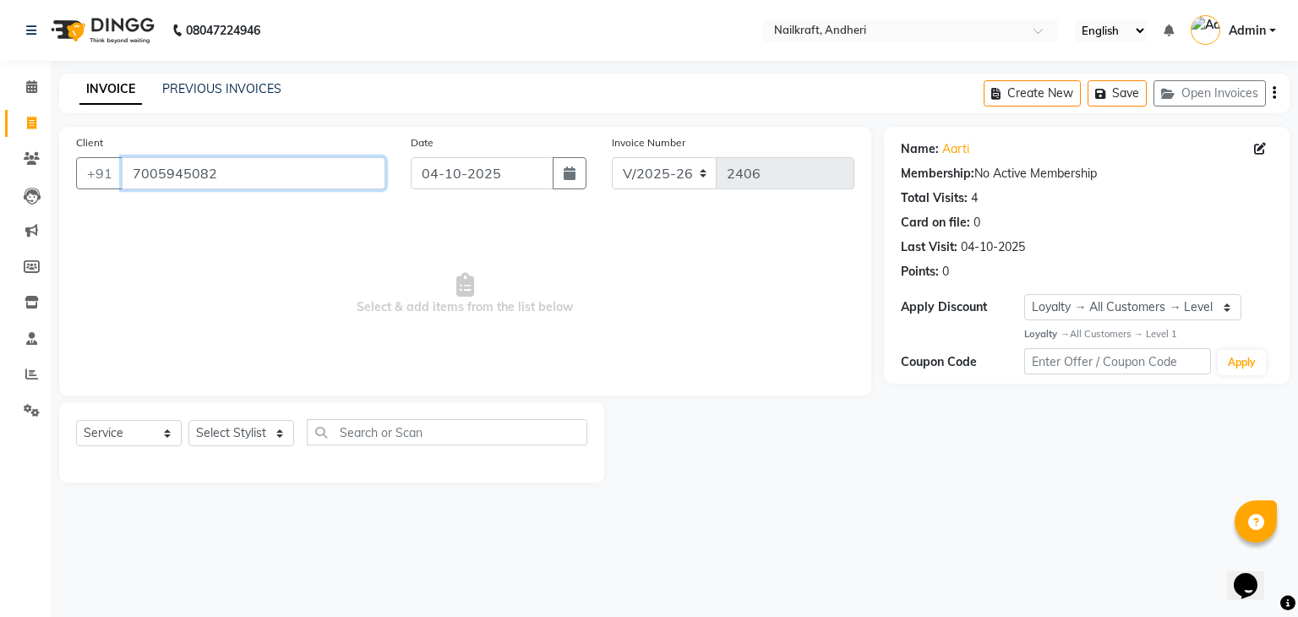
click at [208, 172] on input "7005945082" at bounding box center [254, 173] width 264 height 32
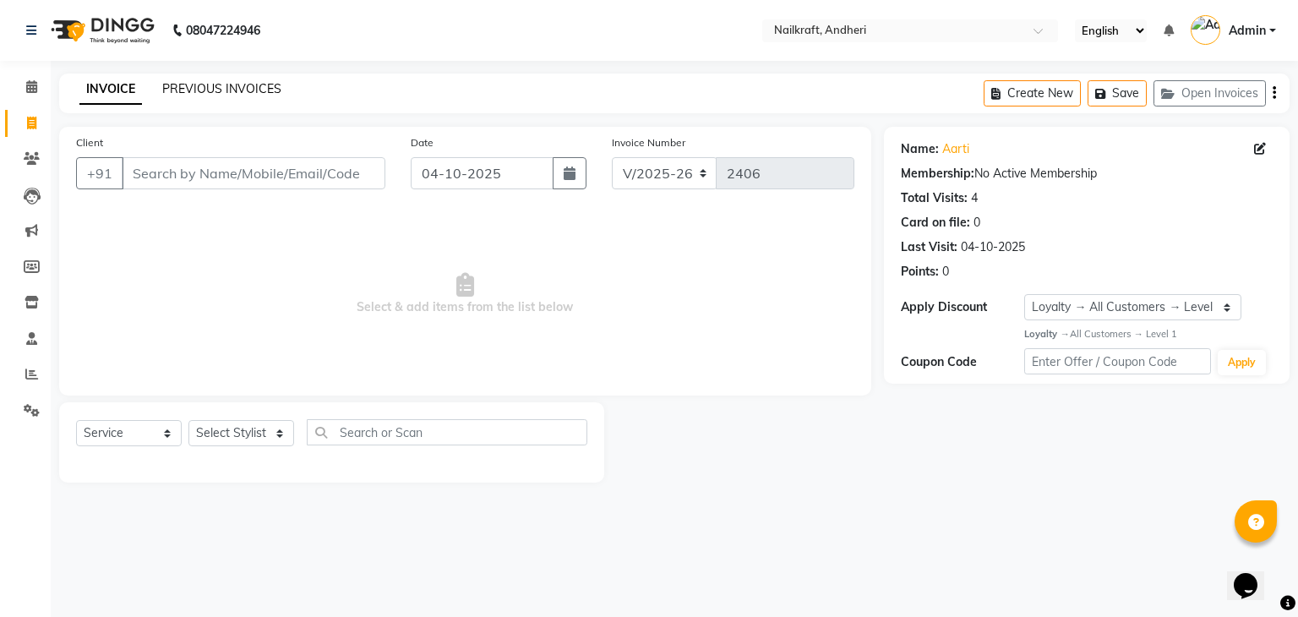
click at [223, 84] on link "PREVIOUS INVOICES" at bounding box center [221, 88] width 119 height 15
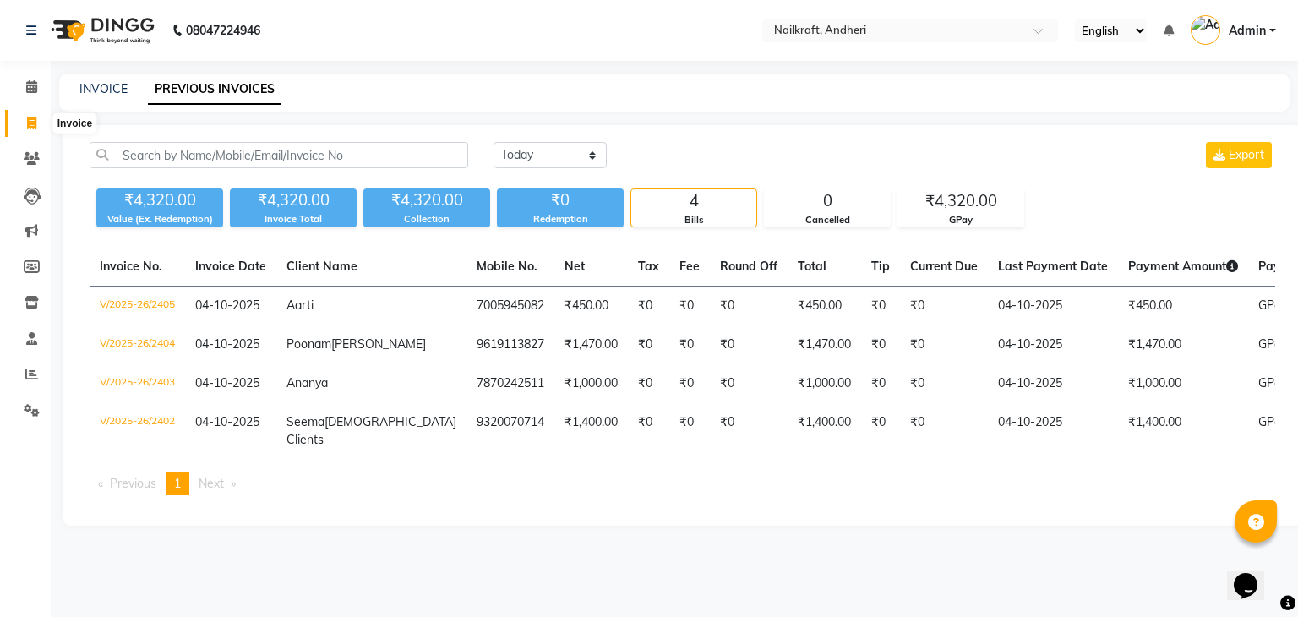
click at [35, 119] on icon at bounding box center [31, 123] width 9 height 13
select select "service"
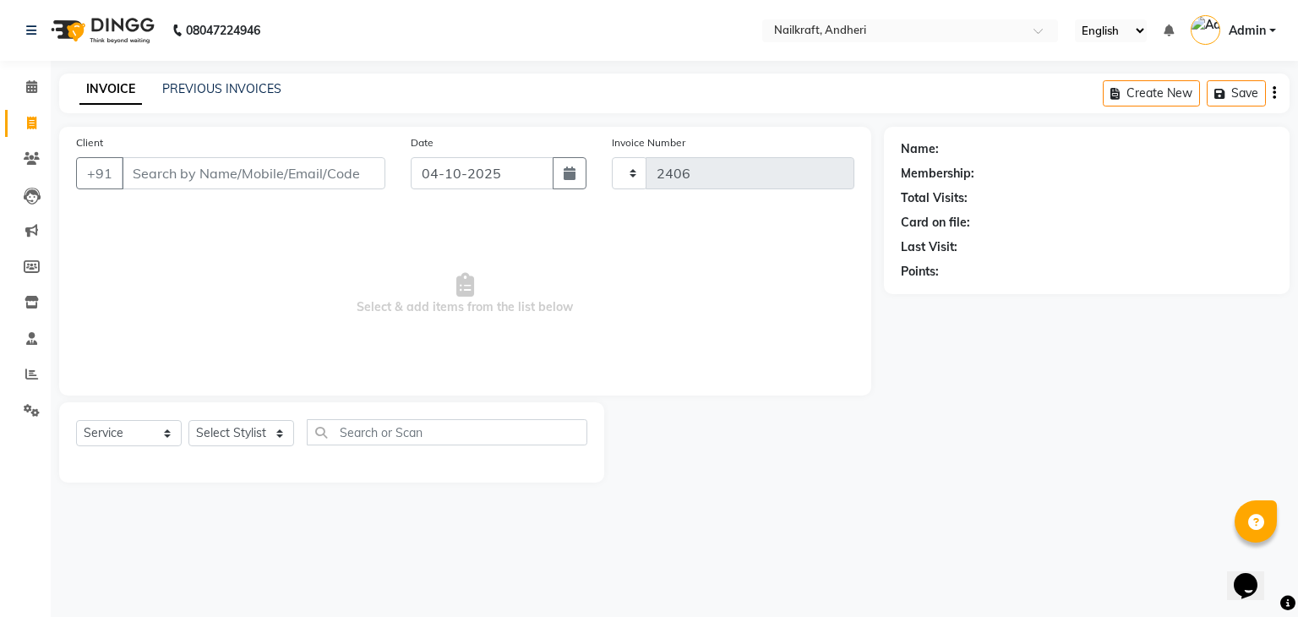
click at [35, 119] on icon at bounding box center [31, 123] width 9 height 13
select select "service"
type input "2406"
select select "6081"
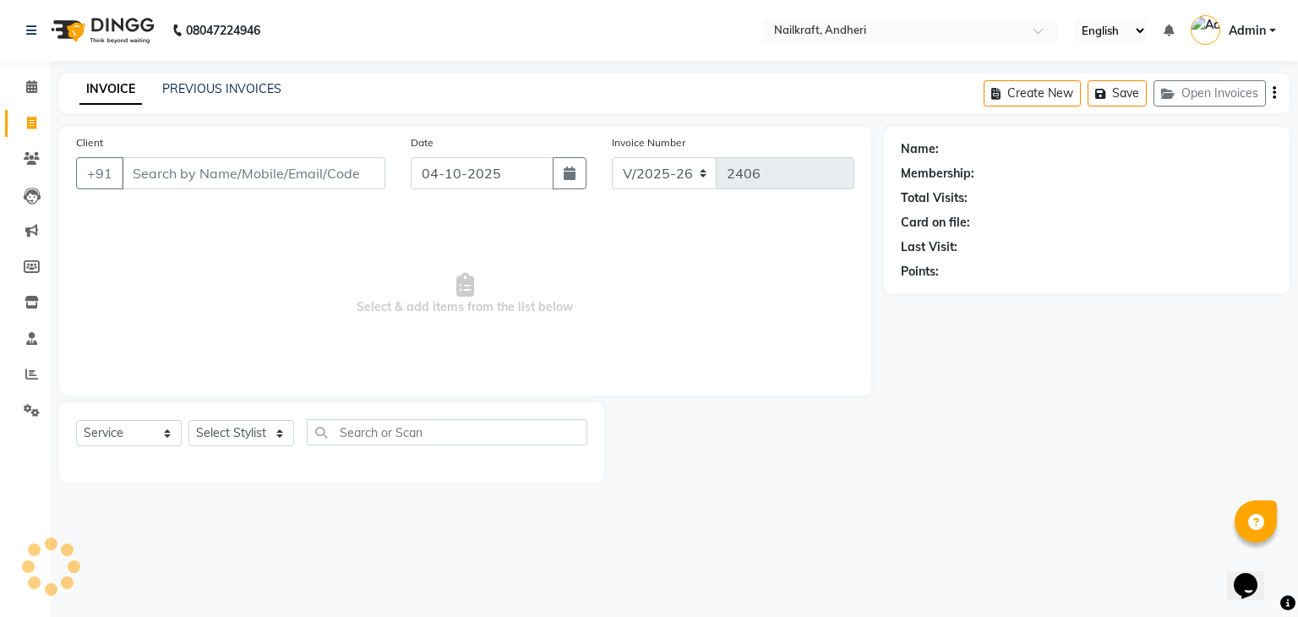
click at [170, 182] on input "Client" at bounding box center [254, 173] width 264 height 32
click at [28, 93] on icon at bounding box center [31, 86] width 11 height 13
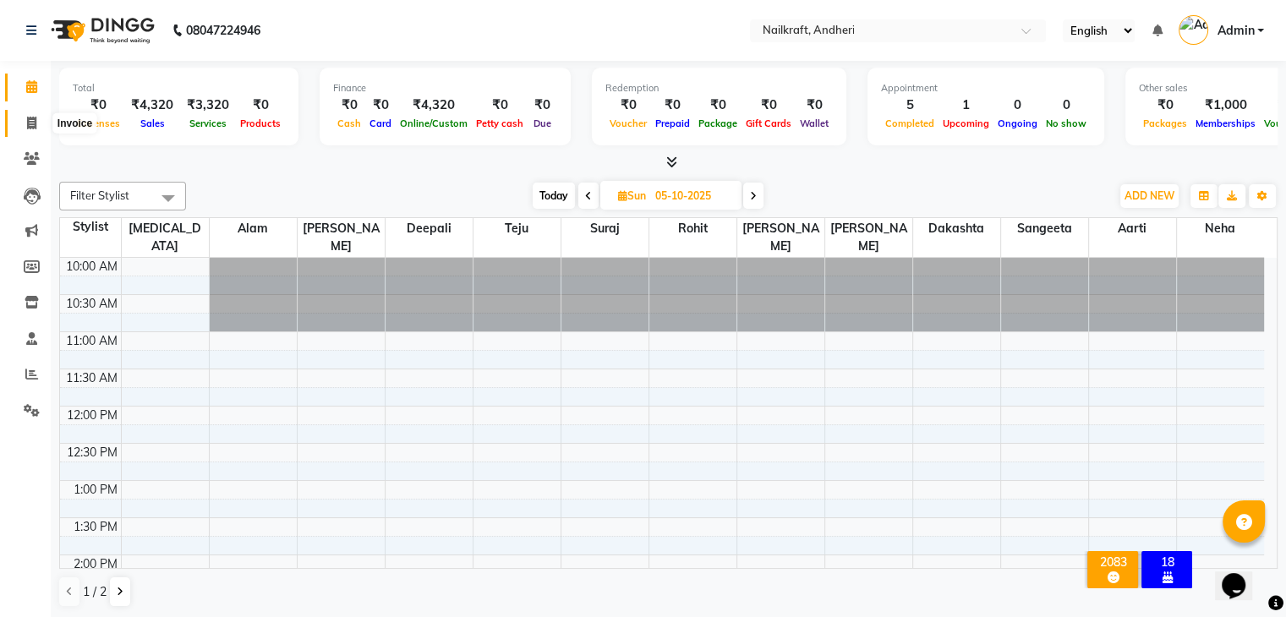
click at [33, 123] on icon at bounding box center [31, 123] width 9 height 13
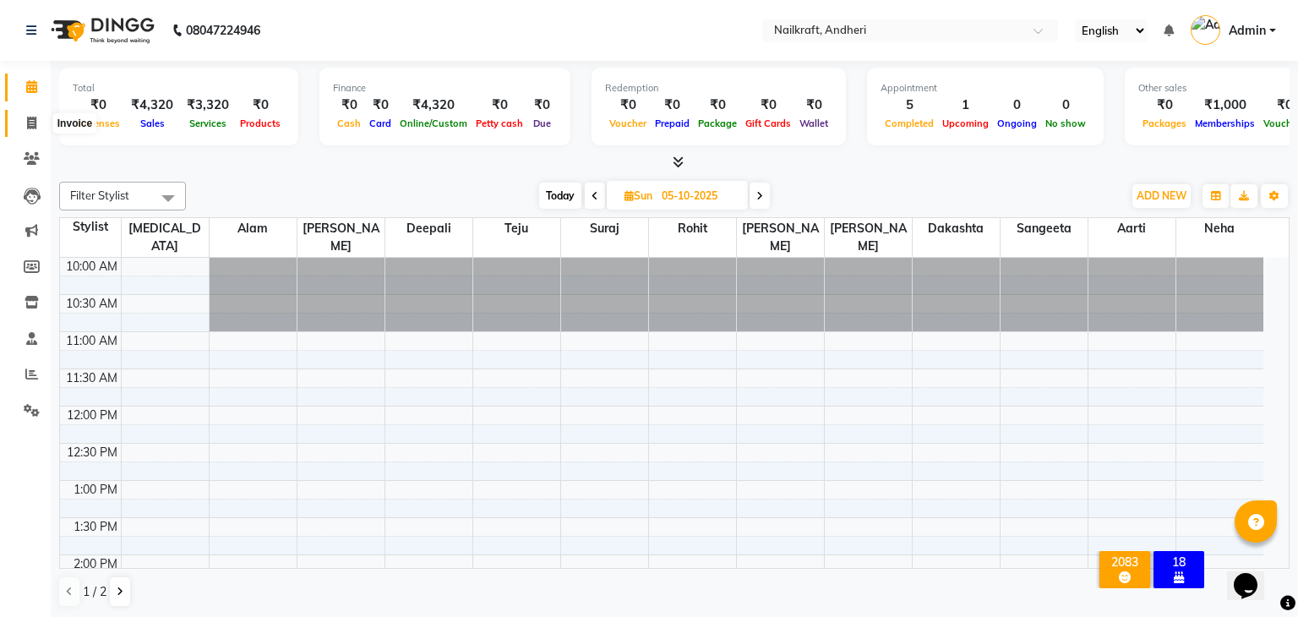
select select "service"
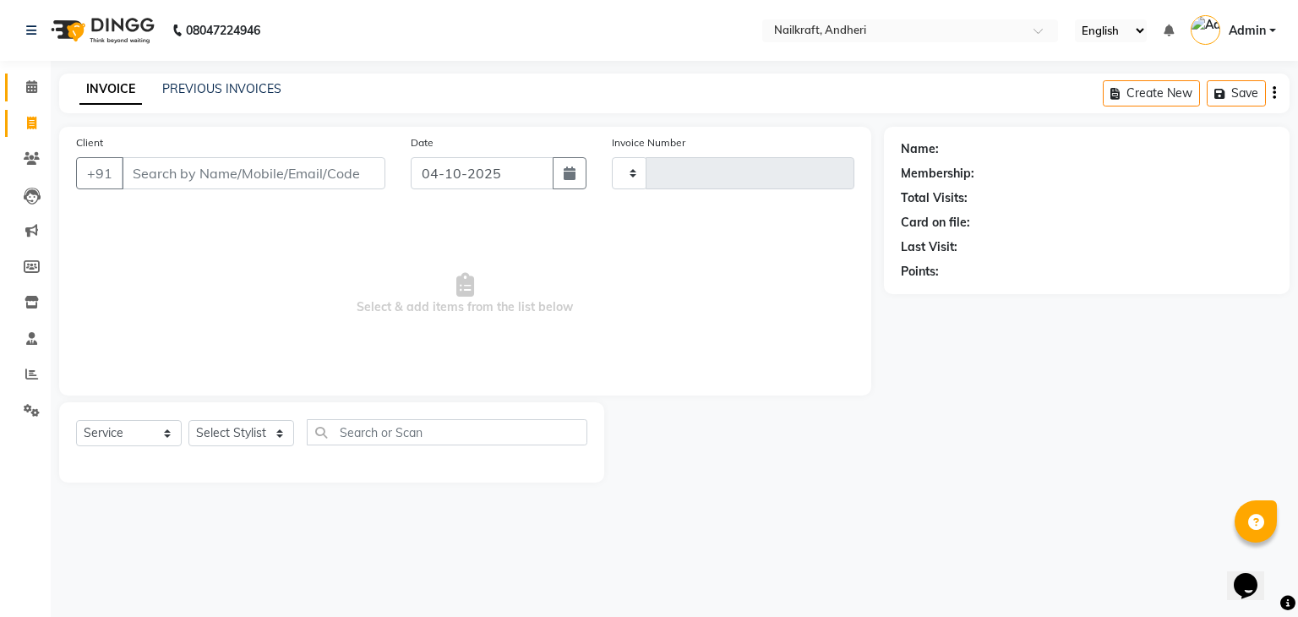
type input "2406"
select select "6081"
click at [30, 85] on icon at bounding box center [31, 86] width 11 height 13
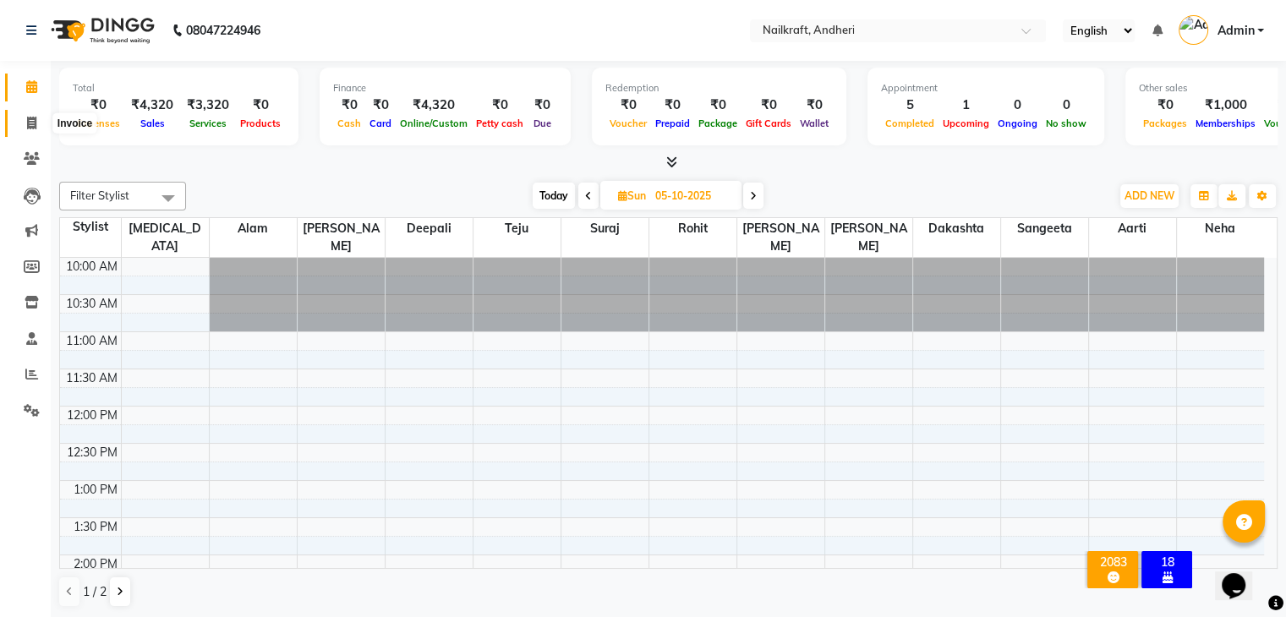
click at [31, 129] on icon at bounding box center [31, 123] width 9 height 13
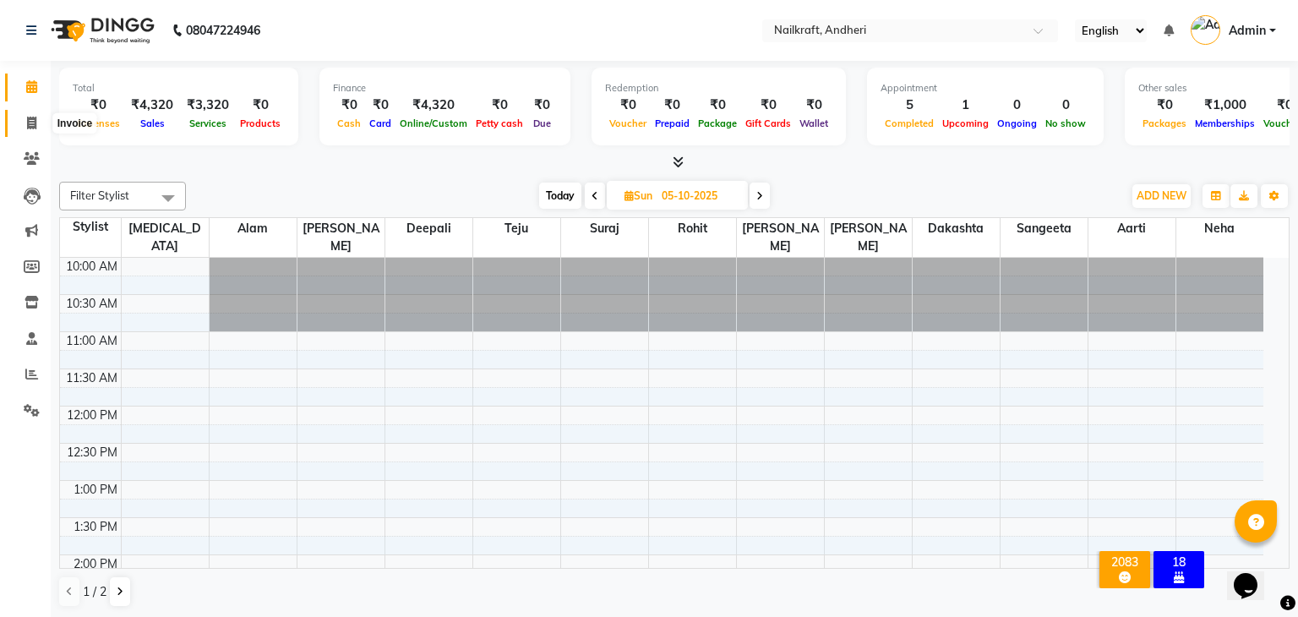
select select "service"
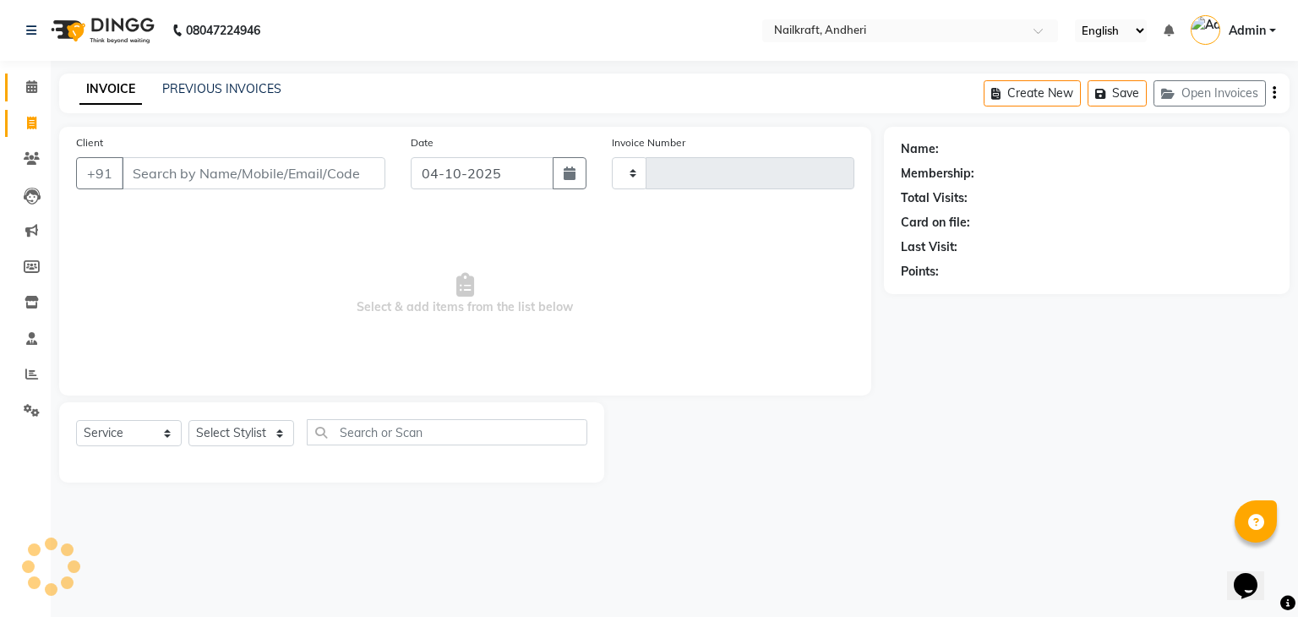
type input "2406"
select select "6081"
click at [172, 166] on input "Client" at bounding box center [254, 173] width 264 height 32
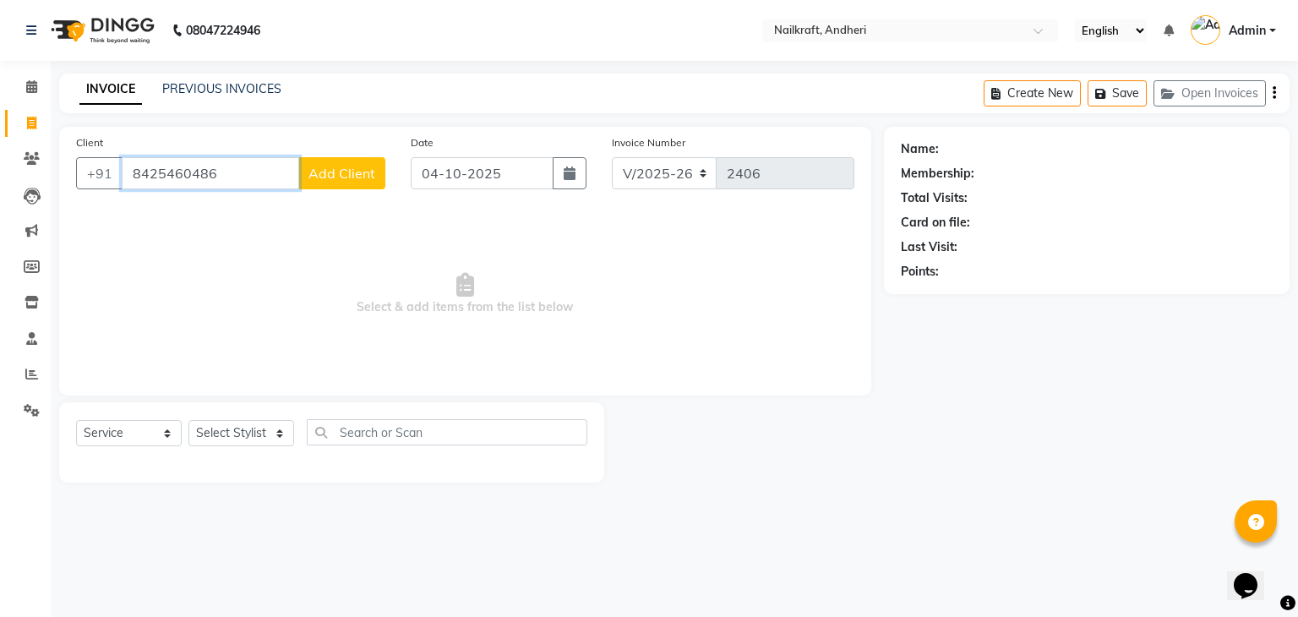
click at [145, 174] on input "8425460486" at bounding box center [210, 173] width 177 height 32
type input "9425460486"
click at [358, 187] on button "Add Client" at bounding box center [341, 173] width 87 height 32
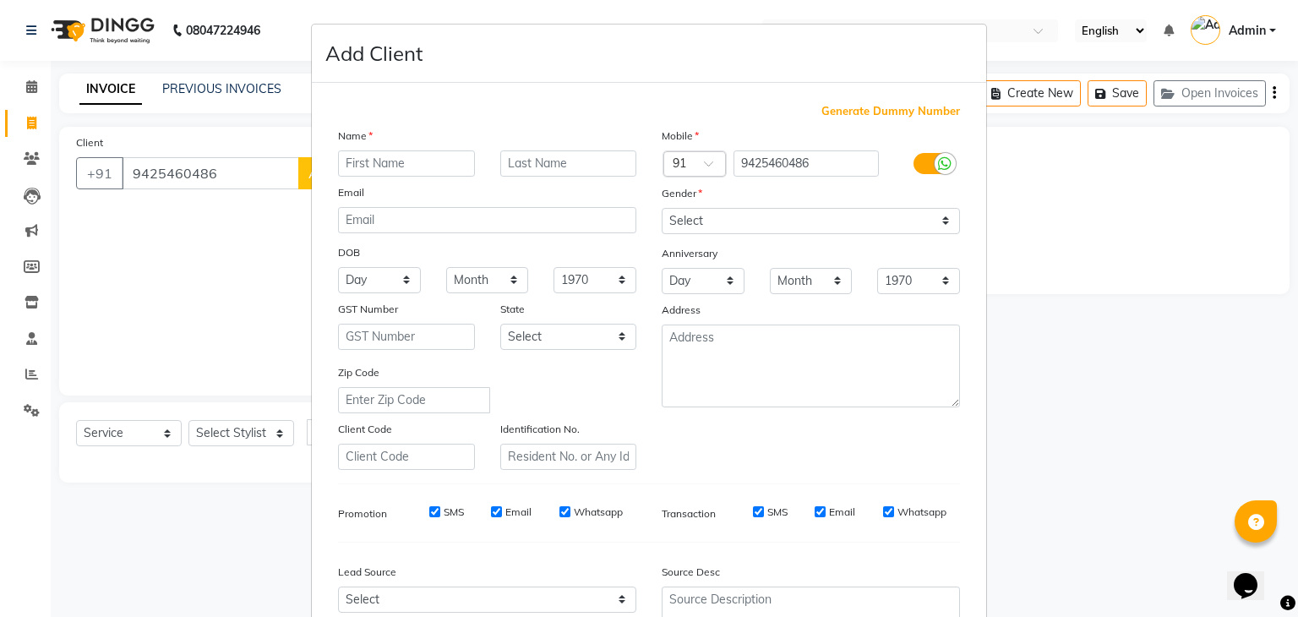
click at [374, 168] on input "text" at bounding box center [406, 163] width 137 height 26
type input "Archi"
click at [795, 207] on div "Gender" at bounding box center [811, 196] width 324 height 24
click at [795, 227] on select "Select Male Female Other Prefer Not To Say" at bounding box center [811, 221] width 298 height 26
select select "[DEMOGRAPHIC_DATA]"
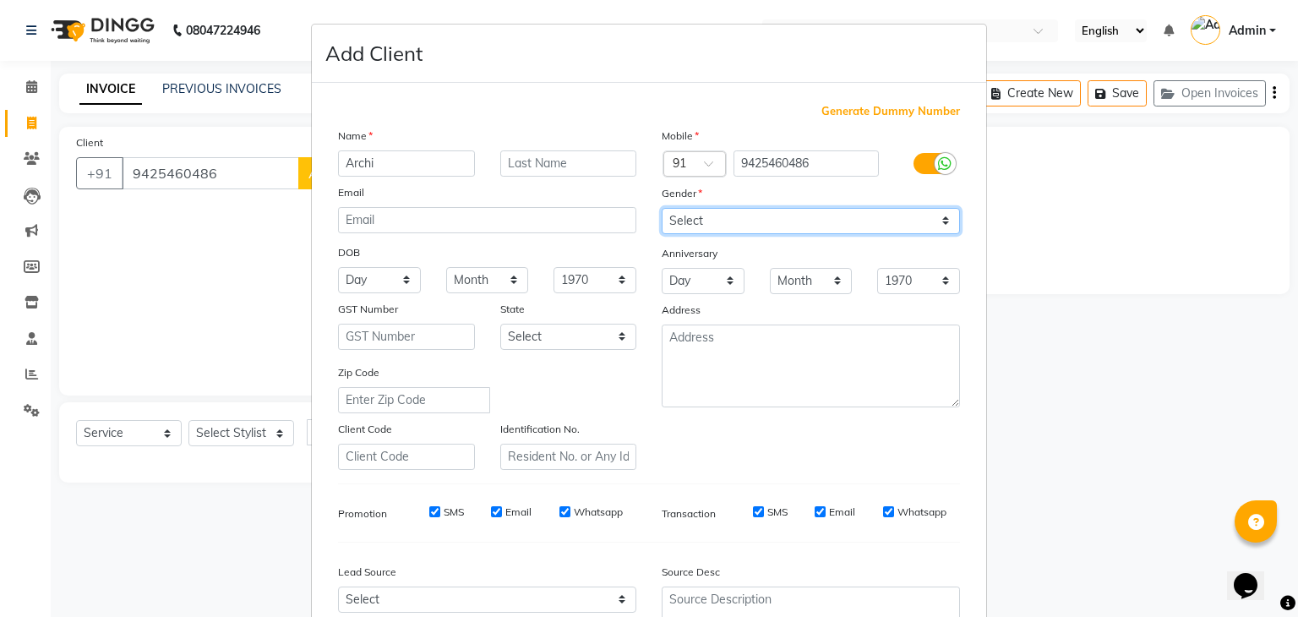
click at [662, 209] on select "Select Male Female Other Prefer Not To Say" at bounding box center [811, 221] width 298 height 26
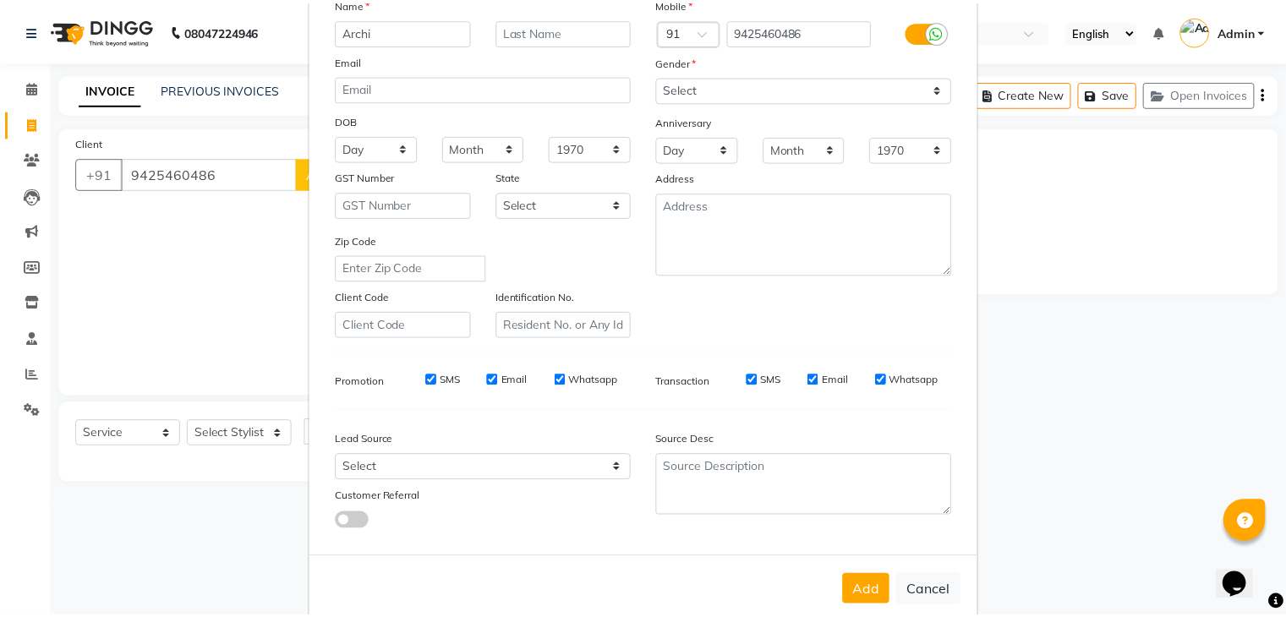
scroll to position [172, 0]
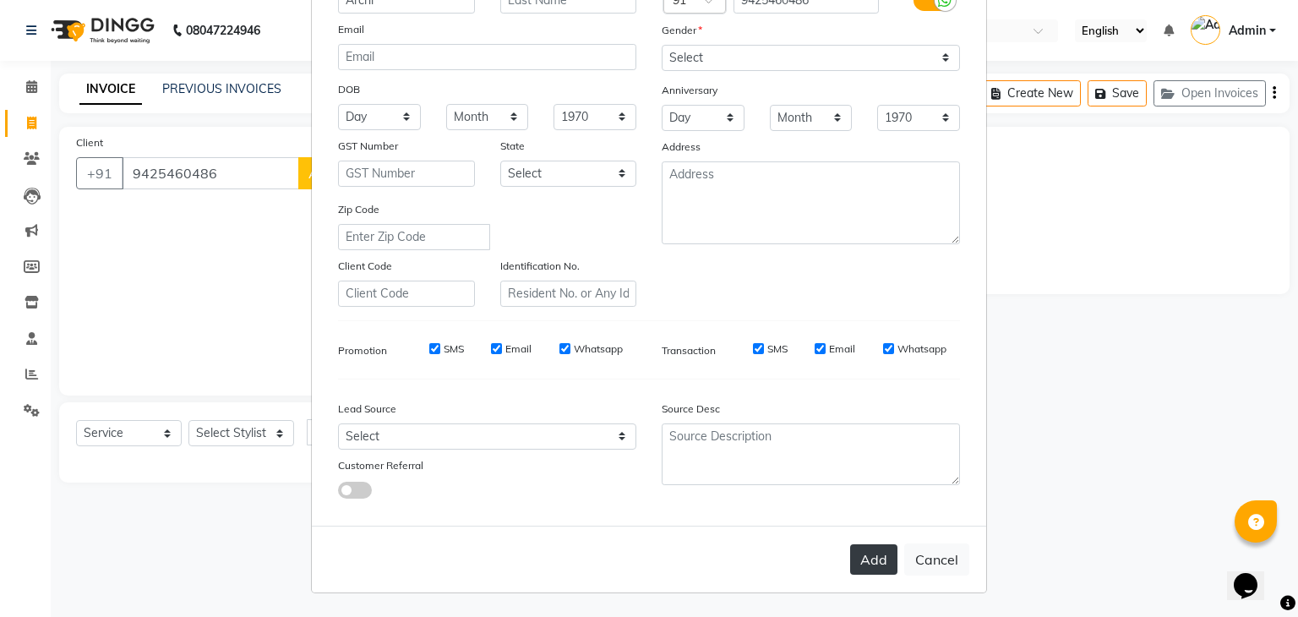
click at [850, 547] on button "Add" at bounding box center [873, 559] width 47 height 30
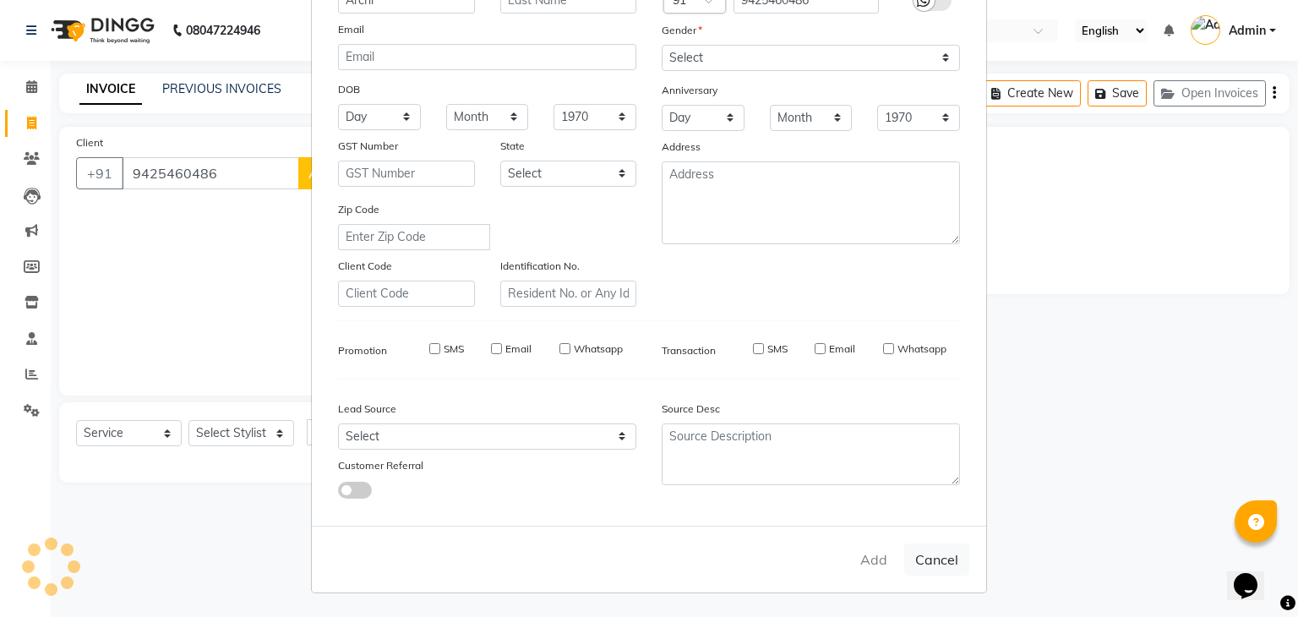
select select
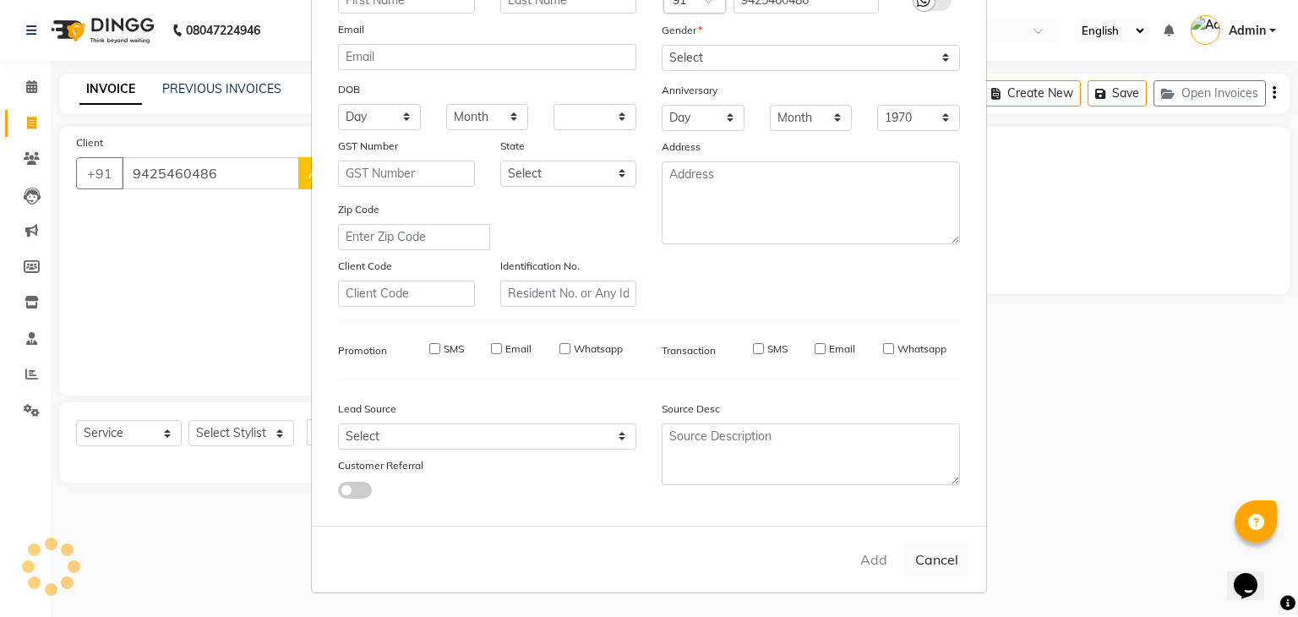
select select
checkbox input "false"
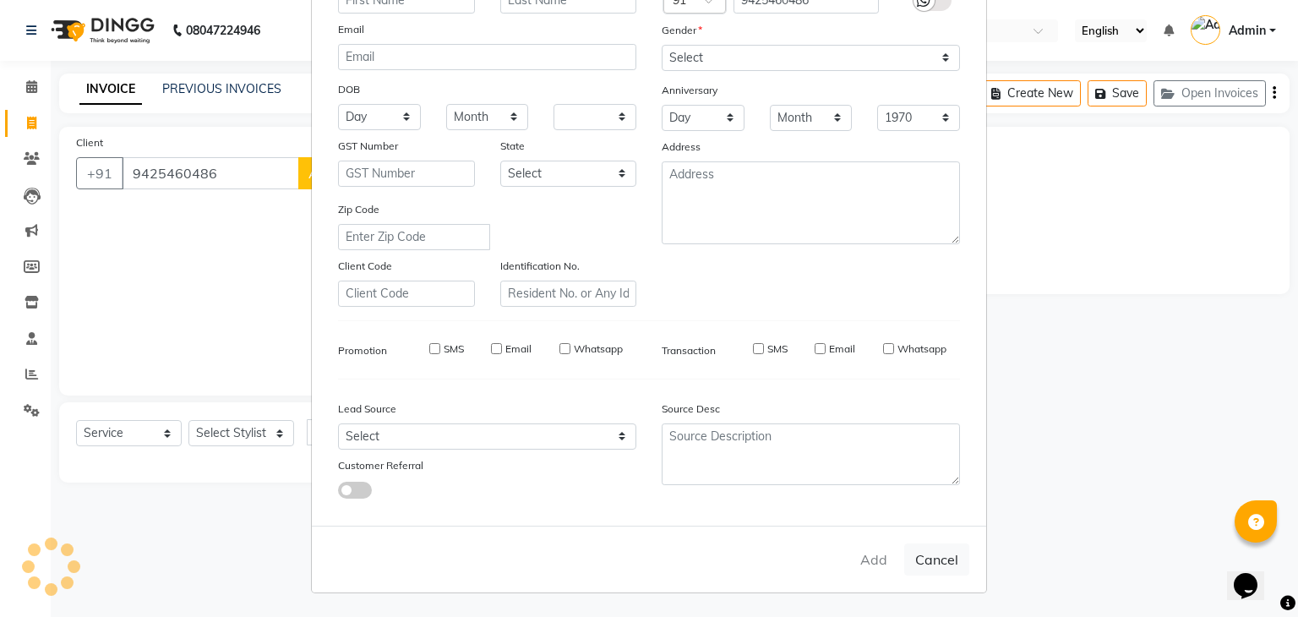
checkbox input "false"
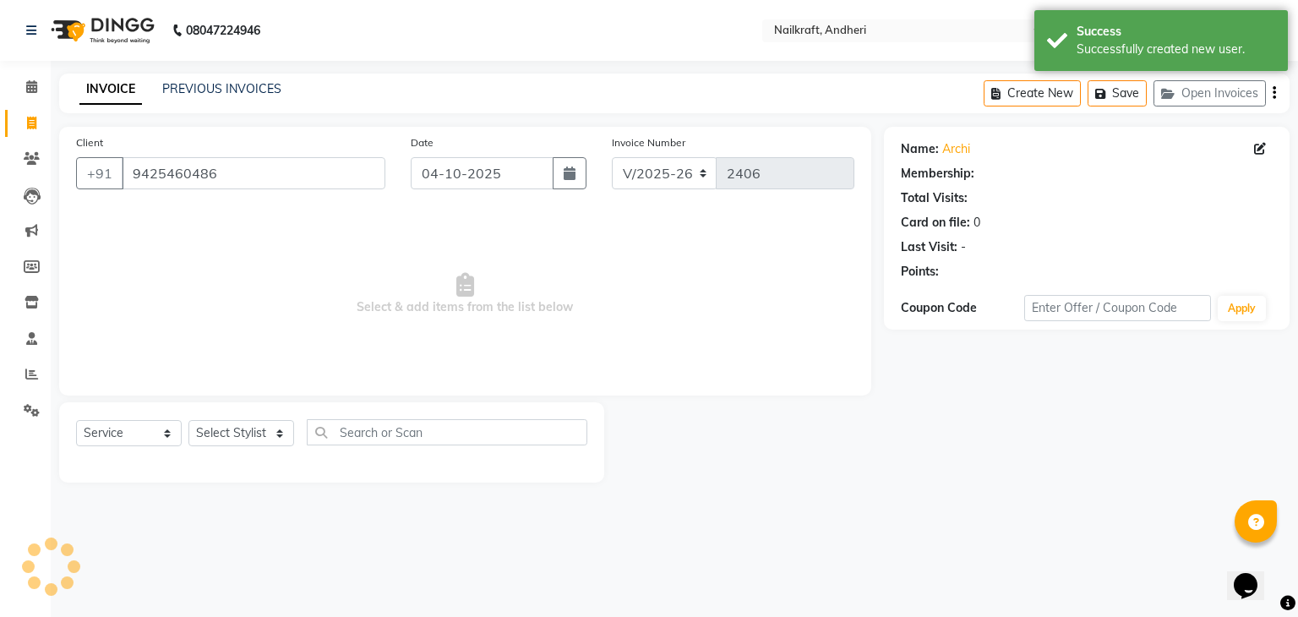
select select "1: Object"
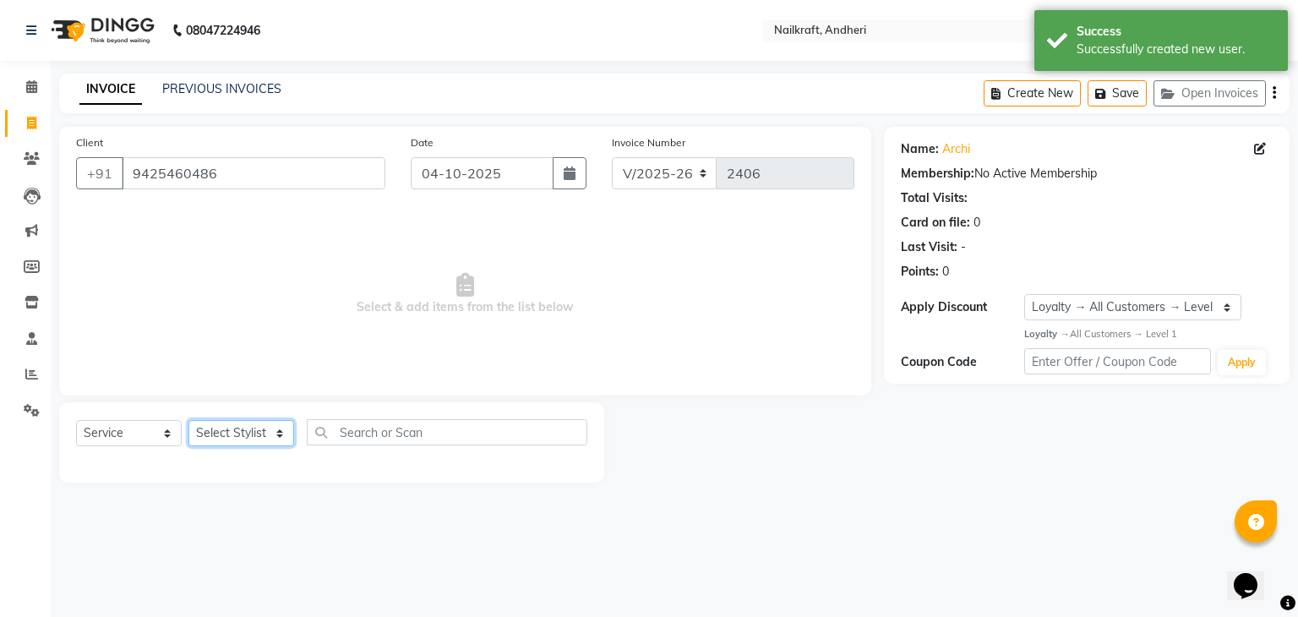
click at [284, 435] on select "Select Stylist Aarti [PERSON_NAME] [PERSON_NAME] [PERSON_NAME] Neha [MEDICAL_DA…" at bounding box center [241, 433] width 106 height 26
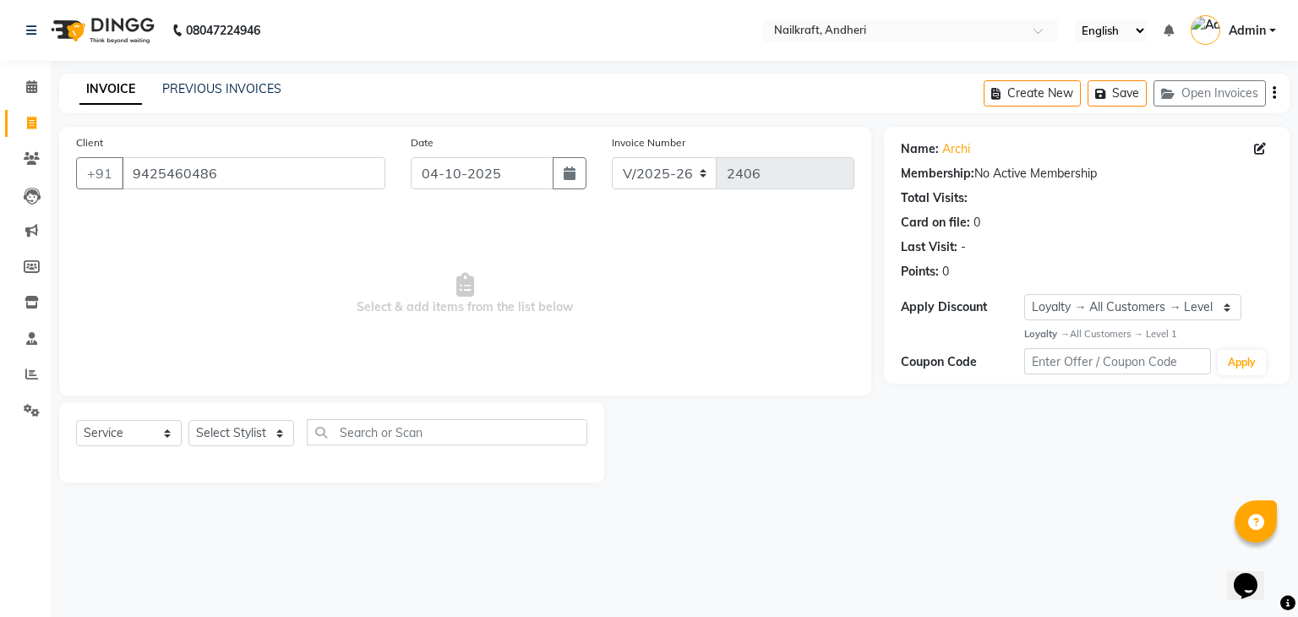
click at [429, 332] on span "Select & add items from the list below" at bounding box center [465, 294] width 778 height 169
click at [272, 438] on select "Select Stylist Aarti [PERSON_NAME] [PERSON_NAME] [PERSON_NAME] Neha [MEDICAL_DA…" at bounding box center [241, 433] width 106 height 26
select select "92124"
click at [188, 421] on select "Select Stylist Aarti [PERSON_NAME] [PERSON_NAME] [PERSON_NAME] Neha [MEDICAL_DA…" at bounding box center [241, 433] width 106 height 26
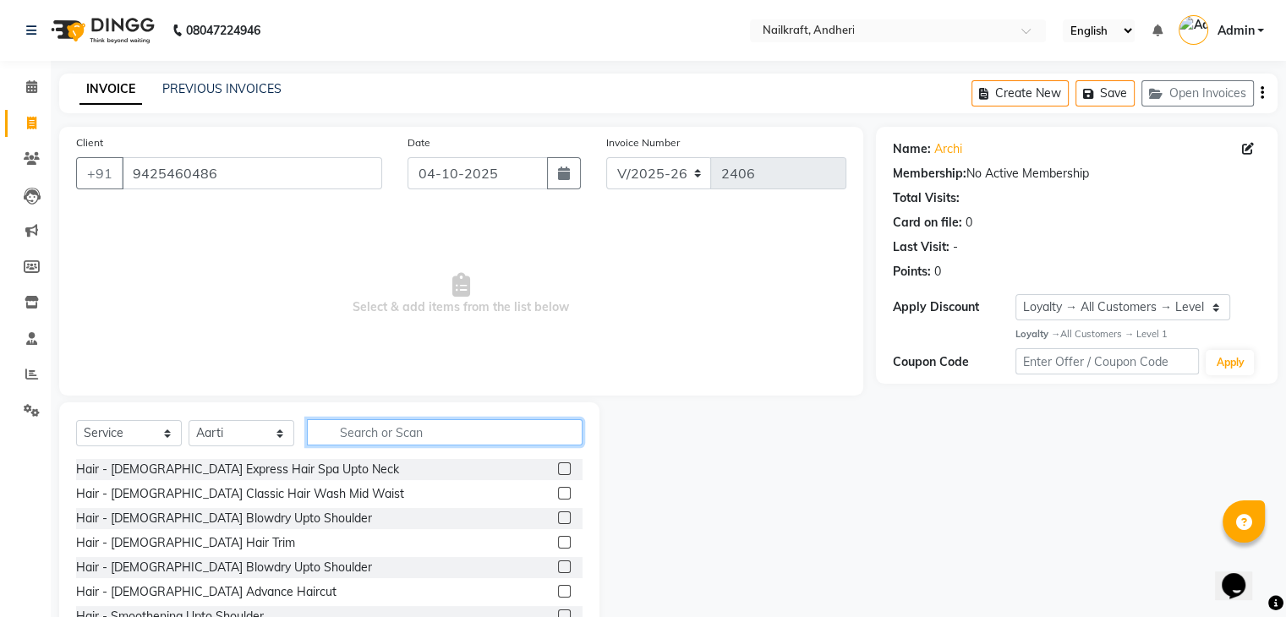
click at [468, 430] on input "text" at bounding box center [445, 432] width 276 height 26
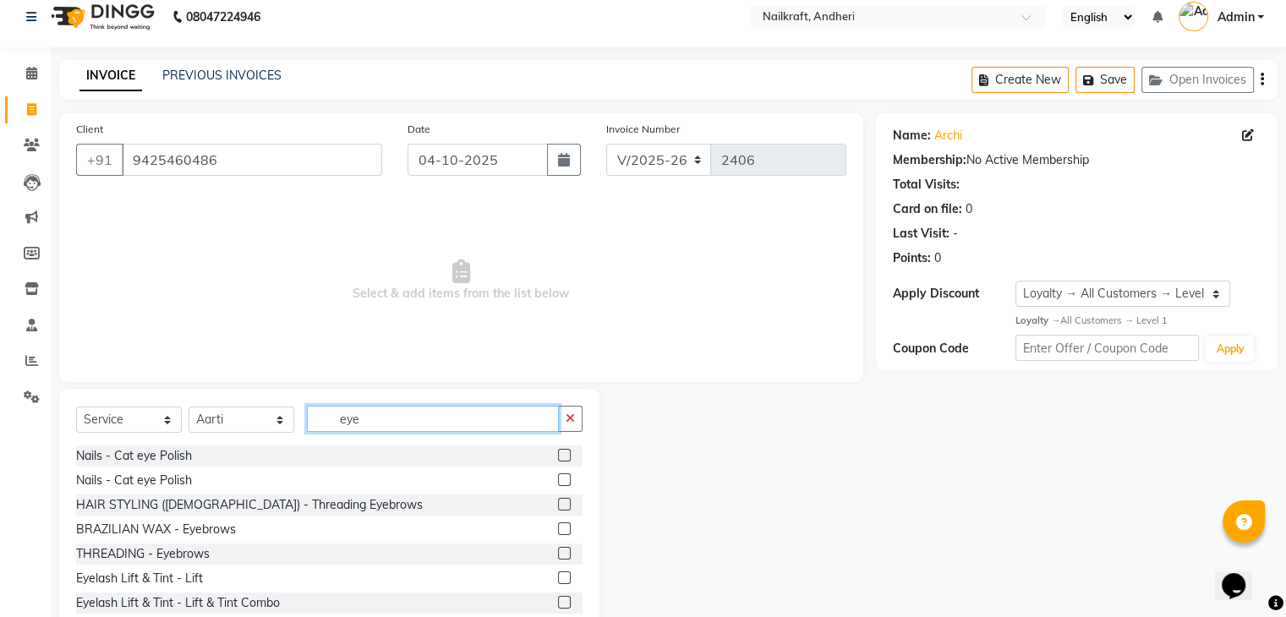
type input "eye"
click at [558, 557] on label at bounding box center [564, 553] width 13 height 13
click at [558, 557] on input "checkbox" at bounding box center [563, 554] width 11 height 11
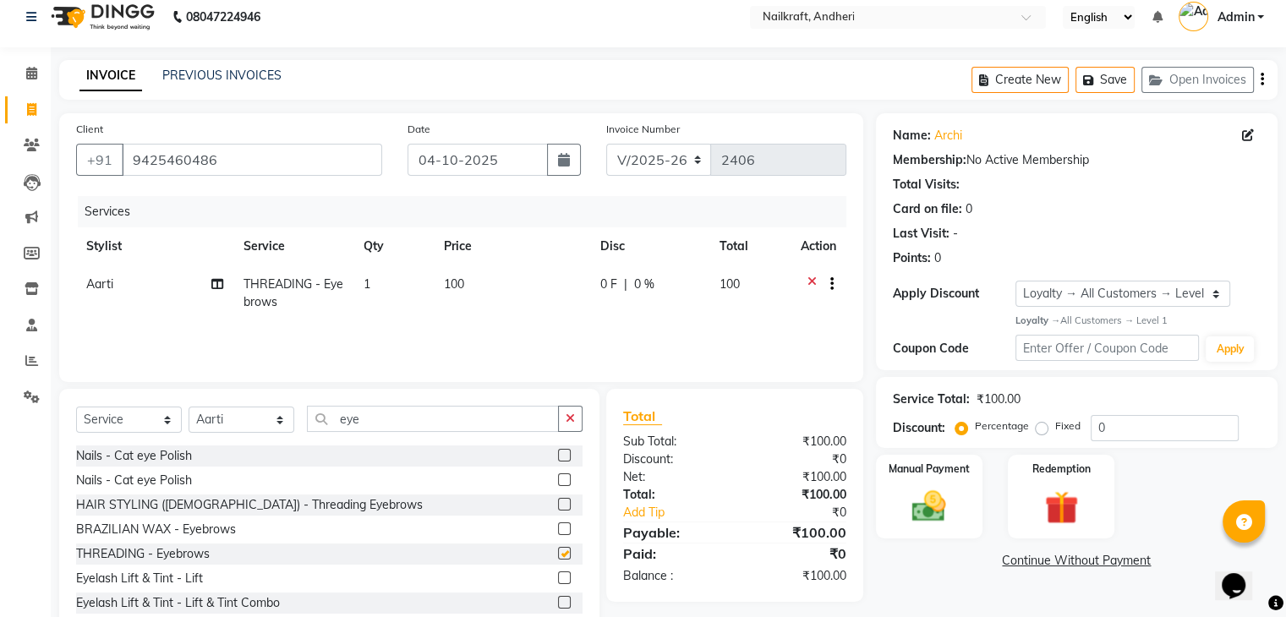
checkbox input "false"
click at [497, 290] on td "100" at bounding box center [512, 293] width 156 height 56
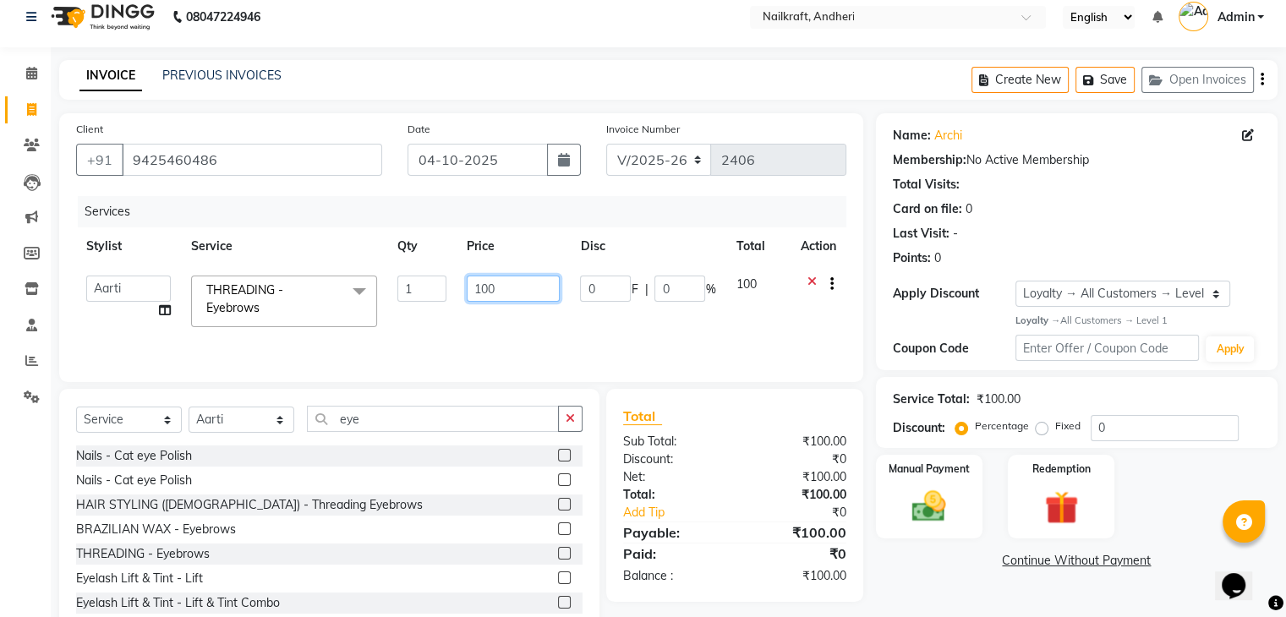
click at [497, 290] on input "100" at bounding box center [513, 289] width 93 height 26
type input "1"
type input "240"
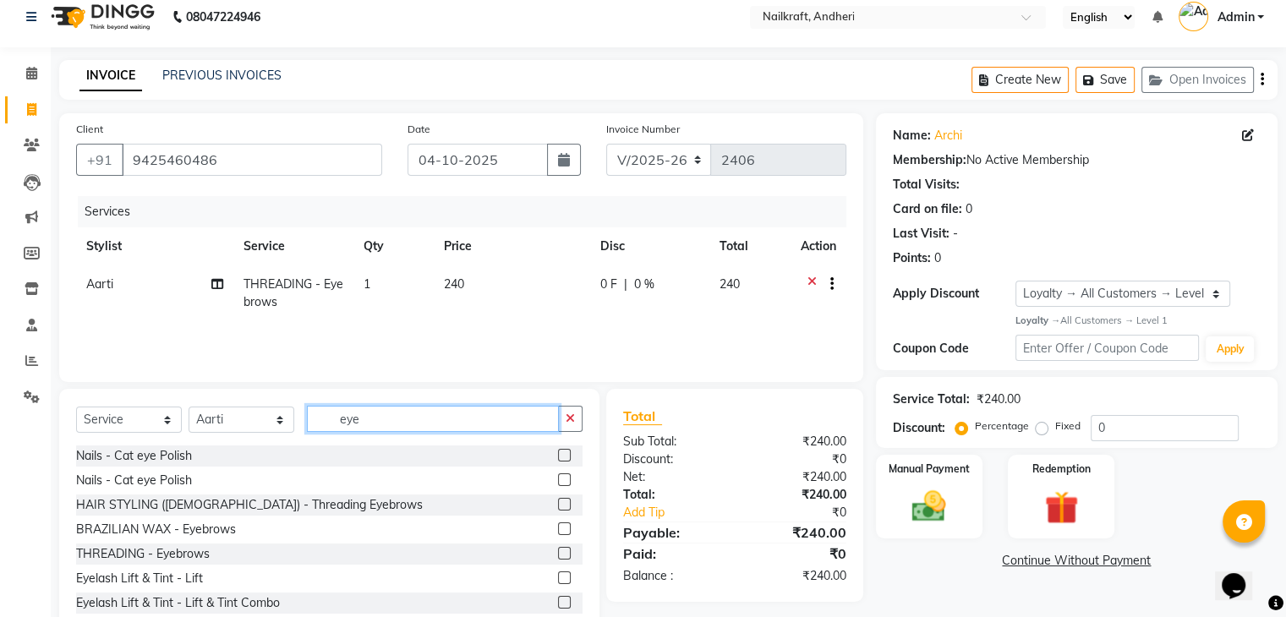
click at [413, 410] on input "eye" at bounding box center [433, 419] width 252 height 26
click at [558, 555] on label at bounding box center [564, 553] width 13 height 13
click at [558, 555] on input "checkbox" at bounding box center [563, 554] width 11 height 11
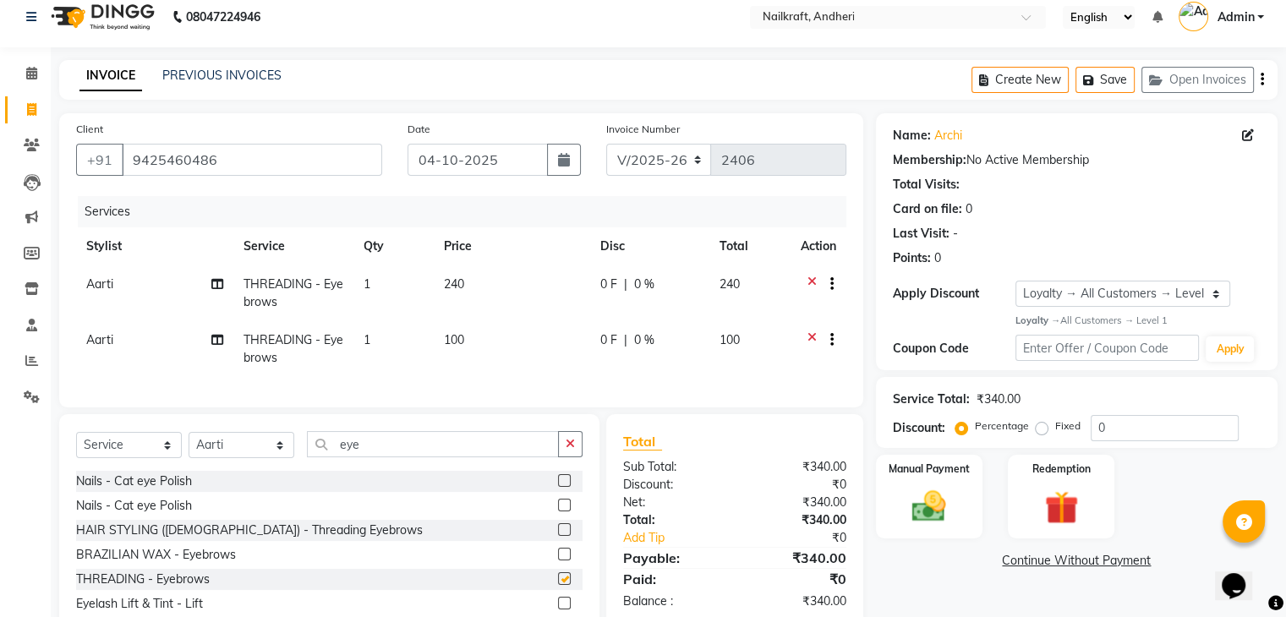
checkbox input "false"
click at [514, 362] on td "100" at bounding box center [512, 349] width 156 height 56
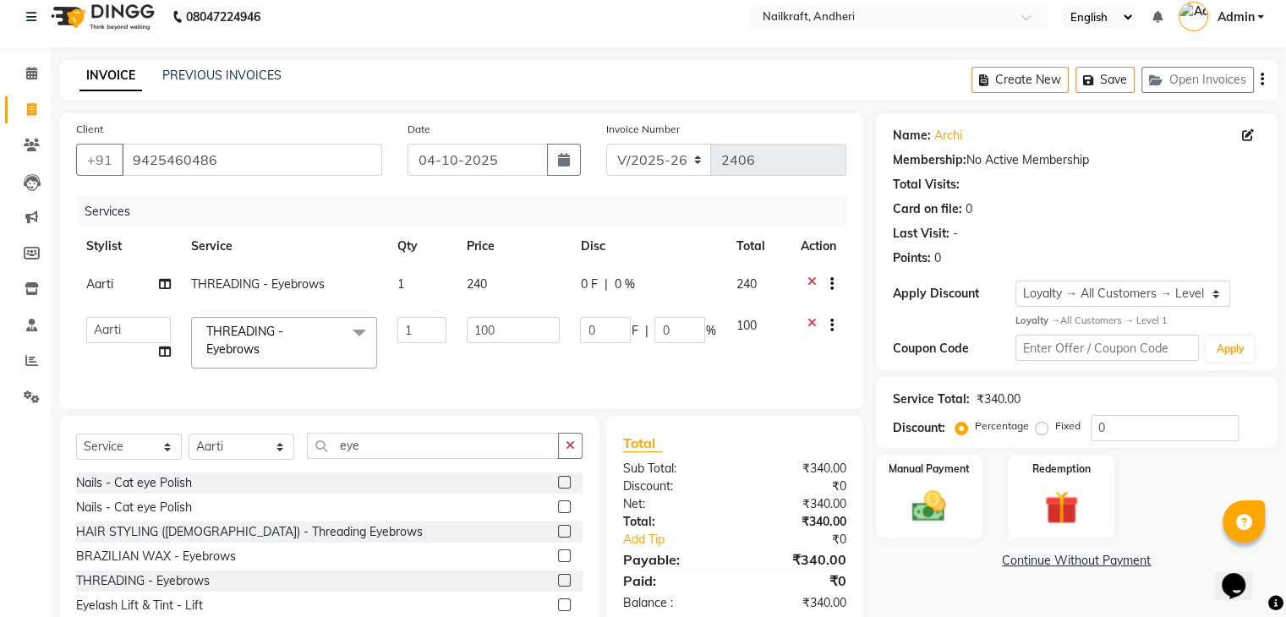
click at [514, 362] on td "100" at bounding box center [512, 343] width 113 height 72
click at [524, 319] on input "100" at bounding box center [513, 330] width 93 height 26
type input "1"
type input "170"
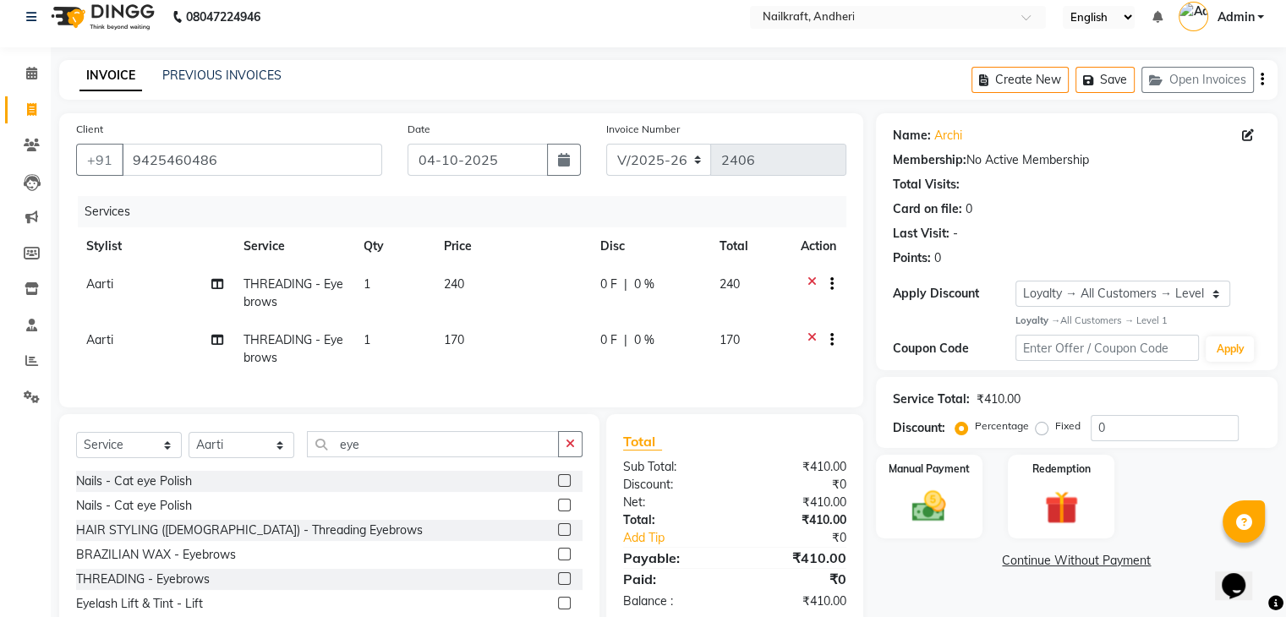
click at [940, 575] on div "Name: Archi Membership: No Active Membership Total Visits: Card on file: 0 Last…" at bounding box center [1083, 388] width 414 height 550
click at [947, 502] on img at bounding box center [928, 506] width 57 height 41
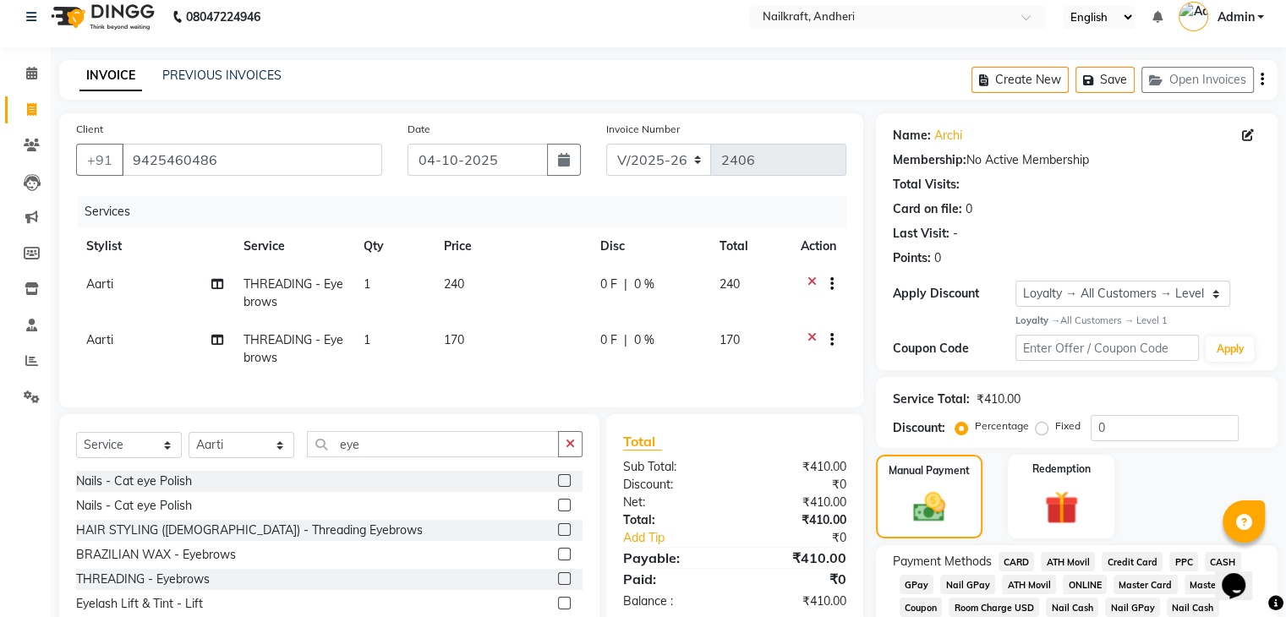
scroll to position [109, 0]
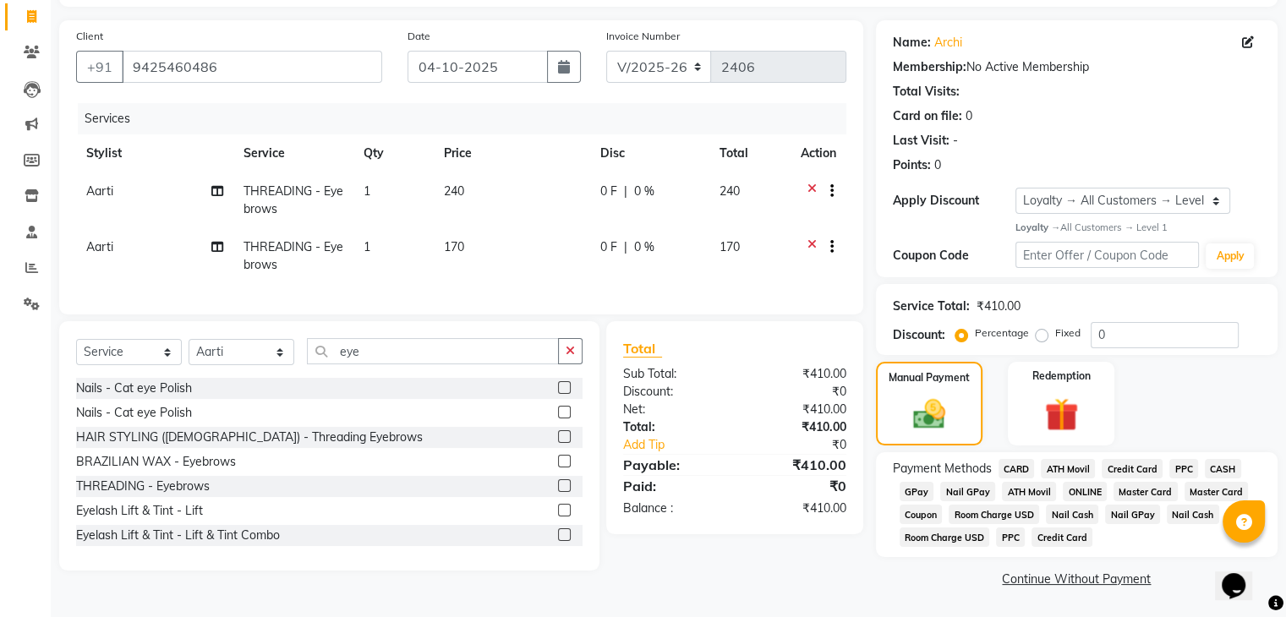
click at [913, 484] on span "GPay" at bounding box center [916, 491] width 35 height 19
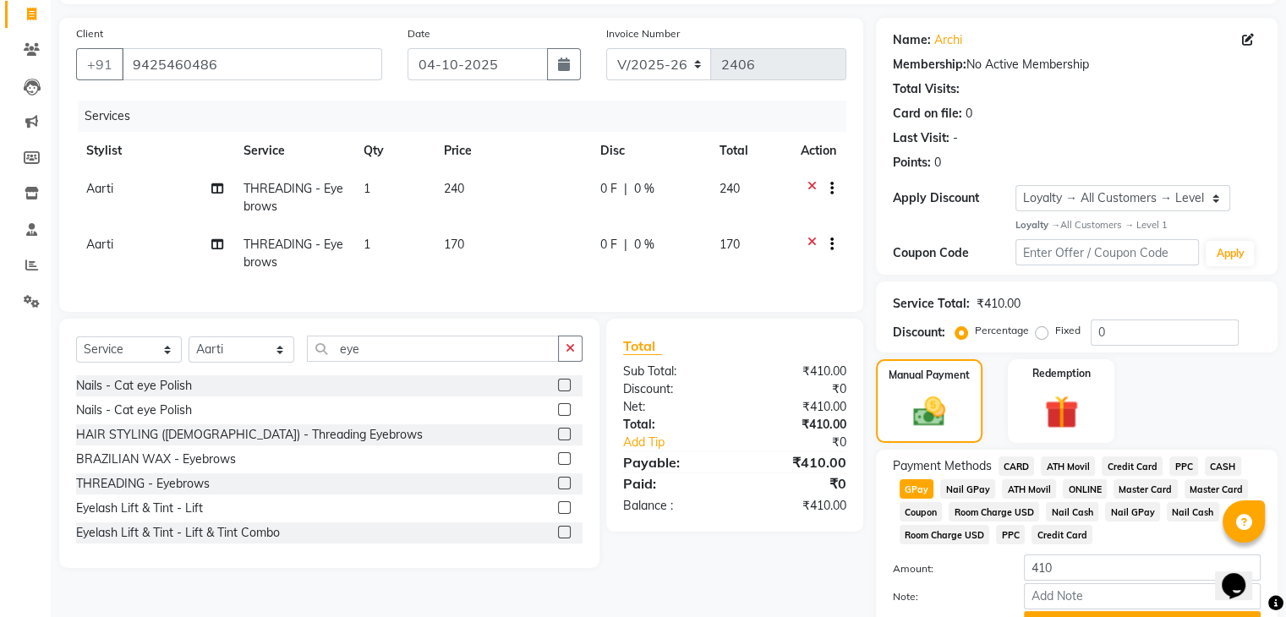
scroll to position [199, 0]
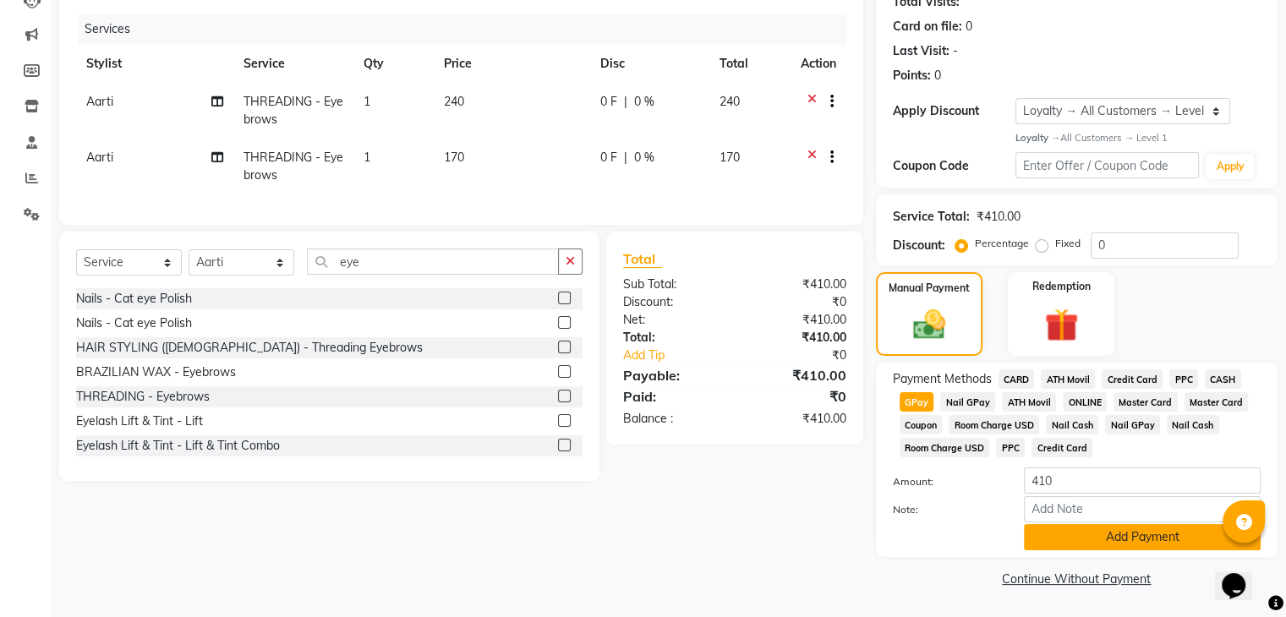
click at [1156, 532] on button "Add Payment" at bounding box center [1142, 537] width 237 height 26
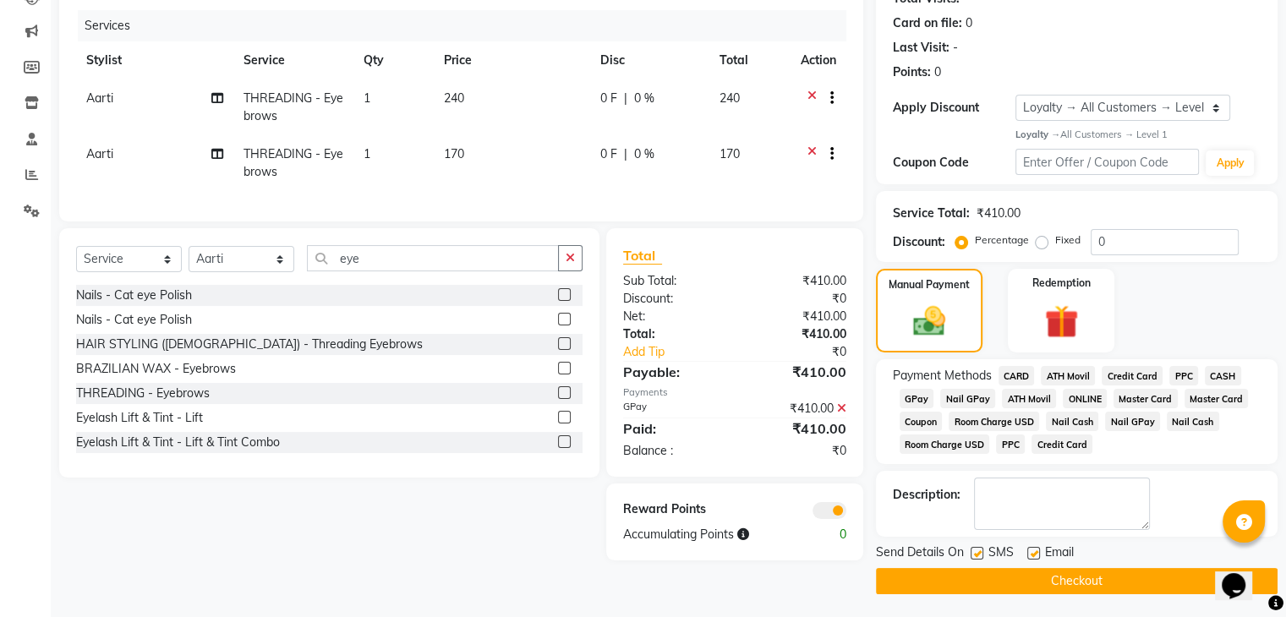
click at [1012, 578] on button "Checkout" at bounding box center [1076, 581] width 401 height 26
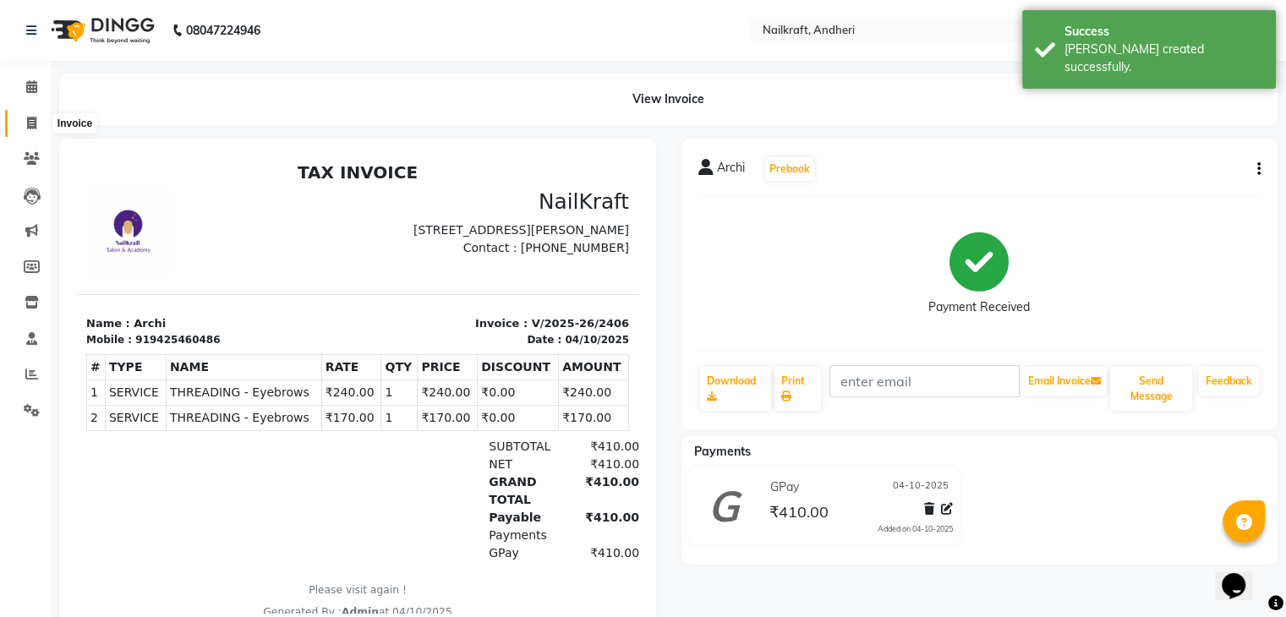
click at [34, 120] on icon at bounding box center [31, 123] width 9 height 13
select select "service"
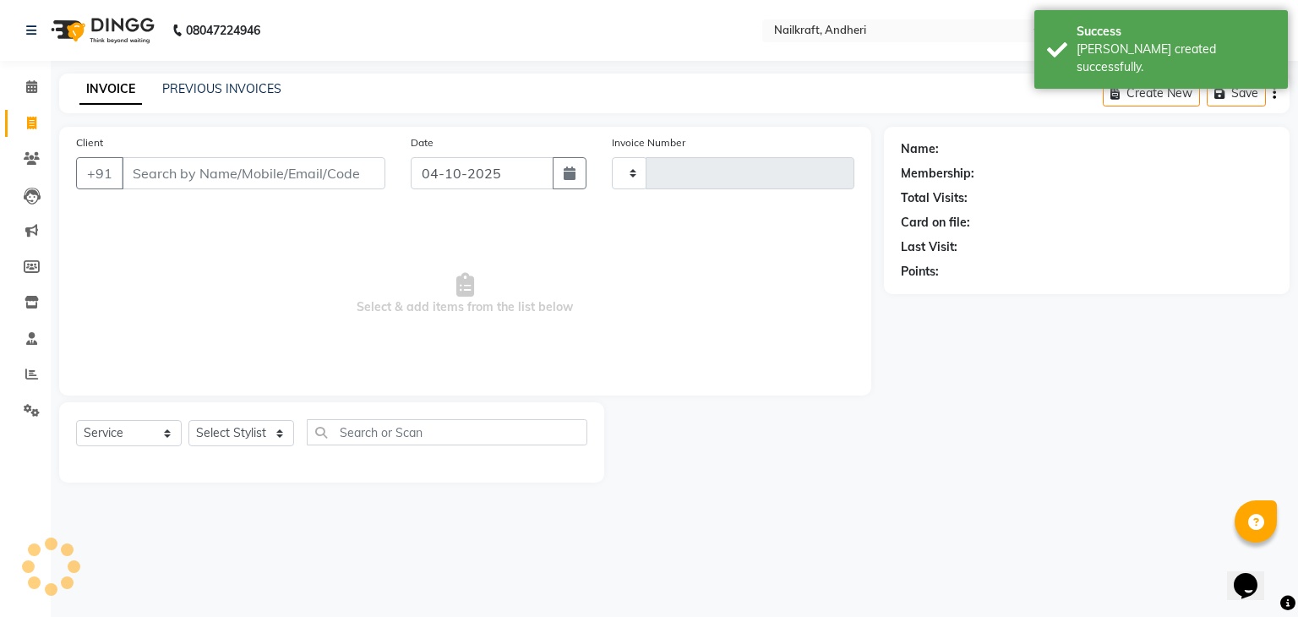
type input "2407"
select select "6081"
click at [168, 173] on input "Client" at bounding box center [254, 173] width 264 height 32
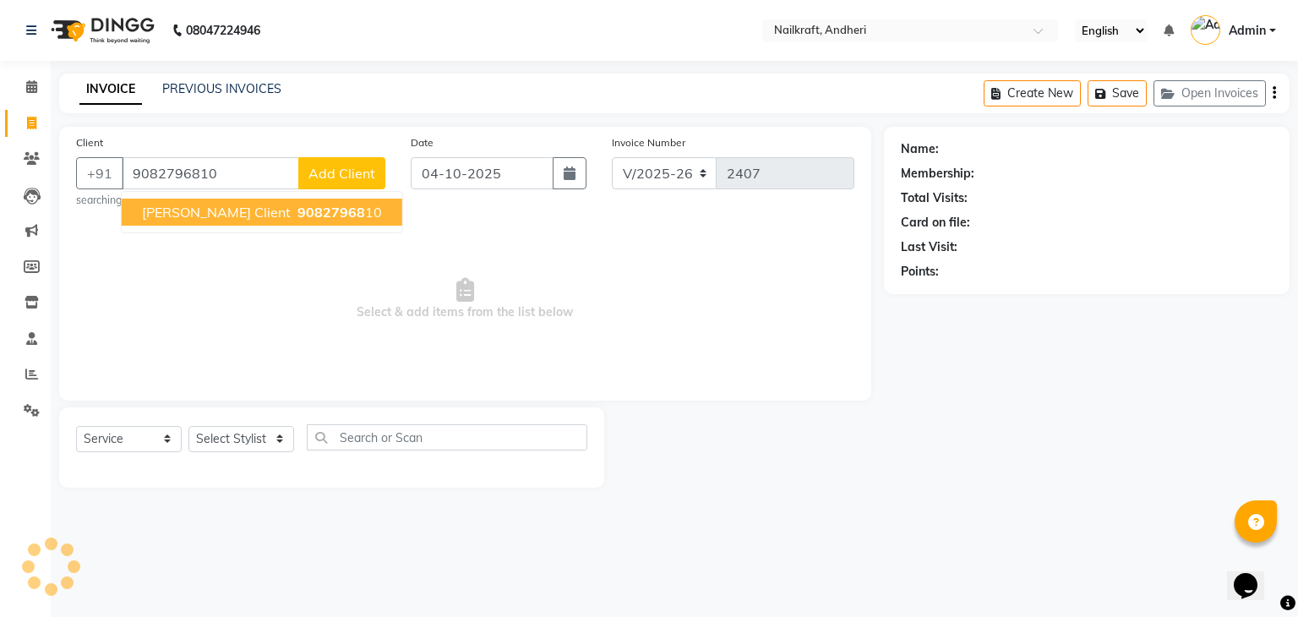
type input "9082796810"
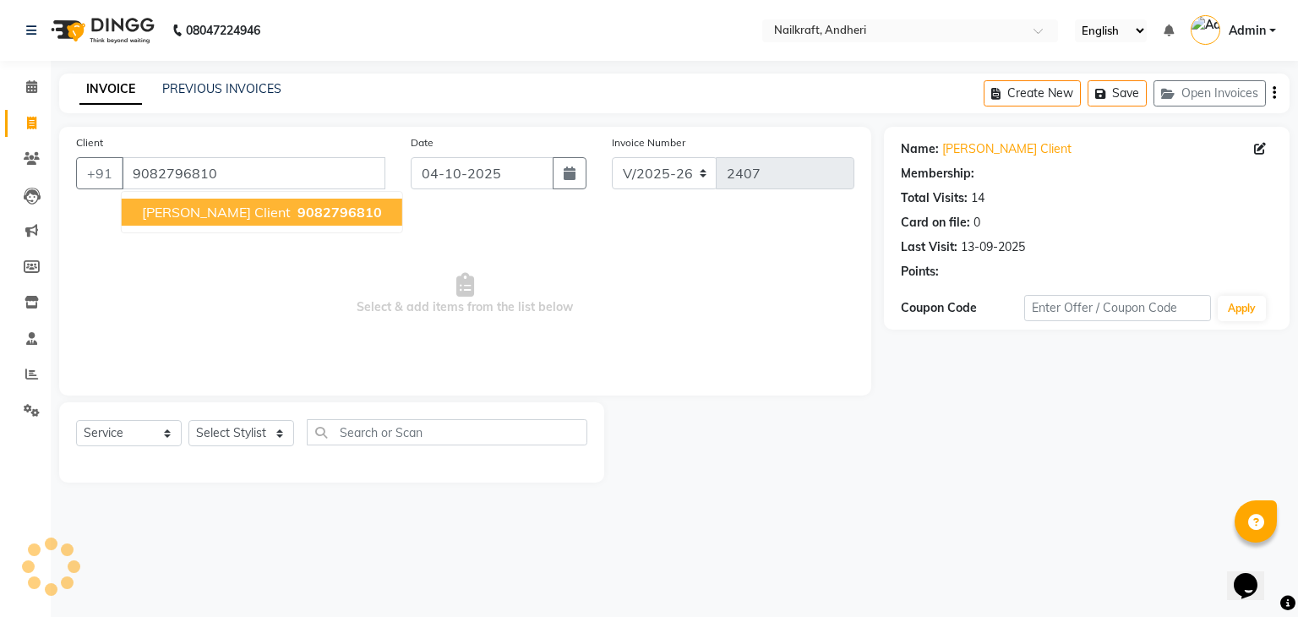
select select "2: Object"
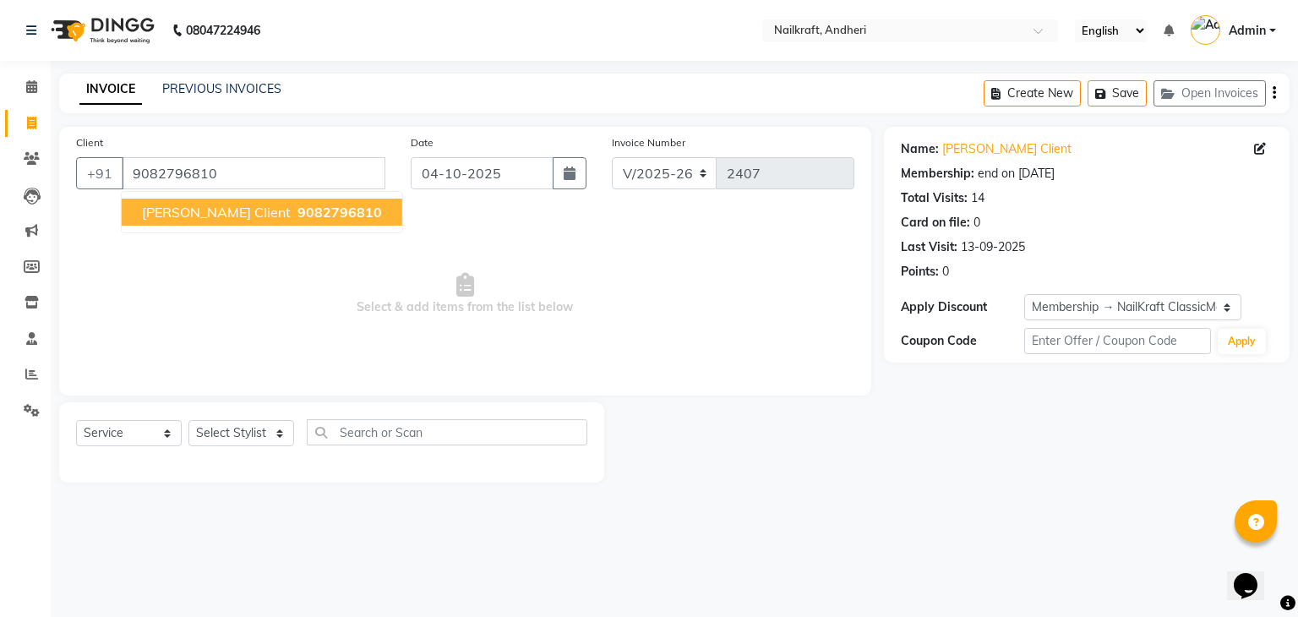
click at [190, 208] on span "Angelica Client" at bounding box center [216, 212] width 149 height 17
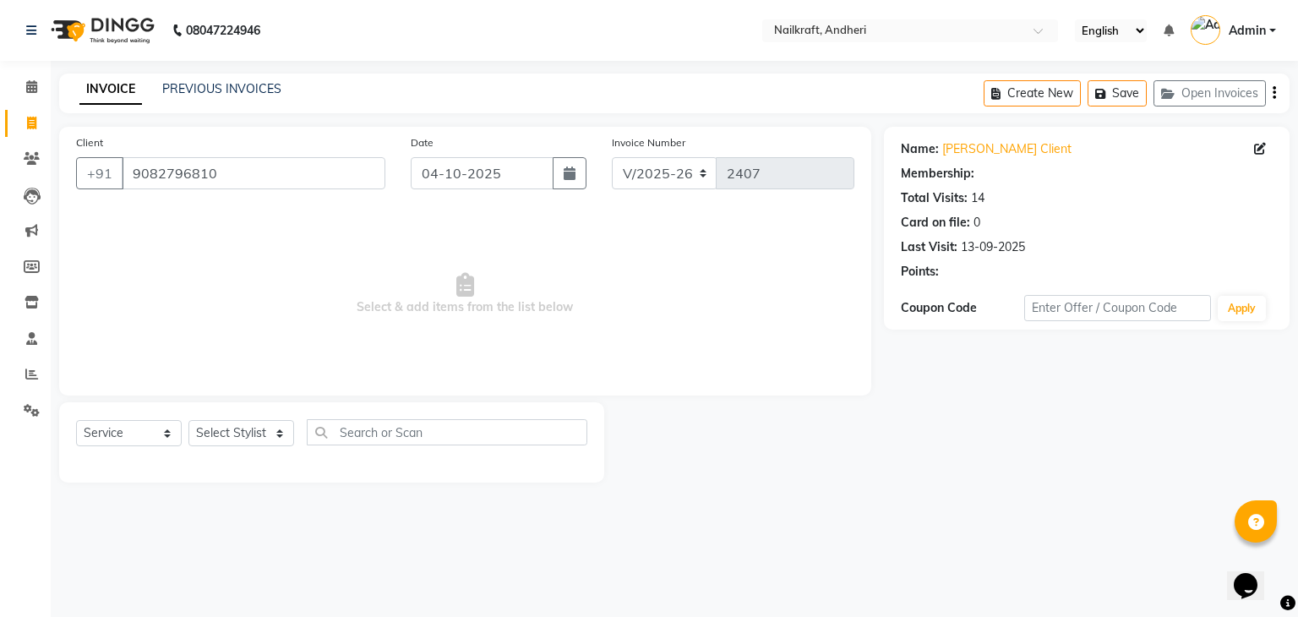
select select "2: Object"
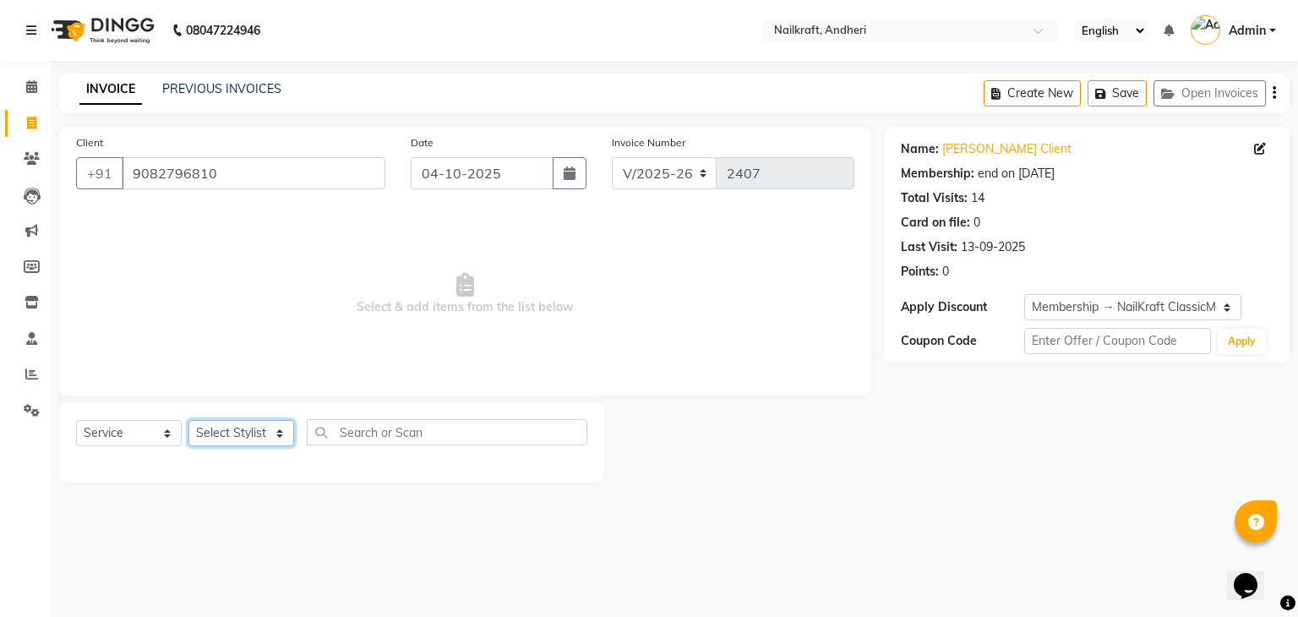
click at [250, 444] on select "Select Stylist Aarti [PERSON_NAME] [PERSON_NAME] [PERSON_NAME] Neha [MEDICAL_DA…" at bounding box center [241, 433] width 106 height 26
select select "90557"
click at [188, 421] on select "Select Stylist Aarti [PERSON_NAME] [PERSON_NAME] [PERSON_NAME] Neha [MEDICAL_DA…" at bounding box center [241, 433] width 106 height 26
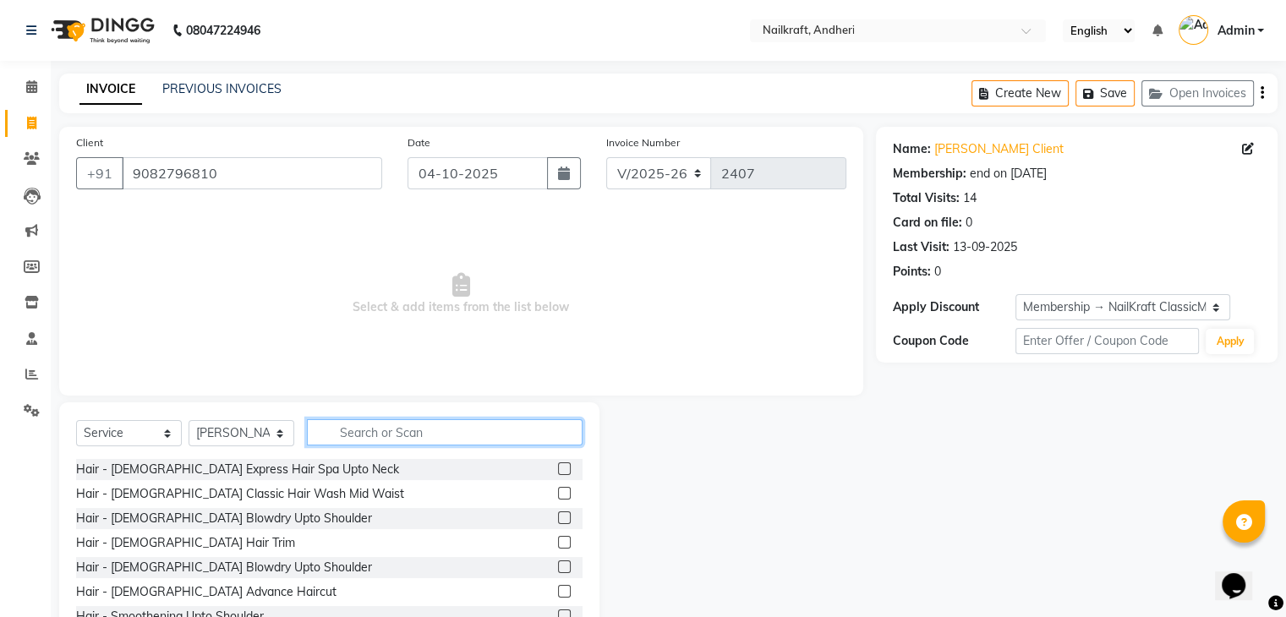
click at [383, 434] on input "text" at bounding box center [445, 432] width 276 height 26
type input "hair wash"
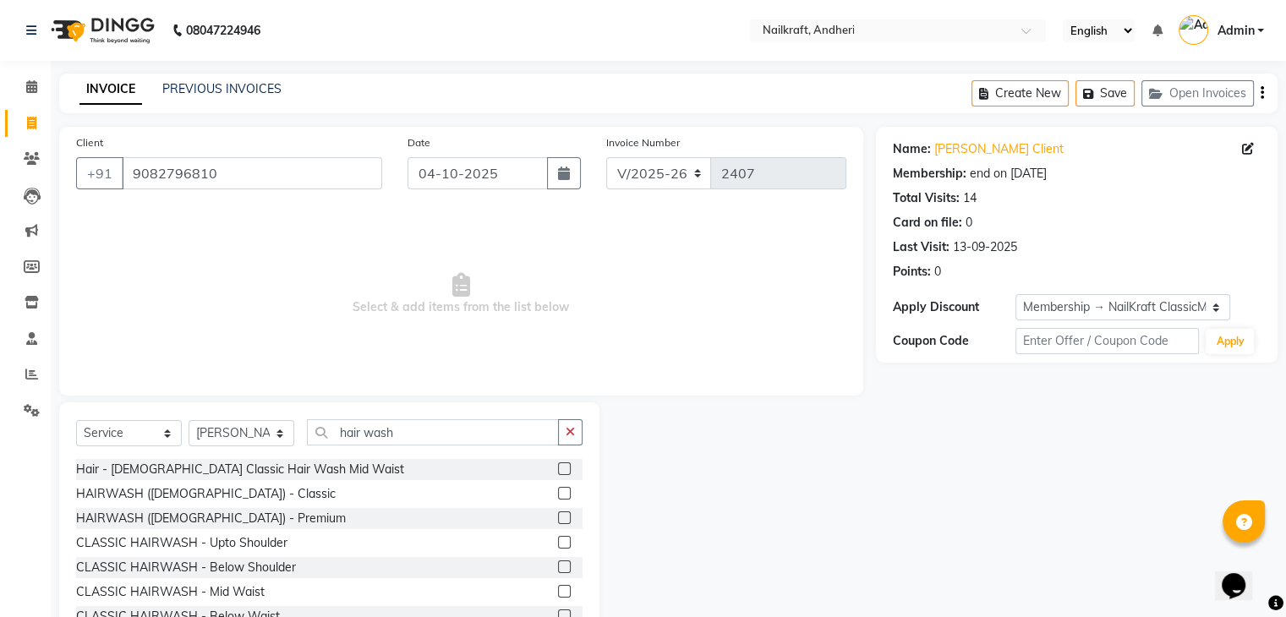
click at [558, 566] on label at bounding box center [564, 566] width 13 height 13
click at [558, 566] on input "checkbox" at bounding box center [563, 567] width 11 height 11
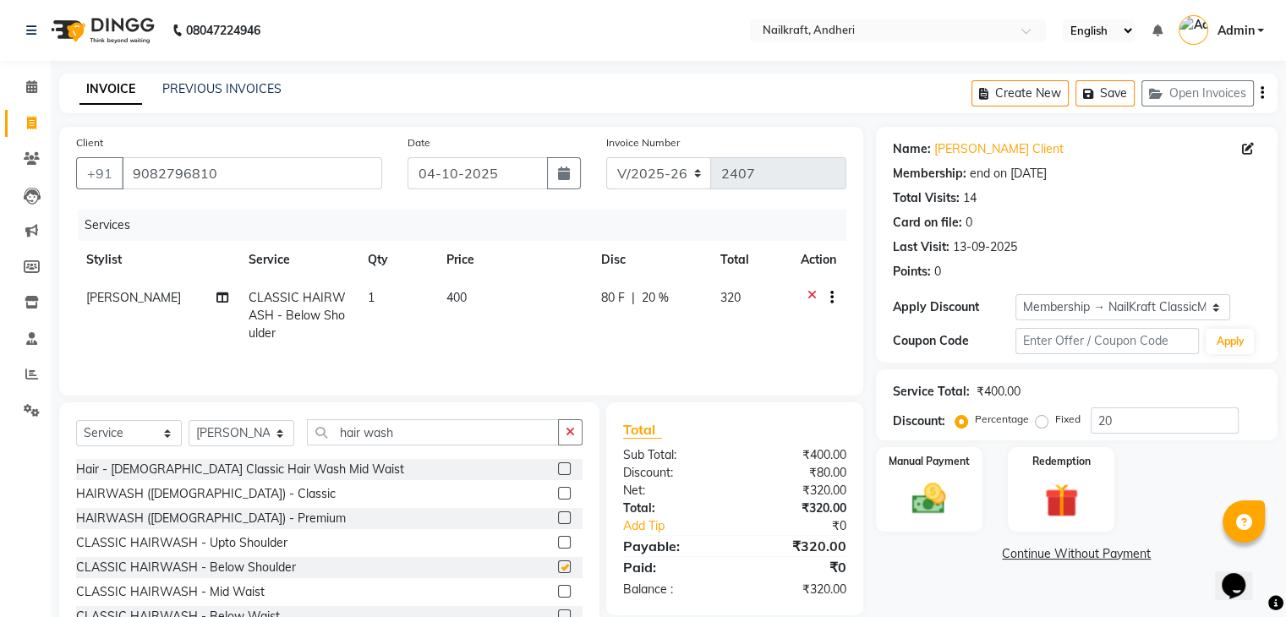
checkbox input "false"
click at [507, 427] on input "hair wash" at bounding box center [433, 432] width 252 height 26
type input "h"
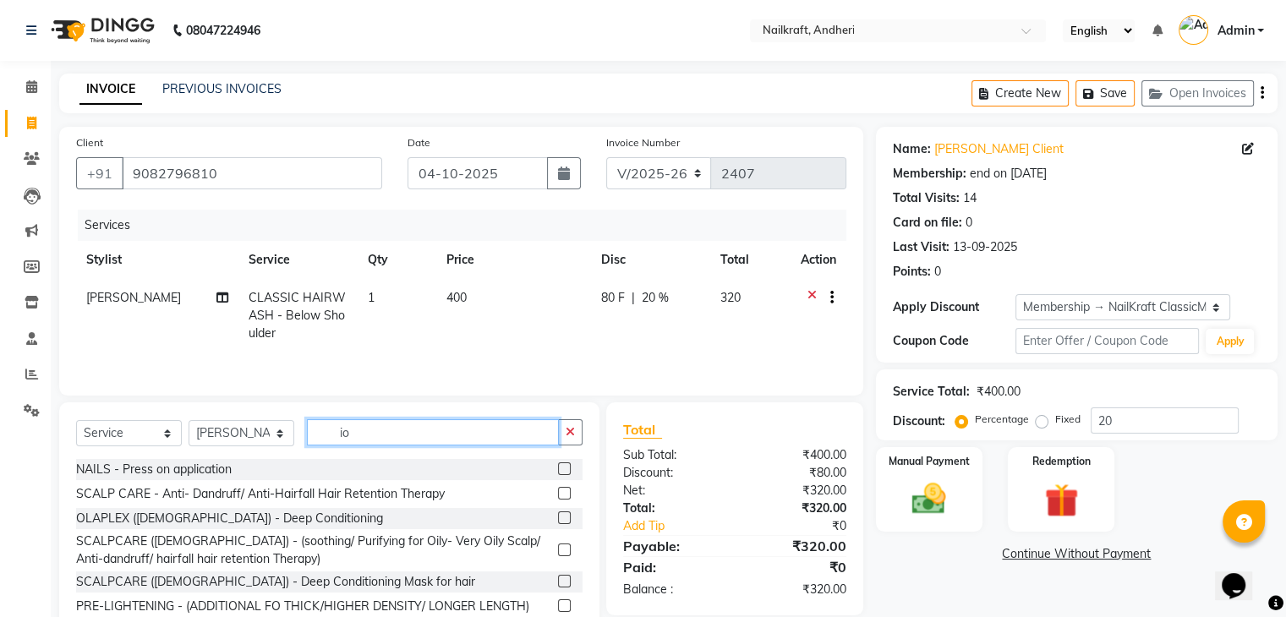
type input "i"
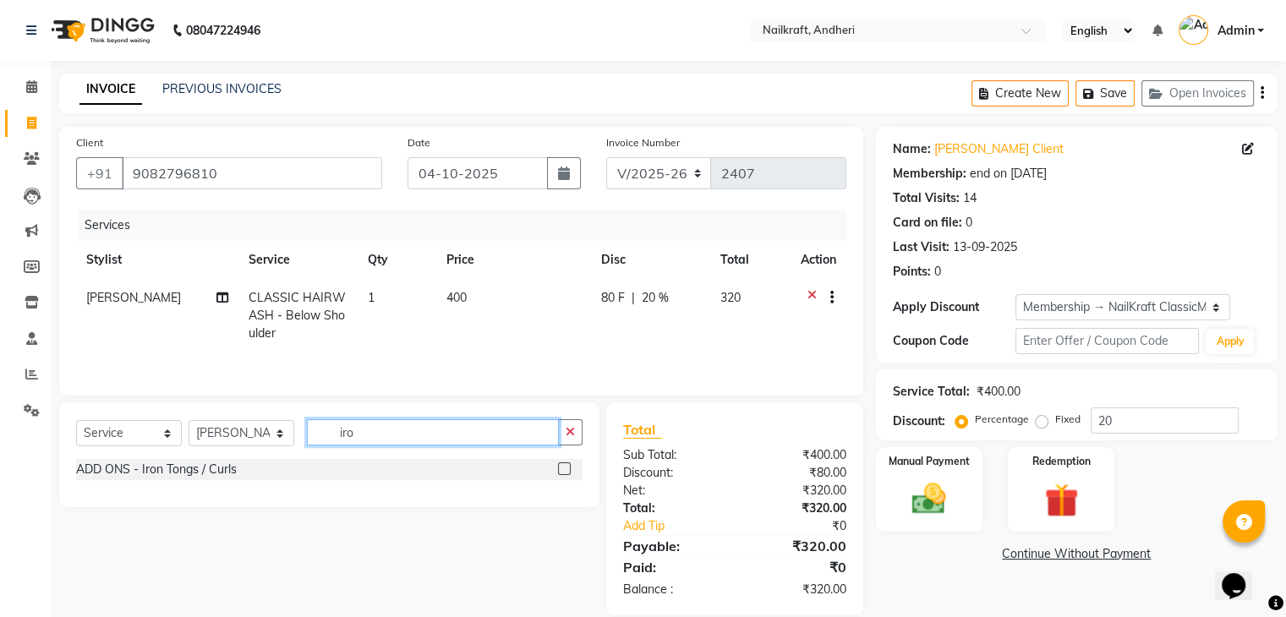
type input "iro"
click at [565, 472] on label at bounding box center [564, 468] width 13 height 13
click at [565, 472] on input "checkbox" at bounding box center [563, 469] width 11 height 11
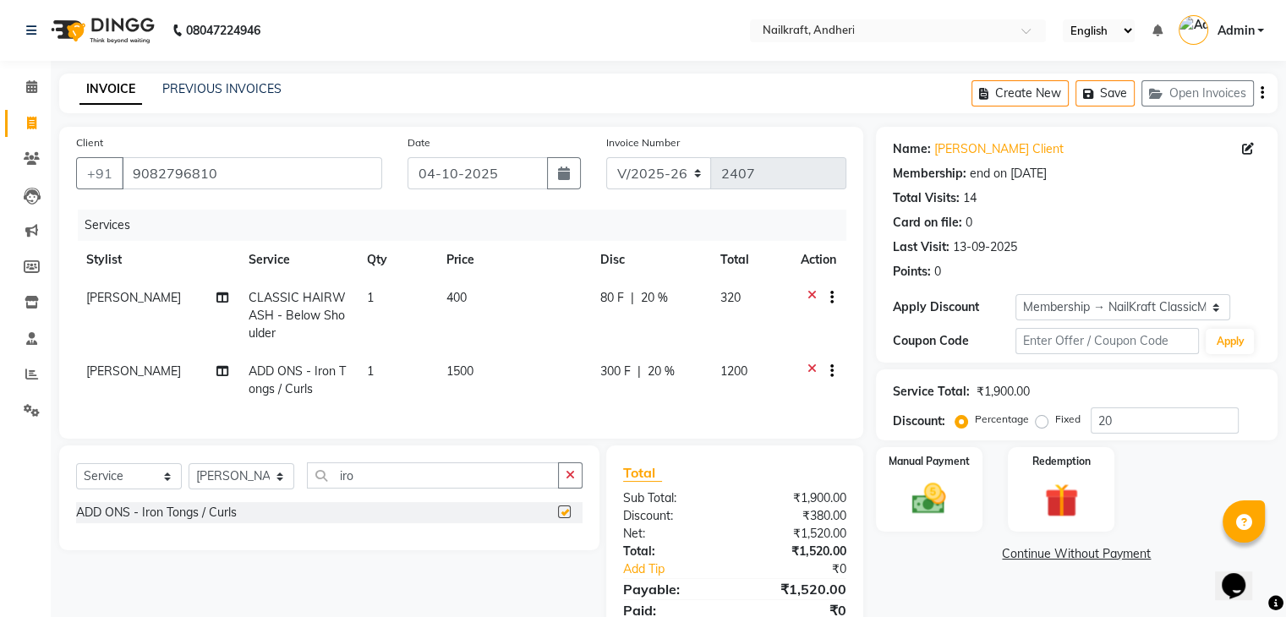
checkbox input "false"
click at [521, 393] on td "1500" at bounding box center [513, 380] width 154 height 56
select select "90557"
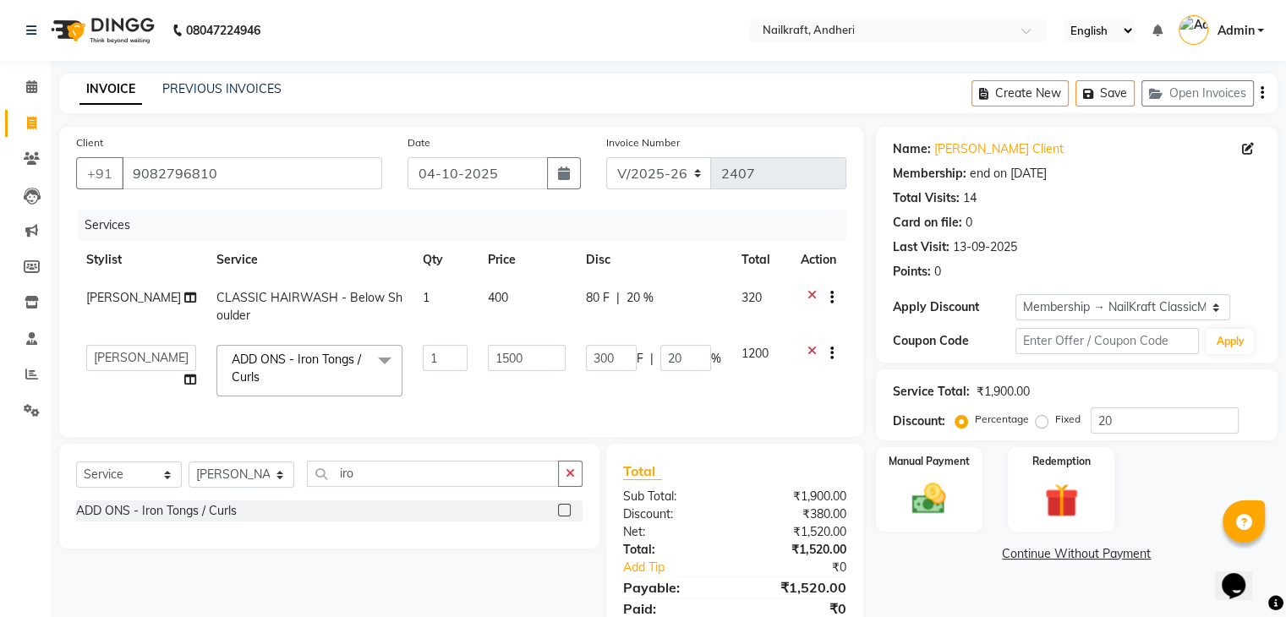
click at [521, 393] on td "1500" at bounding box center [527, 371] width 98 height 72
click at [530, 349] on td "1500" at bounding box center [527, 371] width 98 height 72
click at [530, 349] on input "1500" at bounding box center [527, 358] width 78 height 26
type input "1"
type input "5"
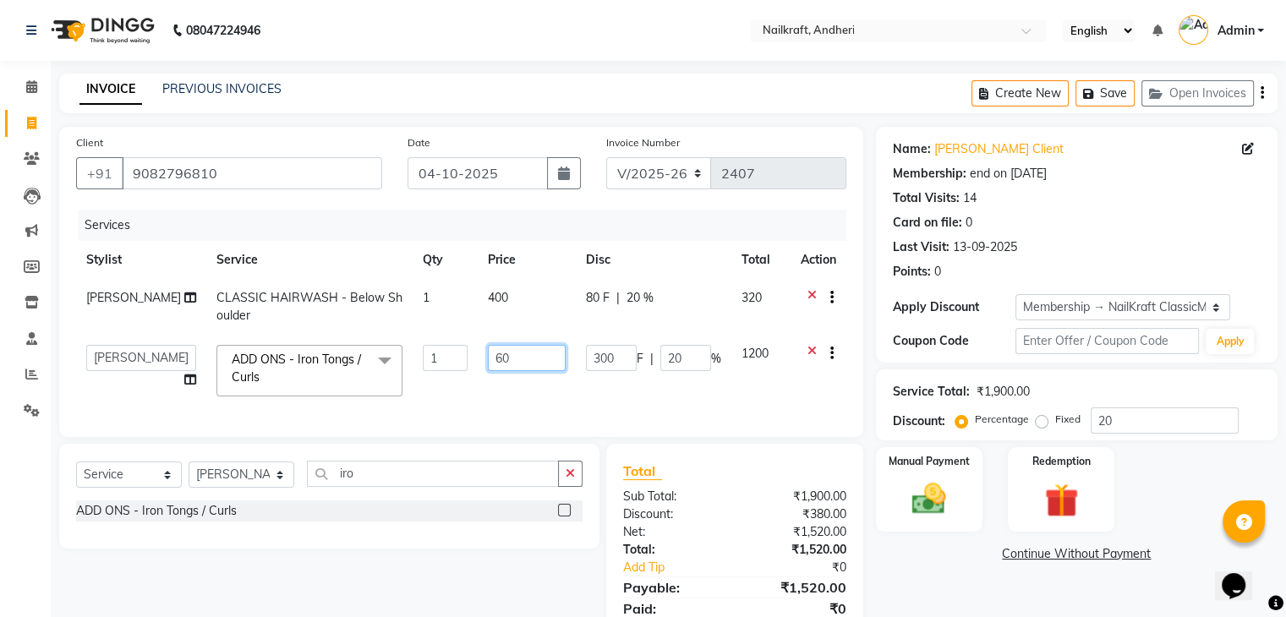
type input "600"
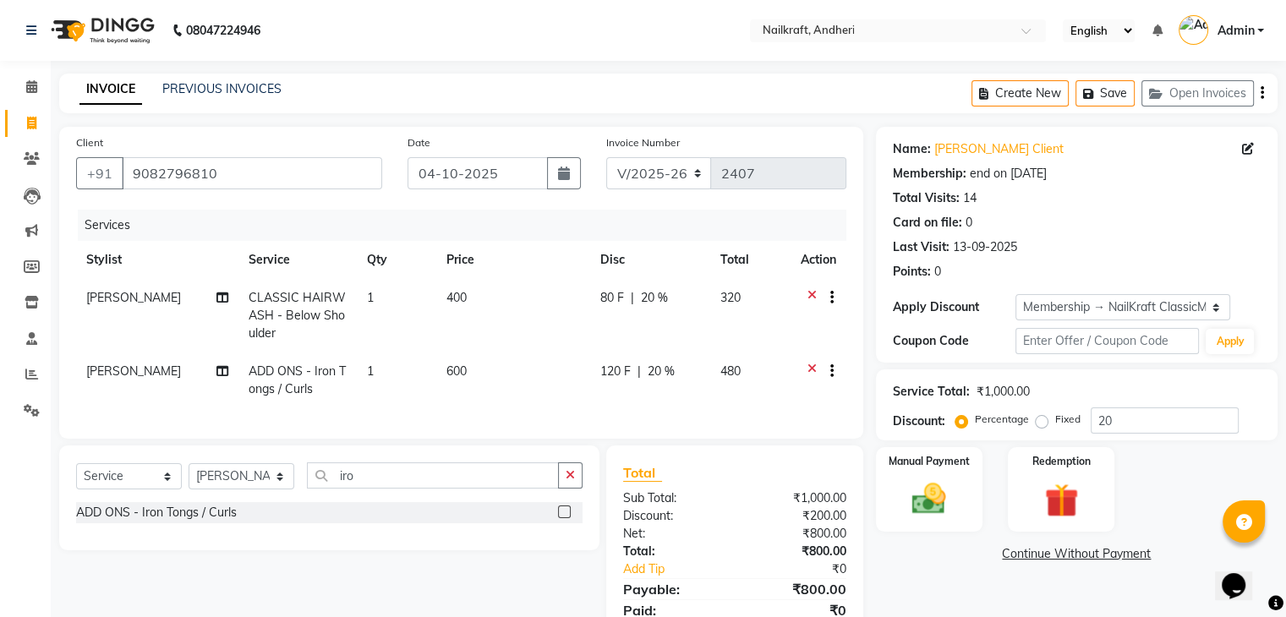
click at [912, 562] on link "Continue Without Payment" at bounding box center [1076, 554] width 395 height 18
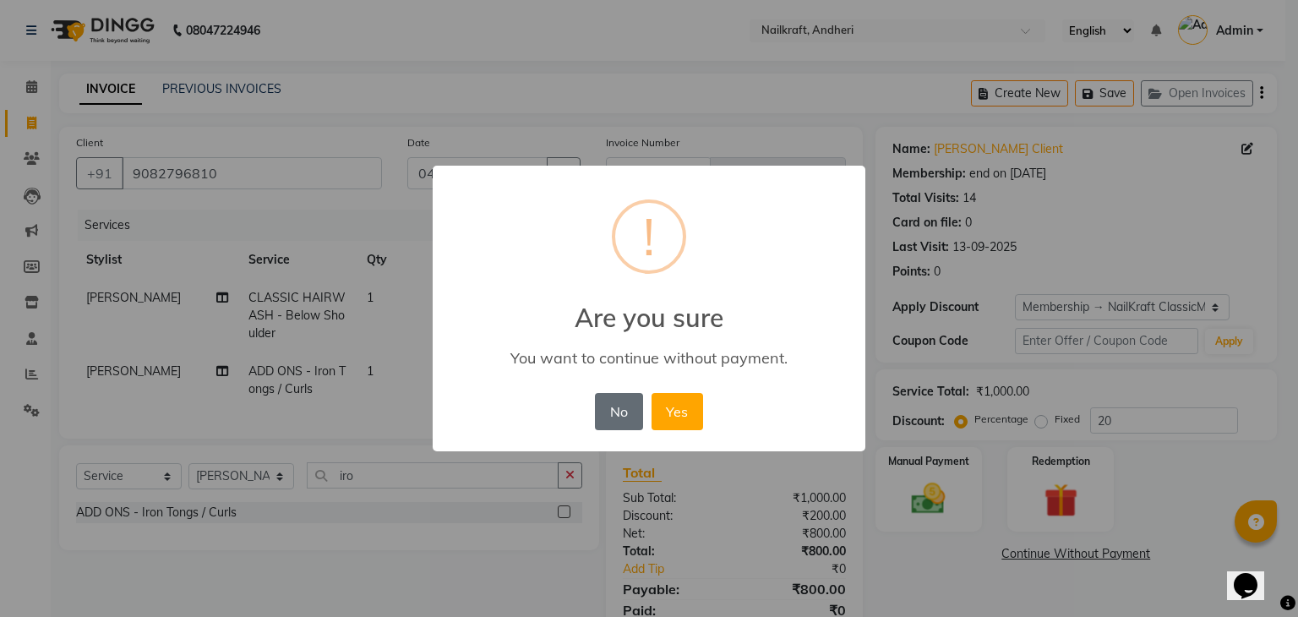
click at [625, 401] on button "No" at bounding box center [618, 411] width 47 height 37
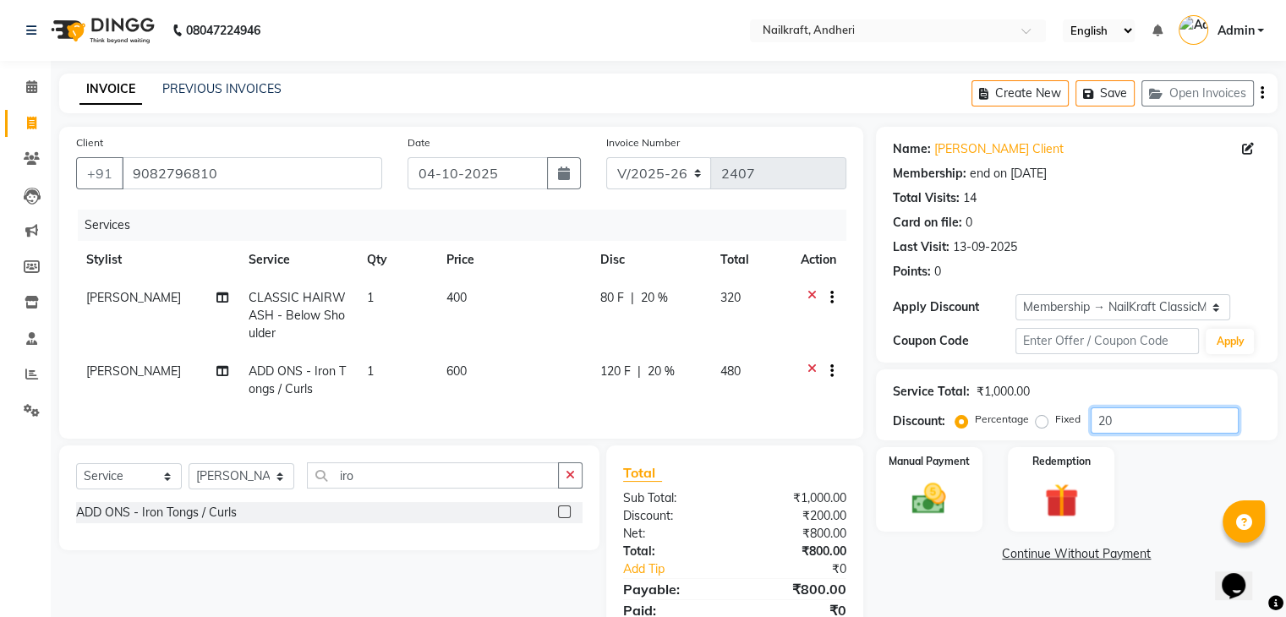
click at [1133, 413] on input "20" at bounding box center [1164, 420] width 148 height 26
type input "2"
click at [920, 496] on img at bounding box center [928, 499] width 57 height 41
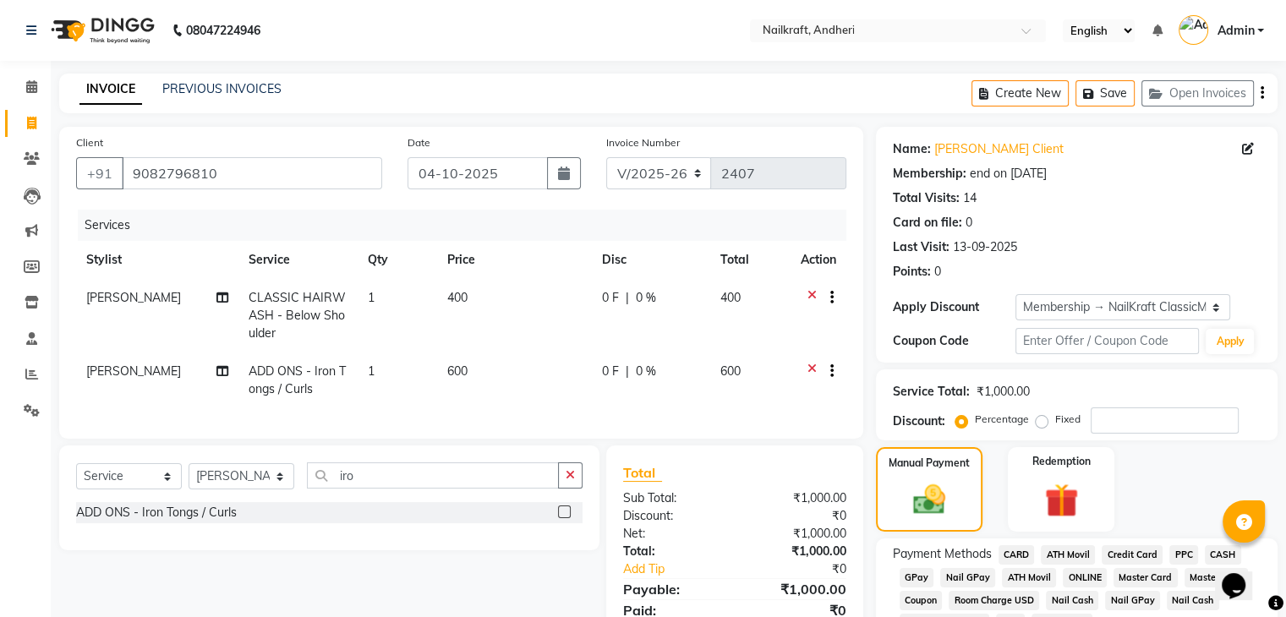
click at [1205, 557] on span "CASH" at bounding box center [1222, 554] width 36 height 19
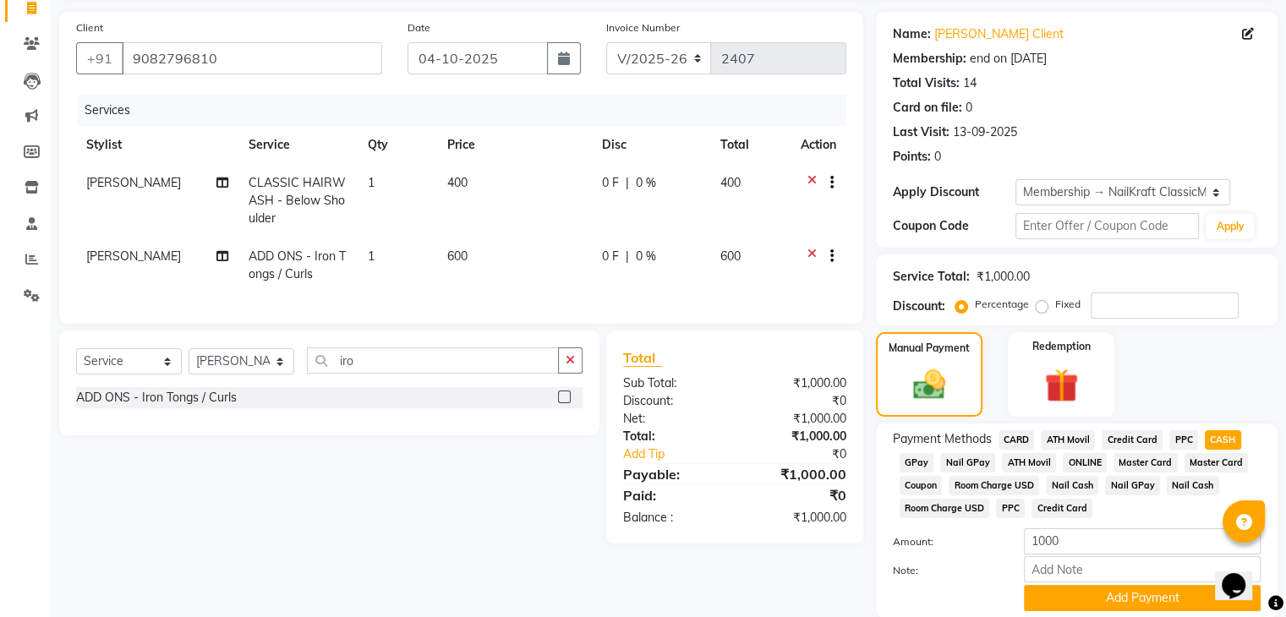
scroll to position [179, 0]
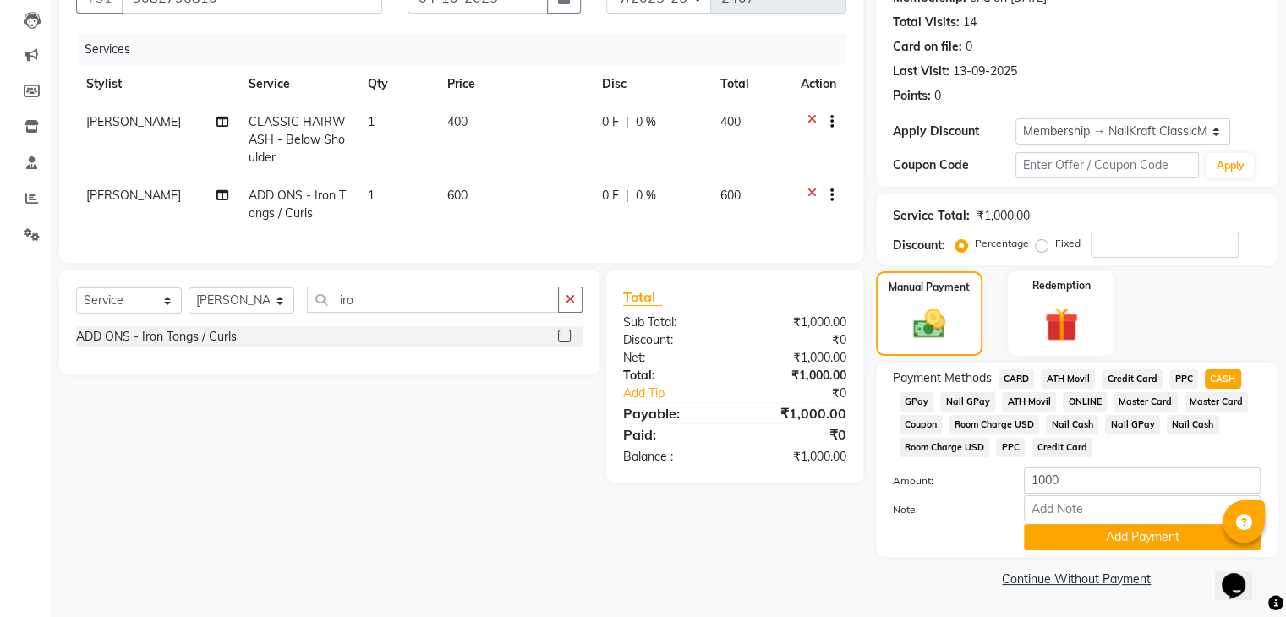
drag, startPoint x: 1285, startPoint y: 454, endPoint x: 1290, endPoint y: 633, distance: 179.3
click at [1286, 441] on html "08047224946 Select Location × Nailkraft, Andheri English ENGLISH Español العربي…" at bounding box center [643, 132] width 1286 height 617
click at [964, 518] on div "Note:" at bounding box center [1076, 509] width 393 height 29
click at [1061, 544] on button "Add Payment" at bounding box center [1142, 537] width 237 height 26
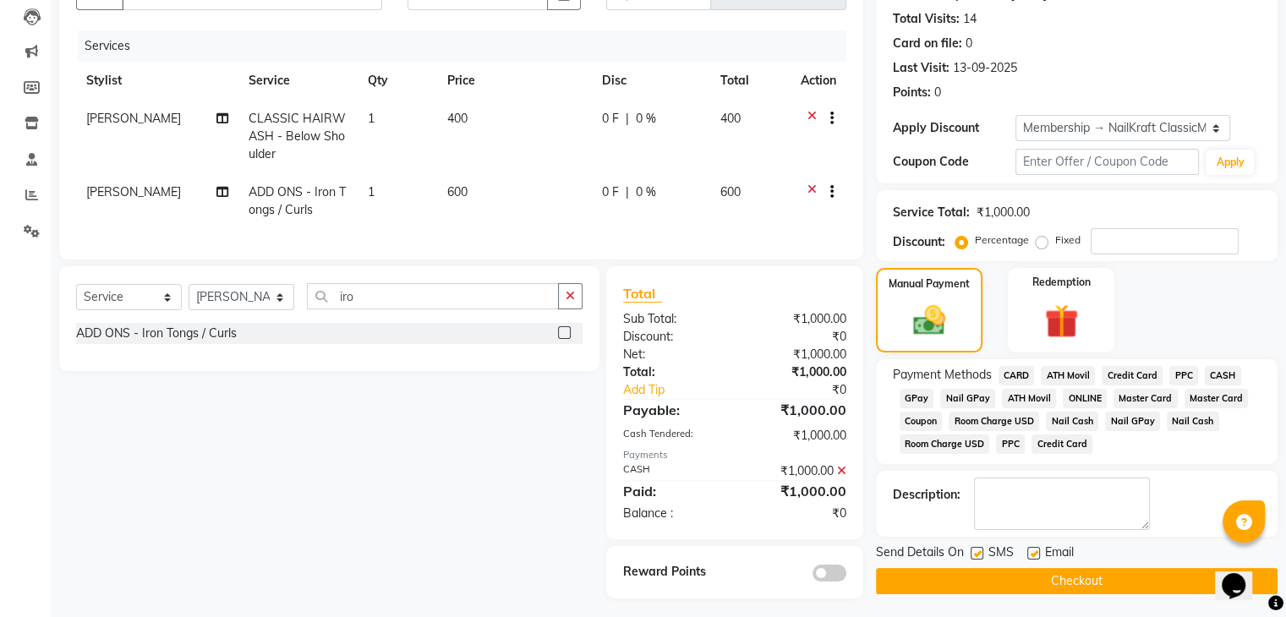
click at [1040, 589] on button "Checkout" at bounding box center [1076, 581] width 401 height 26
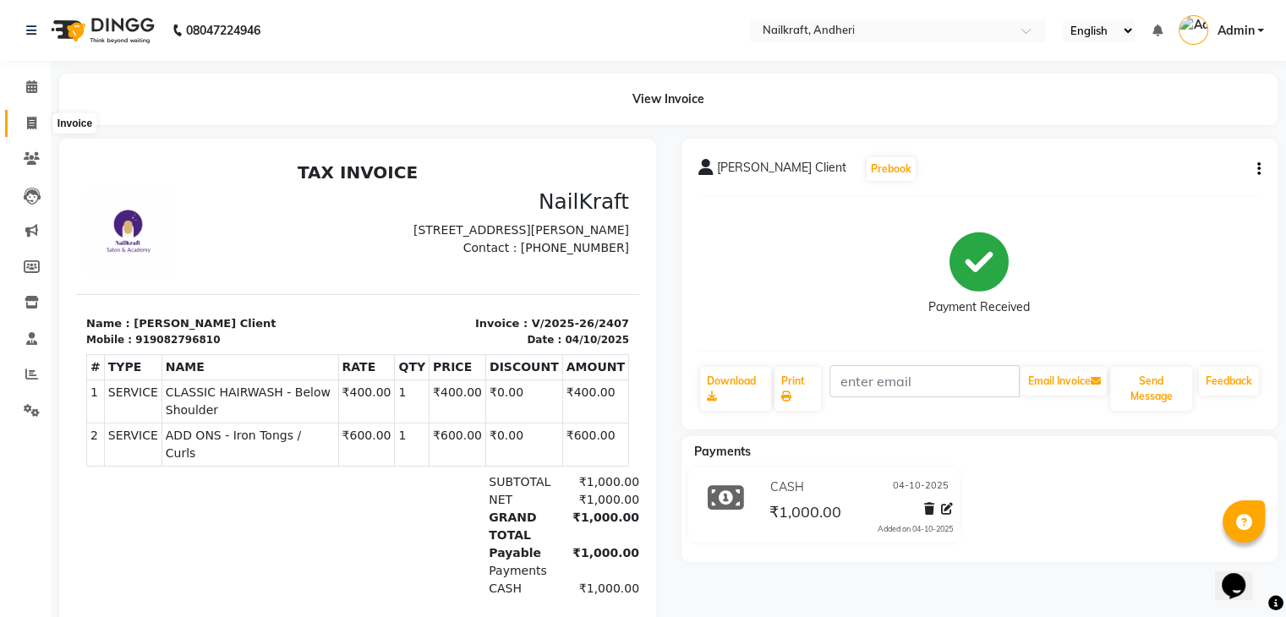
click at [24, 119] on span at bounding box center [32, 123] width 30 height 19
select select "service"
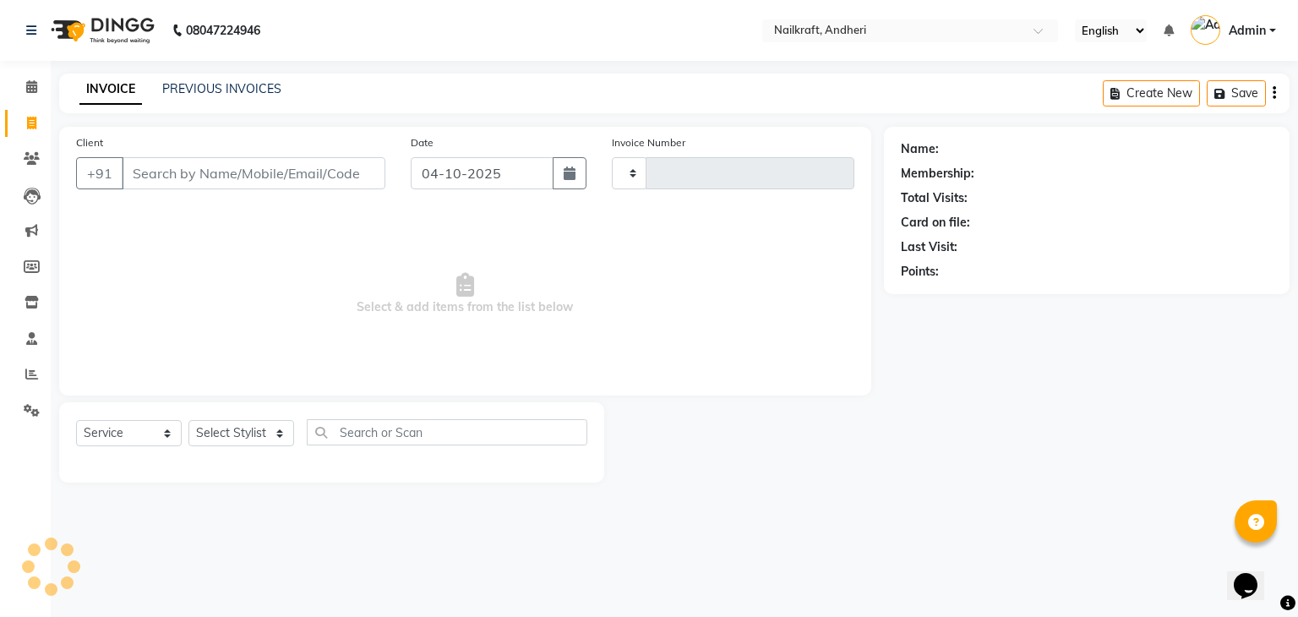
type input "2408"
select select "6081"
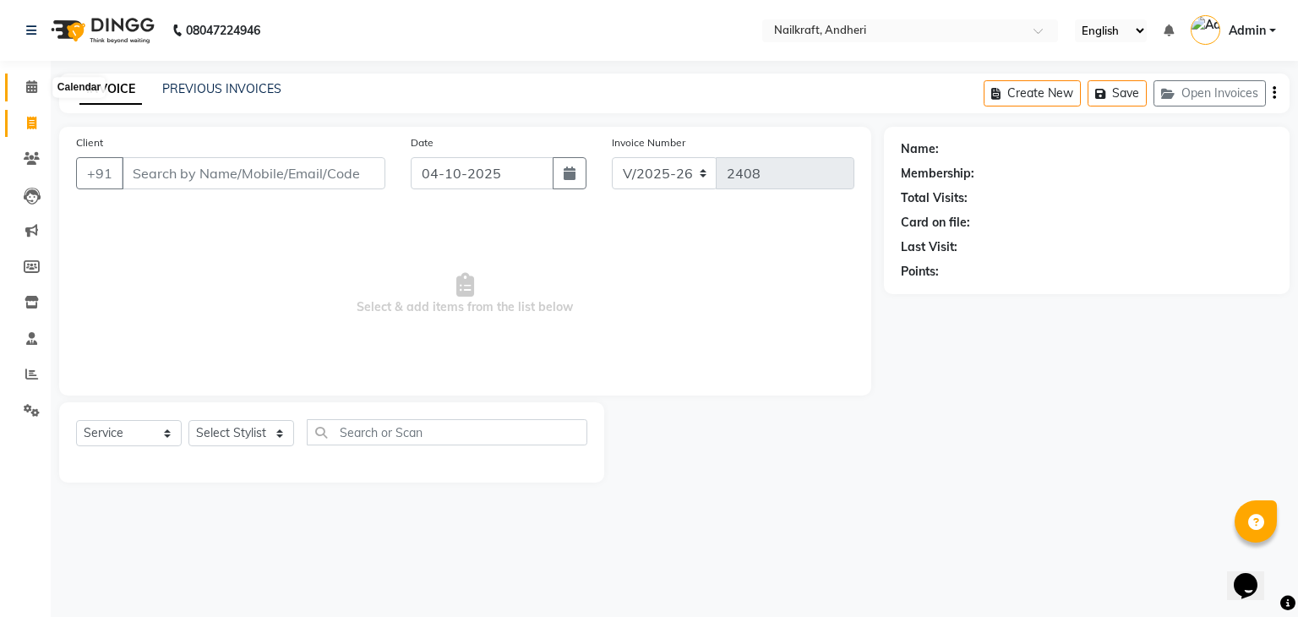
click at [26, 89] on icon at bounding box center [31, 86] width 11 height 13
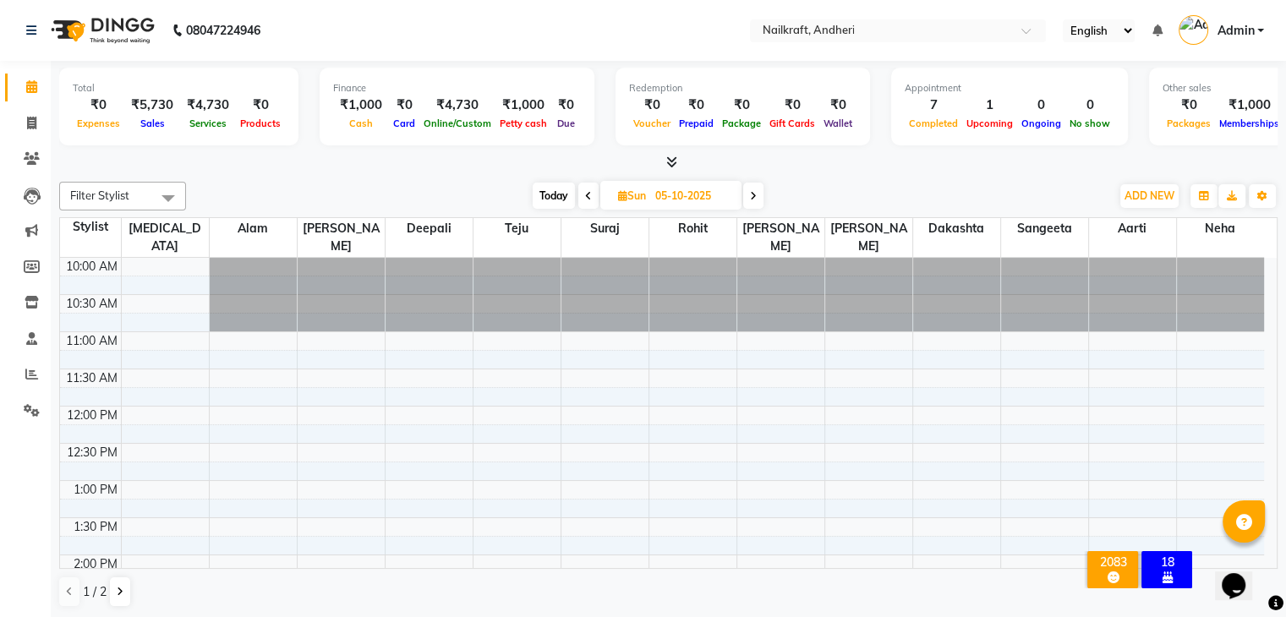
click at [226, 175] on div "Filter Stylist Select All Aarti Alam Alfred Dakashta Deepali Deepu Chatry Neha …" at bounding box center [668, 395] width 1218 height 440
click at [24, 123] on span at bounding box center [32, 123] width 30 height 19
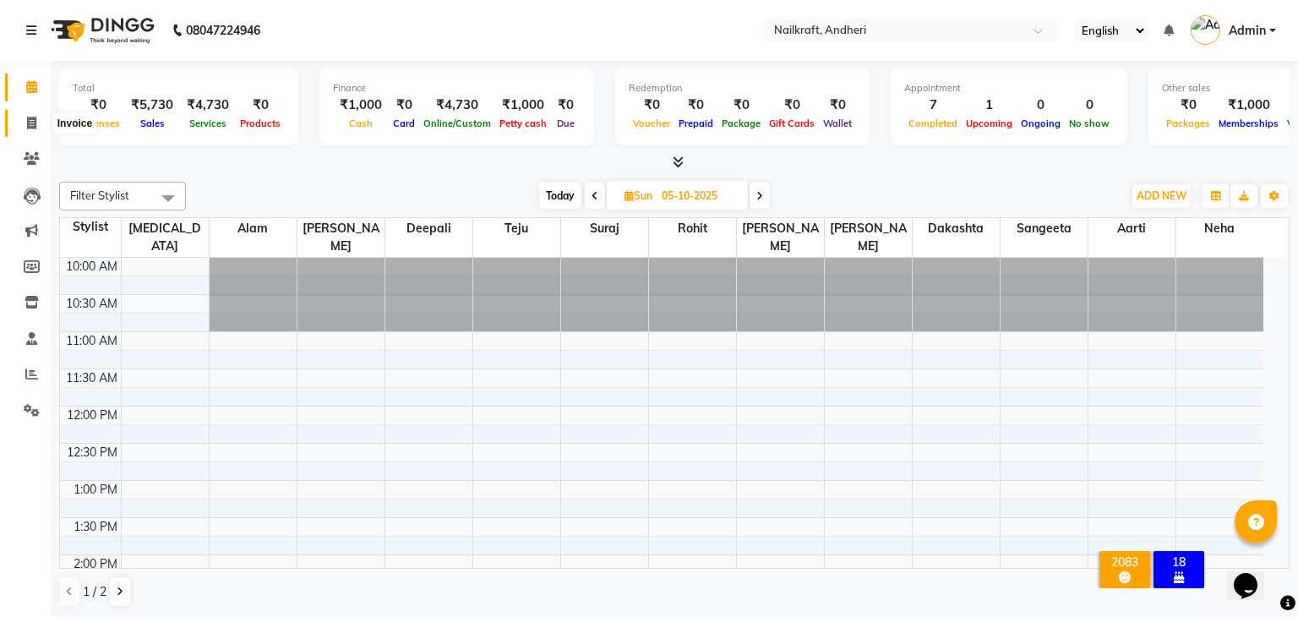
select select "service"
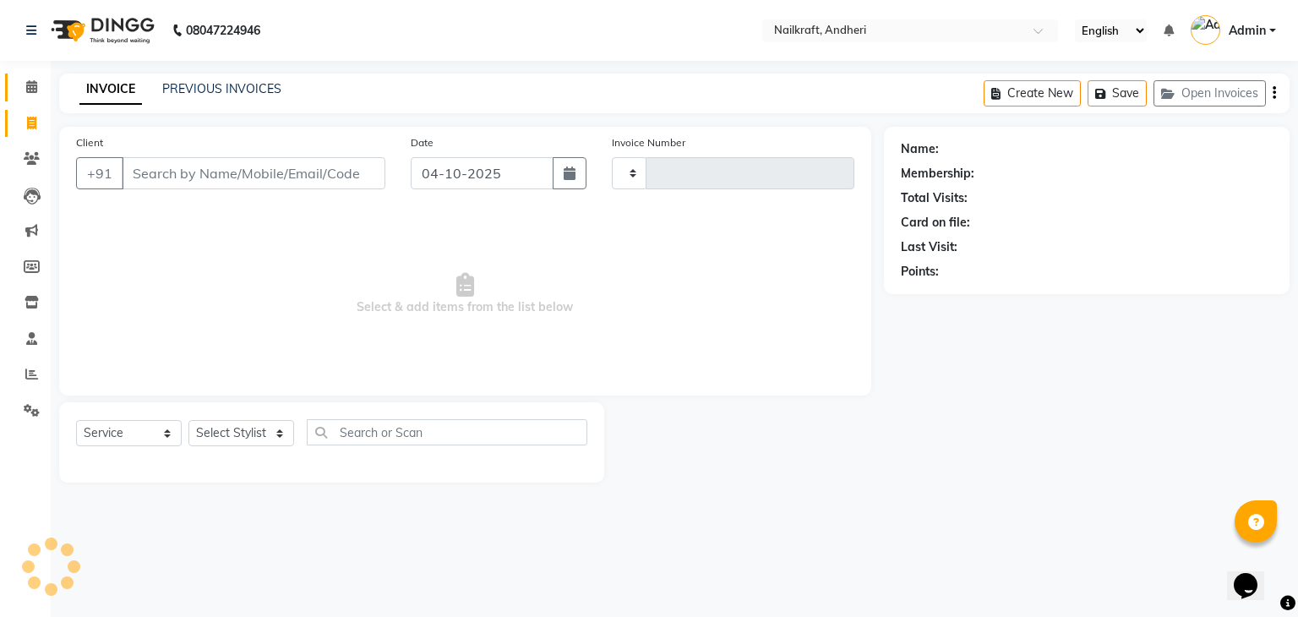
type input "2408"
select select "6081"
click at [188, 82] on link "PREVIOUS INVOICES" at bounding box center [221, 88] width 119 height 15
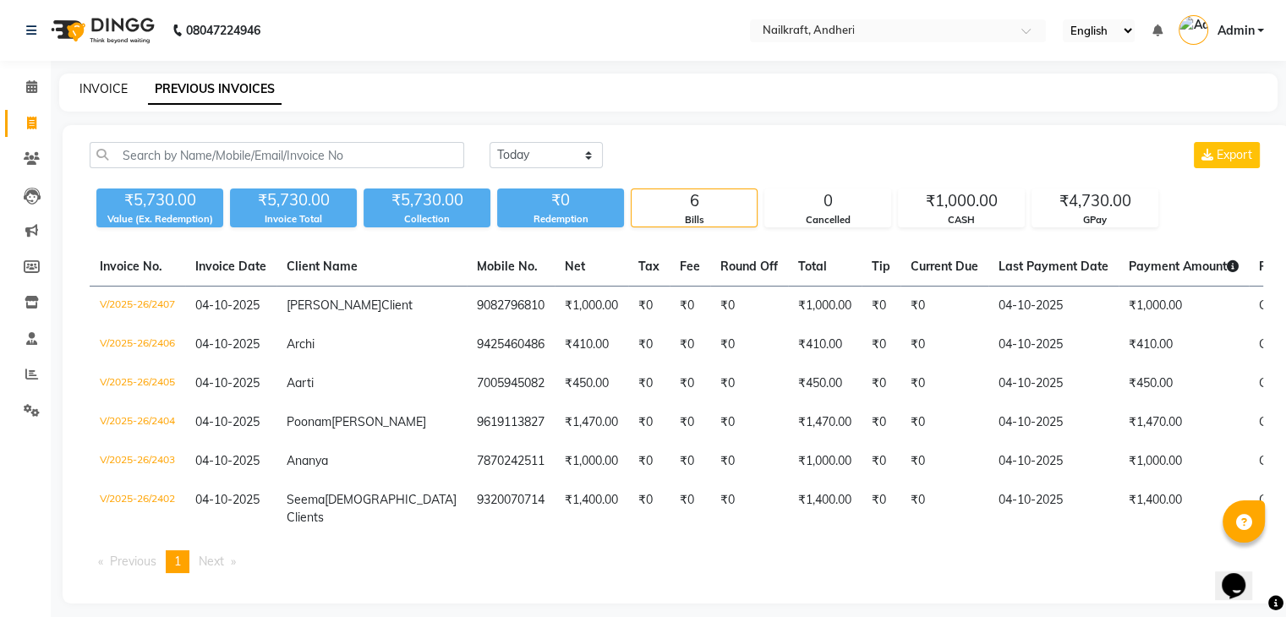
click at [101, 85] on link "INVOICE" at bounding box center [103, 88] width 48 height 15
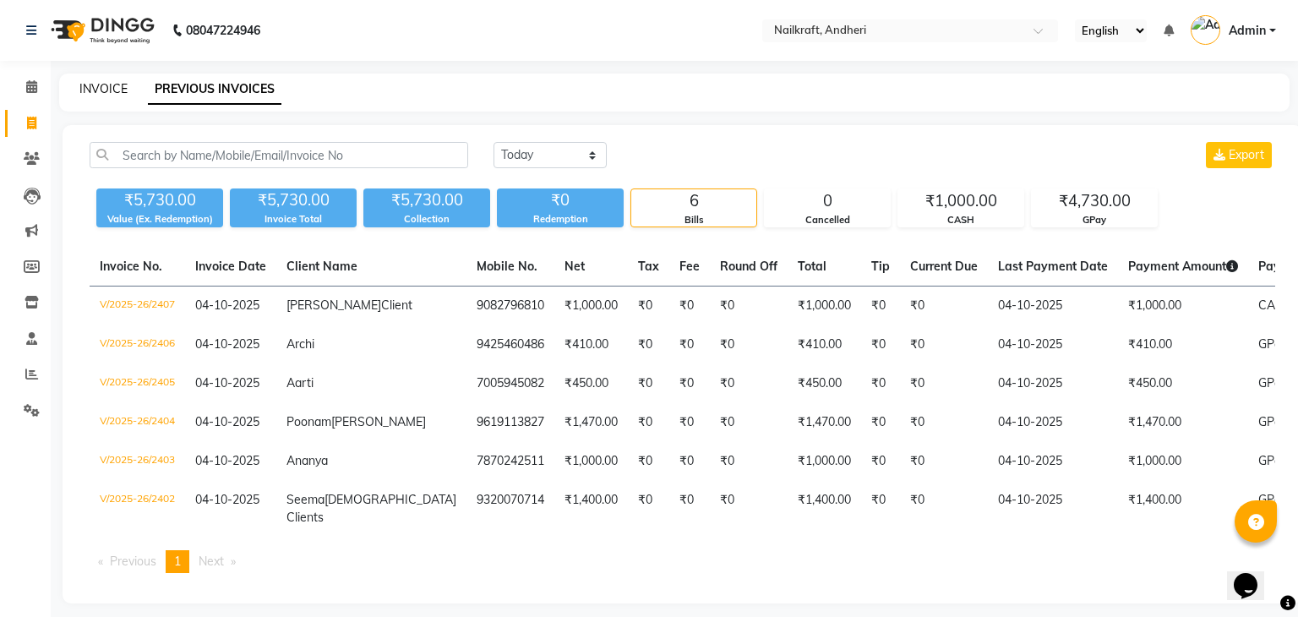
select select "6081"
select select "service"
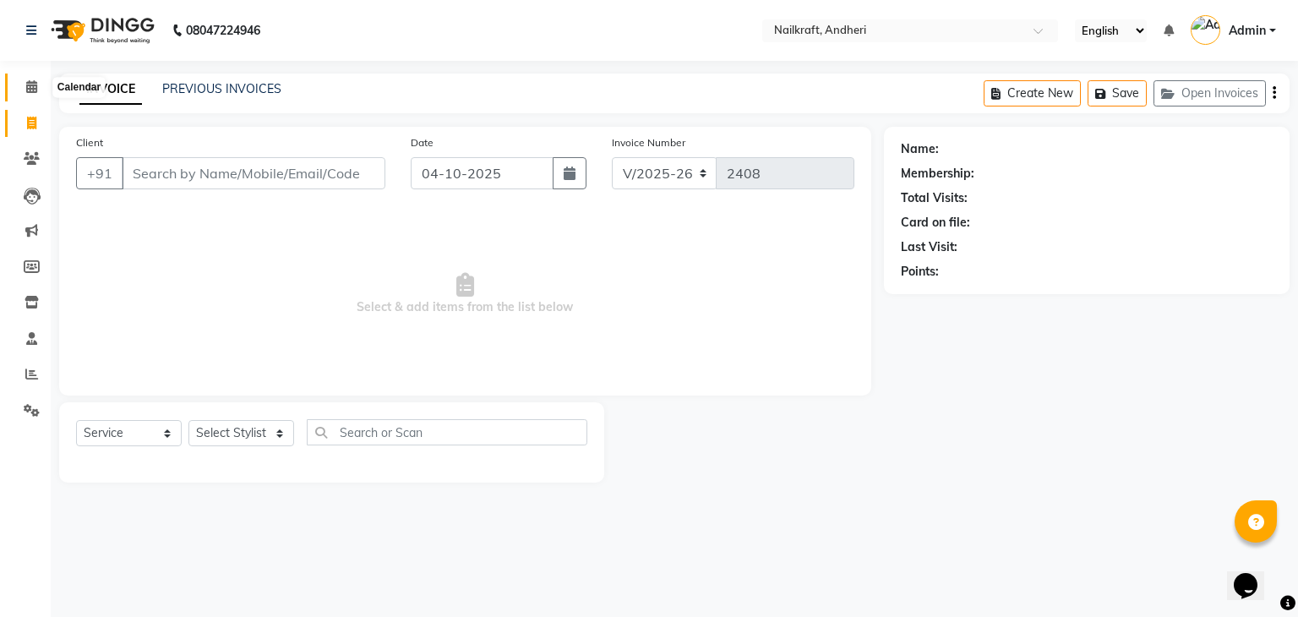
click at [34, 80] on icon at bounding box center [31, 86] width 11 height 13
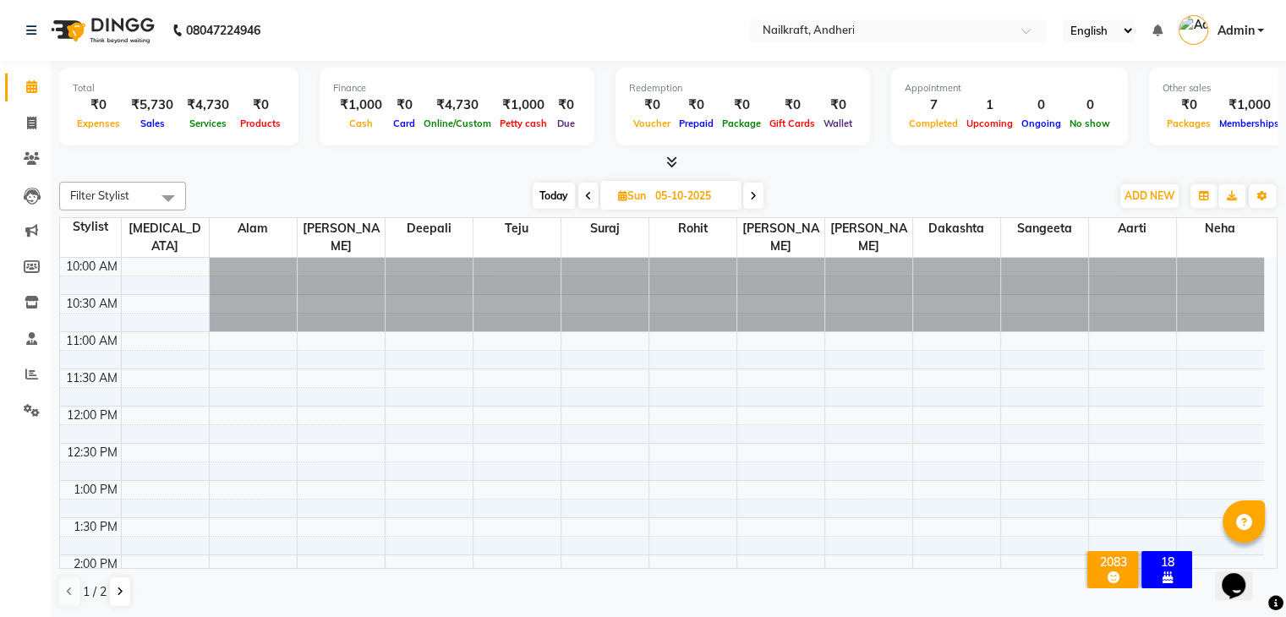
click at [437, 192] on div "Today Sun 05-10-2025" at bounding box center [647, 195] width 907 height 25
click at [442, 154] on div at bounding box center [668, 163] width 1218 height 18
click at [423, 32] on nav "08047224946 Select Location × Nailkraft, Andheri English ENGLISH Español العربي…" at bounding box center [643, 30] width 1286 height 61
click at [30, 378] on icon at bounding box center [31, 374] width 13 height 13
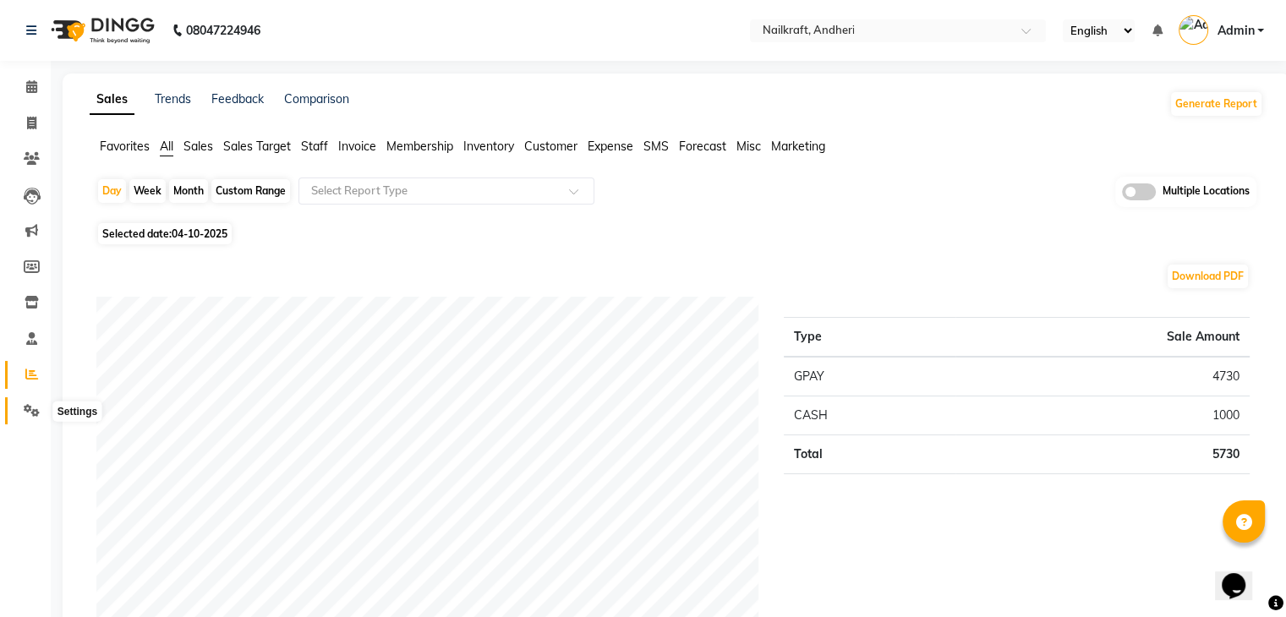
click at [34, 413] on icon at bounding box center [32, 410] width 16 height 13
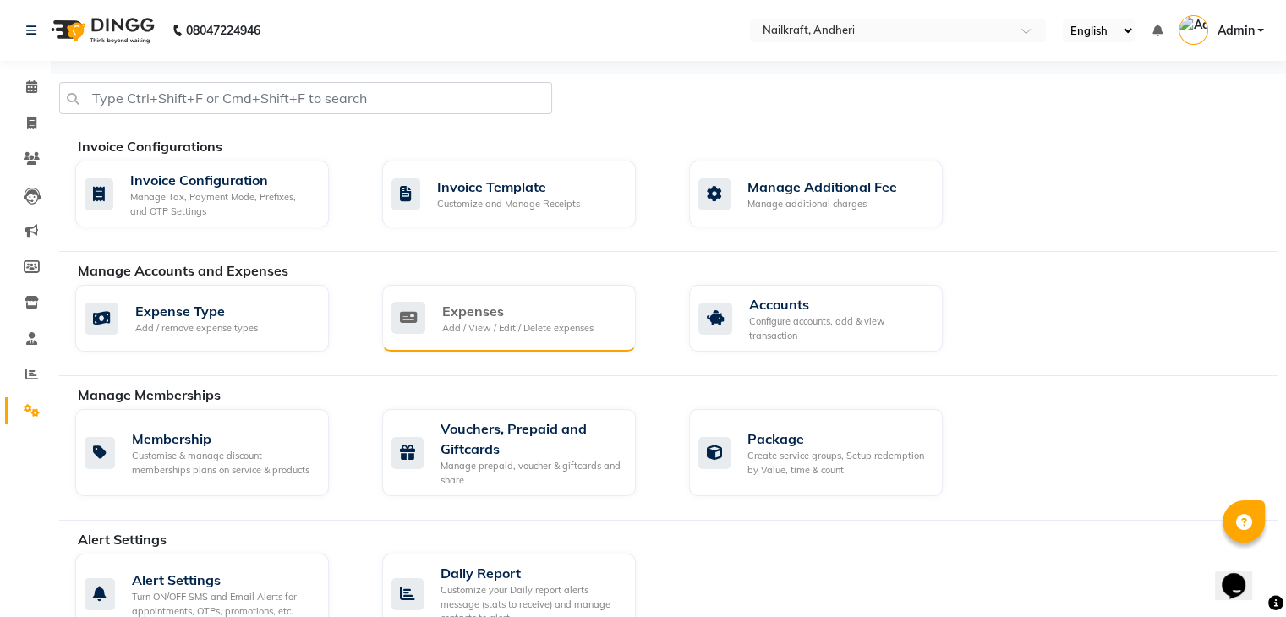
click at [472, 312] on div "Expenses" at bounding box center [517, 311] width 151 height 20
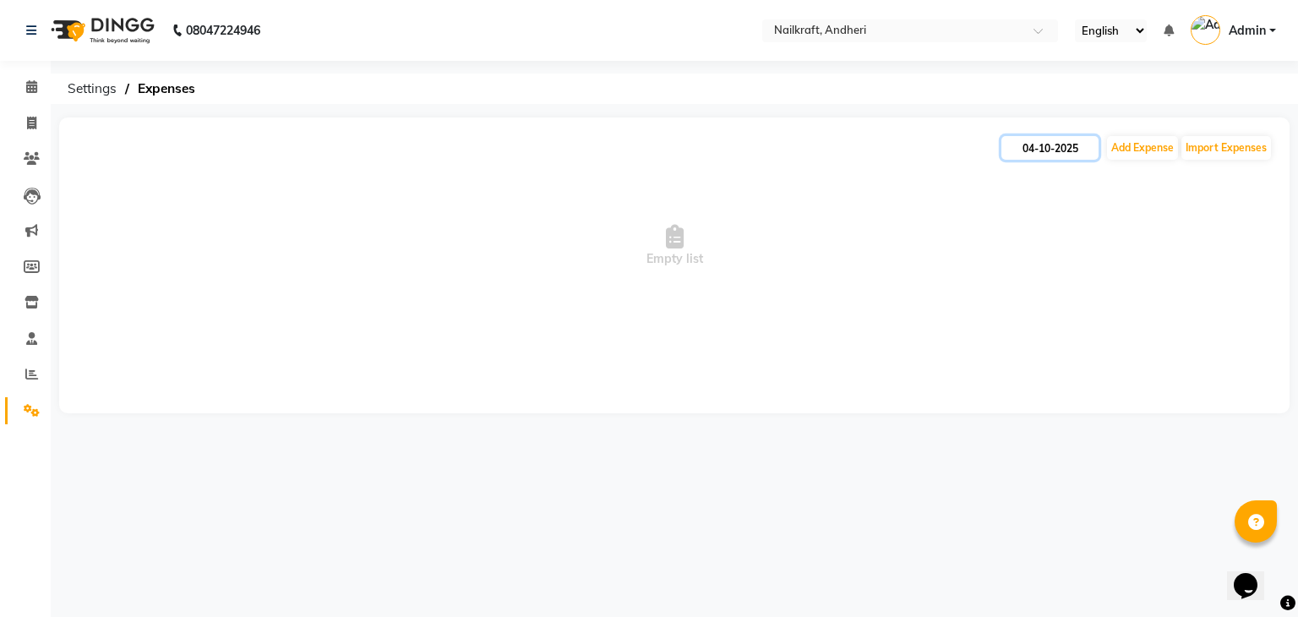
click at [1053, 151] on input "04-10-2025" at bounding box center [1050, 148] width 97 height 24
select select "10"
select select "2025"
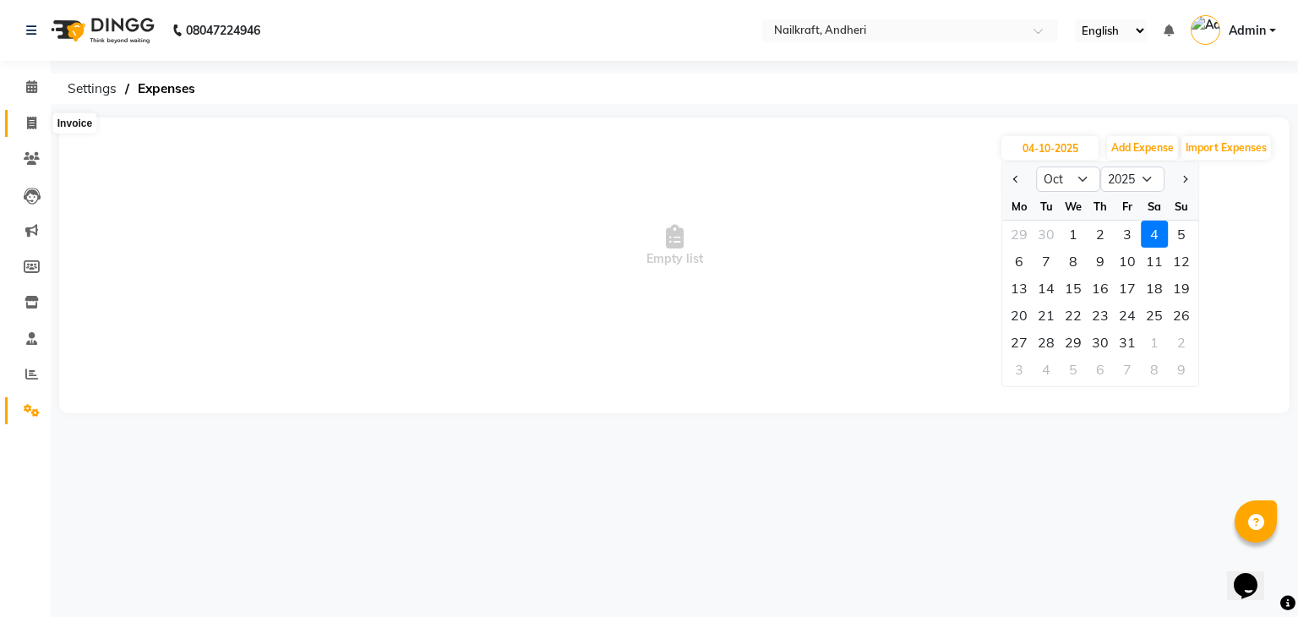
click at [27, 126] on icon at bounding box center [31, 123] width 9 height 13
select select "service"
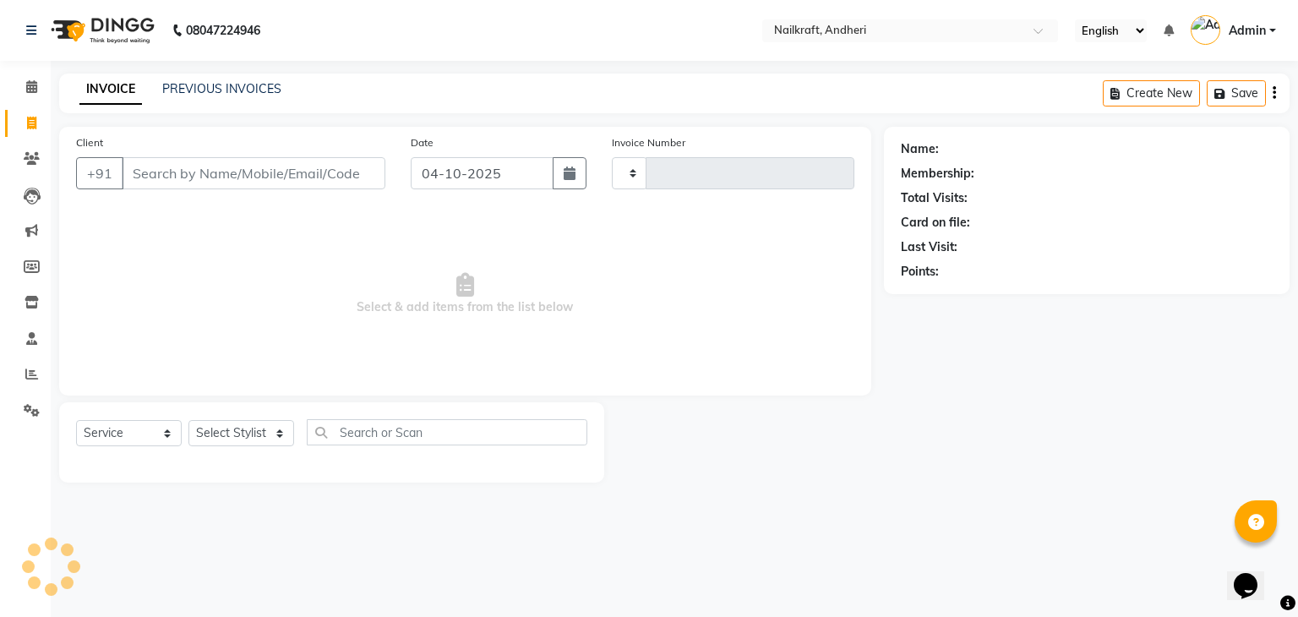
type input "2408"
select select "6081"
click at [29, 92] on icon at bounding box center [31, 86] width 11 height 13
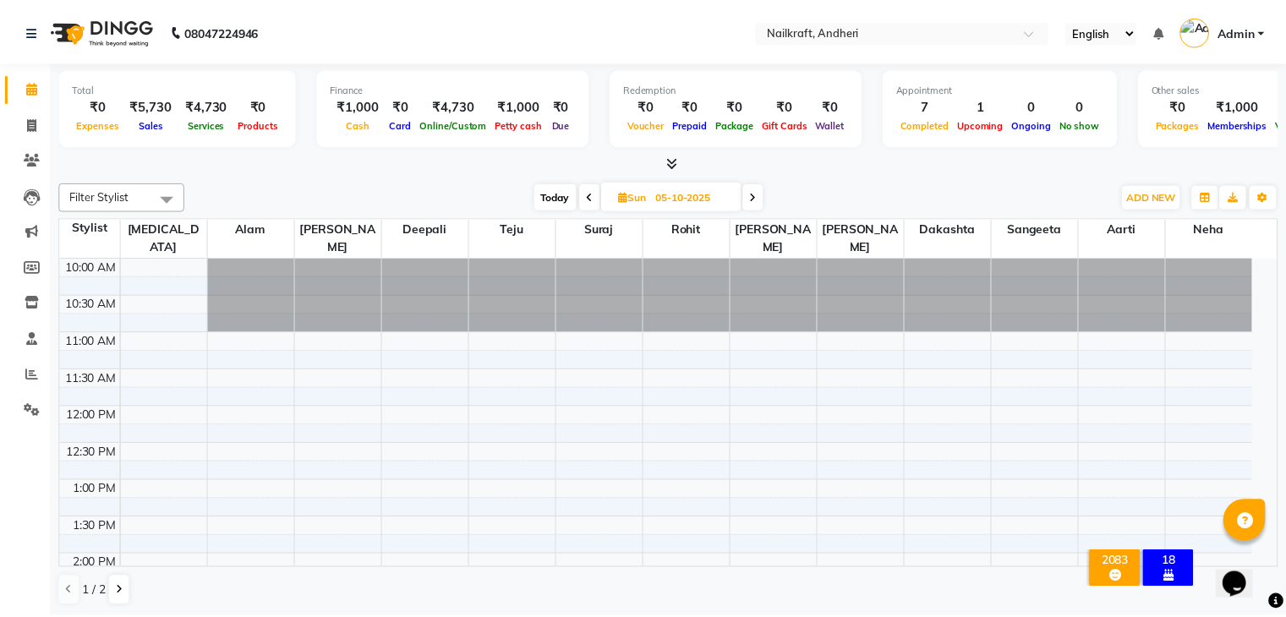
scroll to position [523, 0]
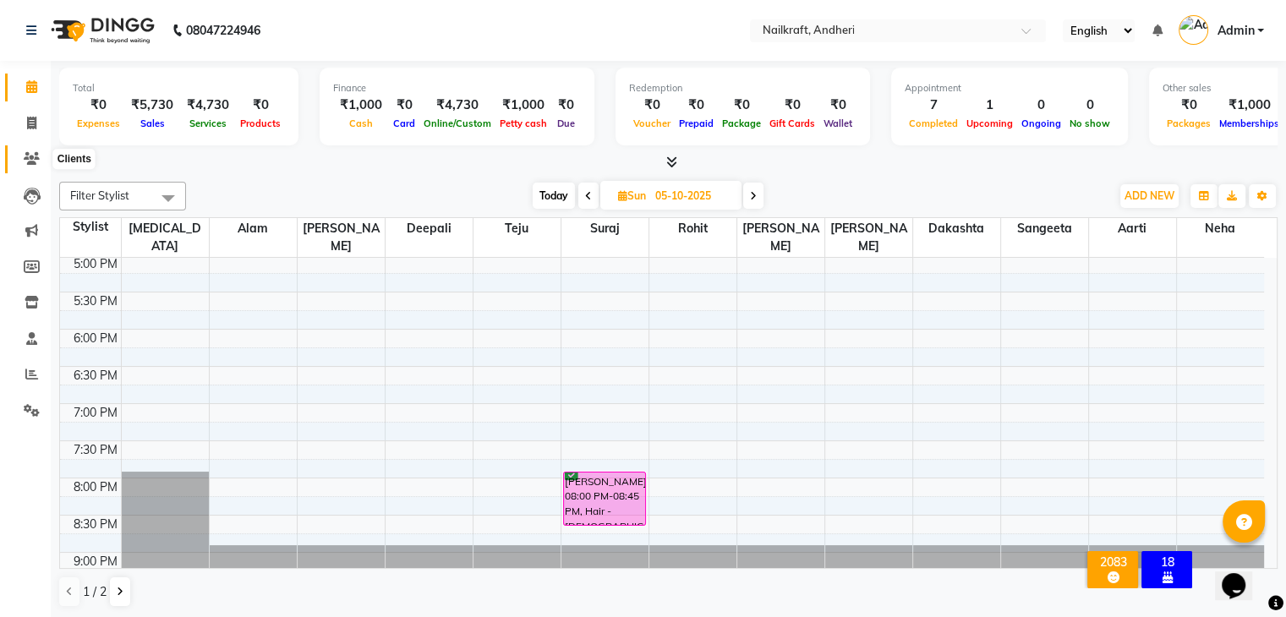
click at [30, 151] on span at bounding box center [32, 159] width 30 height 19
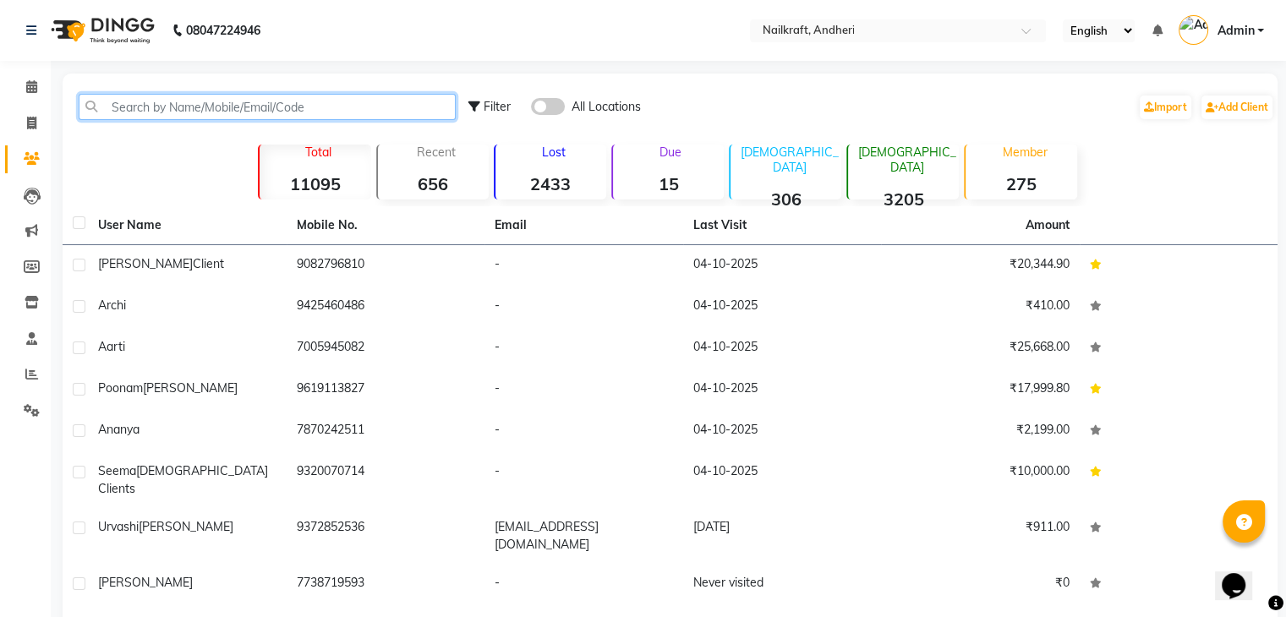
click at [322, 107] on input "text" at bounding box center [267, 107] width 377 height 26
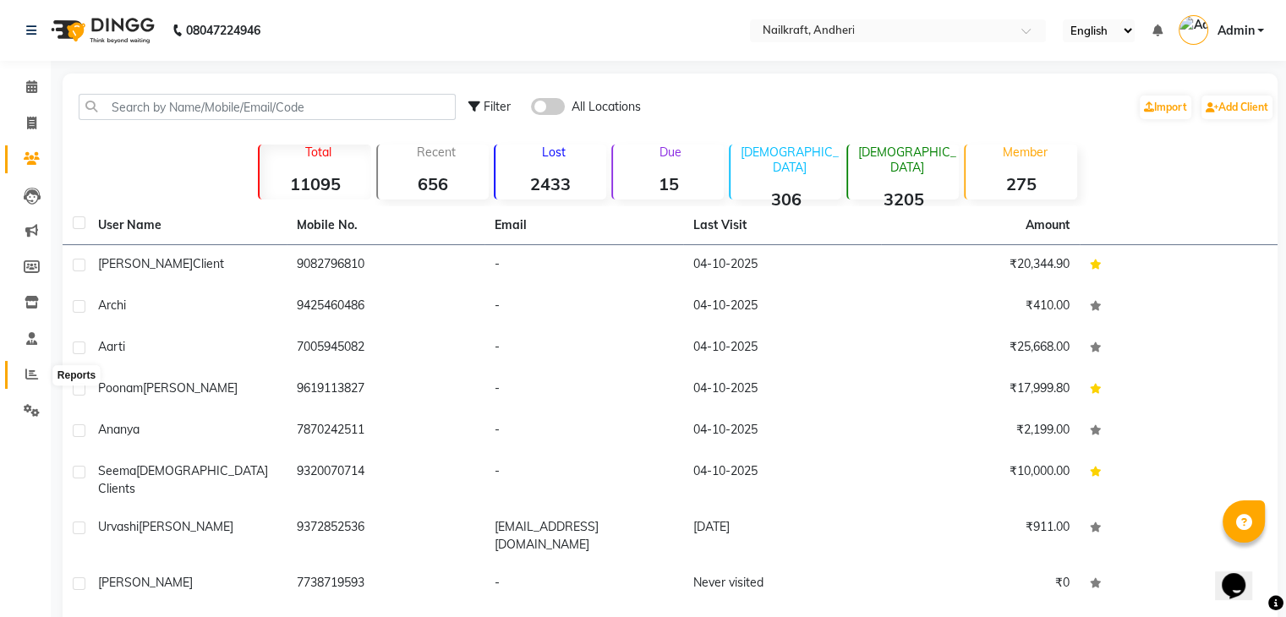
click at [41, 380] on span at bounding box center [32, 374] width 30 height 19
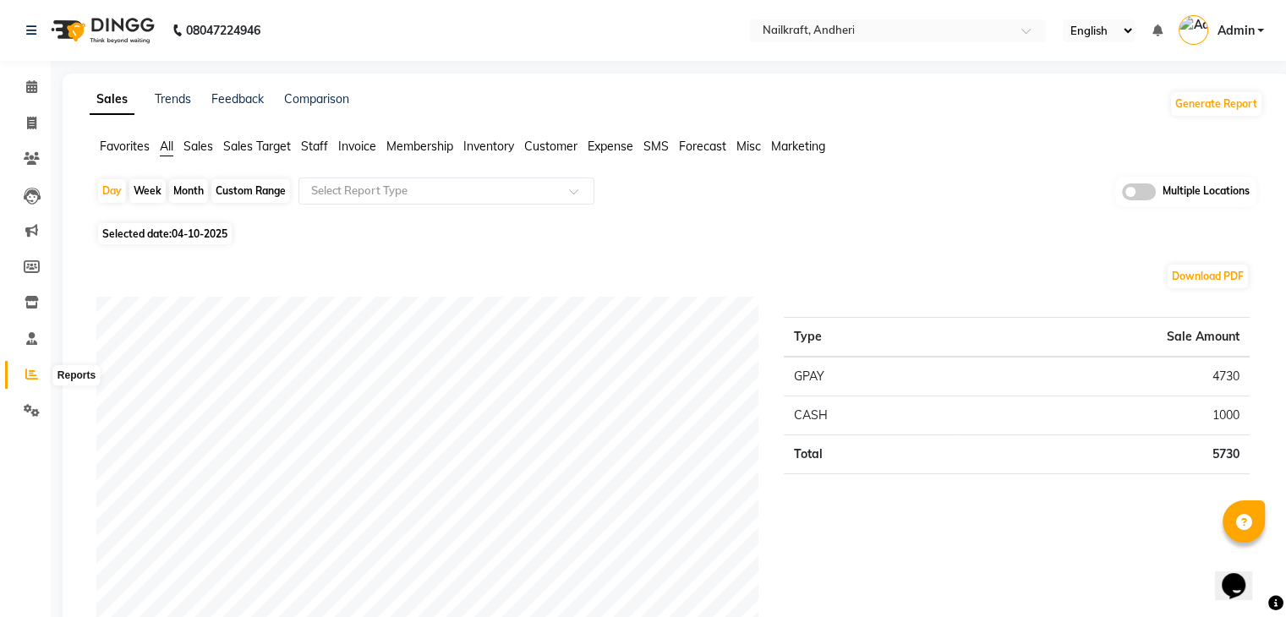
click at [30, 373] on icon at bounding box center [31, 374] width 13 height 13
click at [35, 305] on icon at bounding box center [32, 302] width 14 height 13
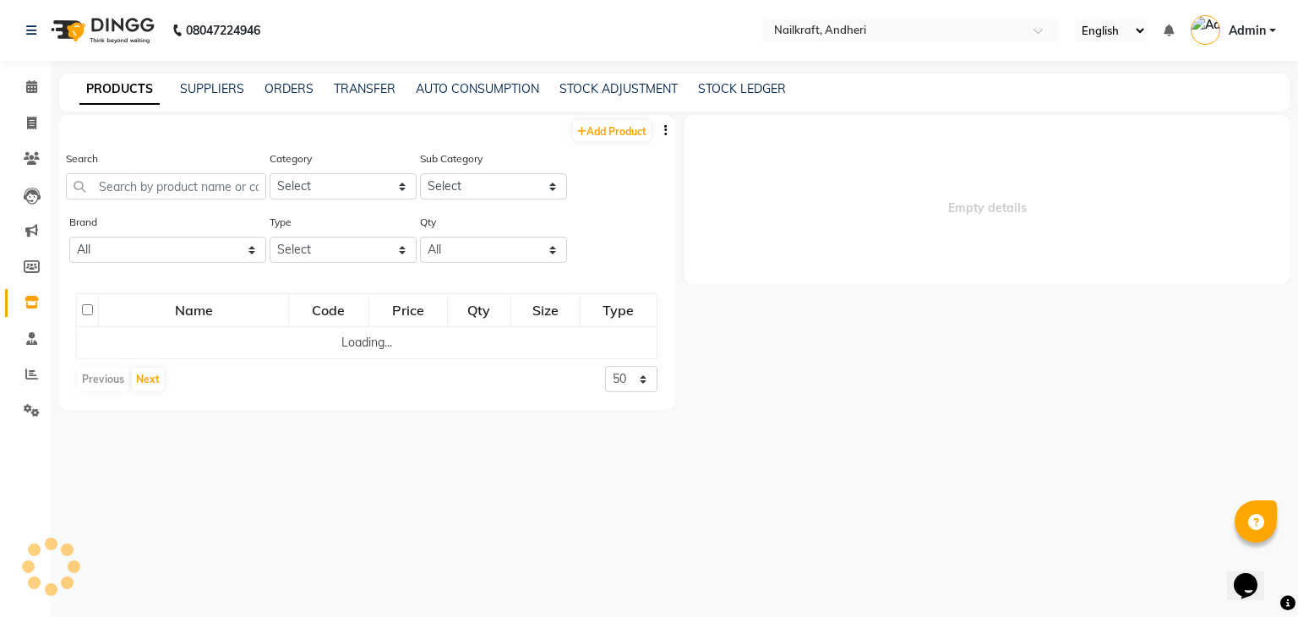
select select
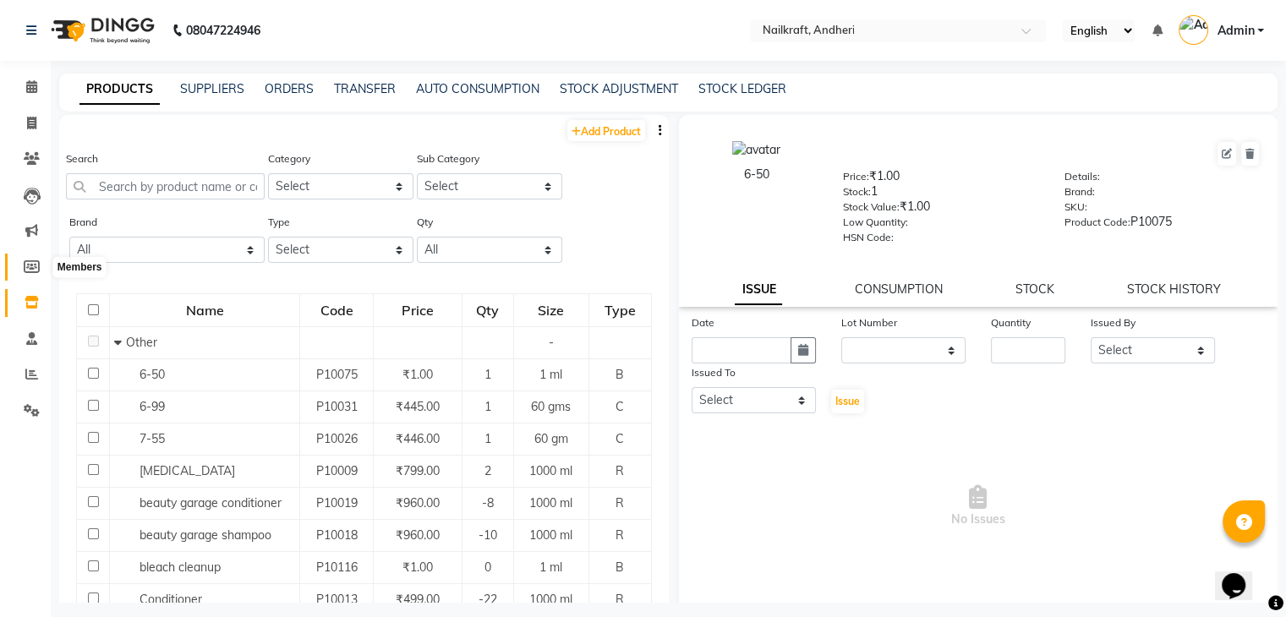
click at [34, 268] on icon at bounding box center [32, 266] width 16 height 13
select select
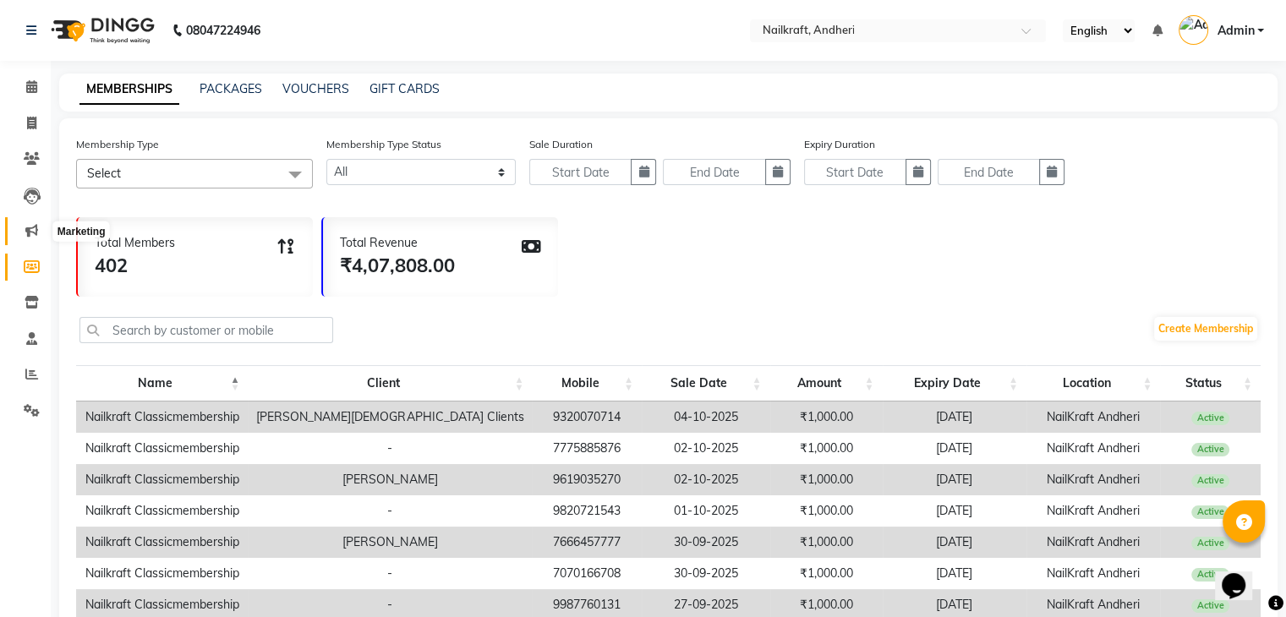
click at [30, 230] on icon at bounding box center [31, 230] width 13 height 13
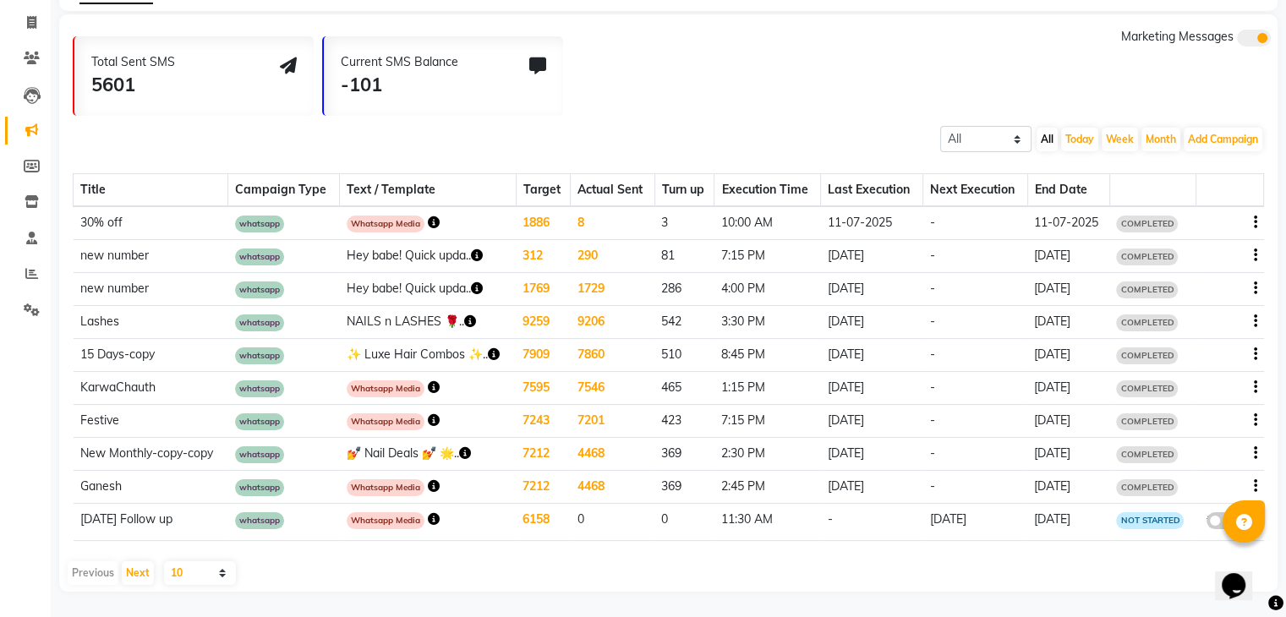
scroll to position [3, 0]
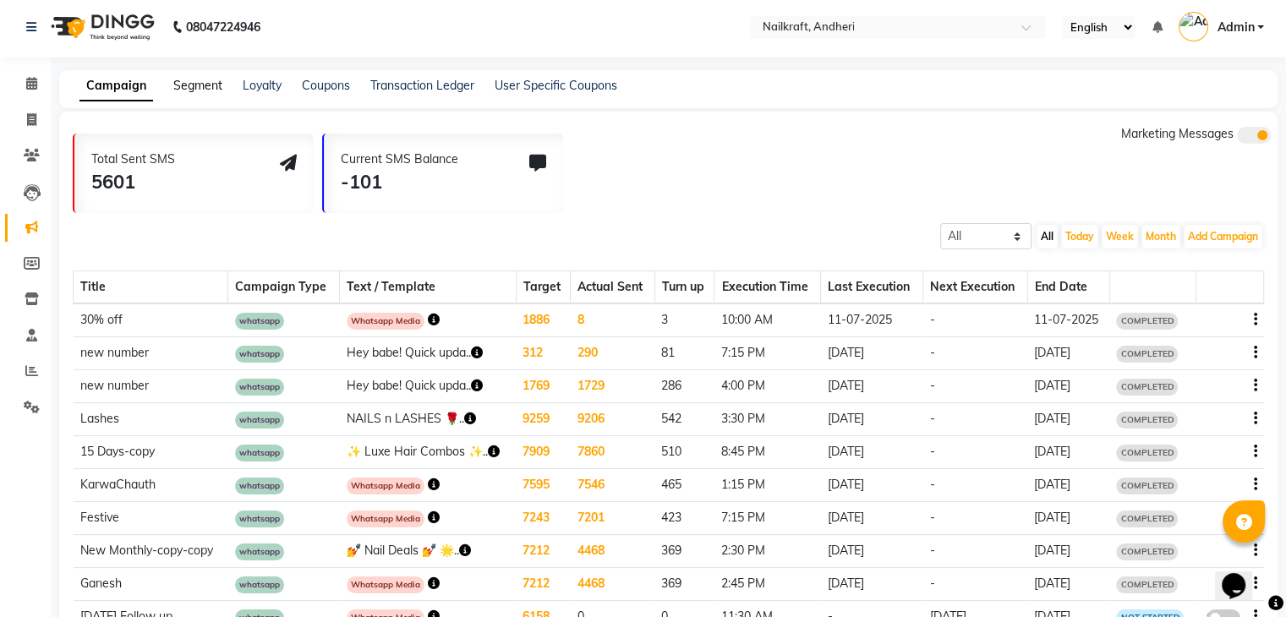
click at [196, 85] on link "Segment" at bounding box center [197, 85] width 49 height 15
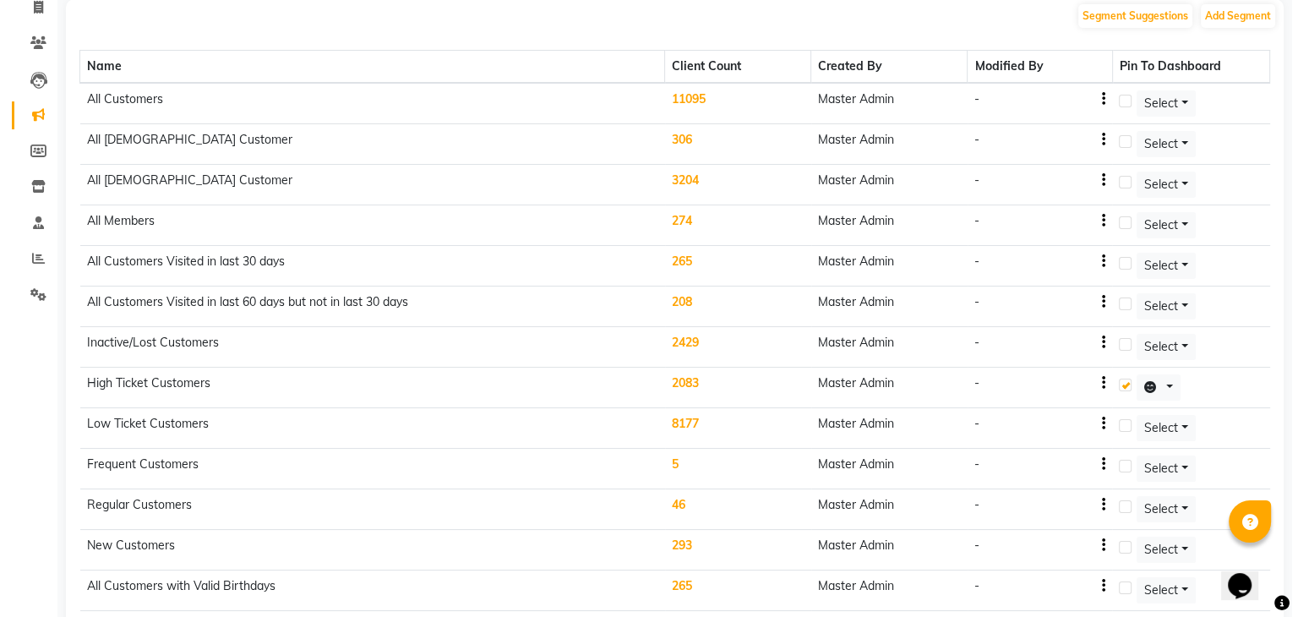
scroll to position [117, 0]
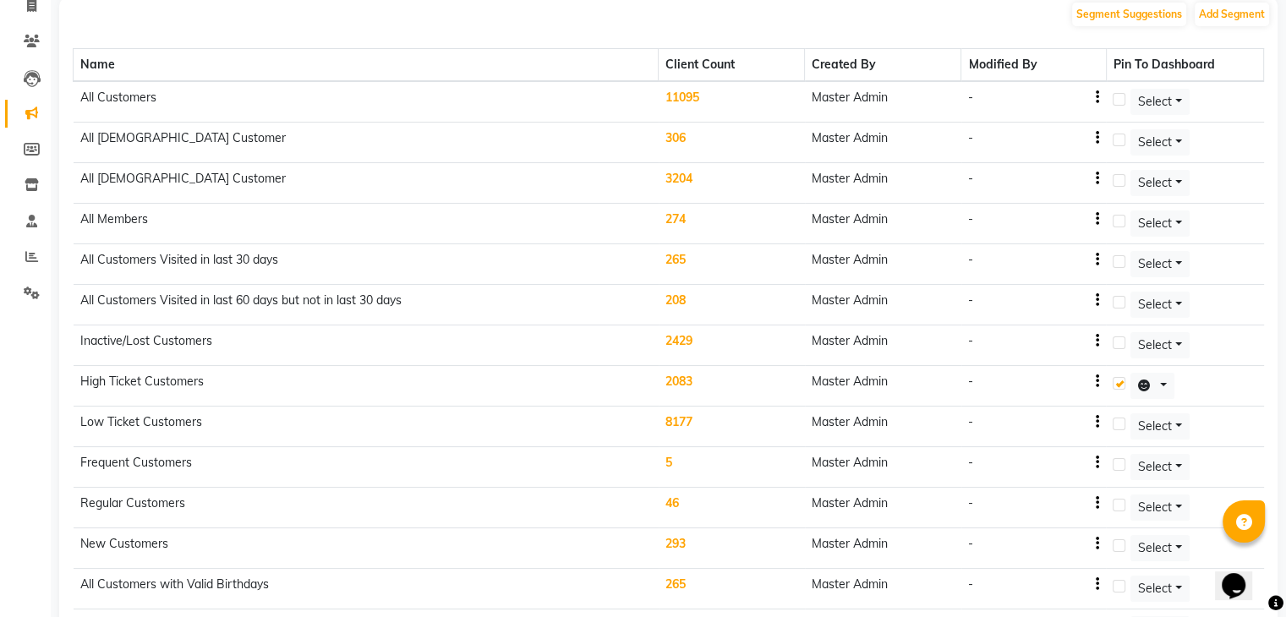
click at [685, 373] on td "2083" at bounding box center [731, 386] width 146 height 41
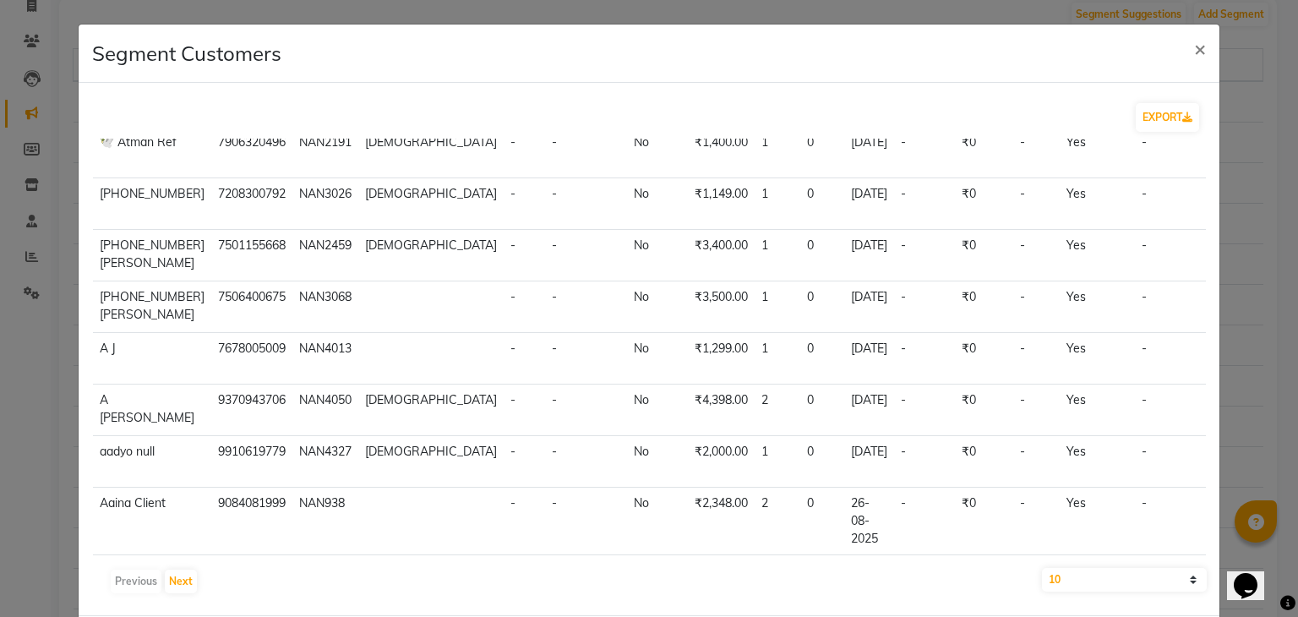
scroll to position [0, 0]
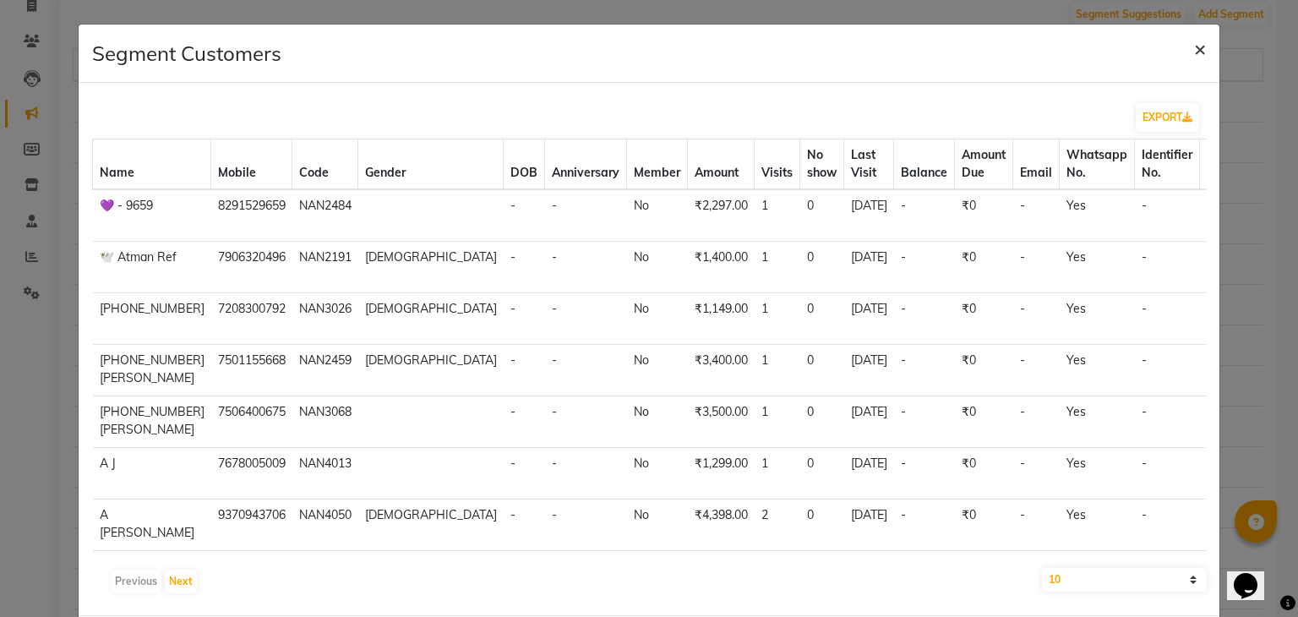
click at [1194, 43] on span "×" at bounding box center [1200, 47] width 12 height 25
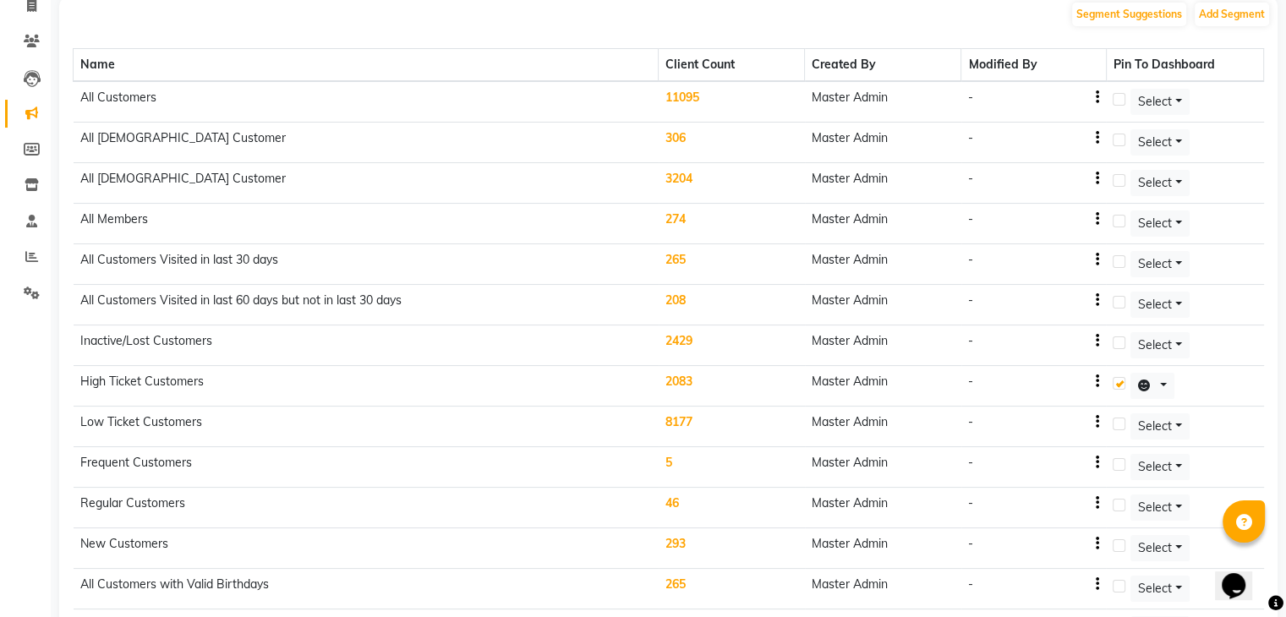
click at [687, 377] on td "2083" at bounding box center [731, 386] width 146 height 41
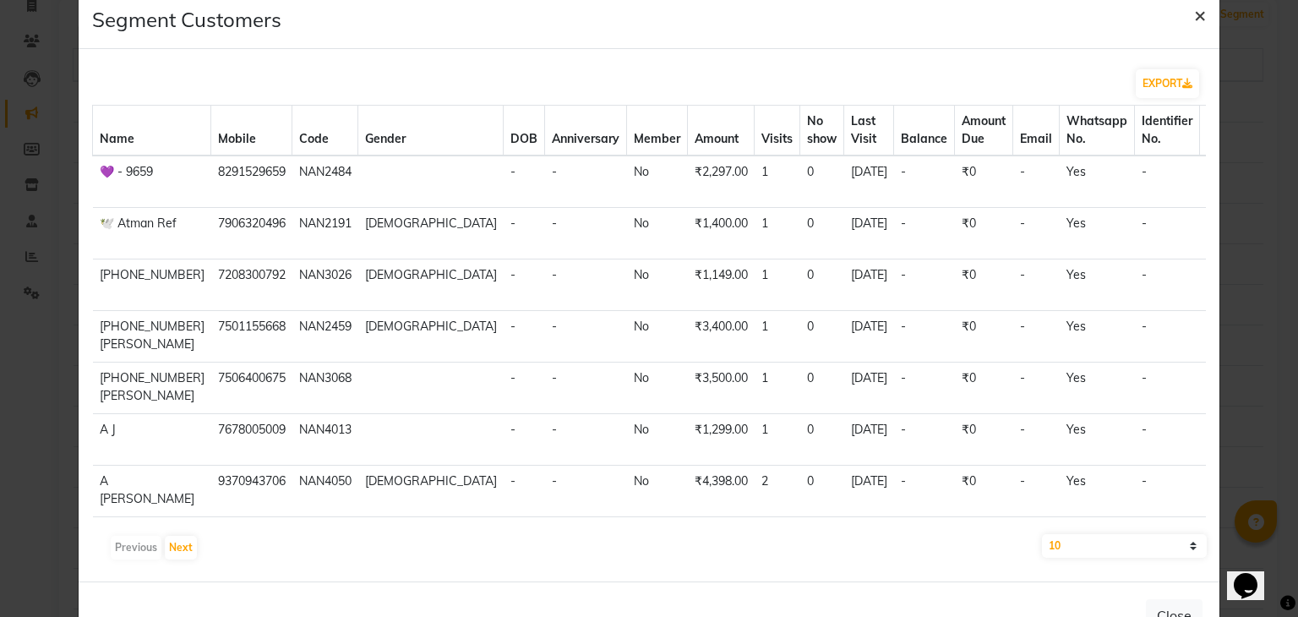
scroll to position [68, 0]
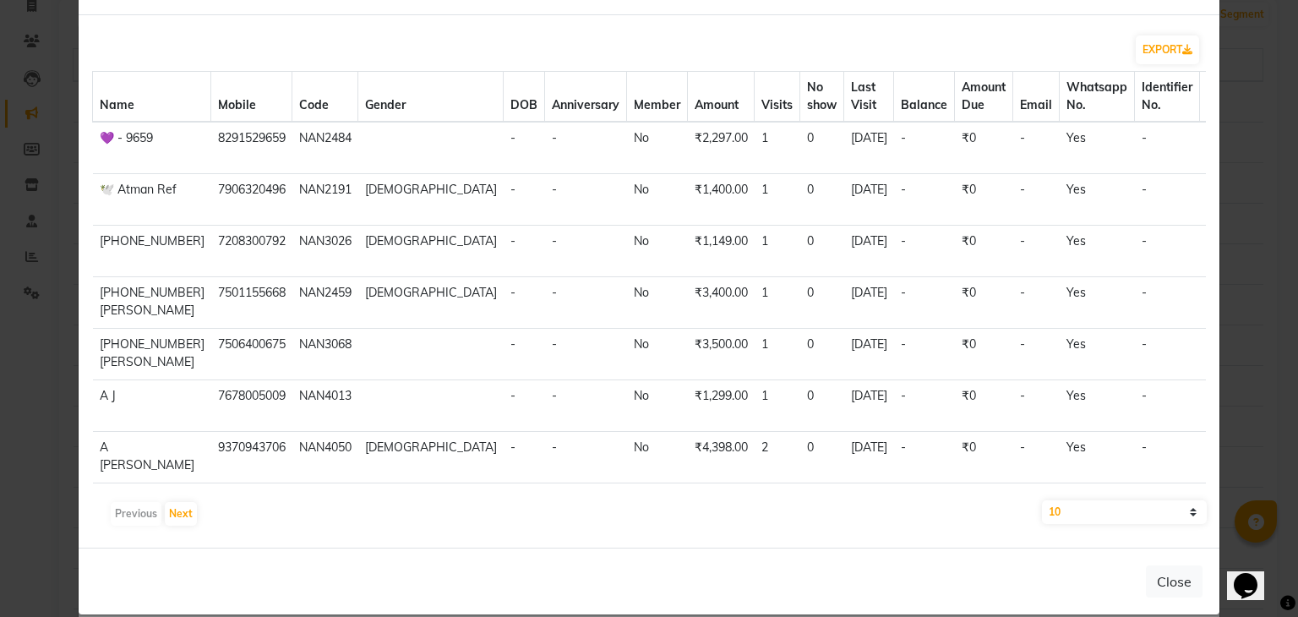
click at [1090, 518] on select "10 50 100" at bounding box center [1124, 512] width 165 height 24
select select "100"
click at [1042, 500] on select "10 50 100" at bounding box center [1124, 512] width 165 height 24
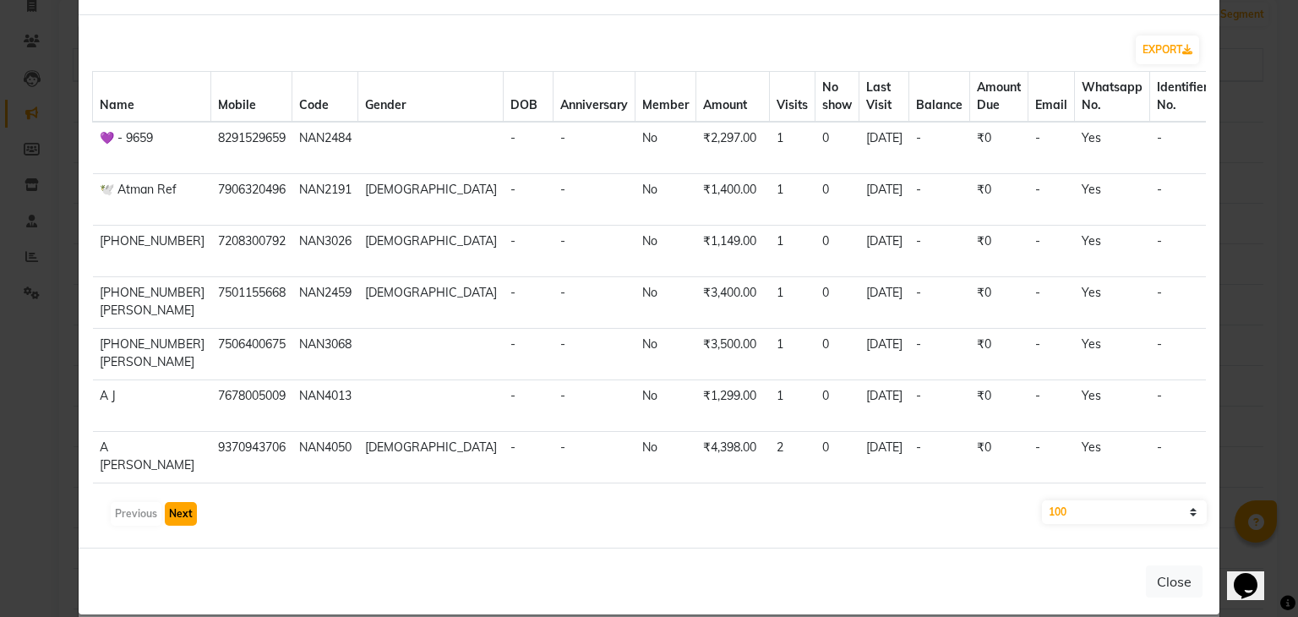
click at [167, 513] on button "Next" at bounding box center [181, 514] width 32 height 24
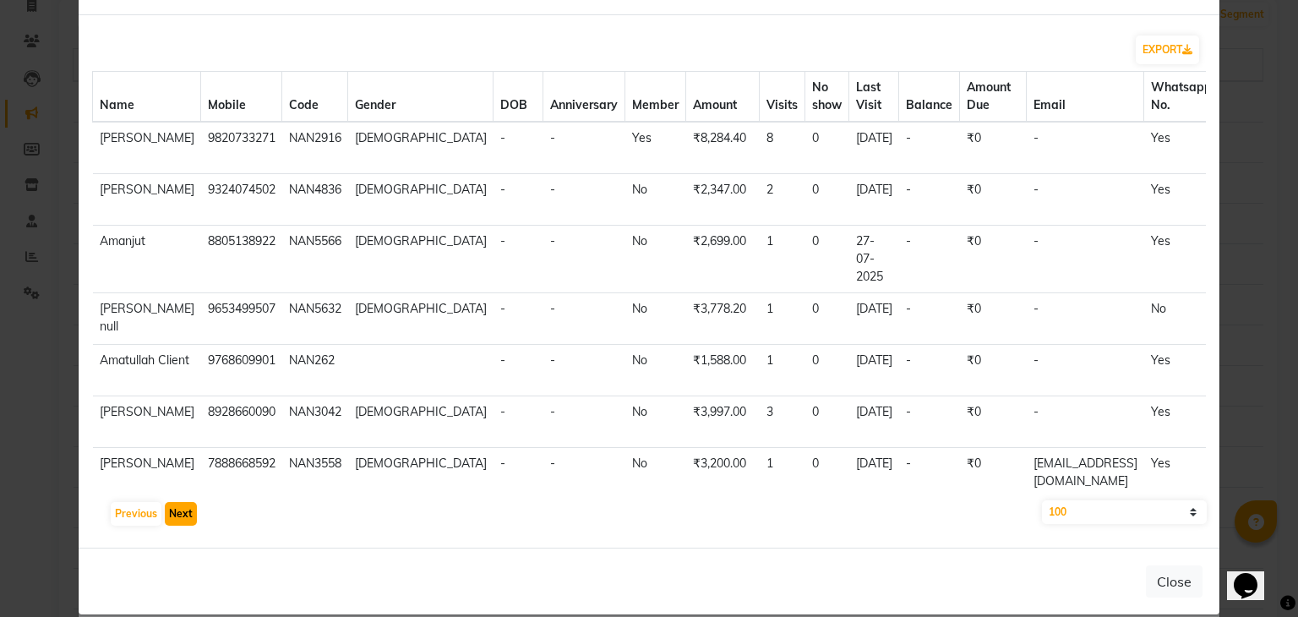
click at [167, 515] on button "Next" at bounding box center [181, 514] width 32 height 24
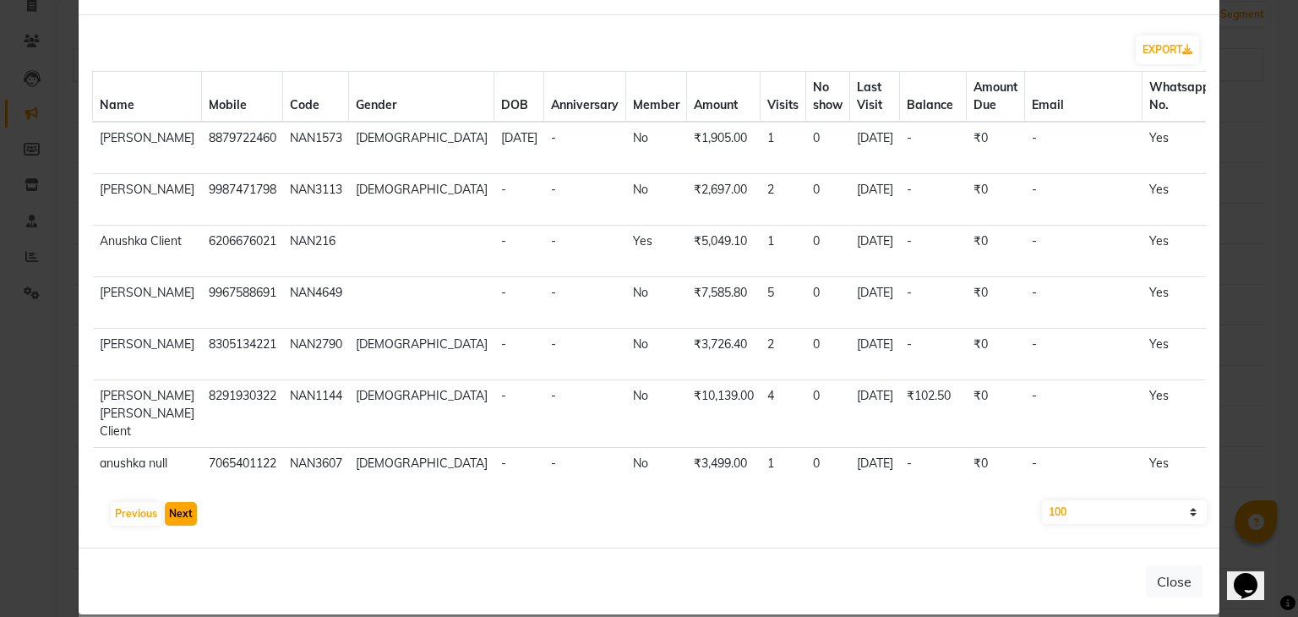
click at [172, 519] on button "Next" at bounding box center [181, 514] width 32 height 24
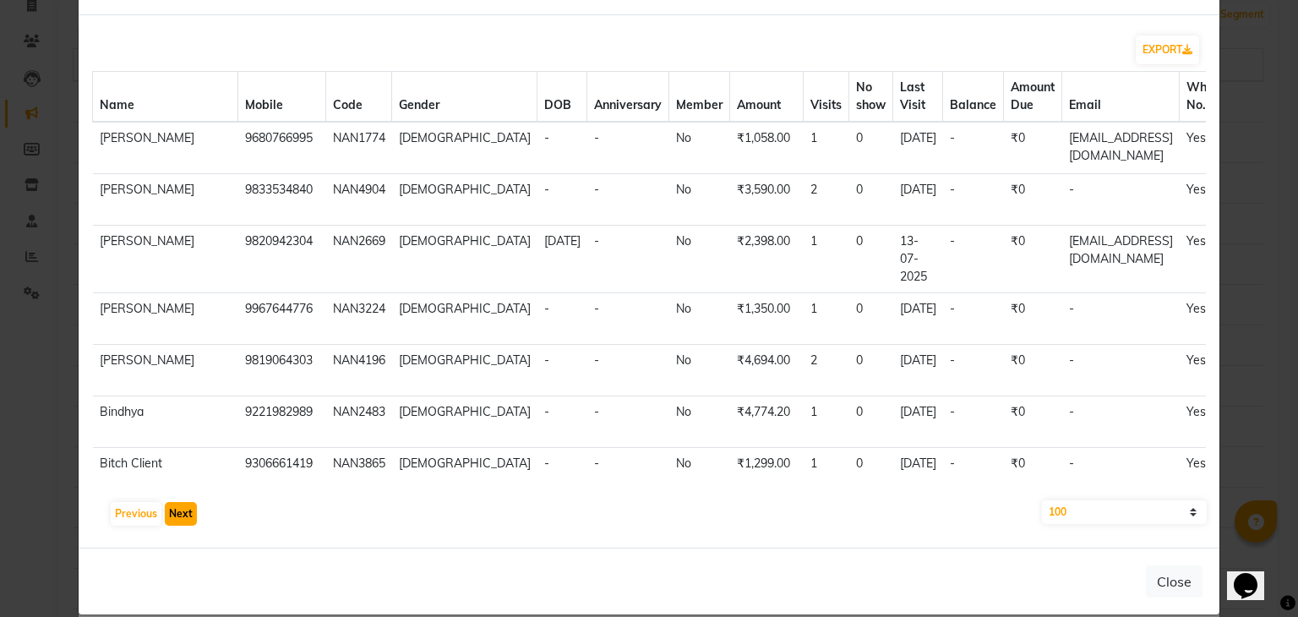
click at [186, 516] on button "Next" at bounding box center [181, 514] width 32 height 24
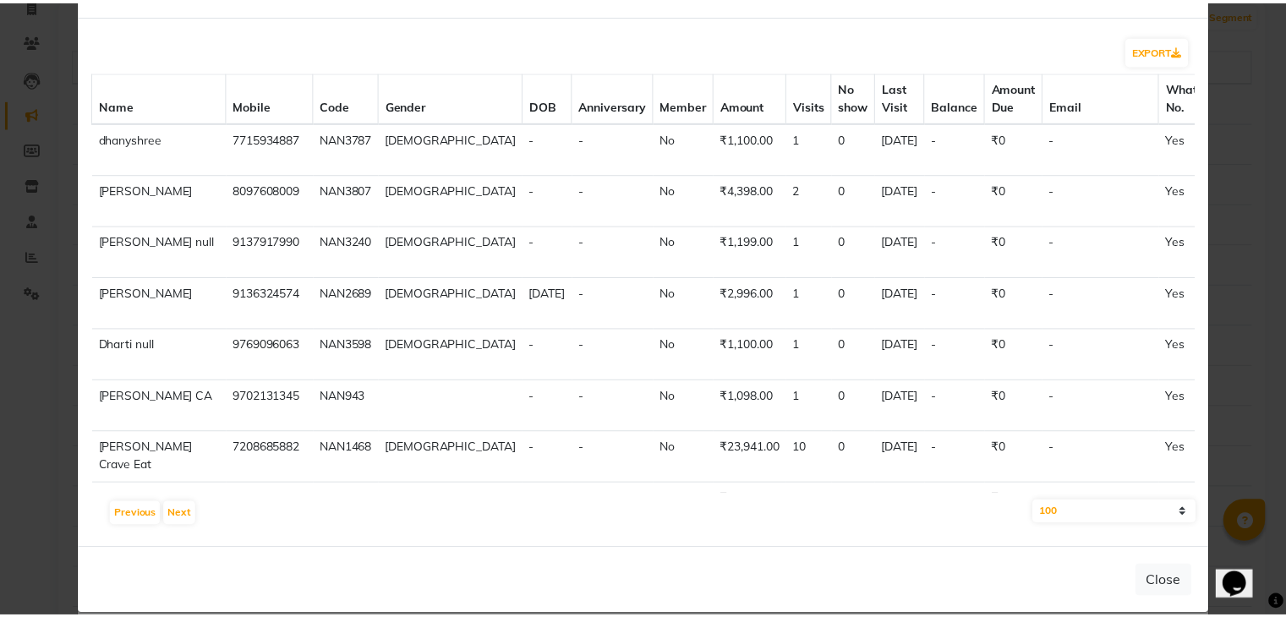
scroll to position [0, 0]
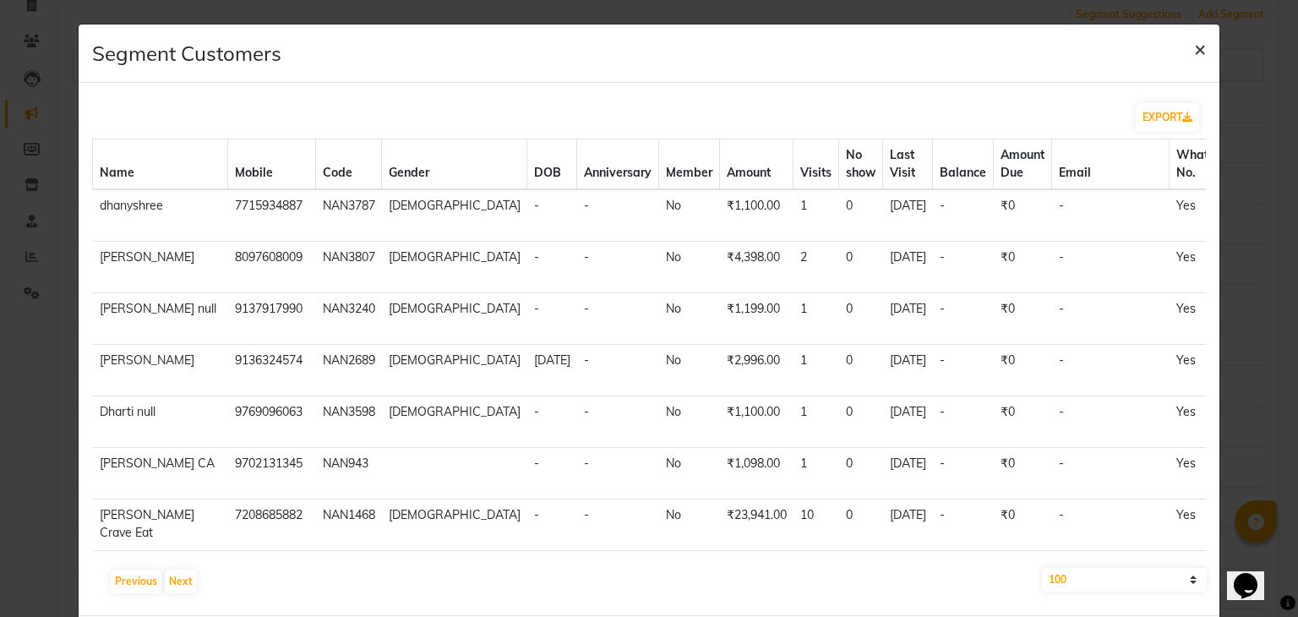
click at [1194, 52] on span "×" at bounding box center [1200, 47] width 12 height 25
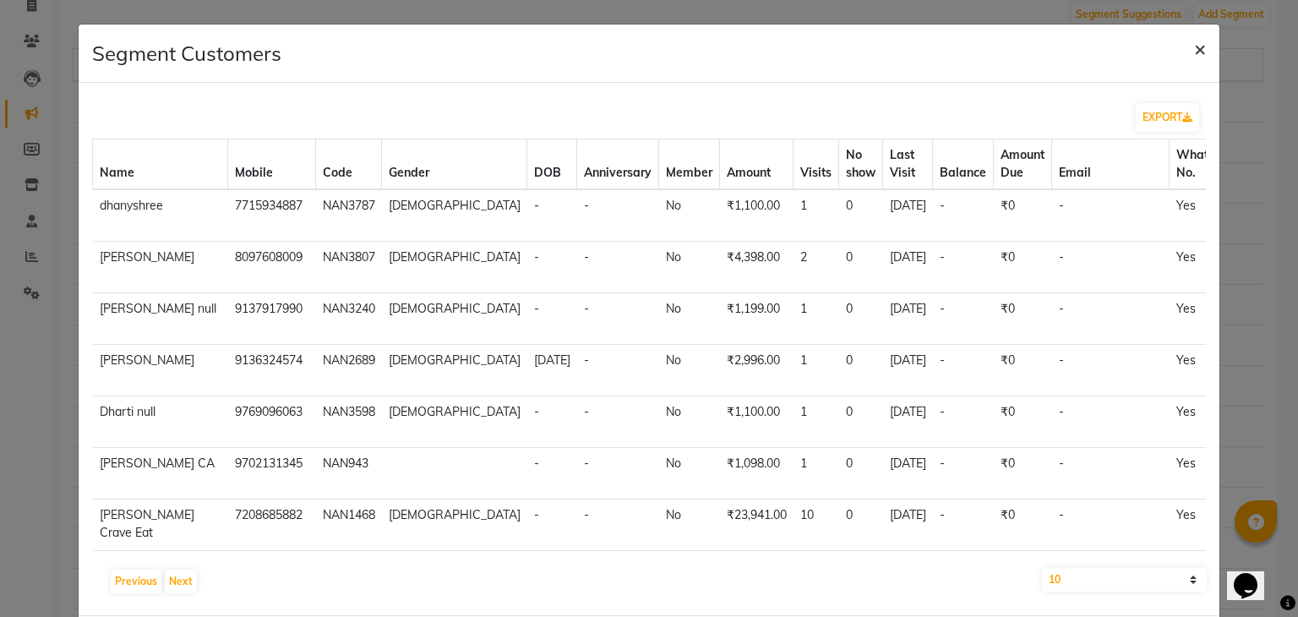
click at [1194, 53] on span "×" at bounding box center [1200, 47] width 12 height 25
click at [1181, 47] on button "×" at bounding box center [1200, 48] width 39 height 47
click at [1194, 52] on span "×" at bounding box center [1200, 47] width 12 height 25
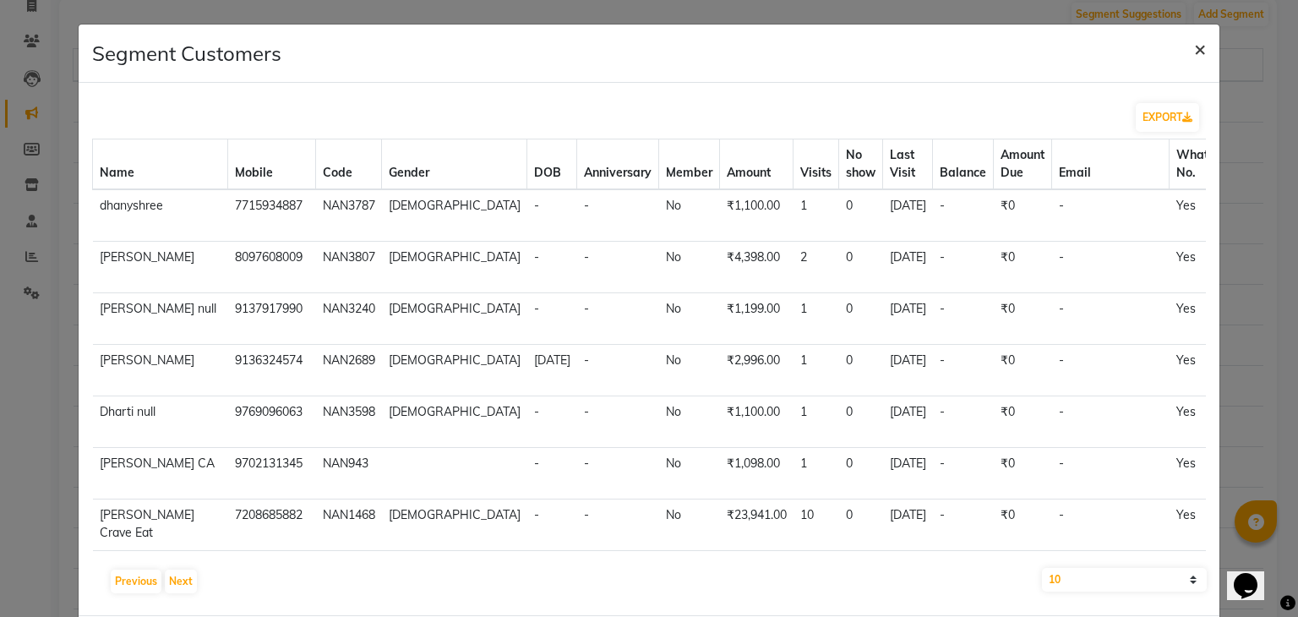
click at [1194, 52] on span "×" at bounding box center [1200, 47] width 12 height 25
click at [1194, 47] on span "×" at bounding box center [1200, 47] width 12 height 25
click at [1194, 52] on span "×" at bounding box center [1200, 47] width 12 height 25
click at [647, 9] on ngb-modal-window "Segment Customers × EXPORT Name Mobile Code Gender DOB Anniversary Member Amoun…" at bounding box center [649, 308] width 1298 height 617
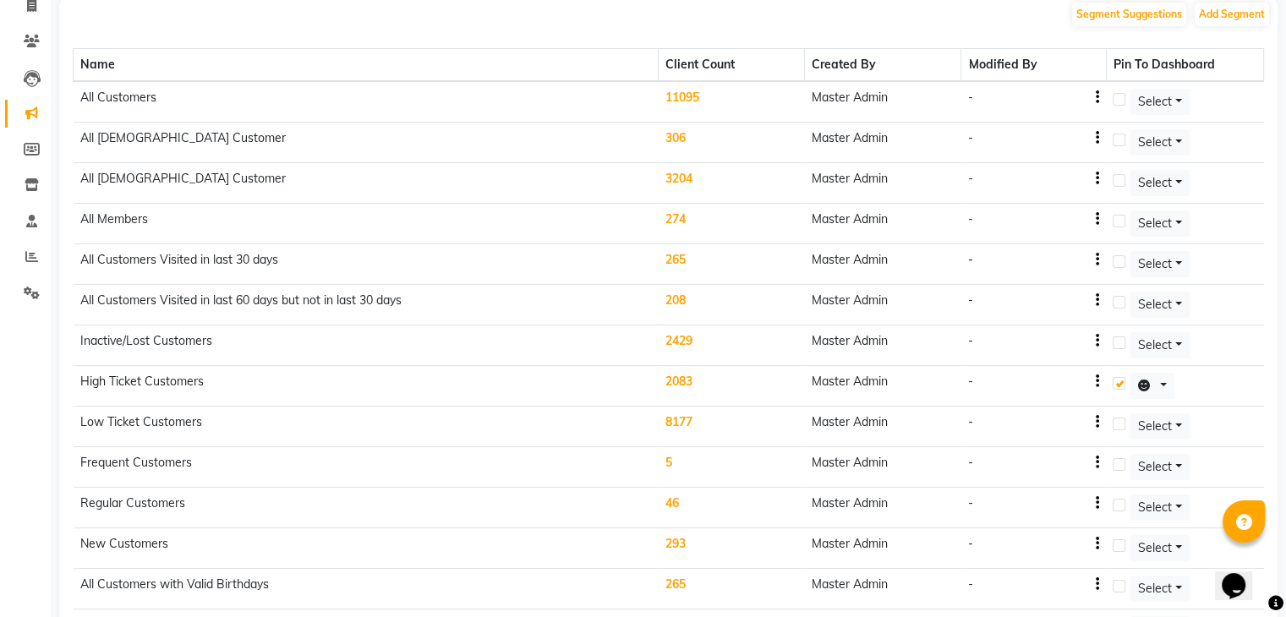
click at [676, 376] on td "2083" at bounding box center [731, 386] width 146 height 41
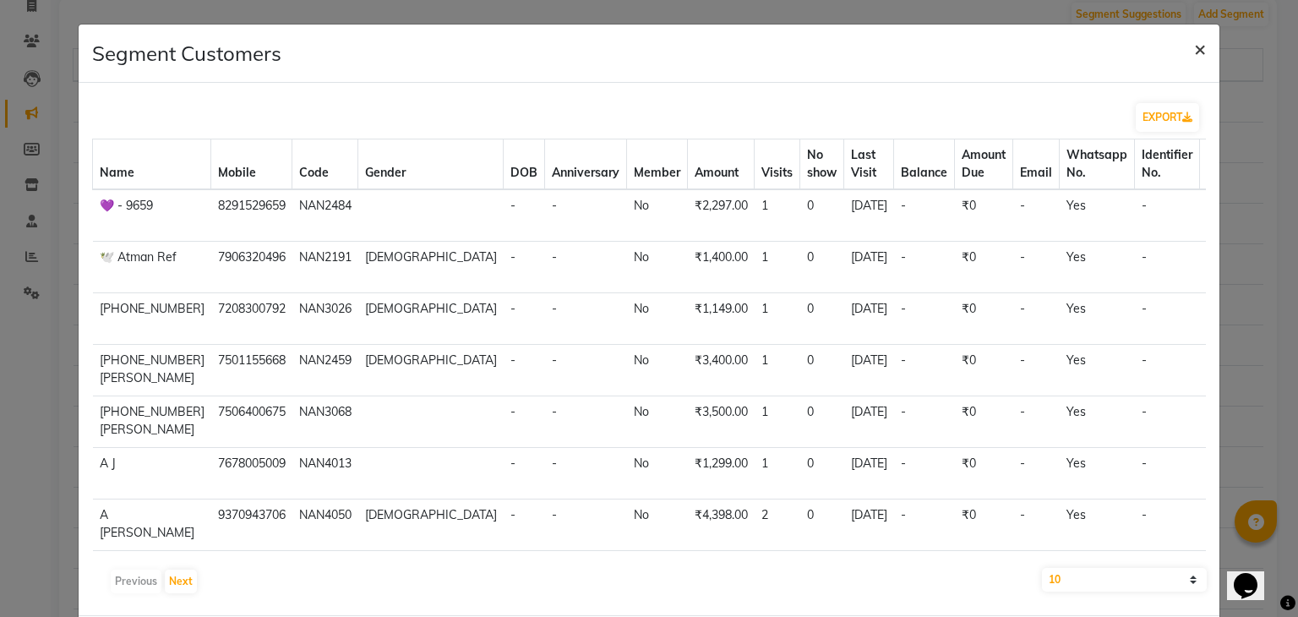
click at [1194, 52] on span "×" at bounding box center [1200, 47] width 12 height 25
